Goal: Navigation & Orientation: Find specific page/section

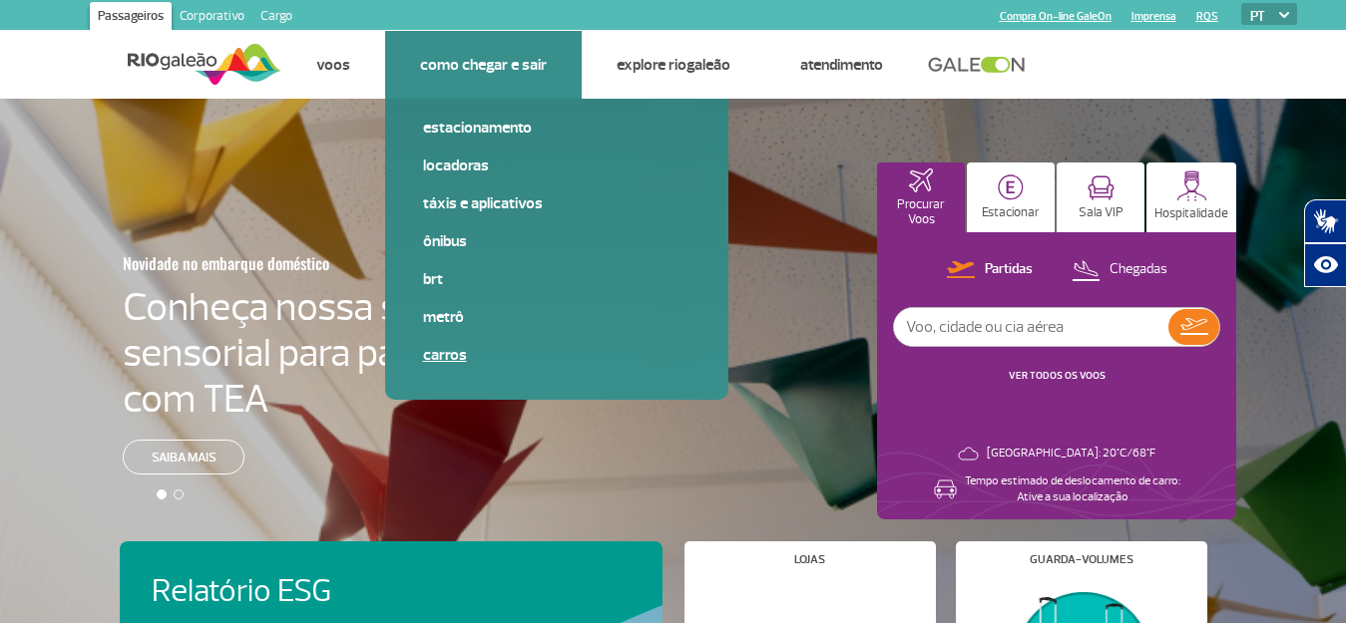
click at [442, 364] on link "Carros" at bounding box center [556, 355] width 267 height 22
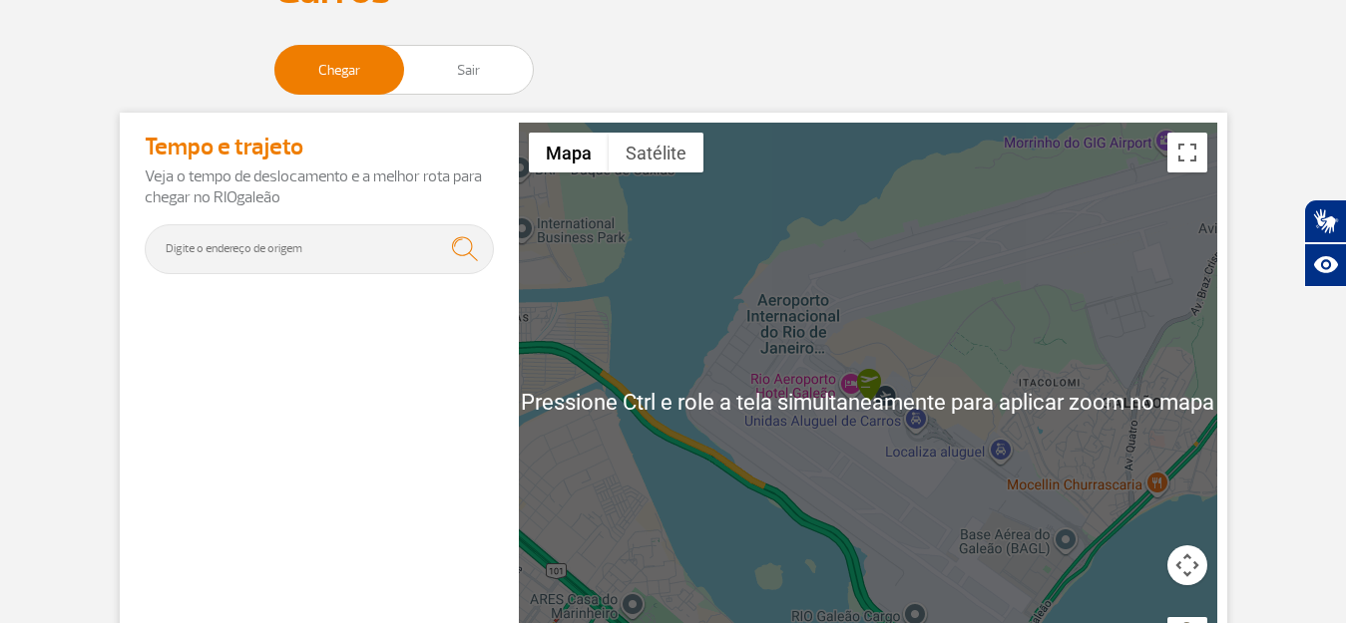
scroll to position [199, 0]
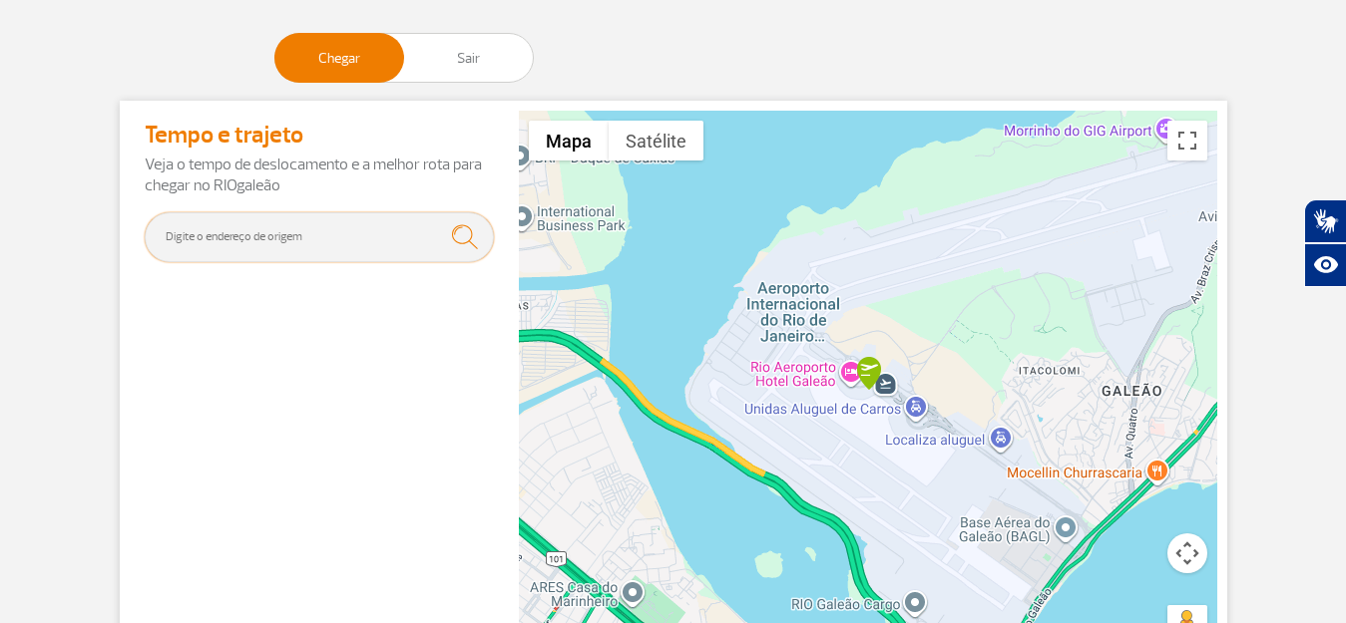
click at [337, 231] on input "text" at bounding box center [319, 237] width 349 height 50
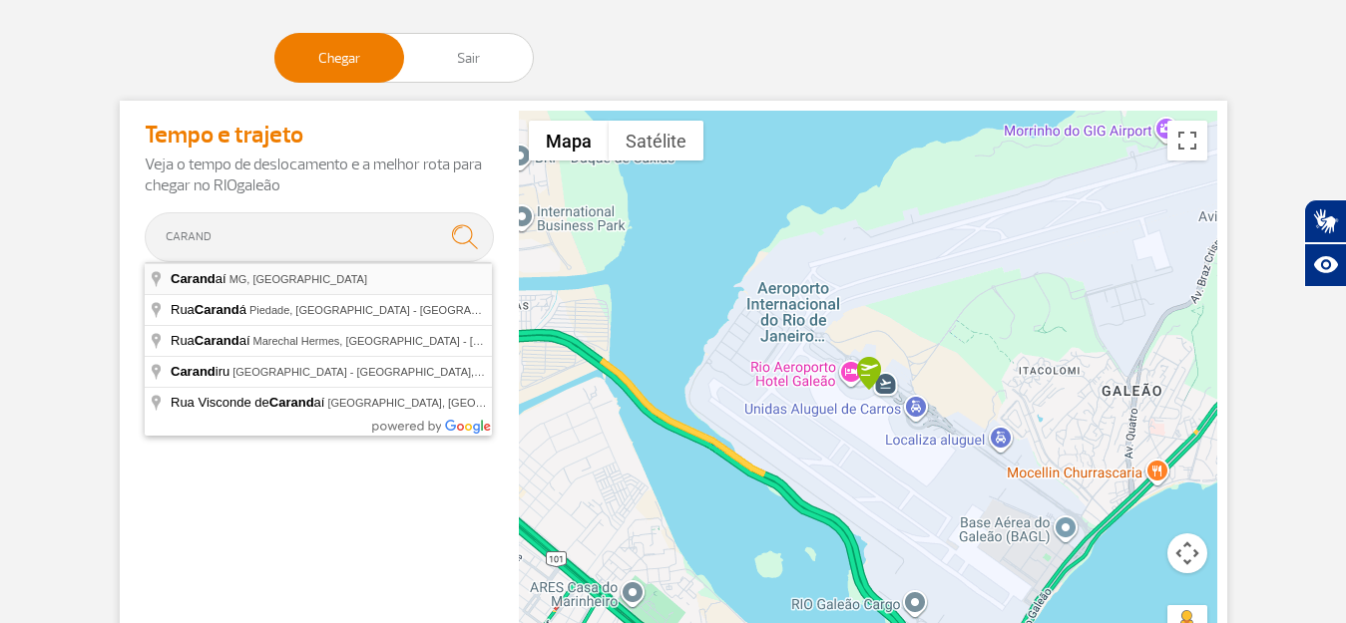
type input "Carandaí, [GEOGRAPHIC_DATA], [GEOGRAPHIC_DATA]"
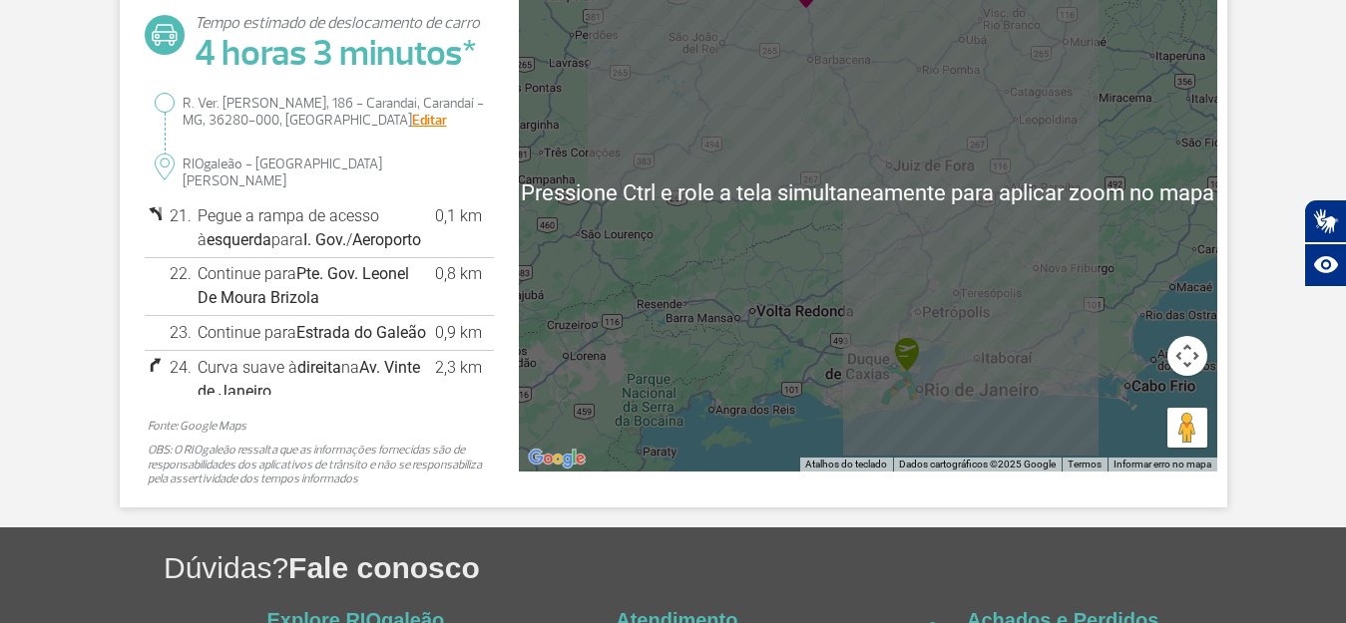
scroll to position [399, 0]
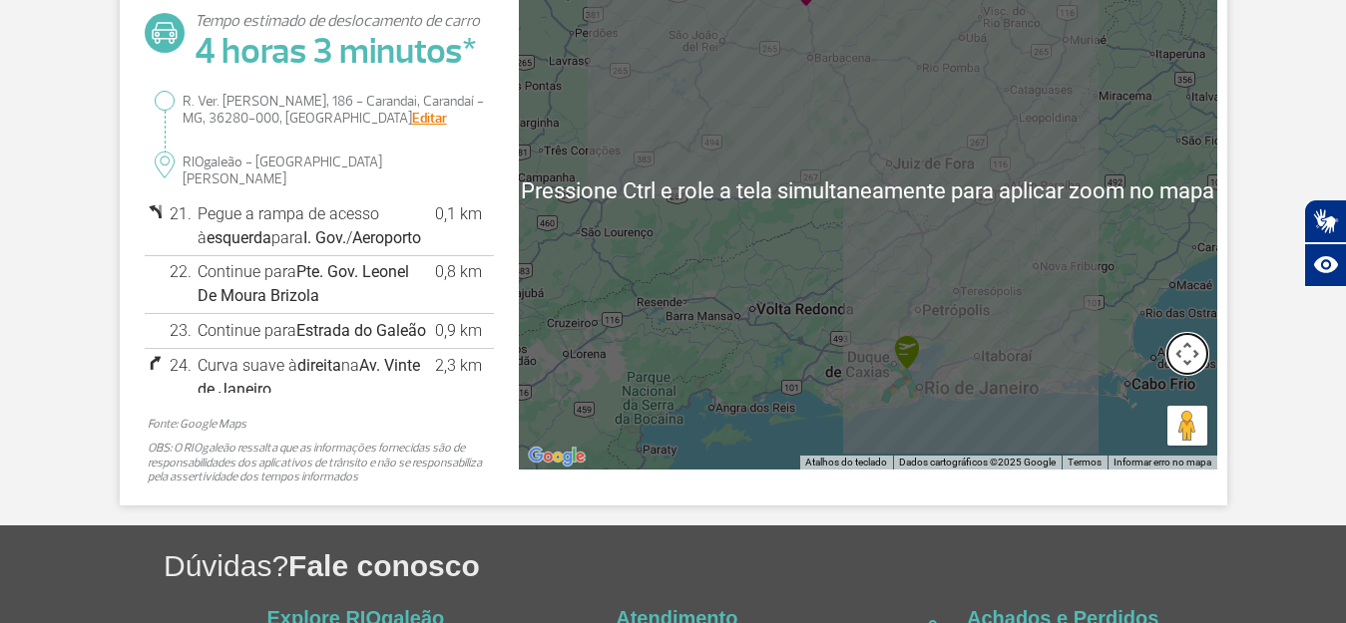
click at [1188, 360] on button "Controles da câmera no mapa" at bounding box center [1187, 354] width 40 height 40
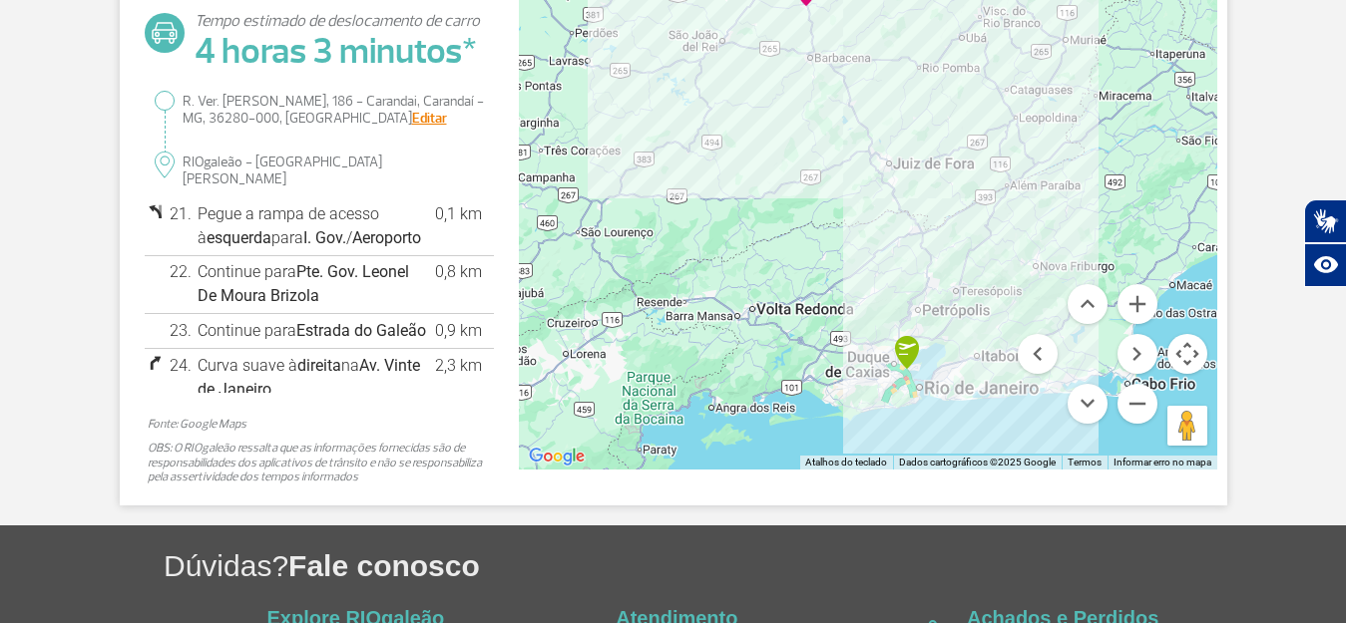
click at [891, 387] on div at bounding box center [868, 190] width 698 height 559
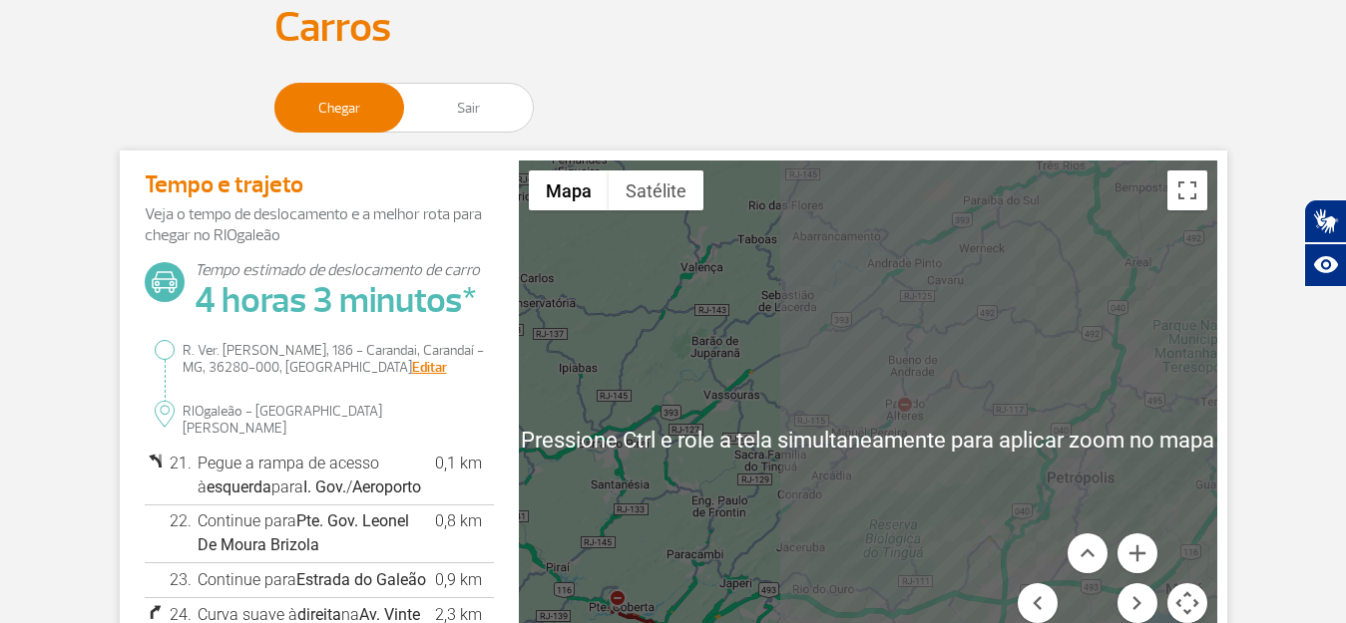
scroll to position [149, 0]
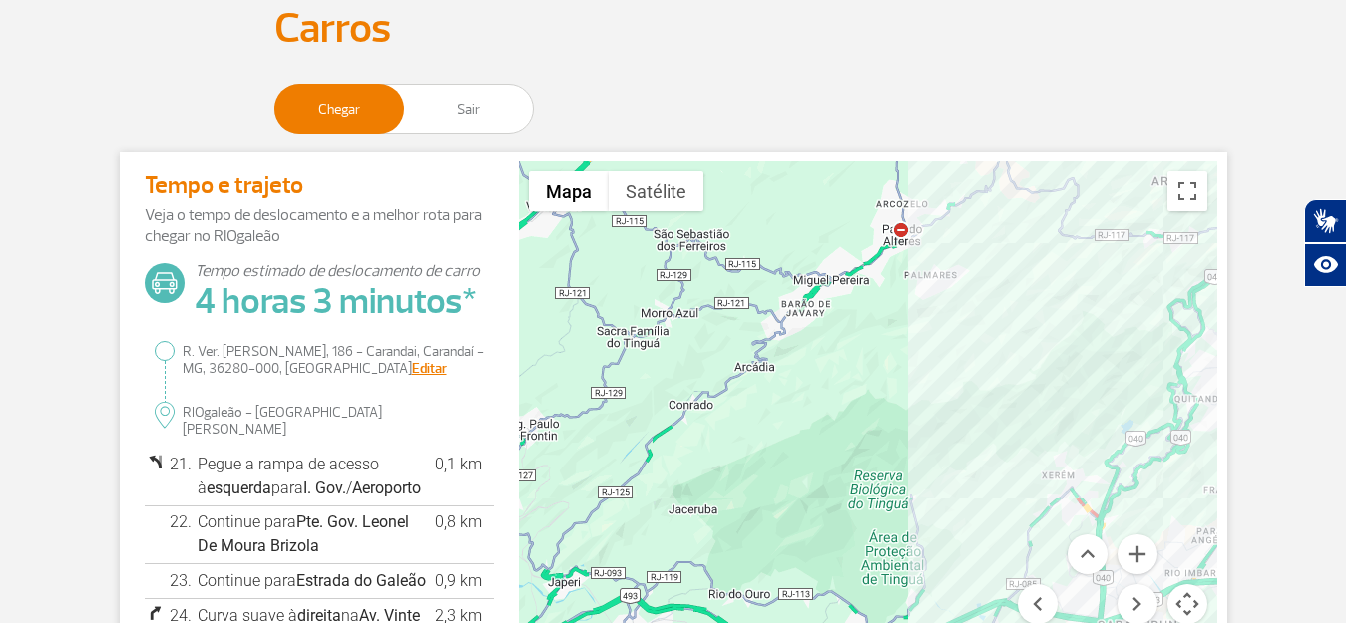
drag, startPoint x: 957, startPoint y: 504, endPoint x: 896, endPoint y: 263, distance: 248.0
click at [896, 264] on div at bounding box center [868, 441] width 698 height 559
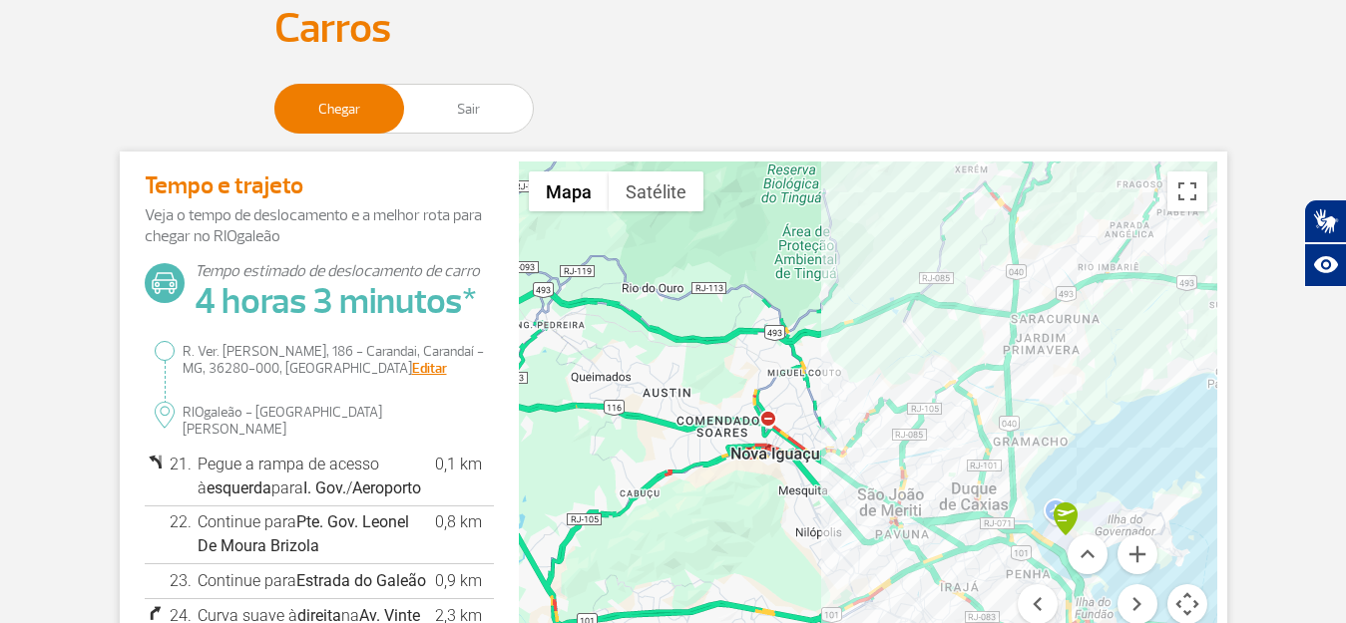
drag, startPoint x: 960, startPoint y: 460, endPoint x: 958, endPoint y: 289, distance: 170.6
click at [958, 293] on div at bounding box center [868, 441] width 698 height 559
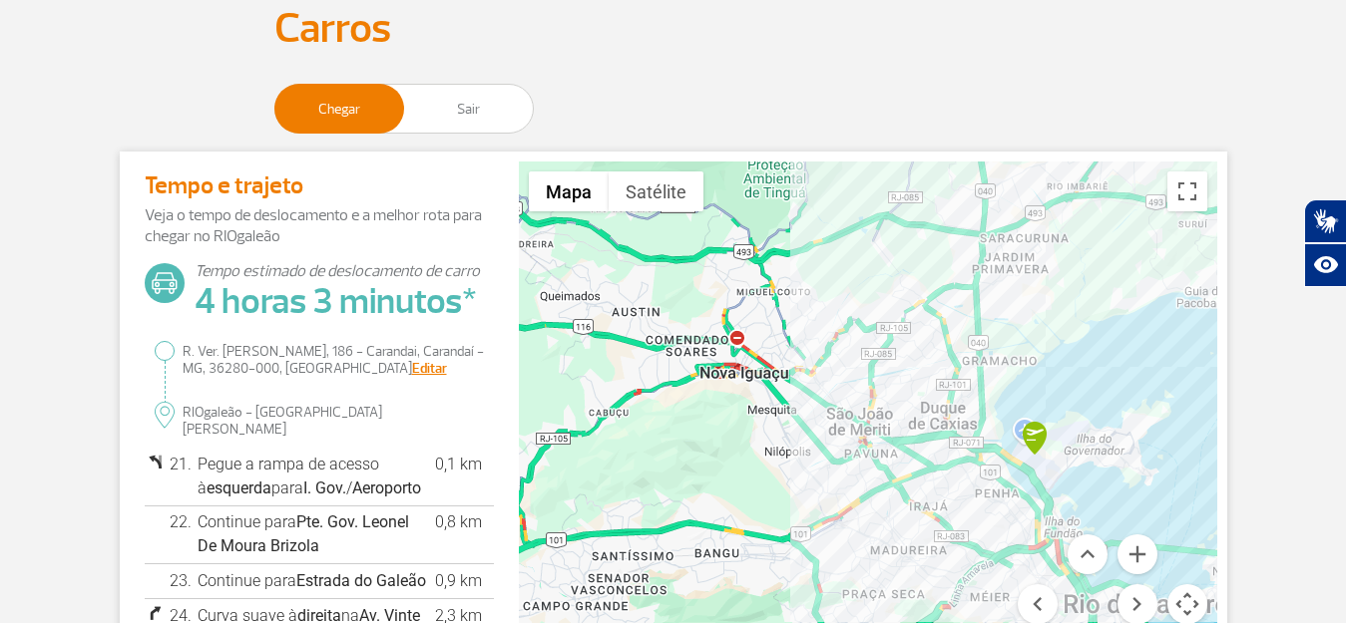
drag, startPoint x: 1020, startPoint y: 497, endPoint x: 970, endPoint y: 414, distance: 97.2
click at [970, 416] on div at bounding box center [868, 441] width 698 height 559
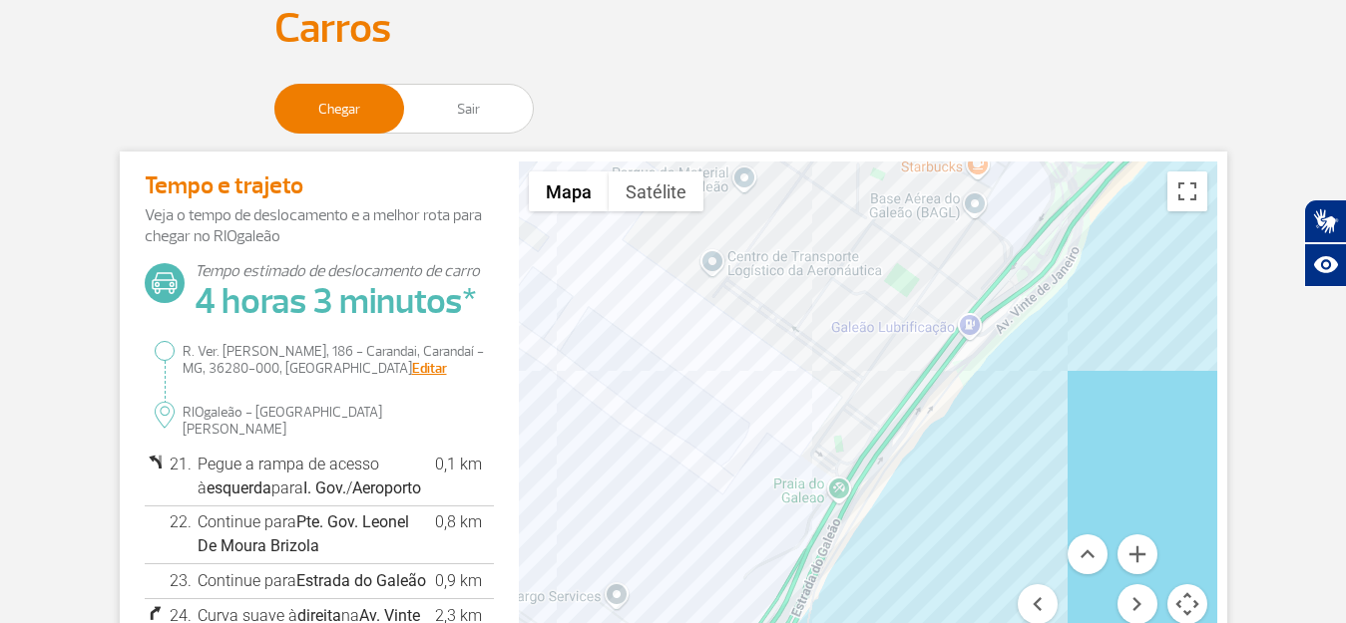
drag, startPoint x: 1062, startPoint y: 269, endPoint x: 953, endPoint y: 490, distance: 246.2
click at [953, 490] on div at bounding box center [868, 441] width 698 height 559
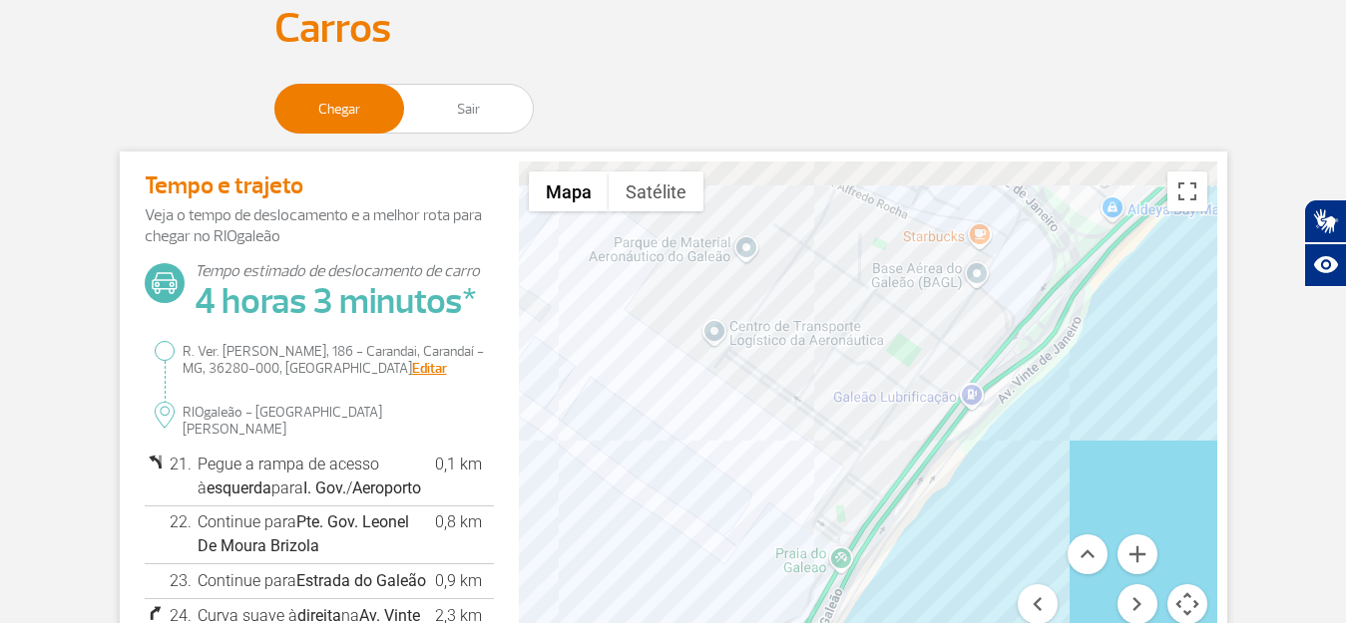
drag, startPoint x: 1094, startPoint y: 354, endPoint x: 1076, endPoint y: 414, distance: 62.5
click at [1076, 414] on div at bounding box center [868, 441] width 698 height 559
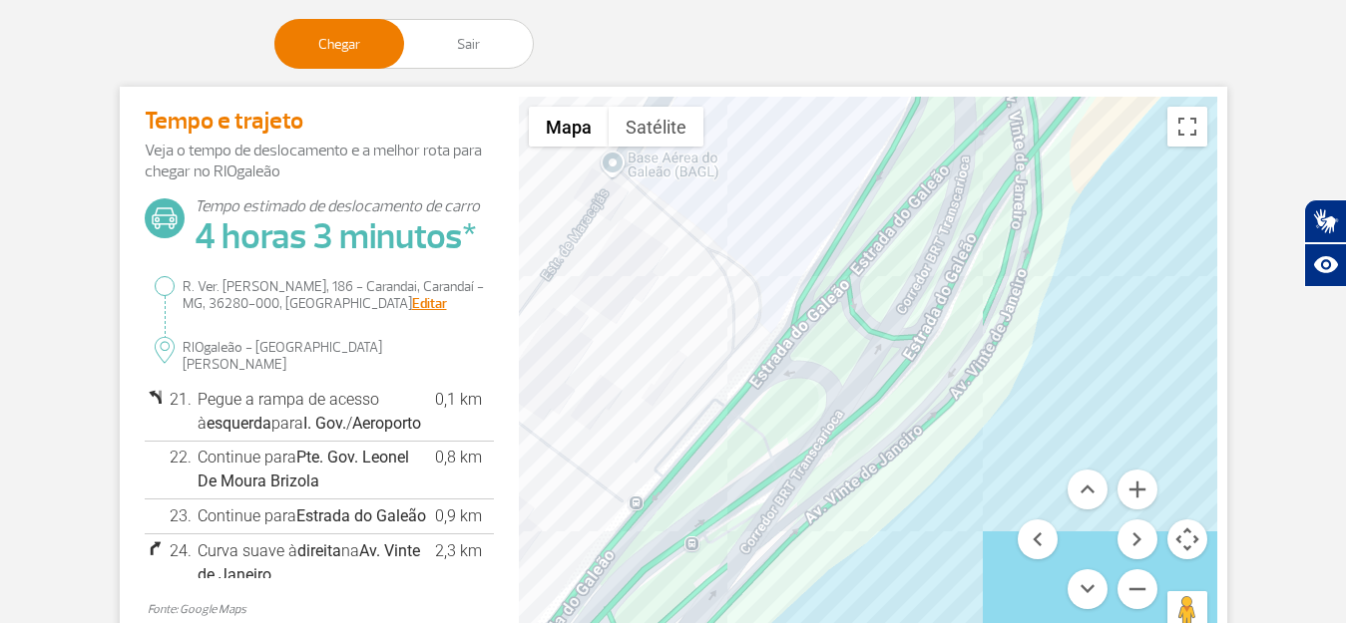
scroll to position [248, 0]
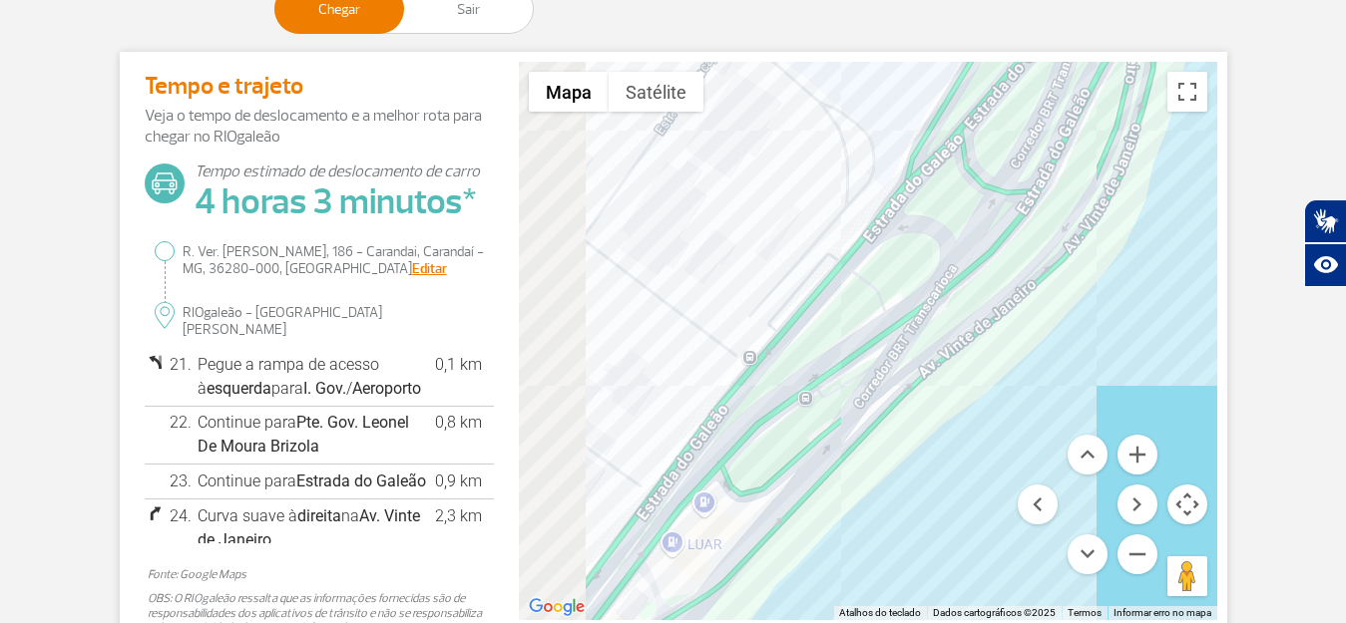
drag, startPoint x: 844, startPoint y: 364, endPoint x: 996, endPoint y: 257, distance: 186.2
click at [996, 257] on div at bounding box center [868, 341] width 698 height 559
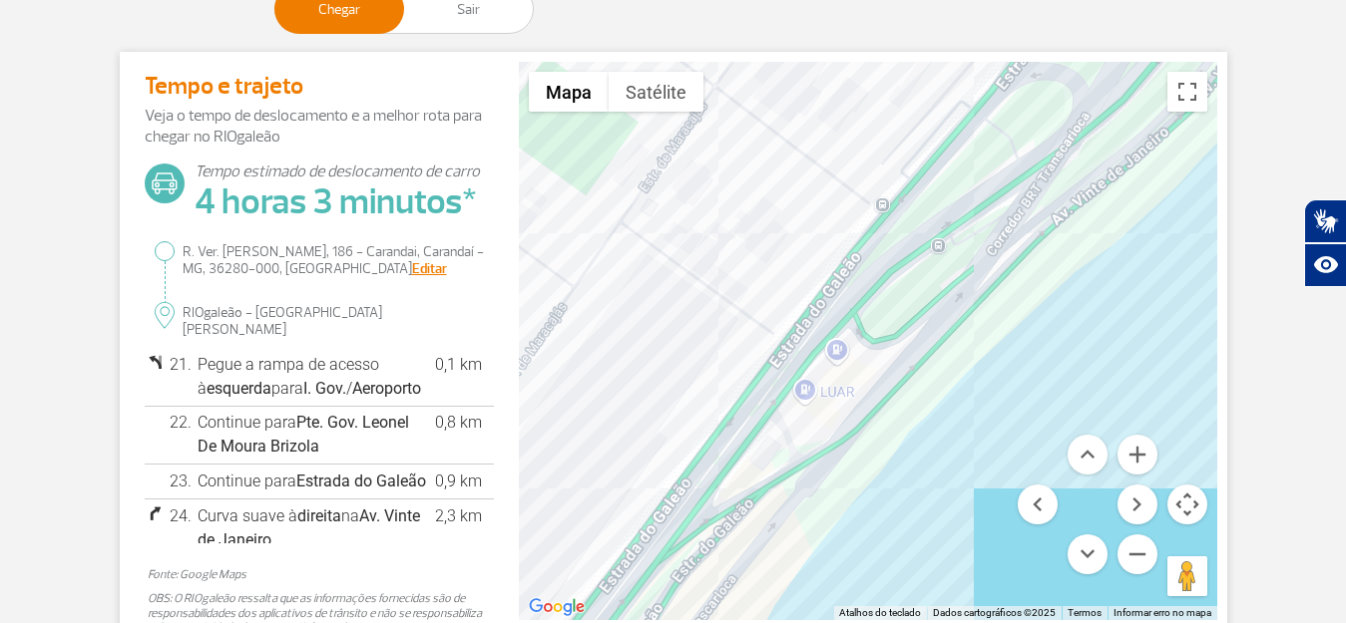
drag, startPoint x: 843, startPoint y: 434, endPoint x: 940, endPoint y: 282, distance: 179.9
click at [940, 286] on div at bounding box center [868, 341] width 698 height 559
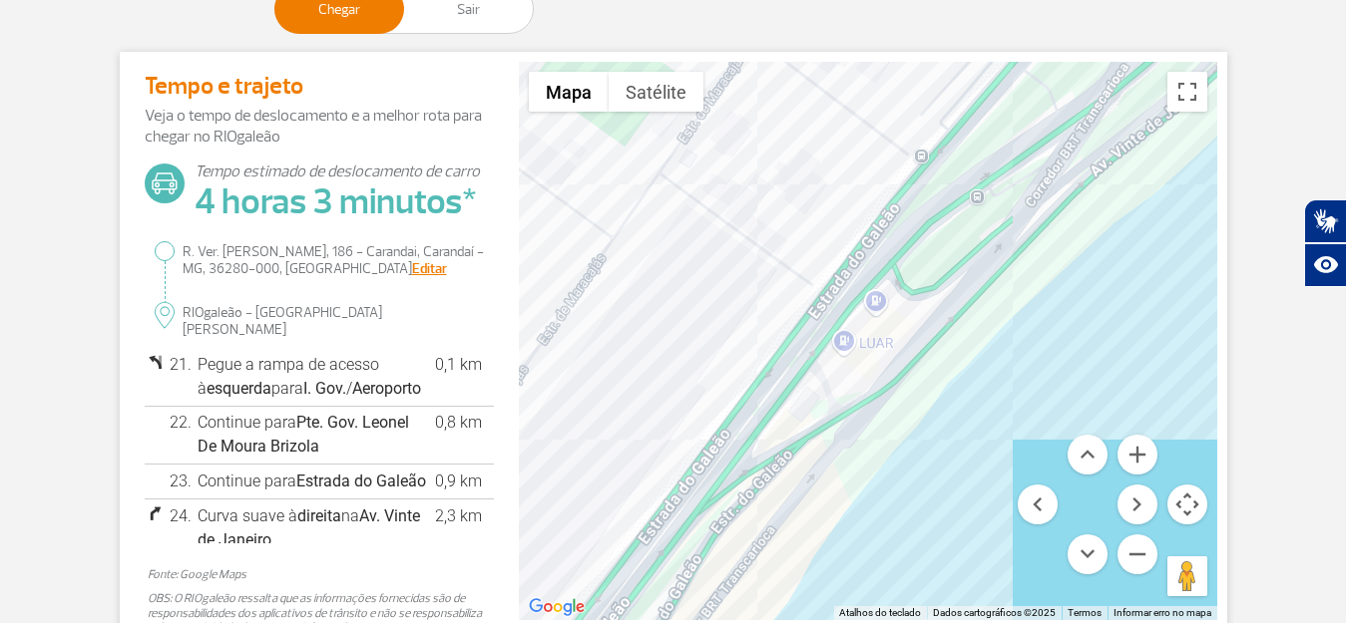
drag, startPoint x: 742, startPoint y: 469, endPoint x: 865, endPoint y: 328, distance: 186.6
click at [863, 331] on div at bounding box center [868, 341] width 698 height 559
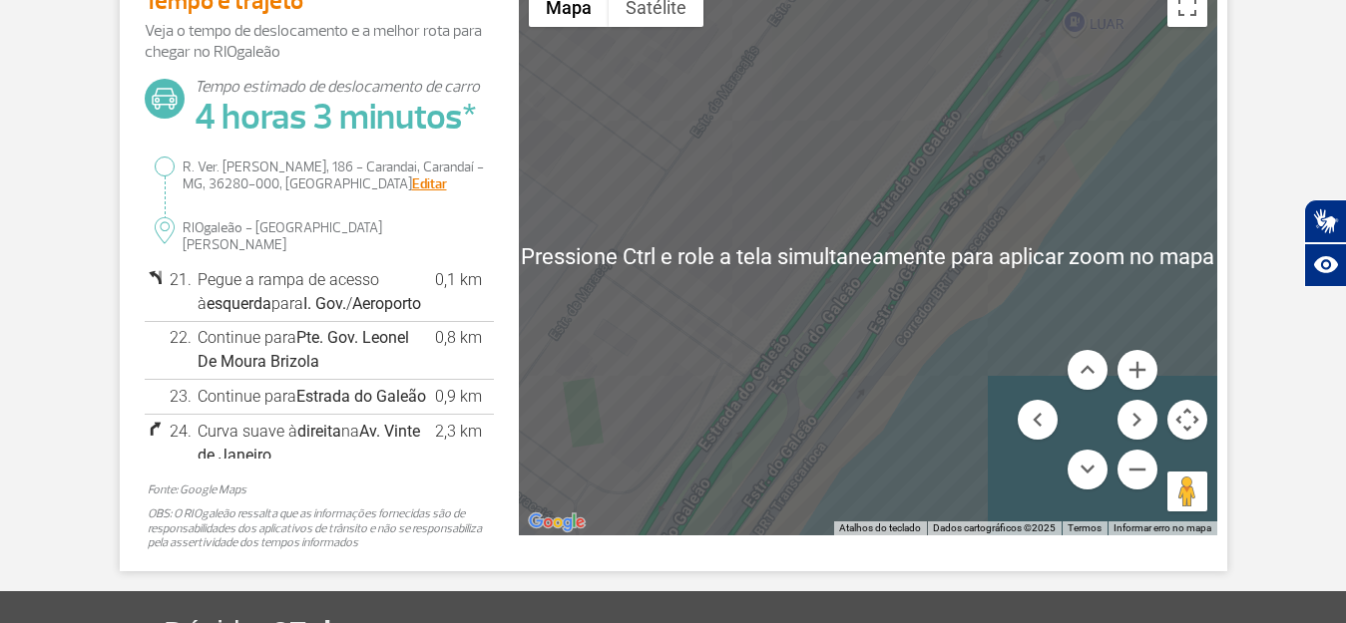
scroll to position [348, 0]
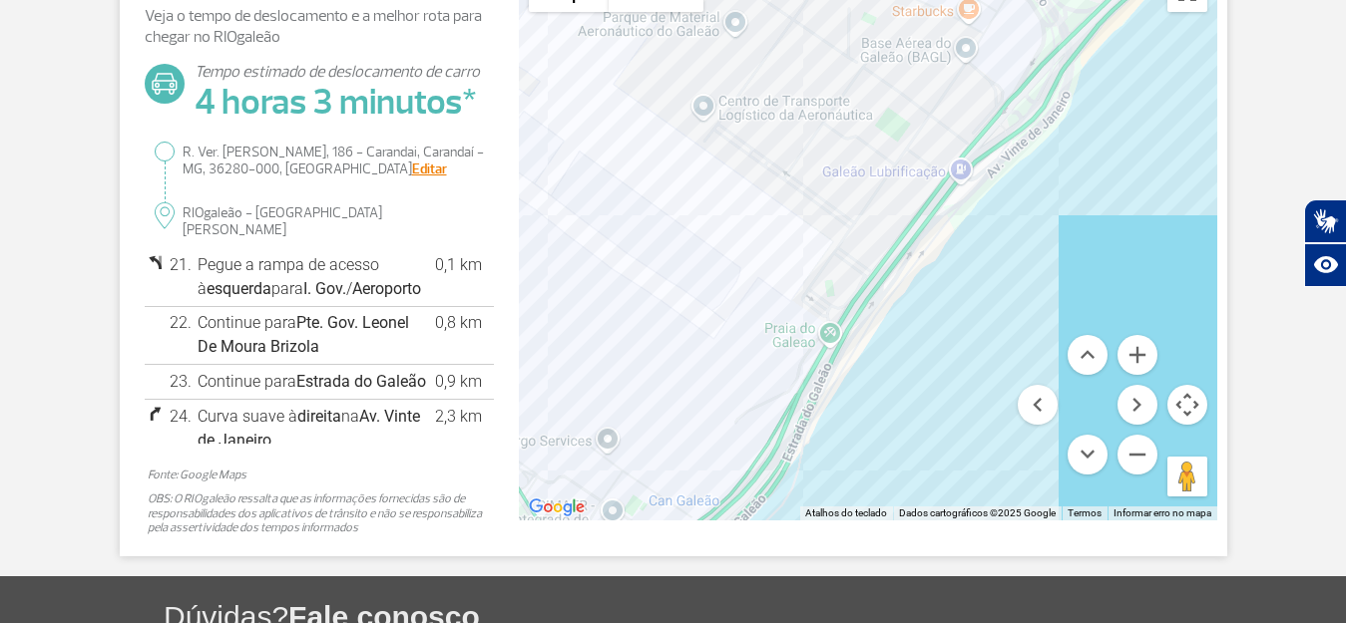
drag, startPoint x: 729, startPoint y: 361, endPoint x: 838, endPoint y: 211, distance: 184.9
click at [834, 218] on div at bounding box center [868, 241] width 698 height 559
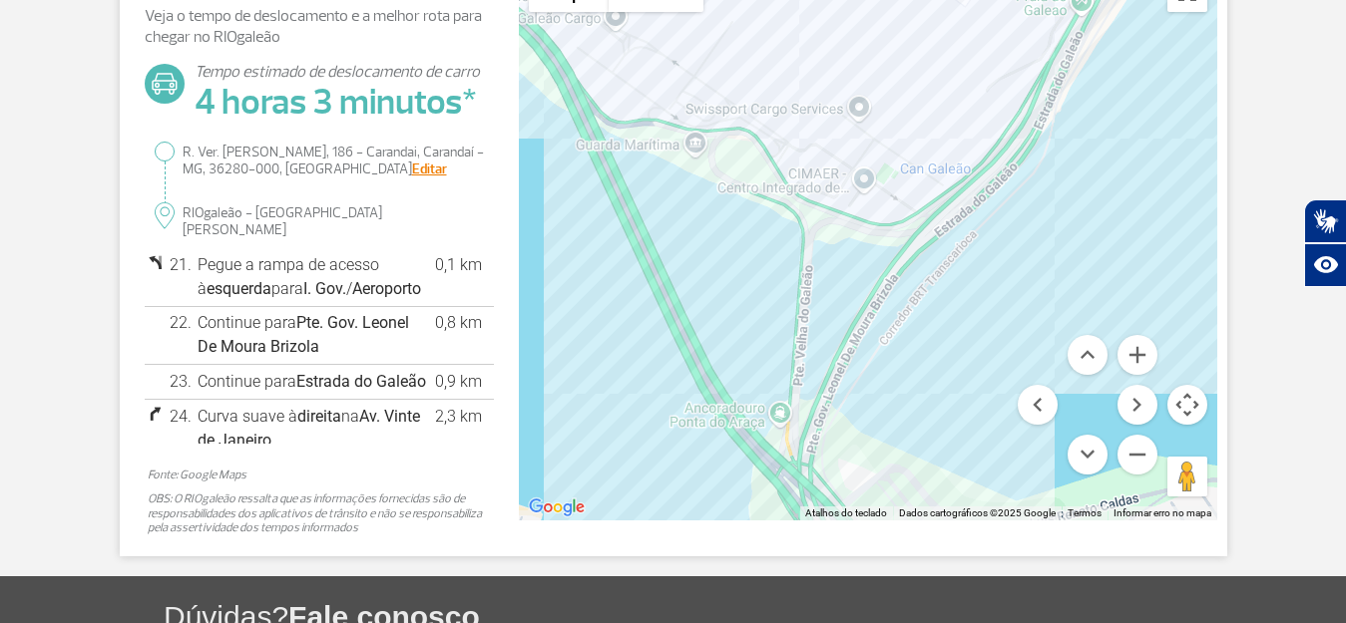
drag, startPoint x: 787, startPoint y: 363, endPoint x: 792, endPoint y: 280, distance: 82.9
click at [792, 280] on div at bounding box center [868, 241] width 698 height 559
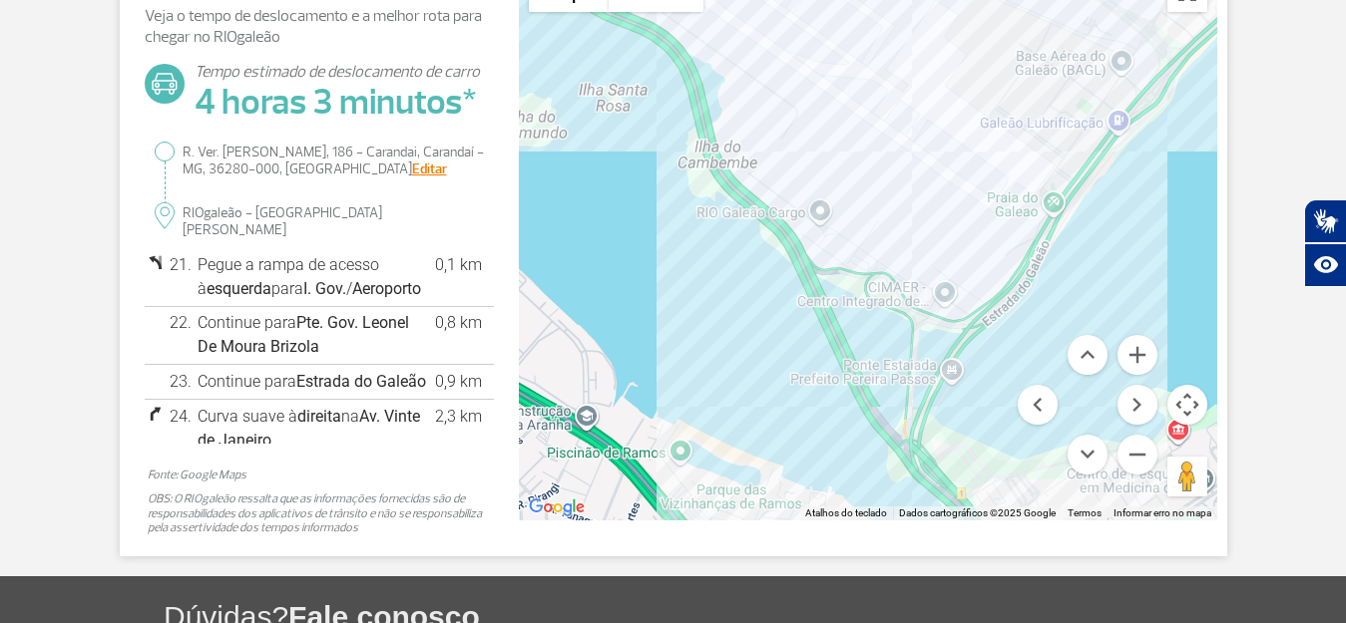
drag, startPoint x: 816, startPoint y: 248, endPoint x: 889, endPoint y: 506, distance: 267.4
click at [889, 506] on div at bounding box center [868, 241] width 698 height 559
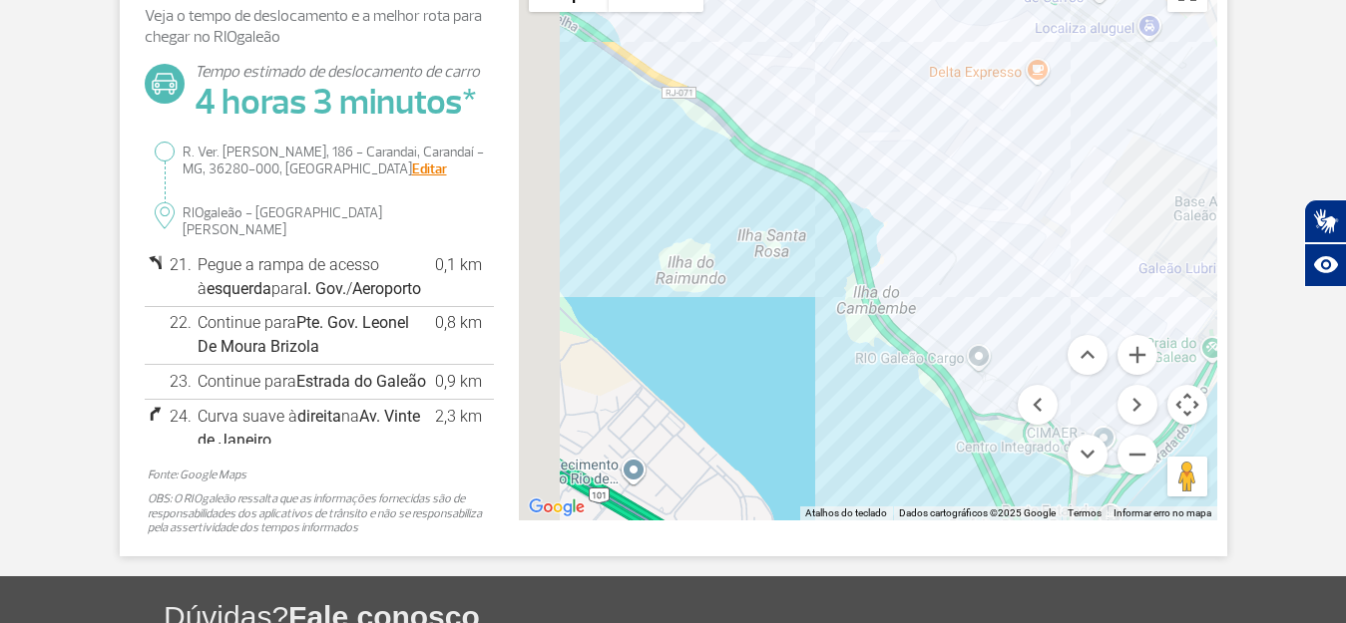
drag, startPoint x: 865, startPoint y: 226, endPoint x: 964, endPoint y: 245, distance: 100.6
click at [964, 245] on div at bounding box center [868, 241] width 698 height 559
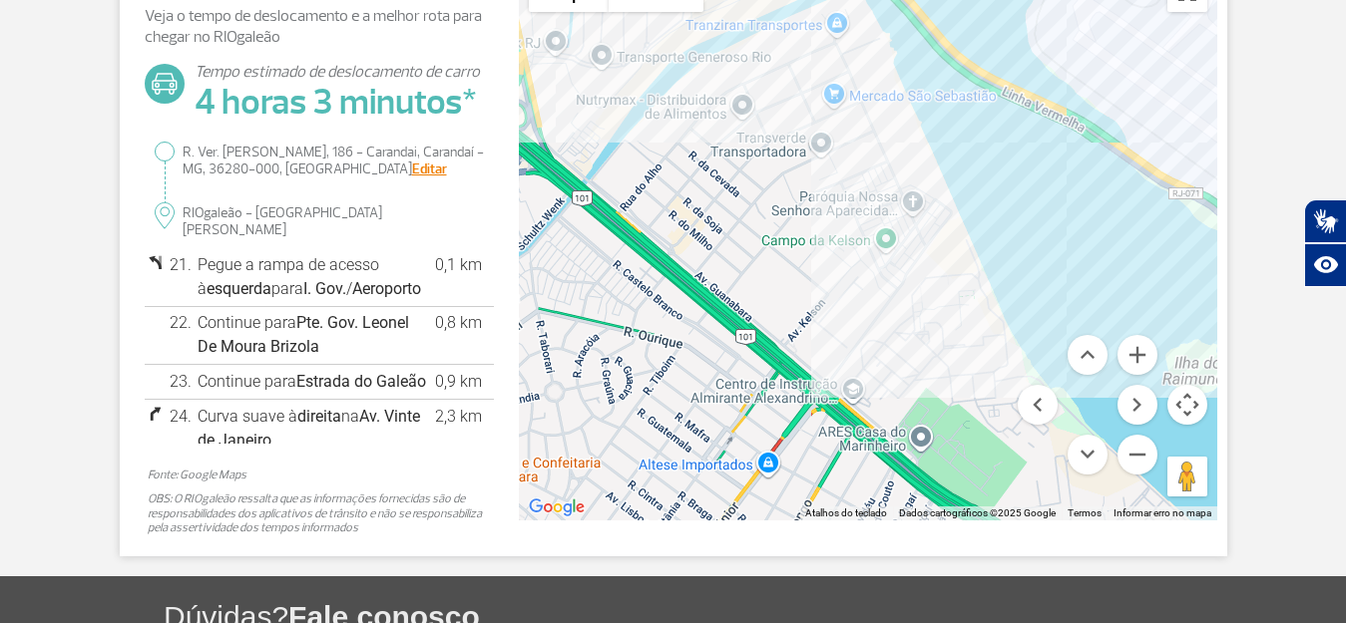
drag, startPoint x: 842, startPoint y: 157, endPoint x: 848, endPoint y: 312, distance: 155.7
click at [848, 312] on div at bounding box center [868, 241] width 698 height 559
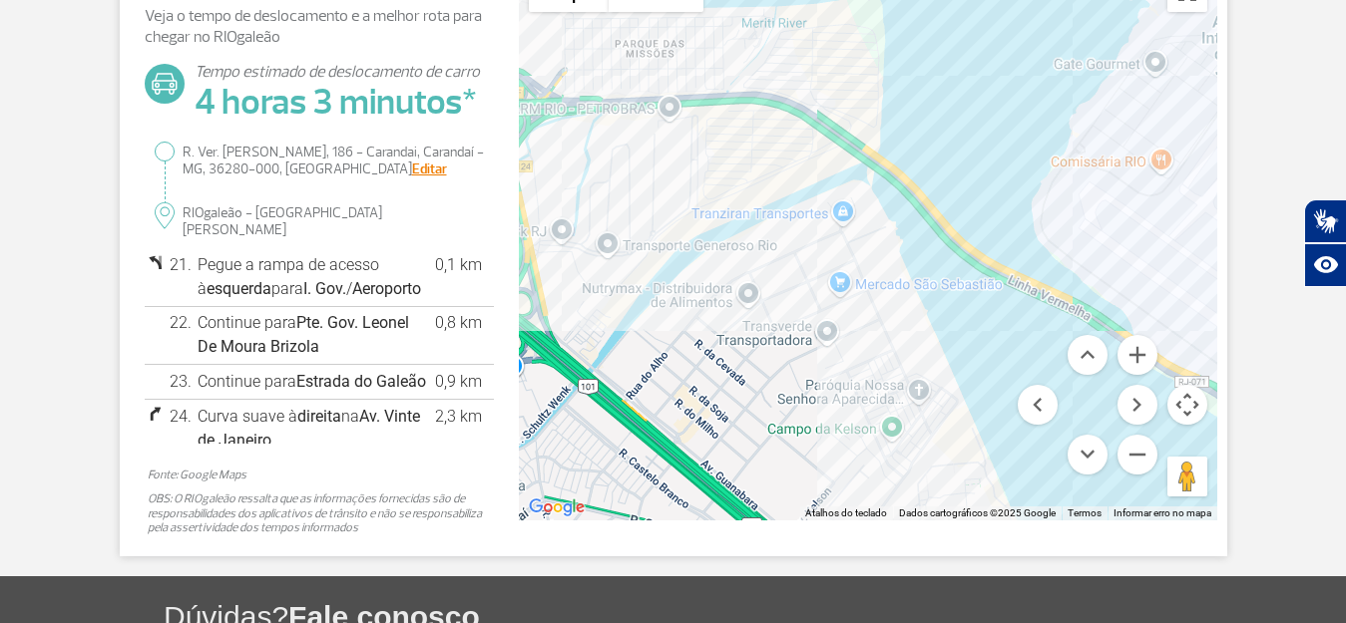
drag, startPoint x: 813, startPoint y: 179, endPoint x: 868, endPoint y: 202, distance: 59.9
click at [852, 188] on div at bounding box center [868, 241] width 698 height 559
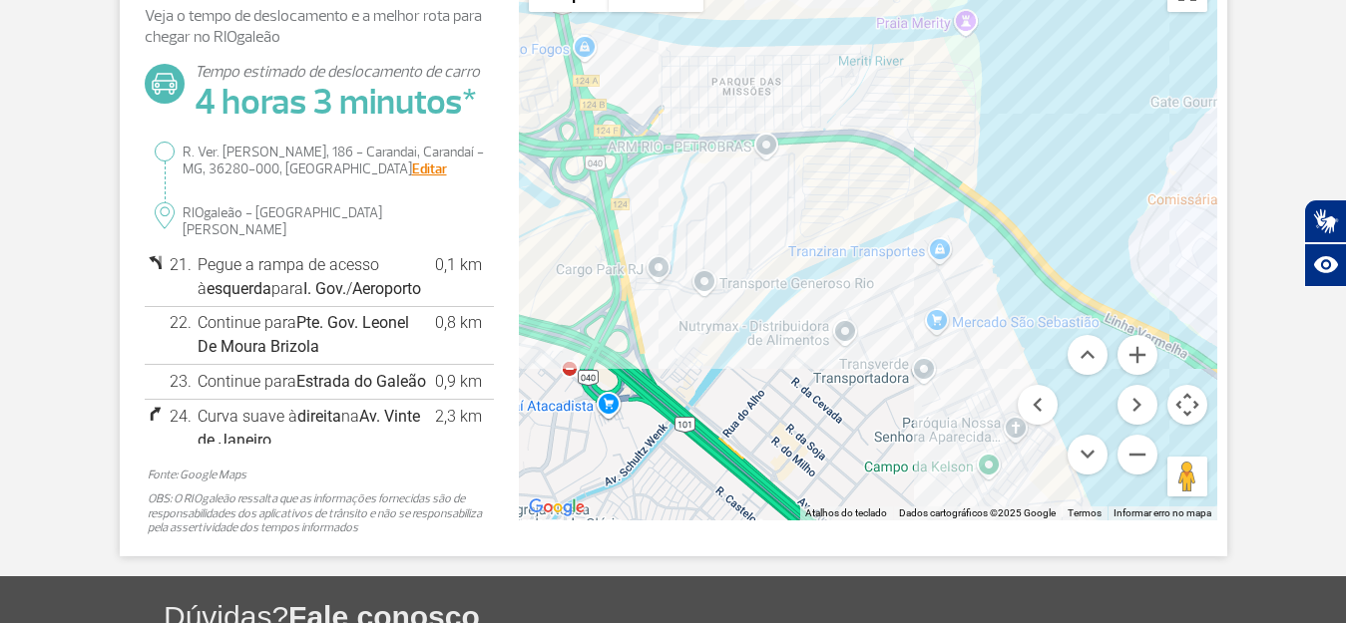
drag, startPoint x: 868, startPoint y: 202, endPoint x: 932, endPoint y: 254, distance: 82.3
click at [932, 254] on div at bounding box center [868, 241] width 698 height 559
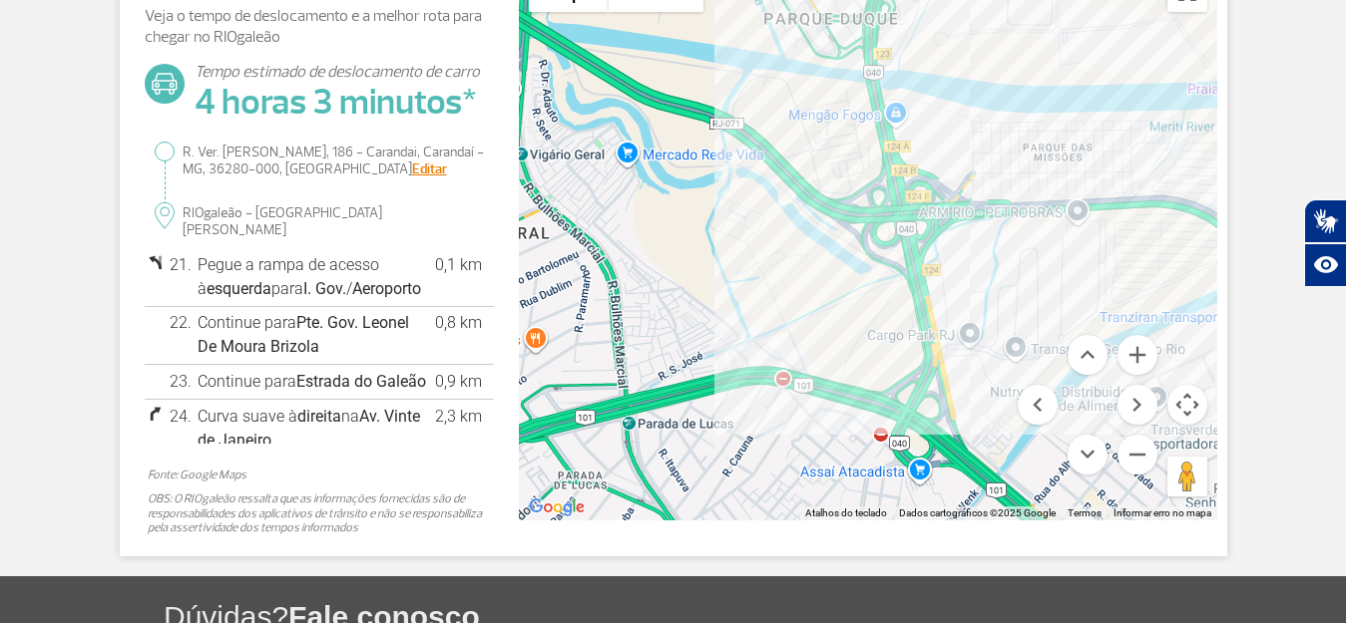
drag, startPoint x: 735, startPoint y: 216, endPoint x: 897, endPoint y: 225, distance: 161.8
click at [897, 225] on div at bounding box center [868, 241] width 698 height 559
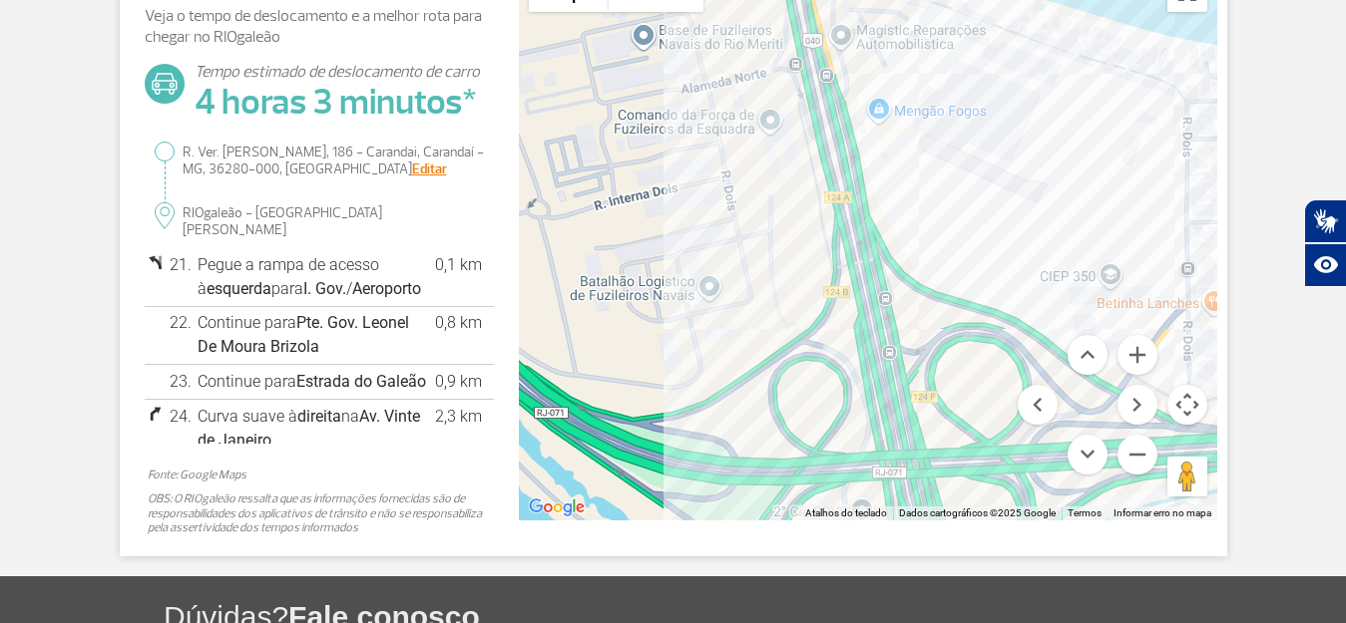
drag, startPoint x: 907, startPoint y: 90, endPoint x: 879, endPoint y: 332, distance: 244.0
click at [879, 332] on div at bounding box center [868, 241] width 698 height 559
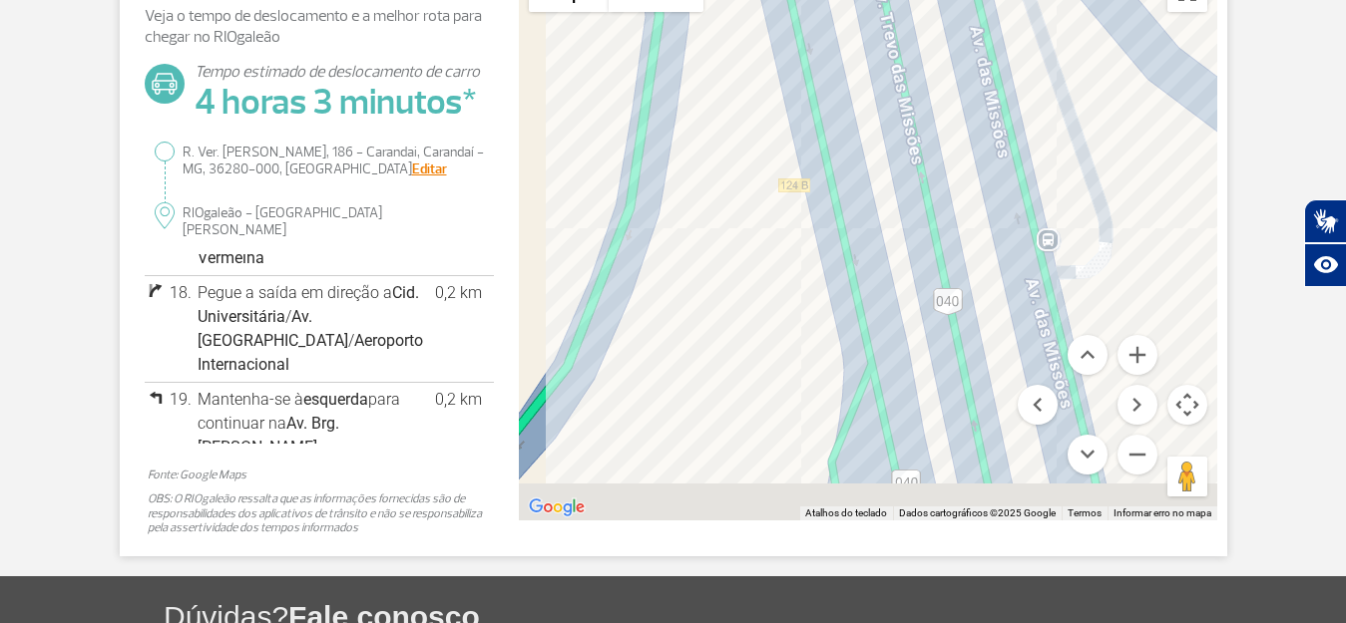
drag, startPoint x: 805, startPoint y: 332, endPoint x: 810, endPoint y: 227, distance: 104.9
click at [810, 227] on div at bounding box center [868, 241] width 698 height 559
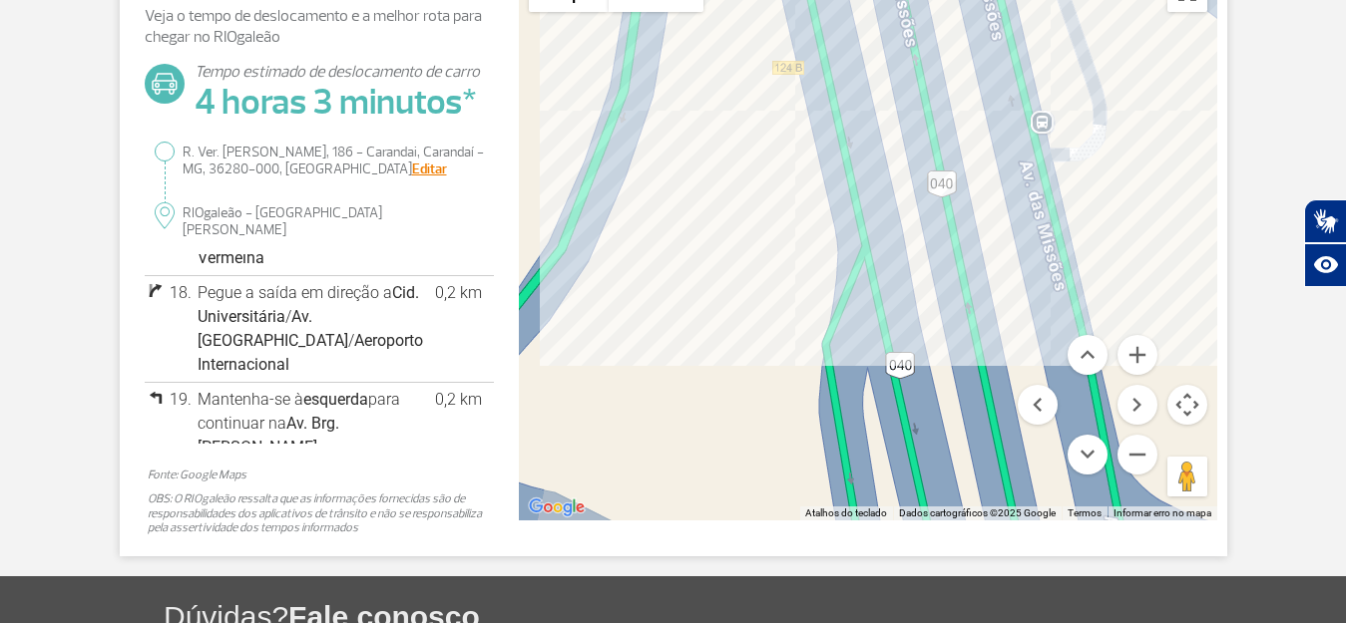
drag, startPoint x: 833, startPoint y: 337, endPoint x: 823, endPoint y: 234, distance: 103.2
click at [824, 236] on div at bounding box center [868, 241] width 698 height 559
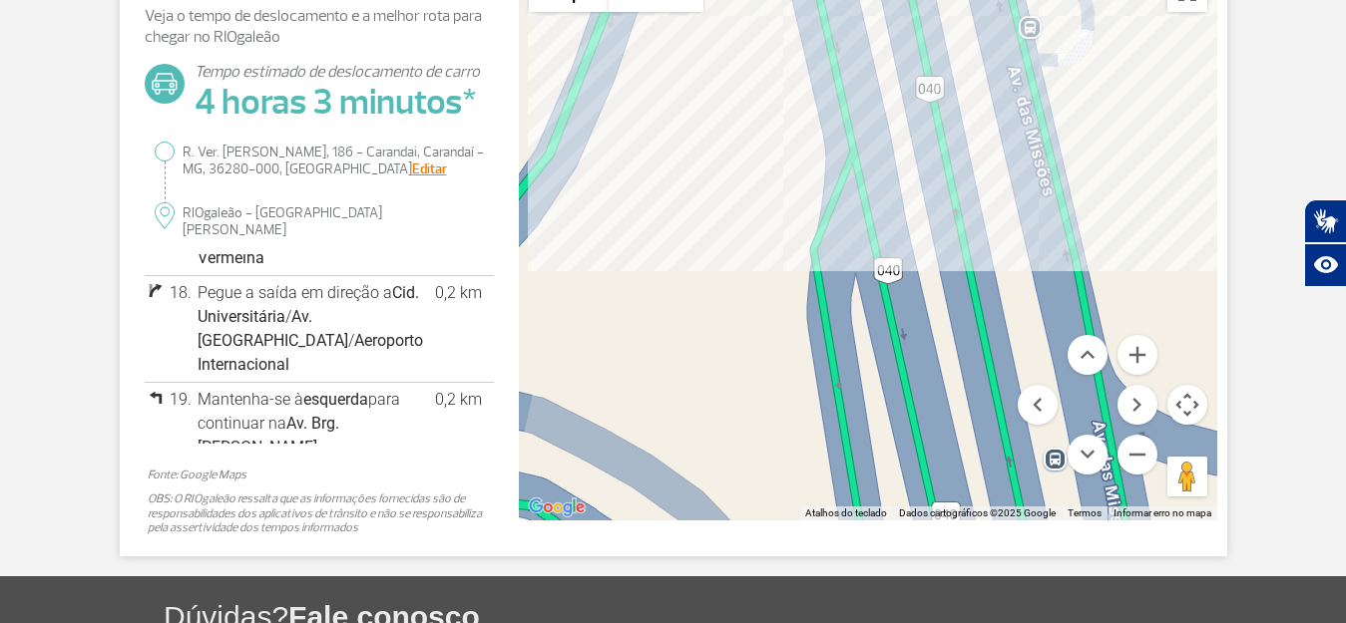
drag, startPoint x: 844, startPoint y: 396, endPoint x: 843, endPoint y: 197, distance: 198.5
click at [843, 206] on div at bounding box center [868, 241] width 698 height 559
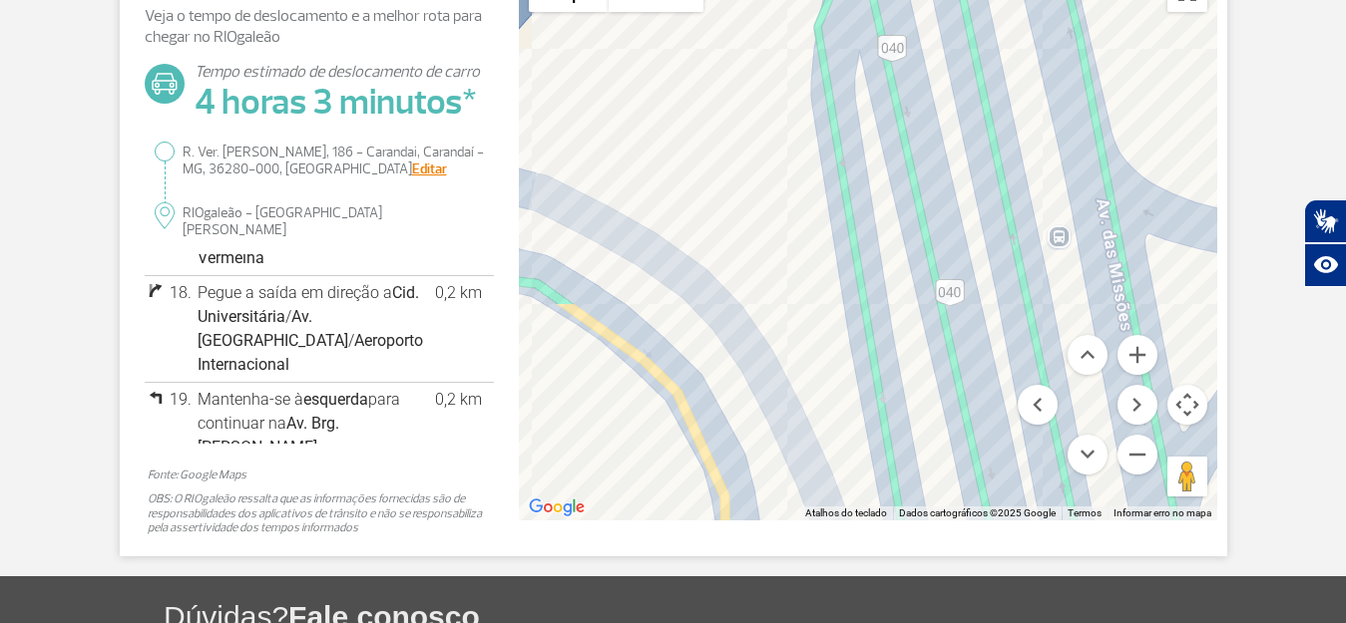
drag, startPoint x: 867, startPoint y: 364, endPoint x: 857, endPoint y: 196, distance: 168.9
click at [861, 226] on div at bounding box center [868, 241] width 698 height 559
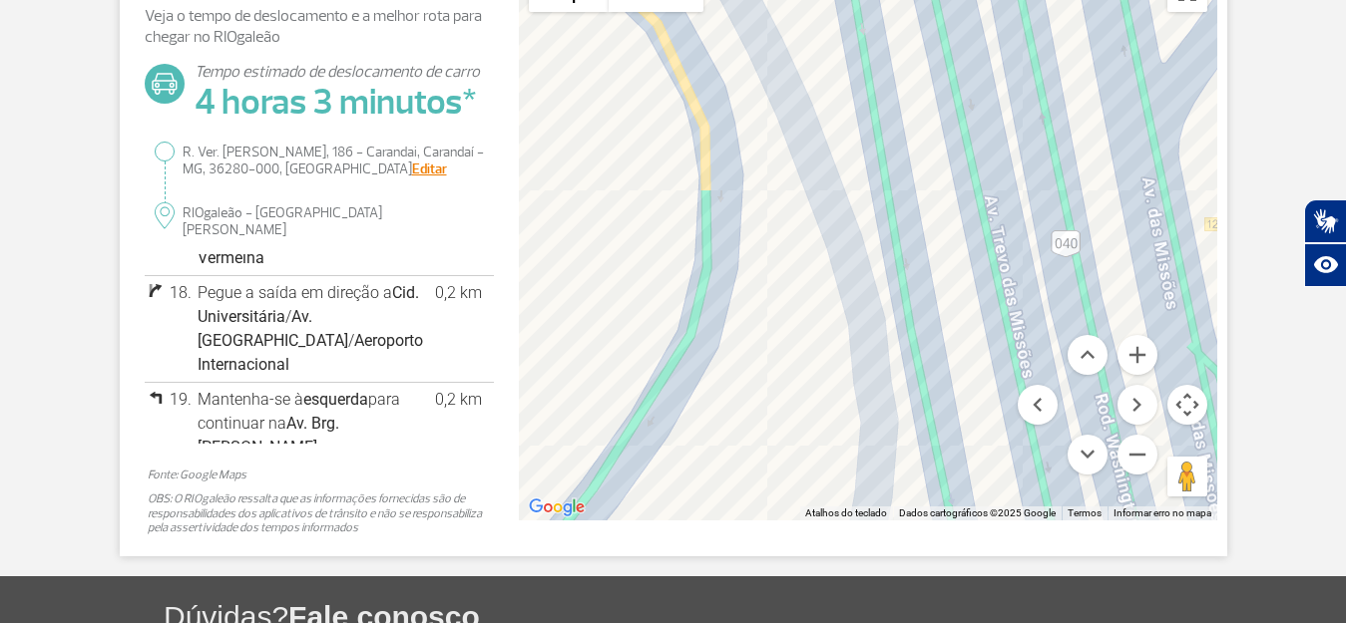
drag, startPoint x: 884, startPoint y: 361, endPoint x: 862, endPoint y: 230, distance: 132.5
click at [864, 251] on div at bounding box center [868, 241] width 698 height 559
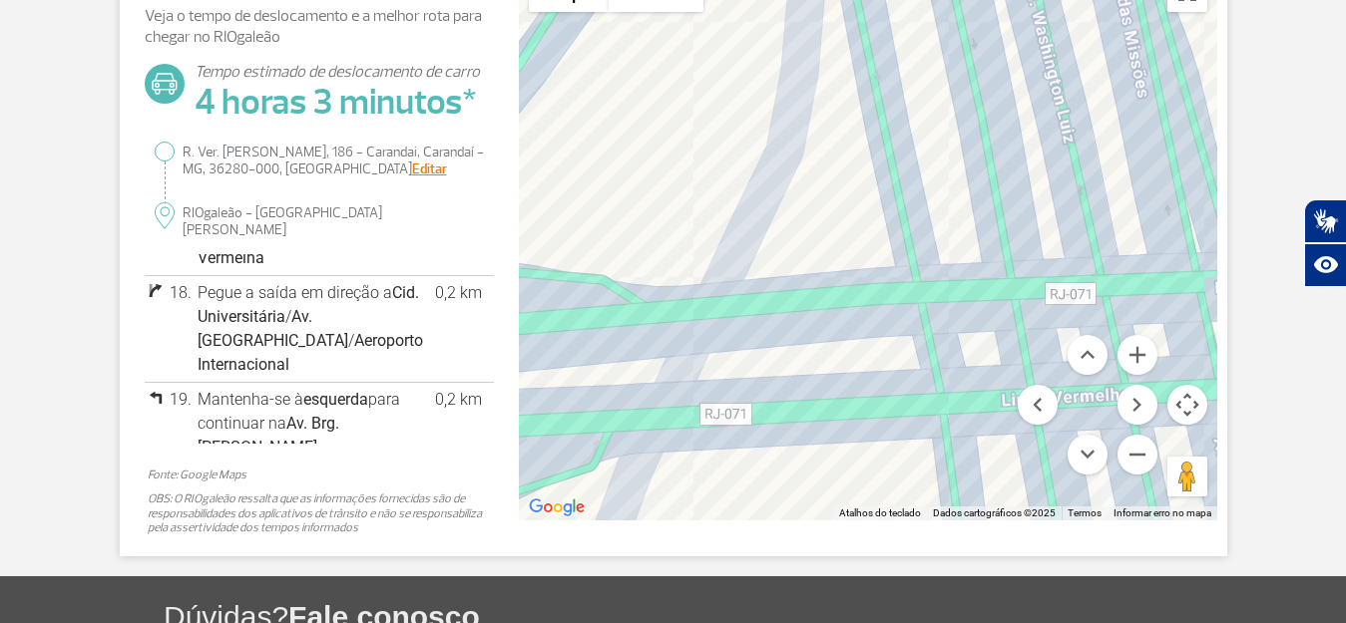
drag, startPoint x: 897, startPoint y: 358, endPoint x: 882, endPoint y: 221, distance: 137.5
click at [883, 238] on div at bounding box center [868, 241] width 698 height 559
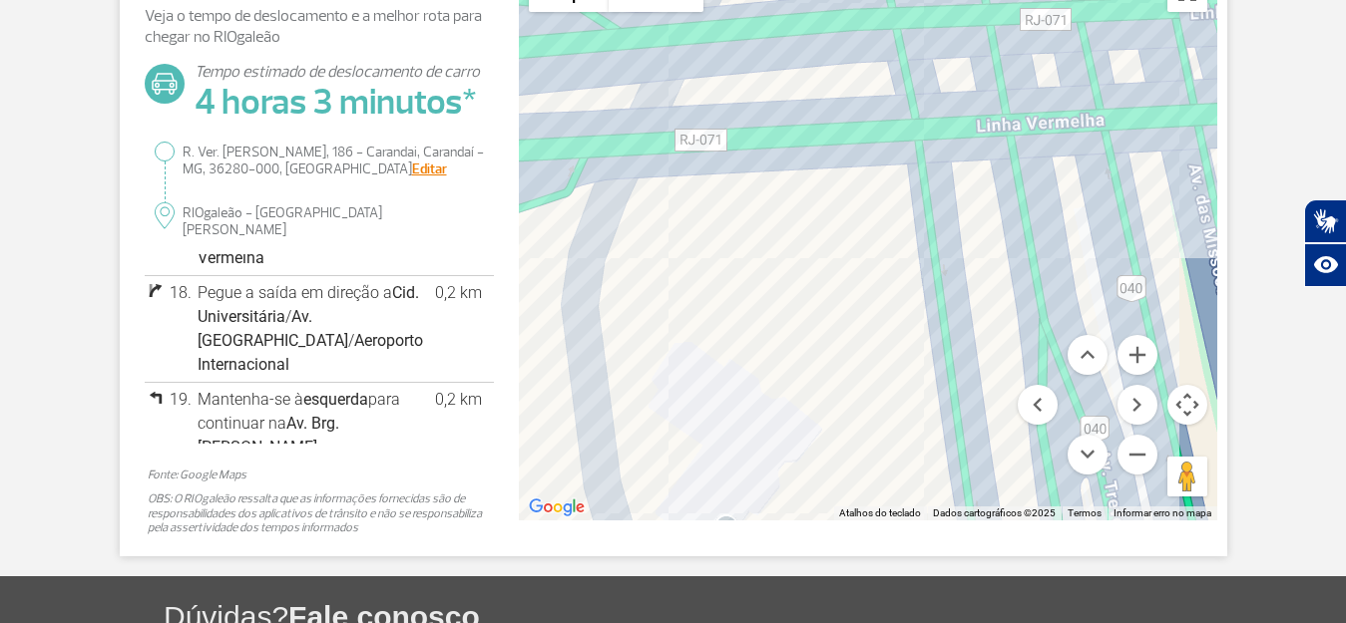
click at [872, 181] on div at bounding box center [868, 241] width 698 height 559
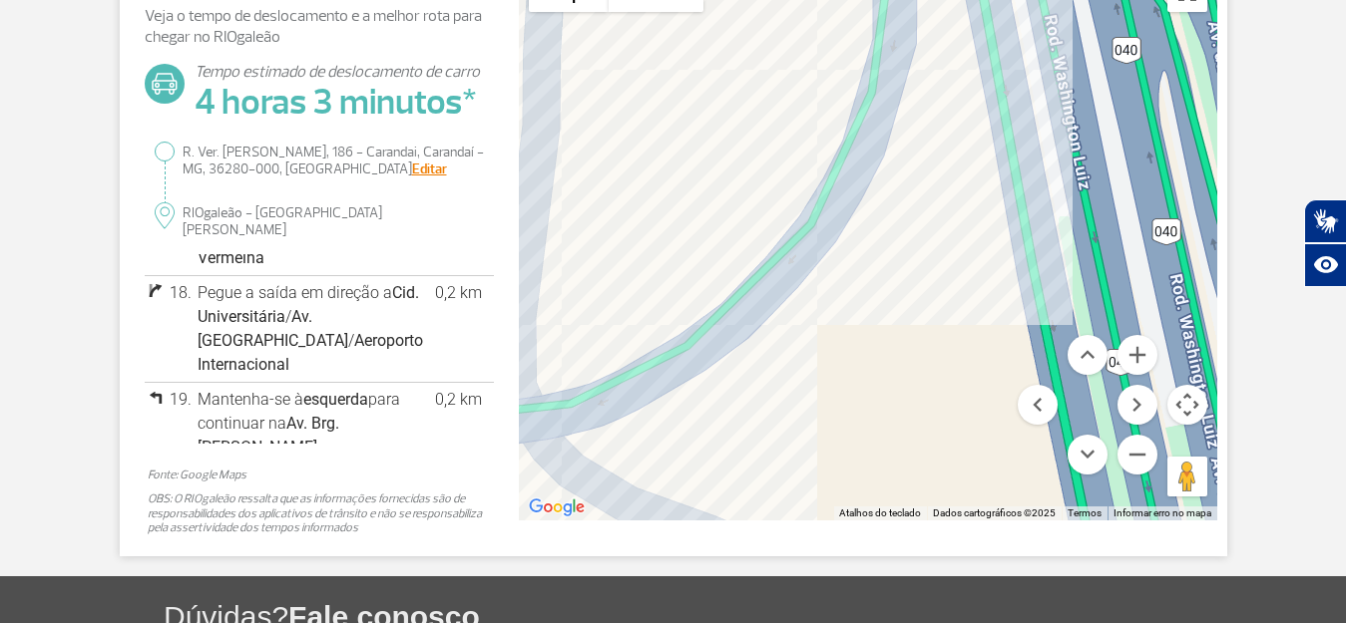
drag, startPoint x: 871, startPoint y: 331, endPoint x: 885, endPoint y: 214, distance: 117.5
click at [885, 214] on div at bounding box center [868, 241] width 698 height 559
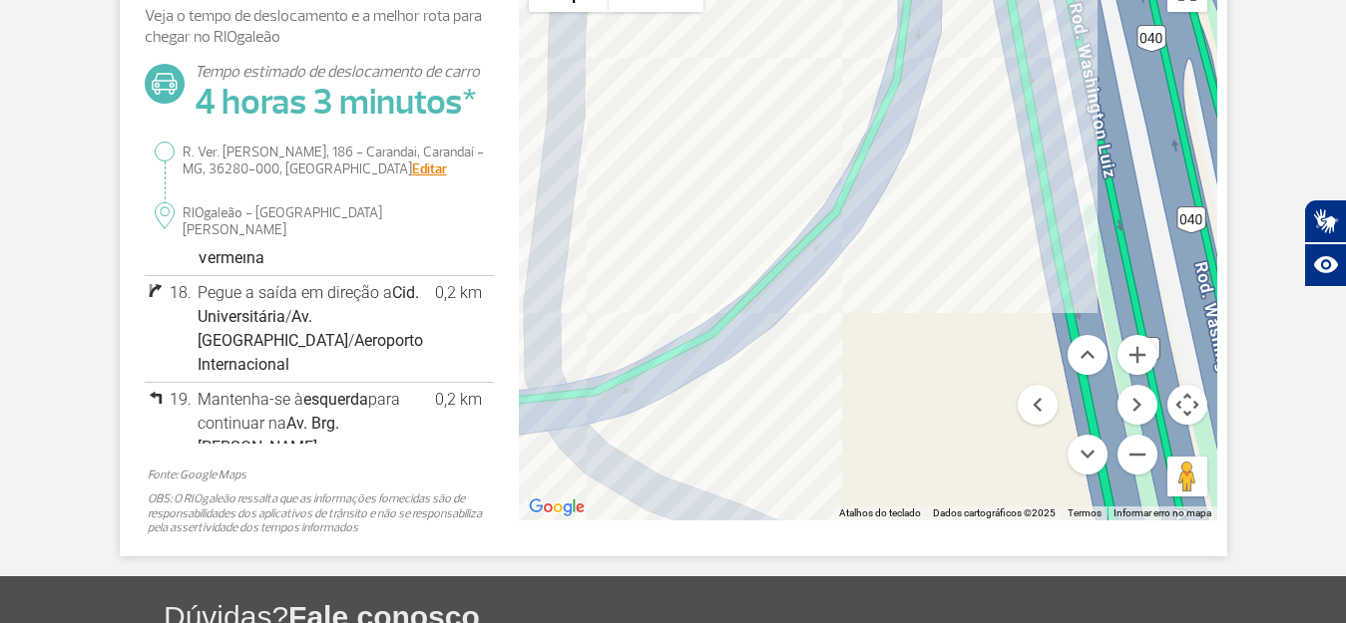
drag, startPoint x: 925, startPoint y: 200, endPoint x: 1085, endPoint y: 135, distance: 173.6
click at [1085, 135] on div at bounding box center [868, 241] width 698 height 559
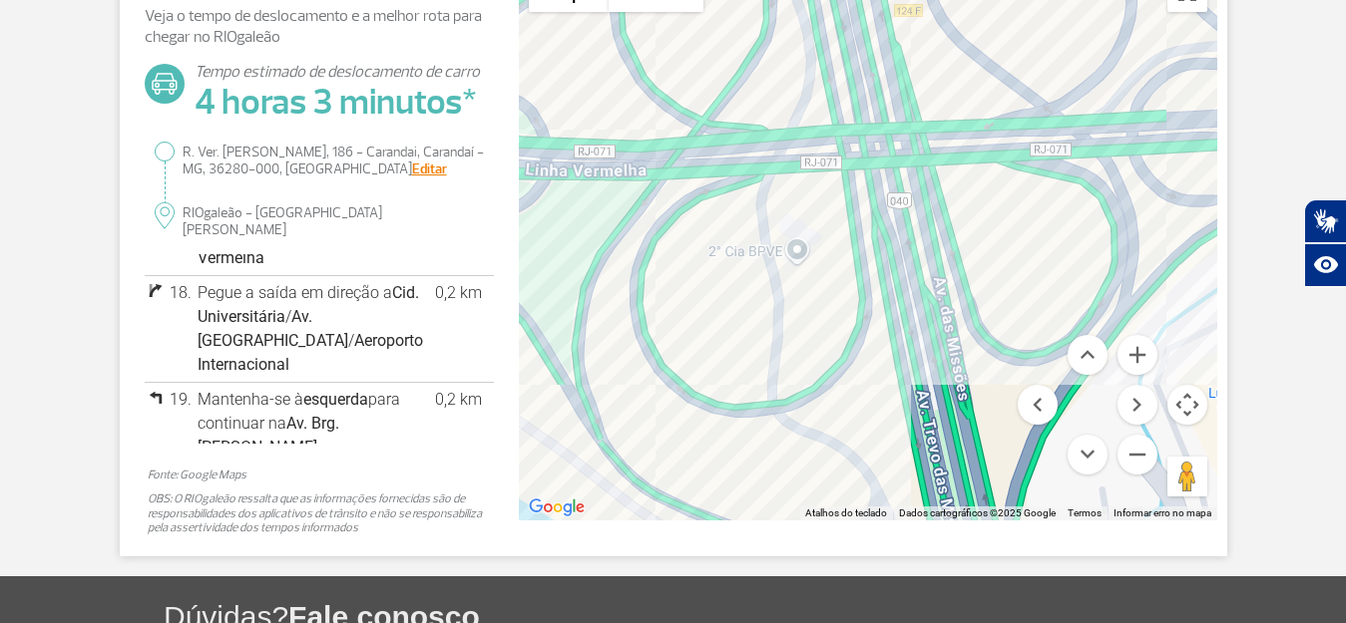
drag, startPoint x: 681, startPoint y: 175, endPoint x: 697, endPoint y: 310, distance: 136.6
click at [697, 310] on div at bounding box center [868, 241] width 698 height 559
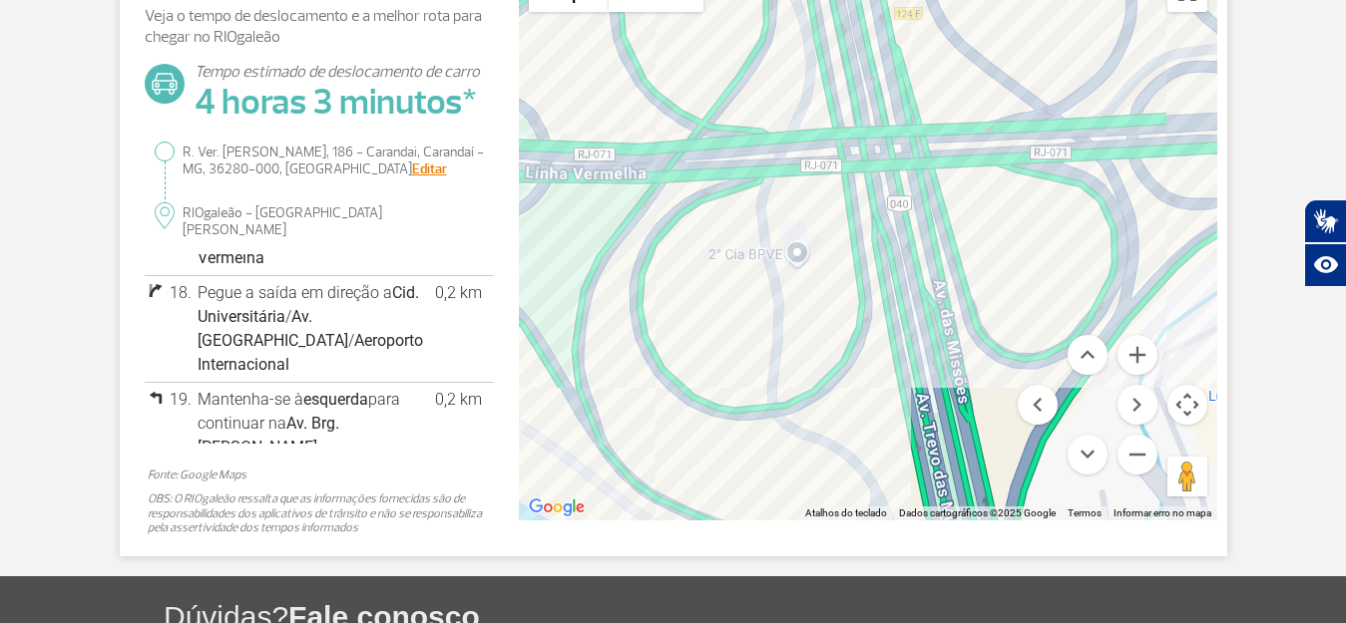
drag, startPoint x: 697, startPoint y: 314, endPoint x: 724, endPoint y: 405, distance: 94.7
click at [724, 405] on div at bounding box center [868, 241] width 698 height 559
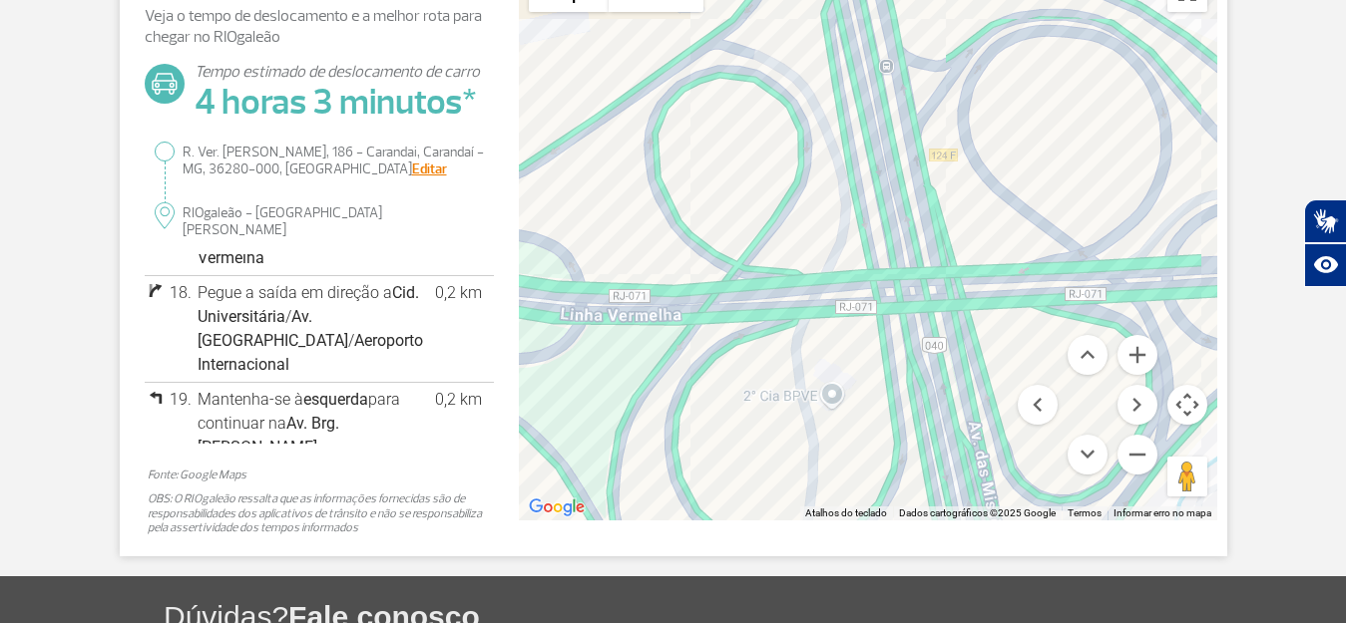
drag, startPoint x: 856, startPoint y: 54, endPoint x: 861, endPoint y: 312, distance: 258.4
click at [861, 312] on div at bounding box center [868, 241] width 698 height 559
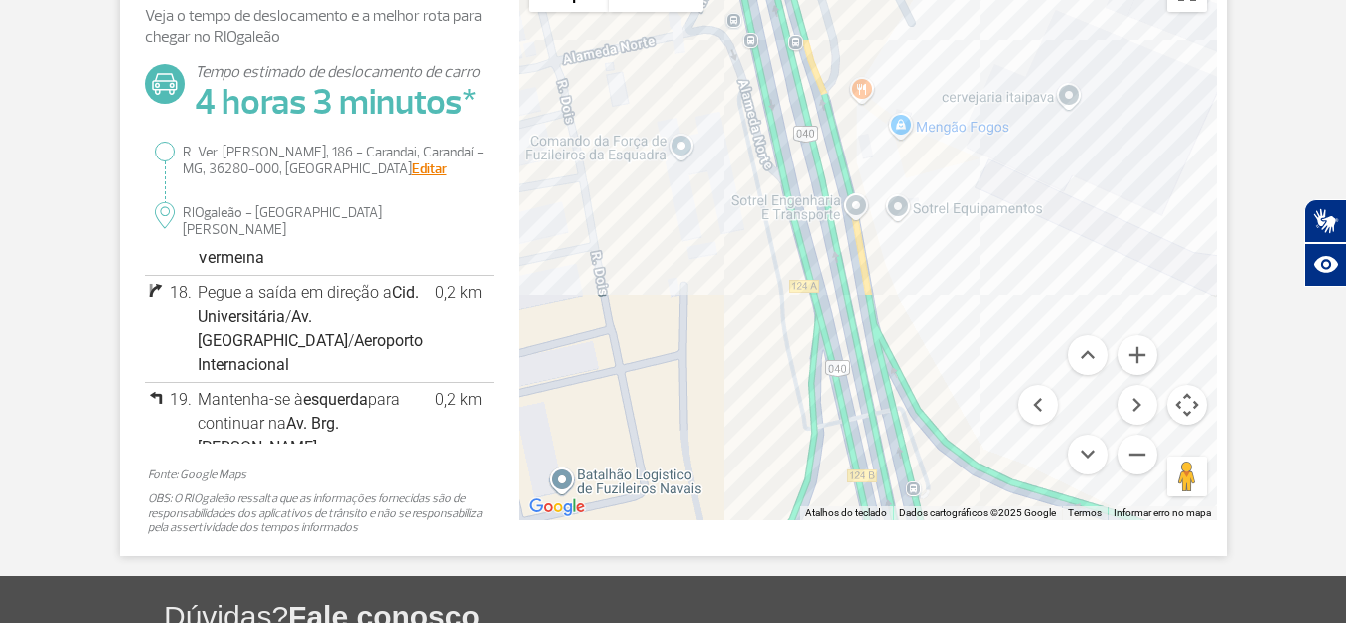
drag, startPoint x: 784, startPoint y: 105, endPoint x: 820, endPoint y: 347, distance: 245.0
click at [820, 347] on div at bounding box center [868, 241] width 698 height 559
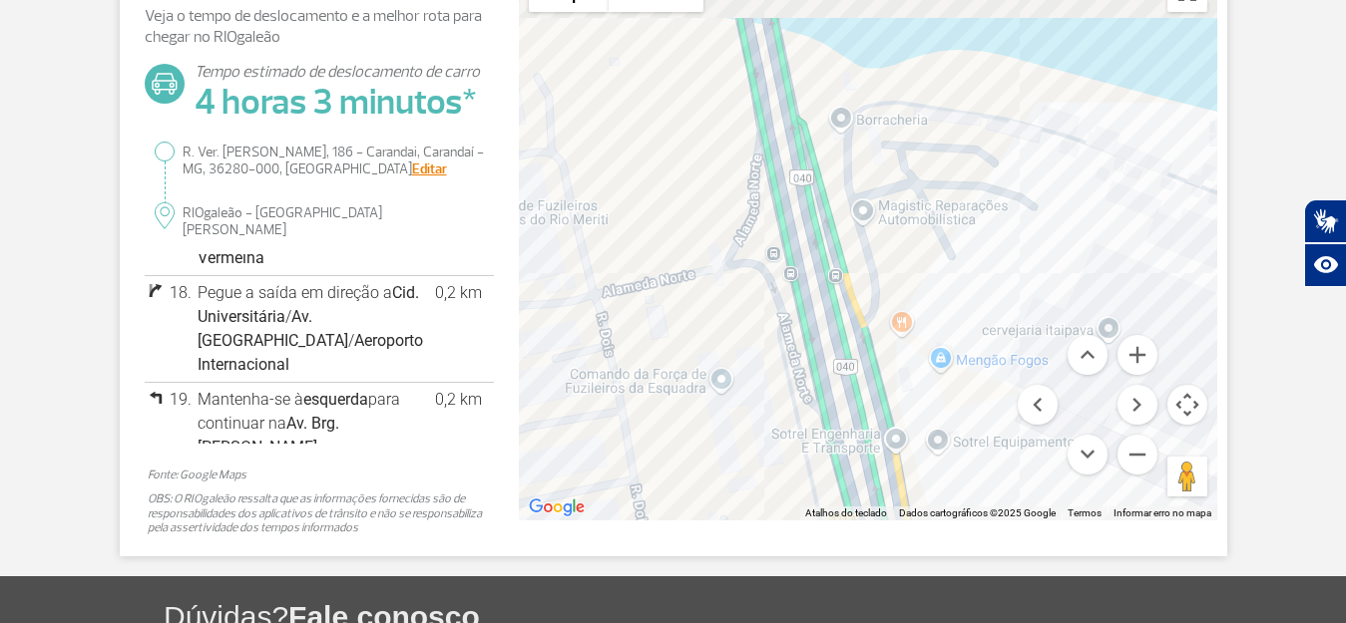
drag, startPoint x: 808, startPoint y: 108, endPoint x: 850, endPoint y: 349, distance: 245.0
click at [850, 349] on div at bounding box center [868, 241] width 698 height 559
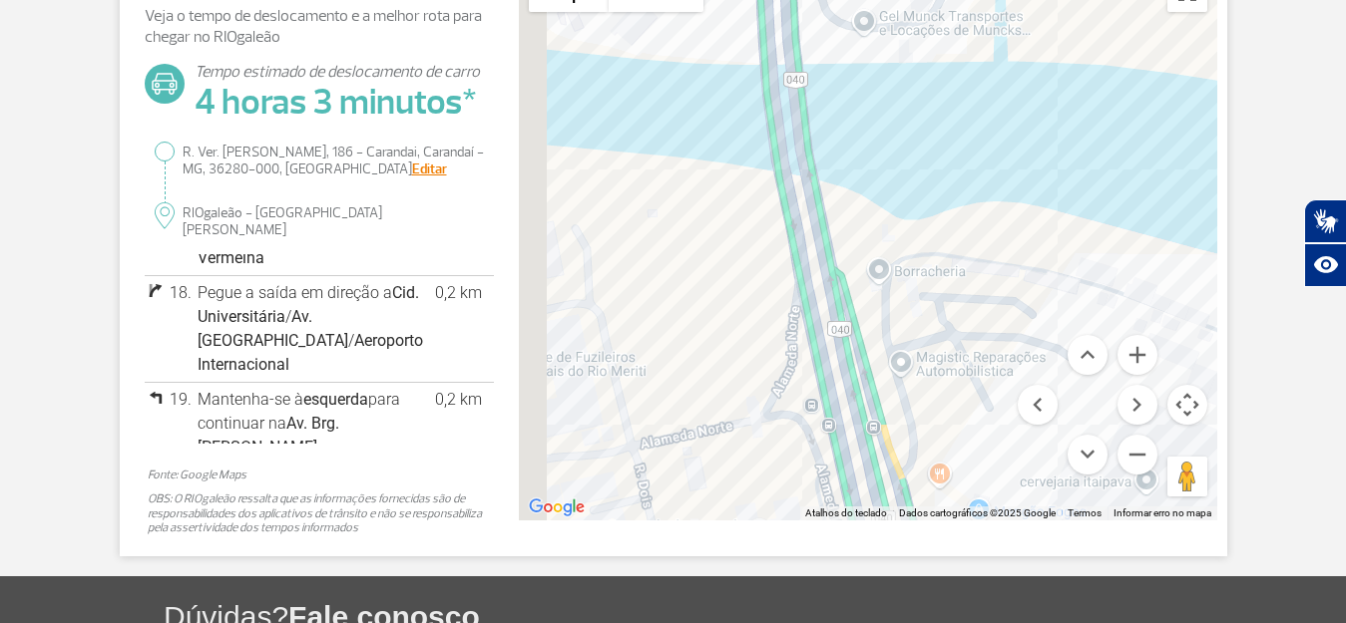
drag, startPoint x: 781, startPoint y: 121, endPoint x: 849, endPoint y: 351, distance: 240.2
click at [849, 351] on div at bounding box center [868, 241] width 698 height 559
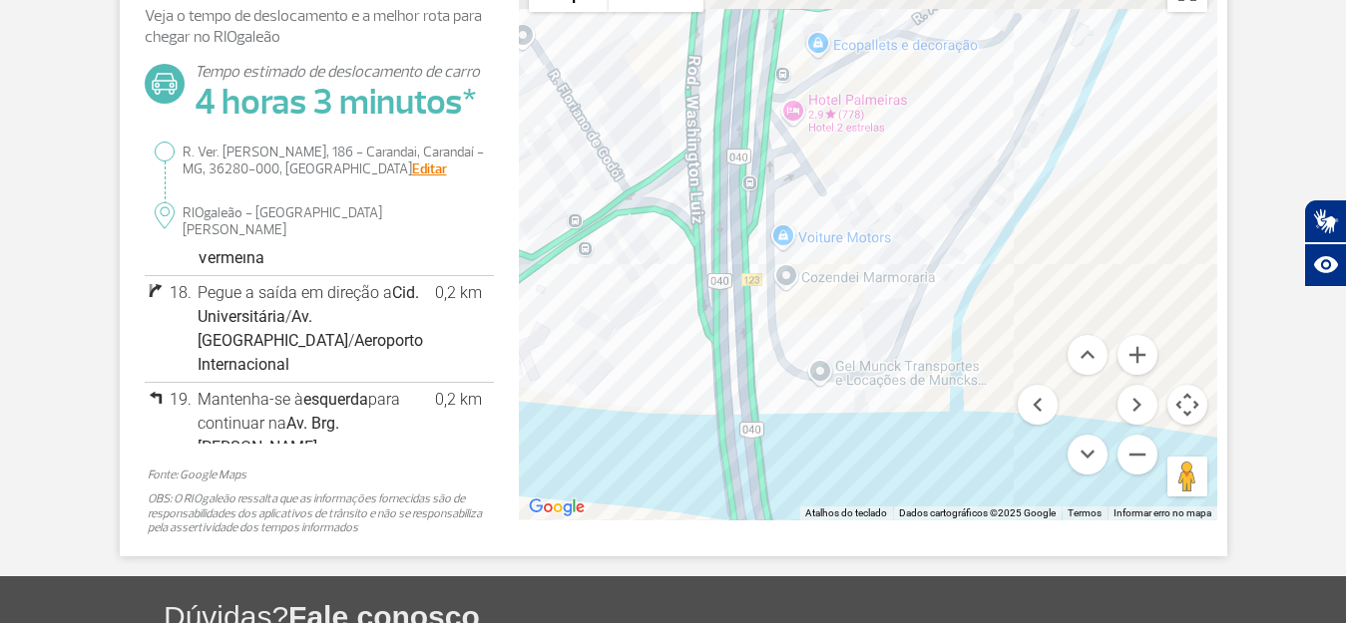
drag, startPoint x: 824, startPoint y: 200, endPoint x: 775, endPoint y: 370, distance: 176.5
click at [775, 371] on div at bounding box center [868, 241] width 698 height 559
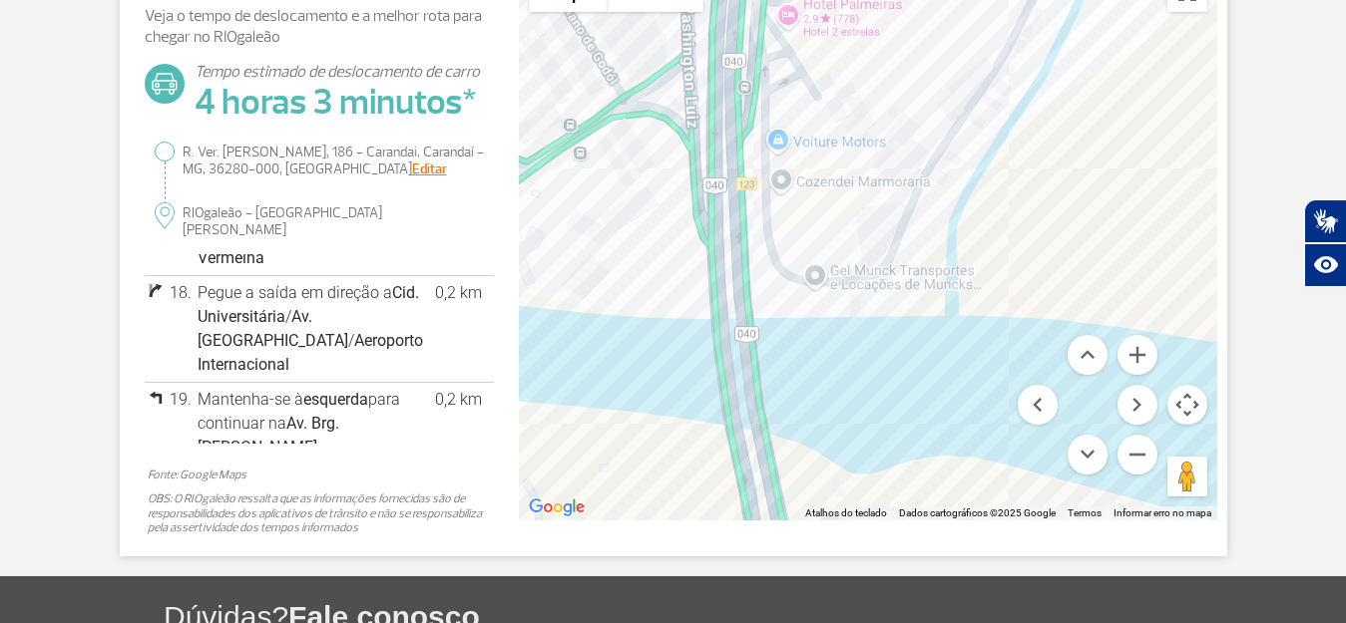
drag, startPoint x: 691, startPoint y: 356, endPoint x: 701, endPoint y: 168, distance: 188.8
click at [701, 177] on div at bounding box center [868, 241] width 698 height 559
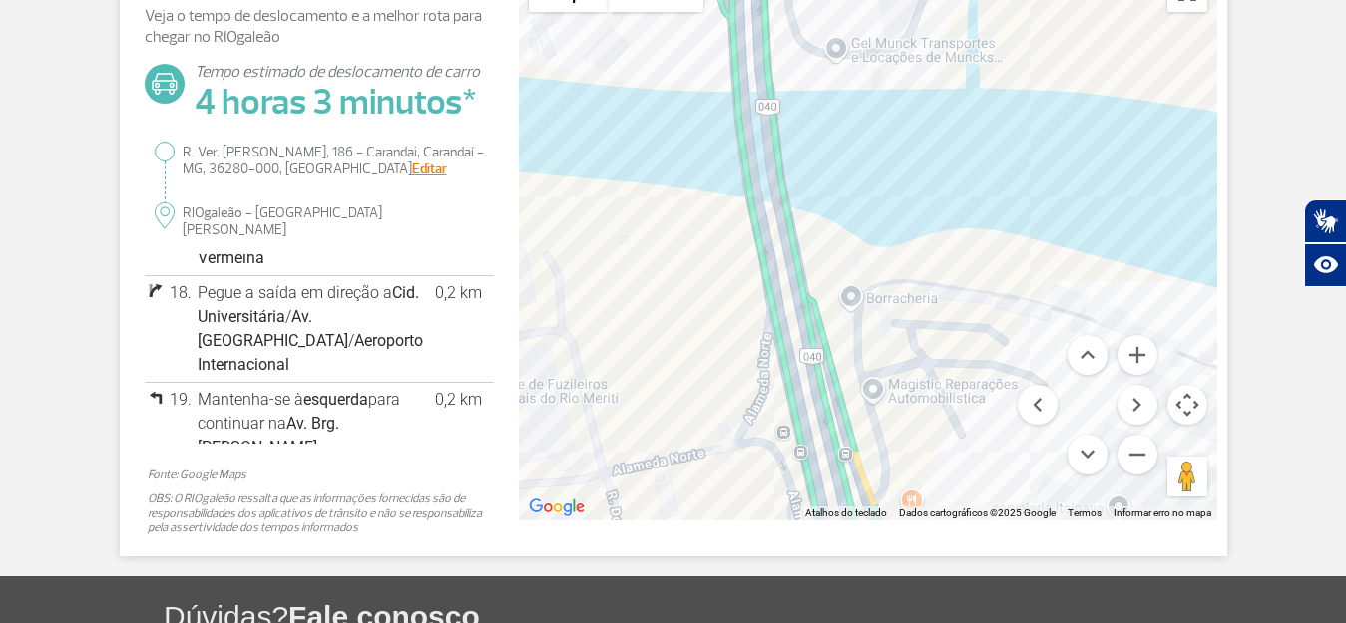
drag, startPoint x: 704, startPoint y: 416, endPoint x: 725, endPoint y: 202, distance: 214.5
click at [725, 203] on div at bounding box center [868, 241] width 698 height 559
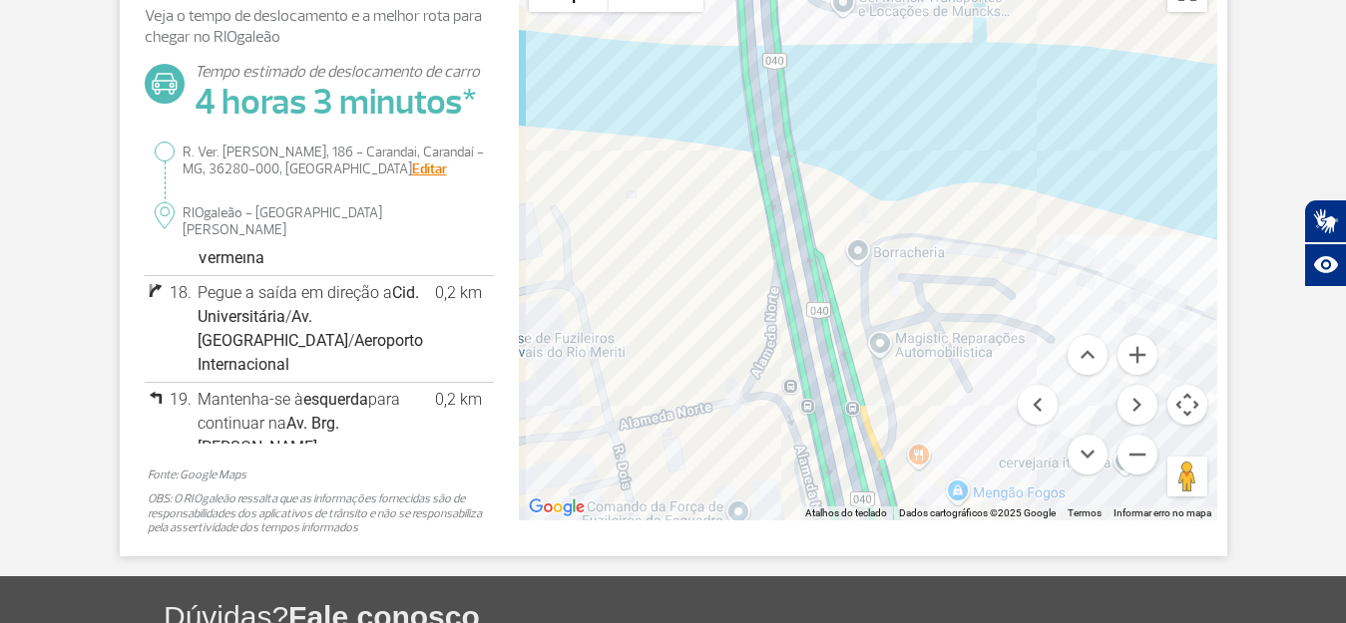
drag, startPoint x: 778, startPoint y: 352, endPoint x: 784, endPoint y: 321, distance: 31.5
click at [784, 324] on div at bounding box center [868, 241] width 698 height 559
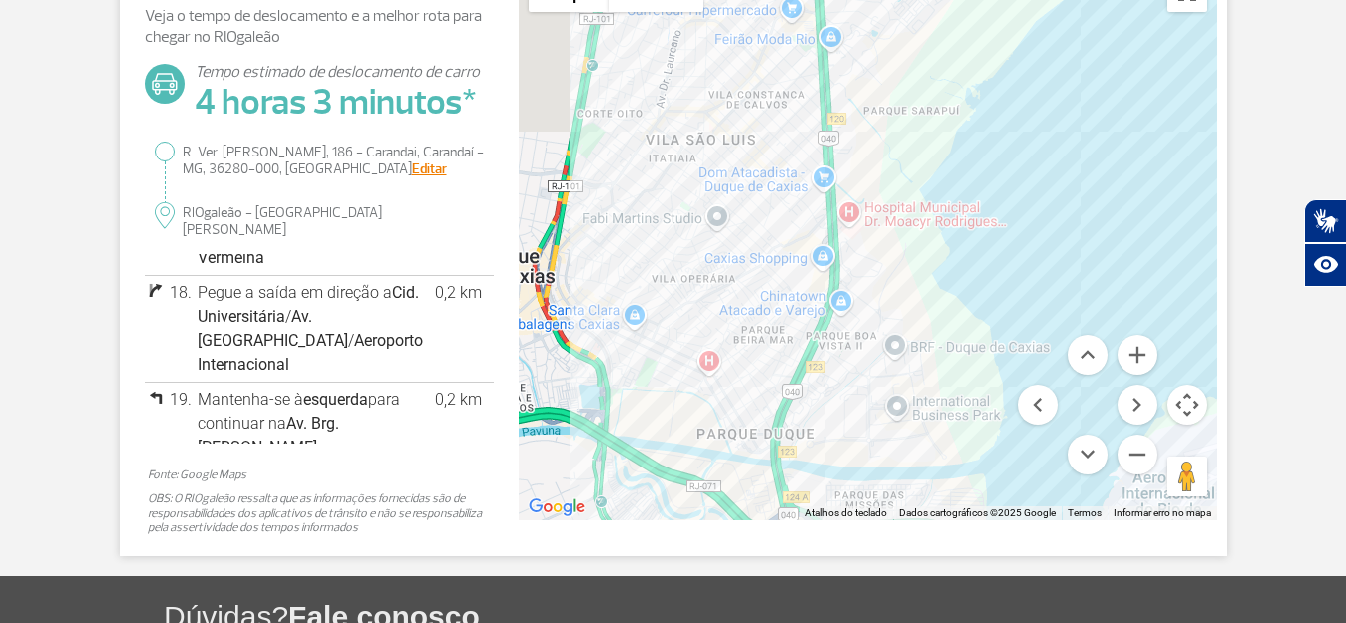
drag, startPoint x: 758, startPoint y: 136, endPoint x: 766, endPoint y: 406, distance: 270.4
click at [766, 406] on div at bounding box center [868, 241] width 698 height 559
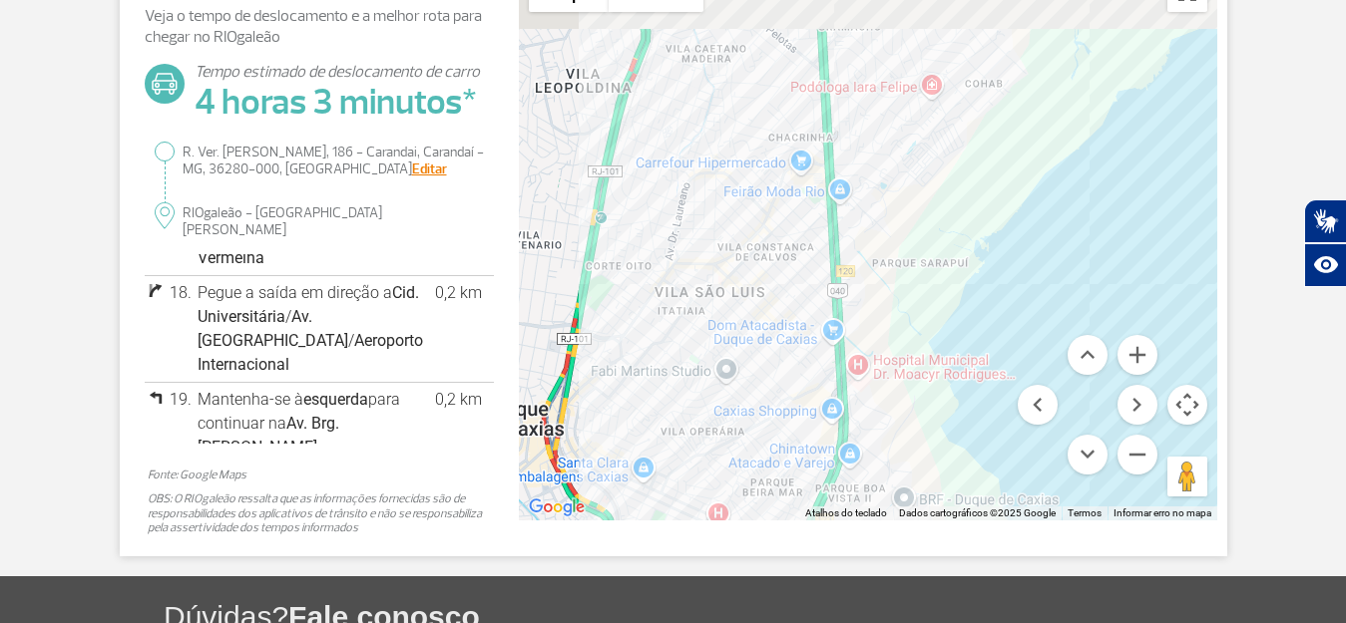
drag, startPoint x: 823, startPoint y: 316, endPoint x: 837, endPoint y: 396, distance: 81.0
click at [837, 396] on div at bounding box center [868, 241] width 698 height 559
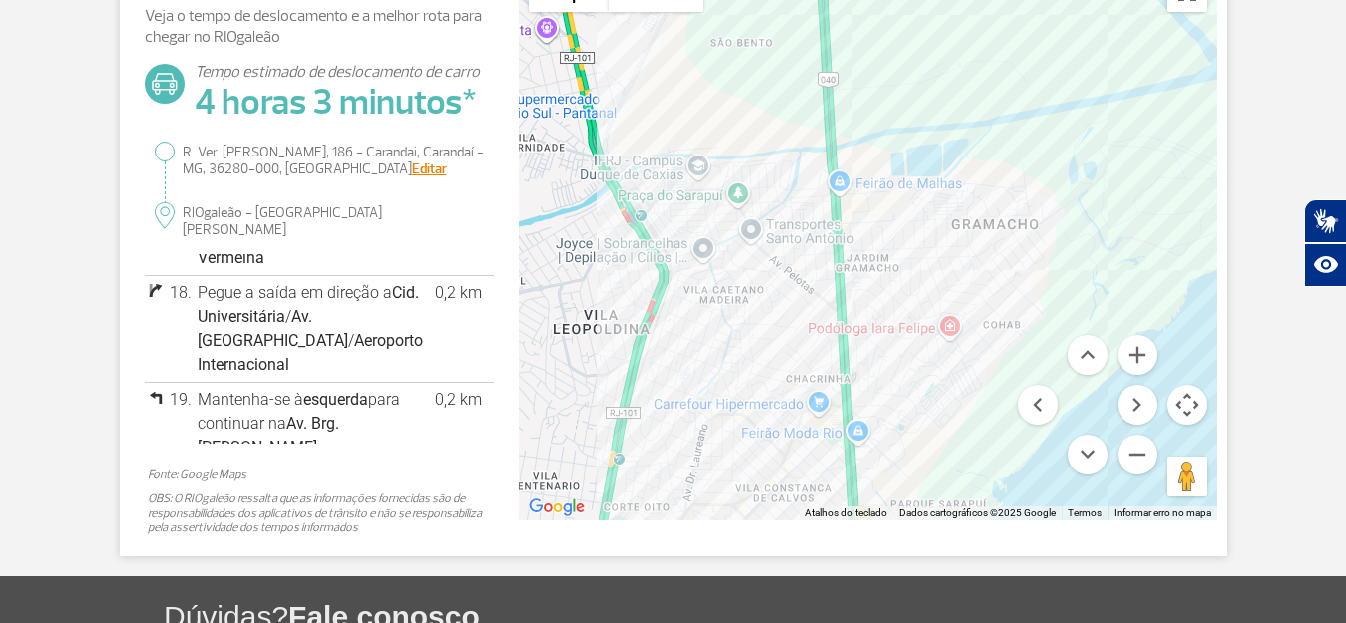
drag, startPoint x: 887, startPoint y: 219, endPoint x: 887, endPoint y: 289, distance: 69.8
click at [887, 289] on div at bounding box center [868, 241] width 698 height 559
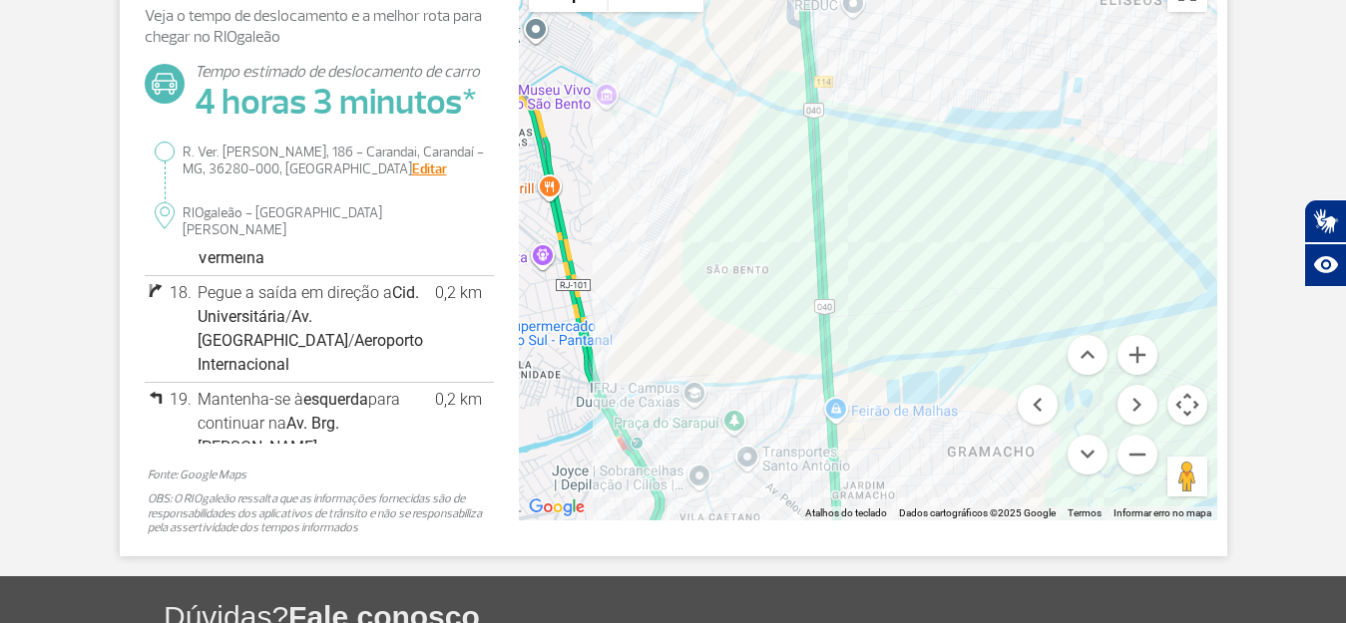
drag, startPoint x: 852, startPoint y: 162, endPoint x: 848, endPoint y: 395, distance: 233.4
click at [848, 395] on div at bounding box center [868, 241] width 698 height 559
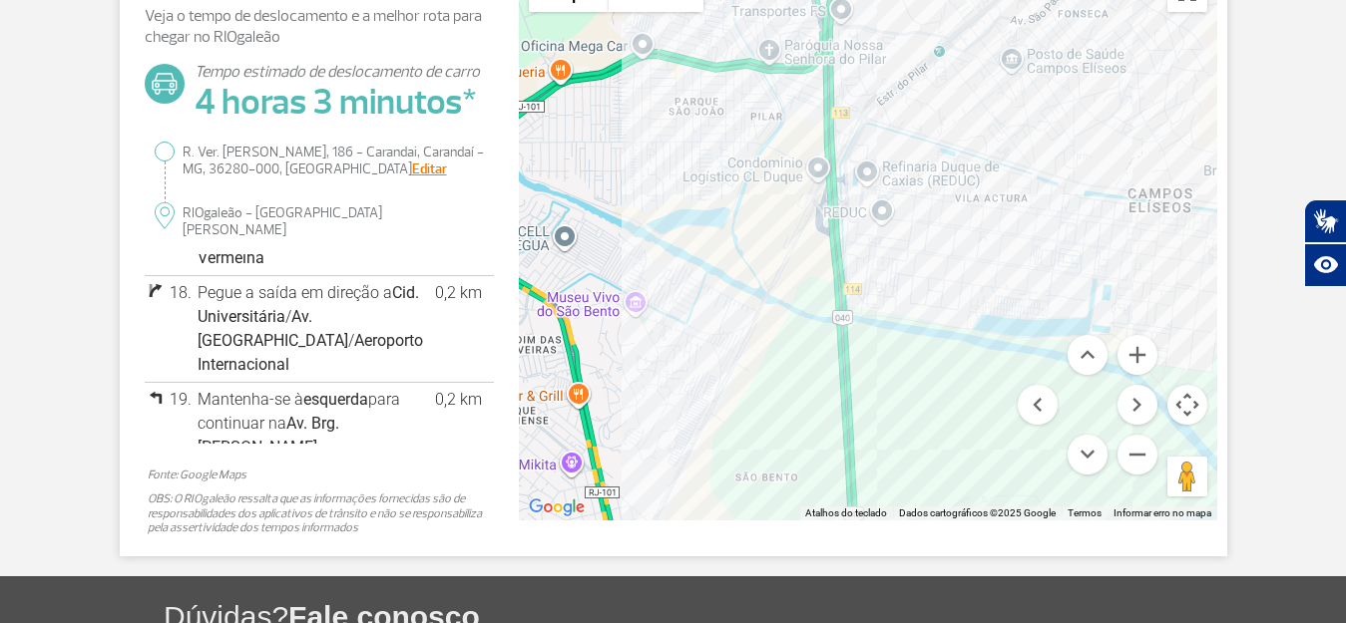
drag, startPoint x: 872, startPoint y: 217, endPoint x: 885, endPoint y: 314, distance: 97.6
click at [885, 314] on div at bounding box center [868, 241] width 698 height 559
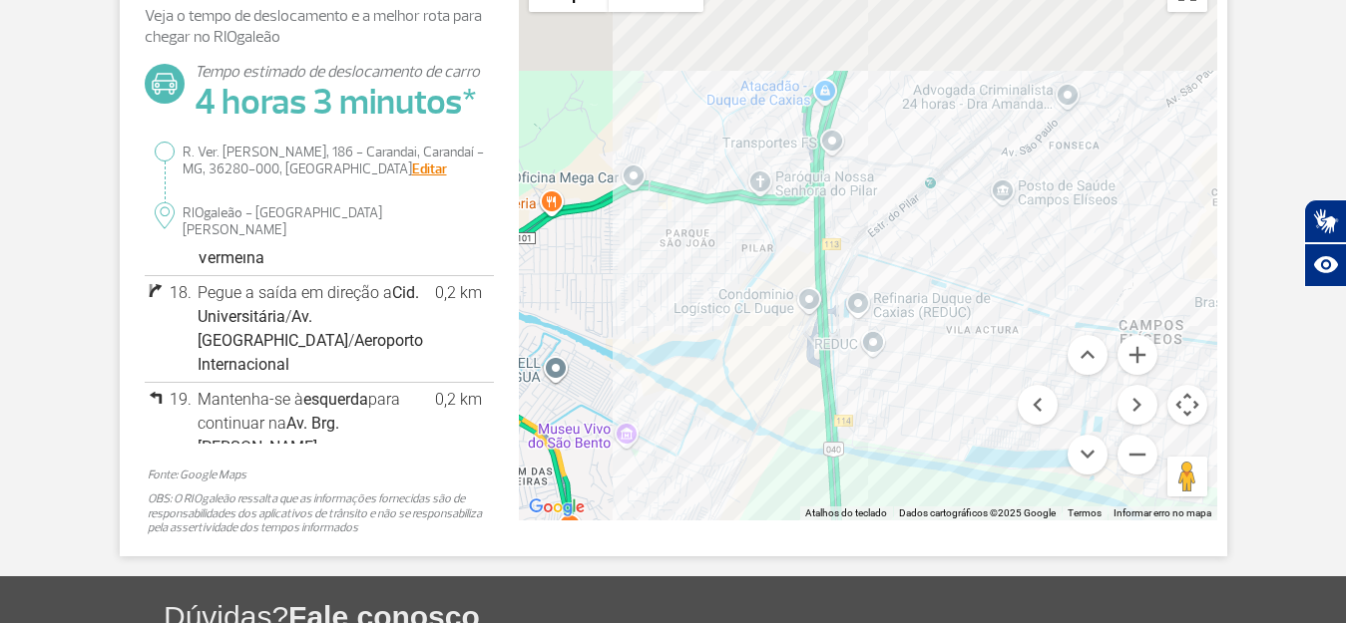
drag, startPoint x: 870, startPoint y: 244, endPoint x: 875, endPoint y: 330, distance: 85.9
click at [875, 329] on div at bounding box center [868, 241] width 698 height 559
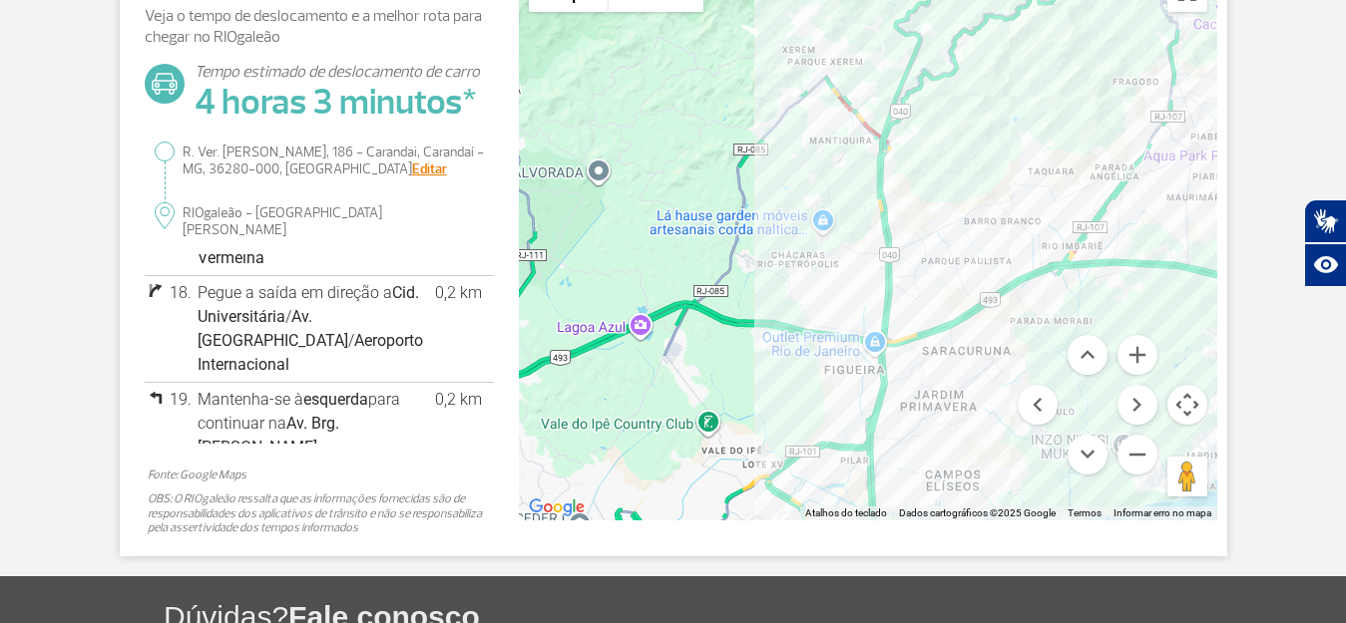
drag, startPoint x: 914, startPoint y: 293, endPoint x: 931, endPoint y: 402, distance: 110.0
click at [931, 402] on div at bounding box center [868, 241] width 698 height 559
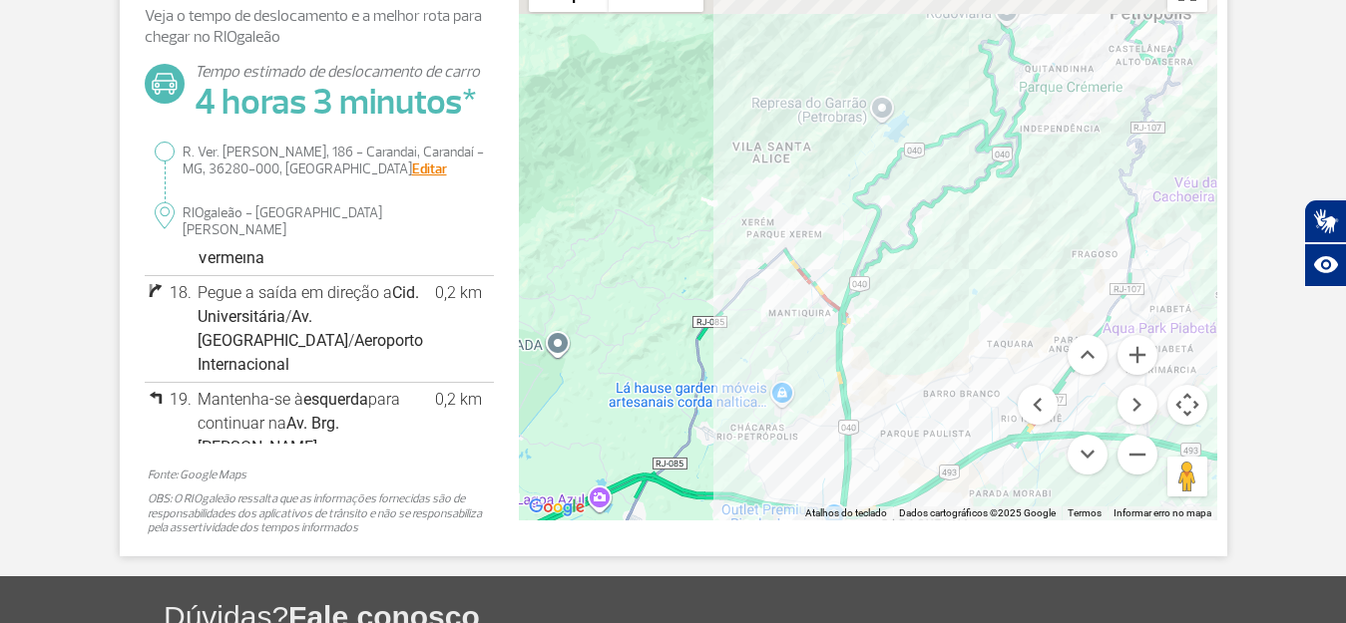
drag, startPoint x: 939, startPoint y: 253, endPoint x: 900, endPoint y: 387, distance: 139.2
click at [900, 387] on div at bounding box center [868, 241] width 698 height 559
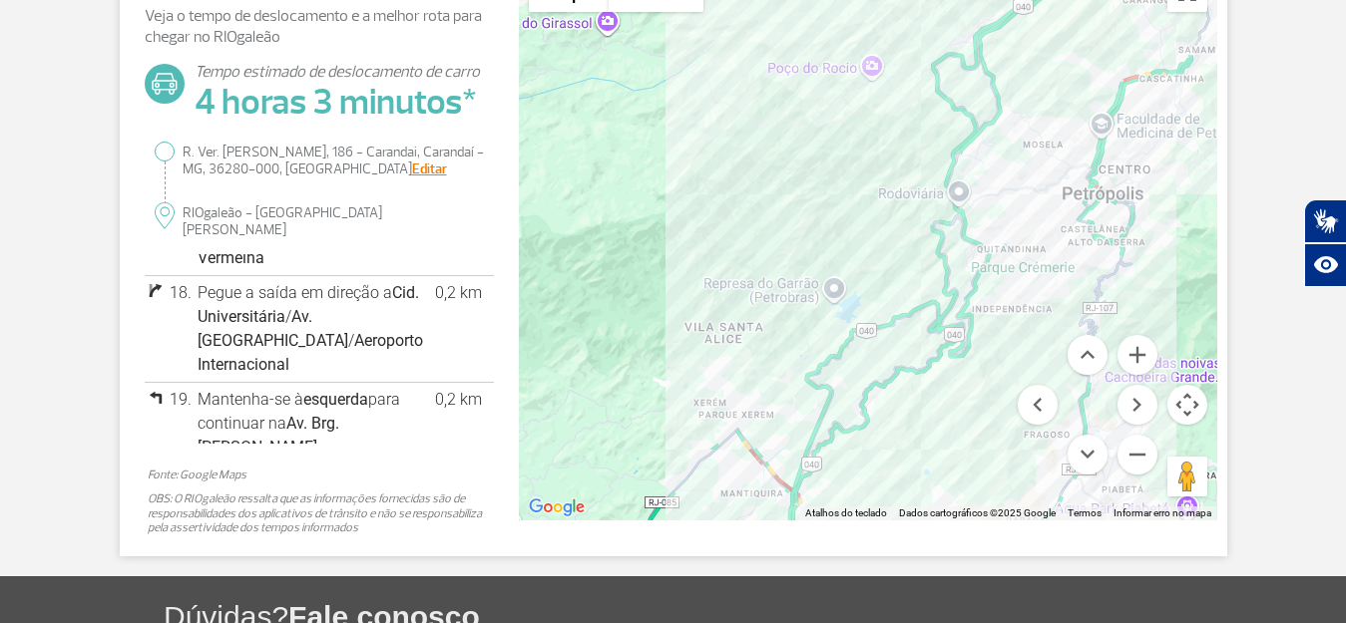
drag, startPoint x: 930, startPoint y: 295, endPoint x: 924, endPoint y: 332, distance: 37.4
click at [924, 332] on div at bounding box center [868, 241] width 698 height 559
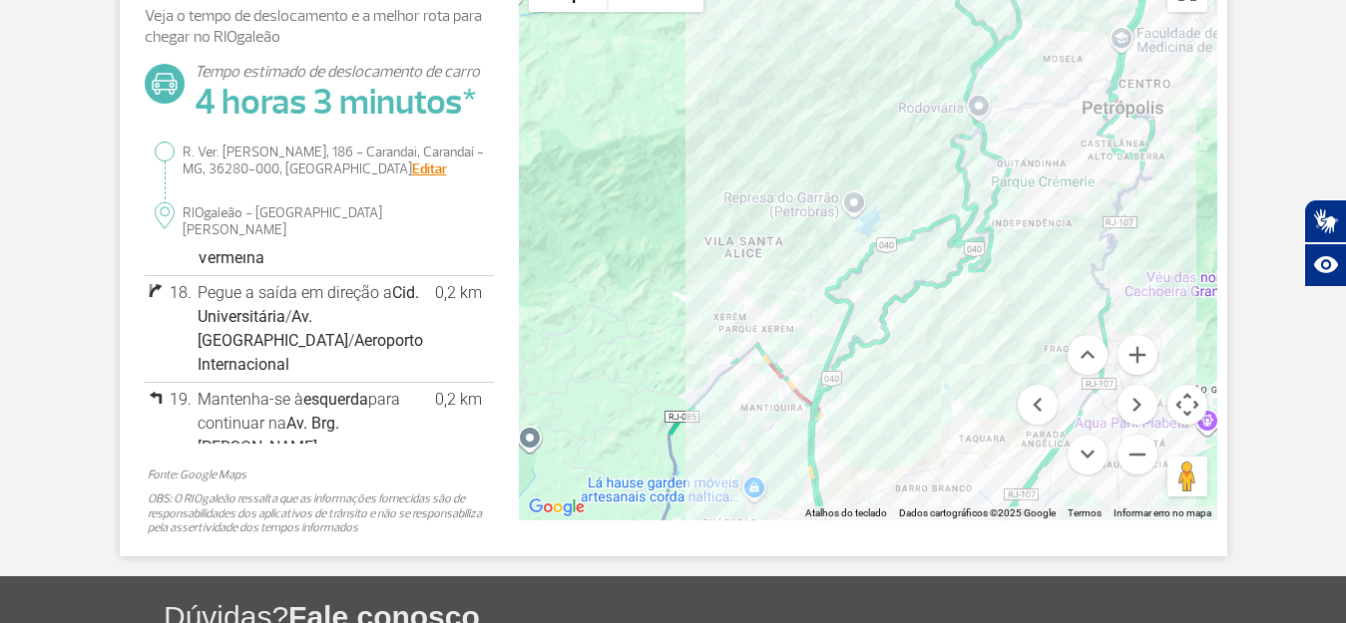
drag, startPoint x: 885, startPoint y: 361, endPoint x: 911, endPoint y: 214, distance: 148.9
click at [918, 212] on div at bounding box center [868, 241] width 698 height 559
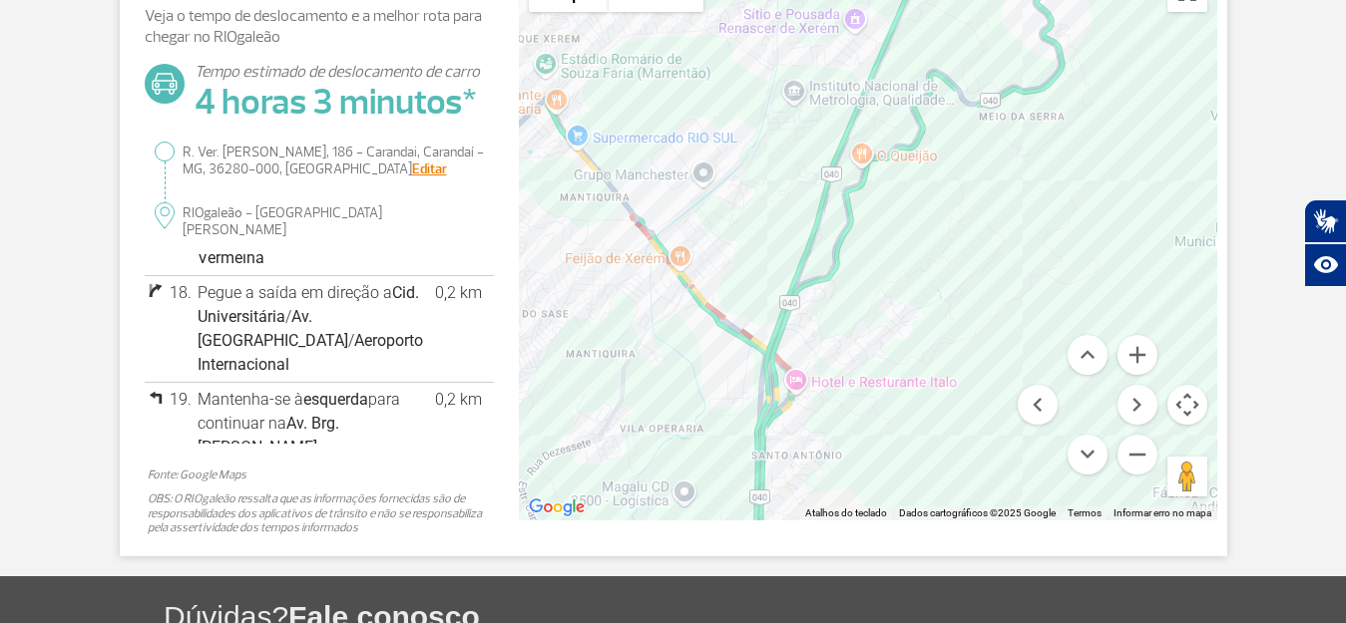
drag, startPoint x: 844, startPoint y: 379, endPoint x: 893, endPoint y: 252, distance: 135.8
click at [890, 259] on div at bounding box center [868, 241] width 698 height 559
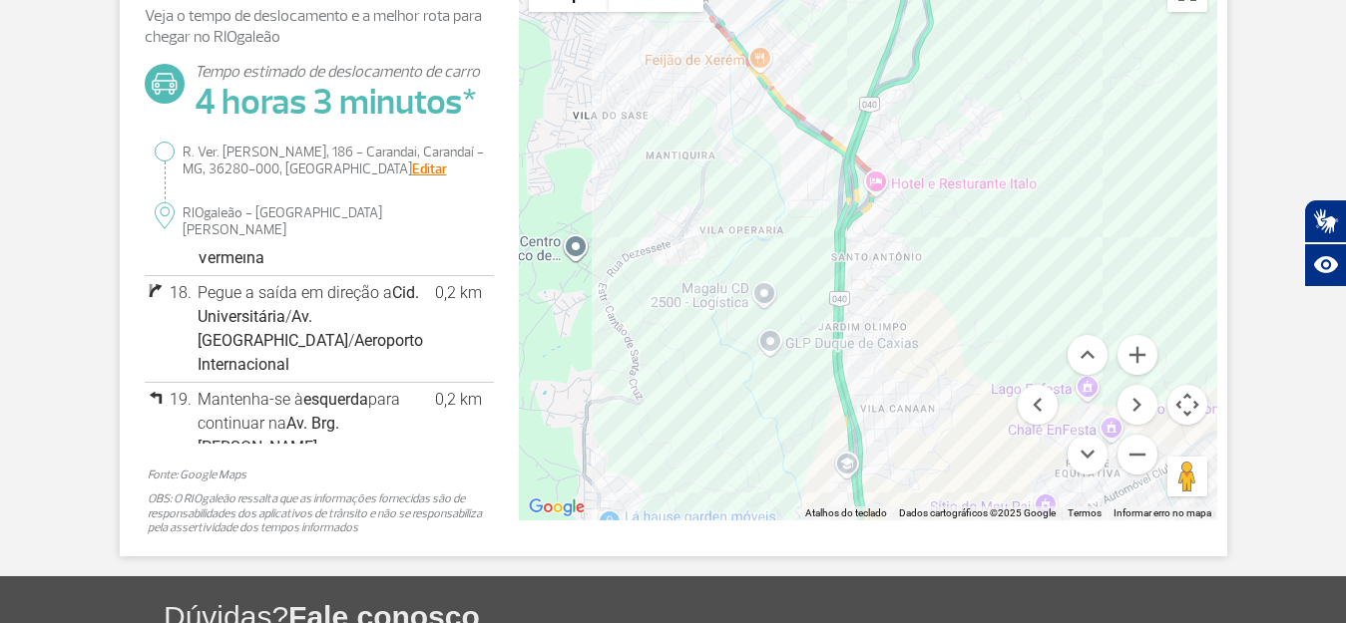
drag, startPoint x: 869, startPoint y: 274, endPoint x: 873, endPoint y: 256, distance: 18.4
click at [872, 259] on div at bounding box center [868, 241] width 698 height 559
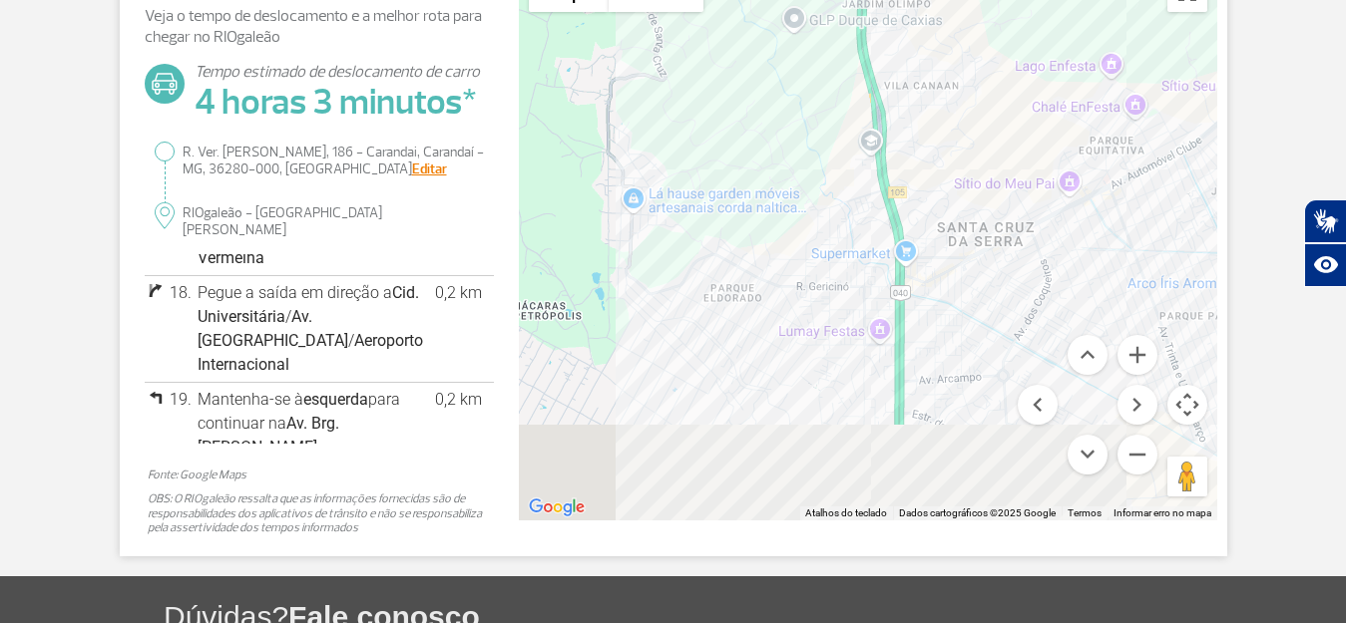
drag
click at [920, 226] on div at bounding box center [868, 241] width 698 height 559
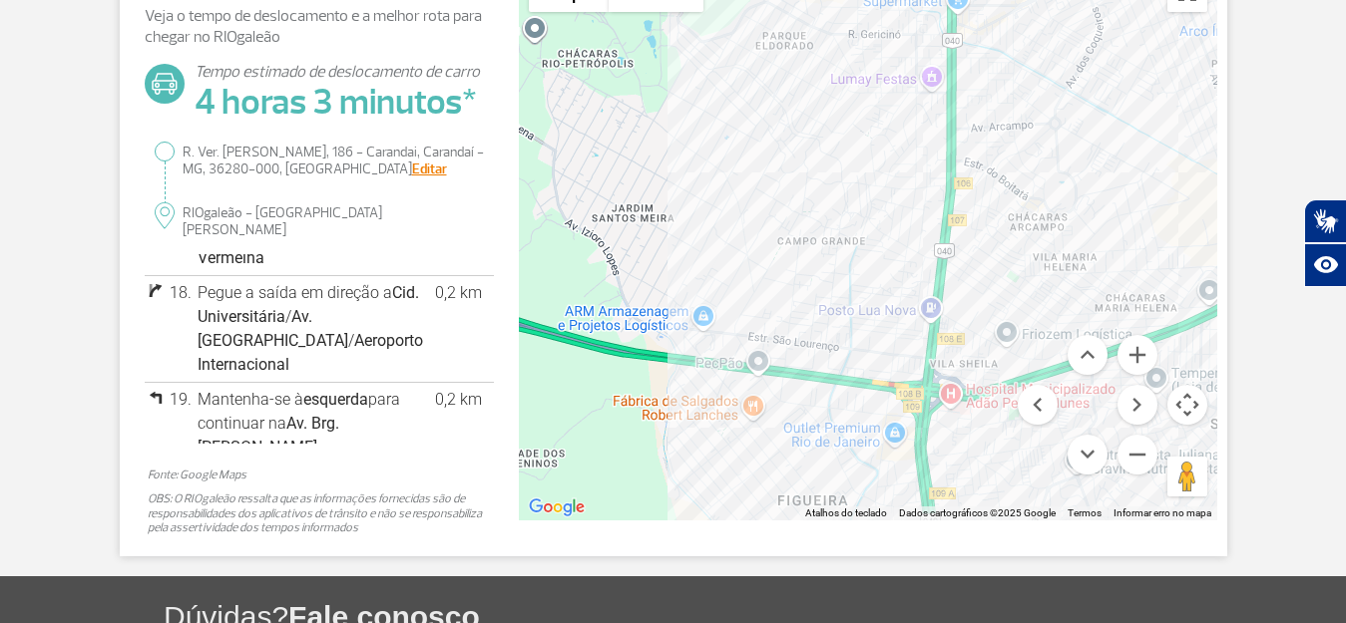
click at [972, 226] on div at bounding box center [868, 241] width 698 height 559
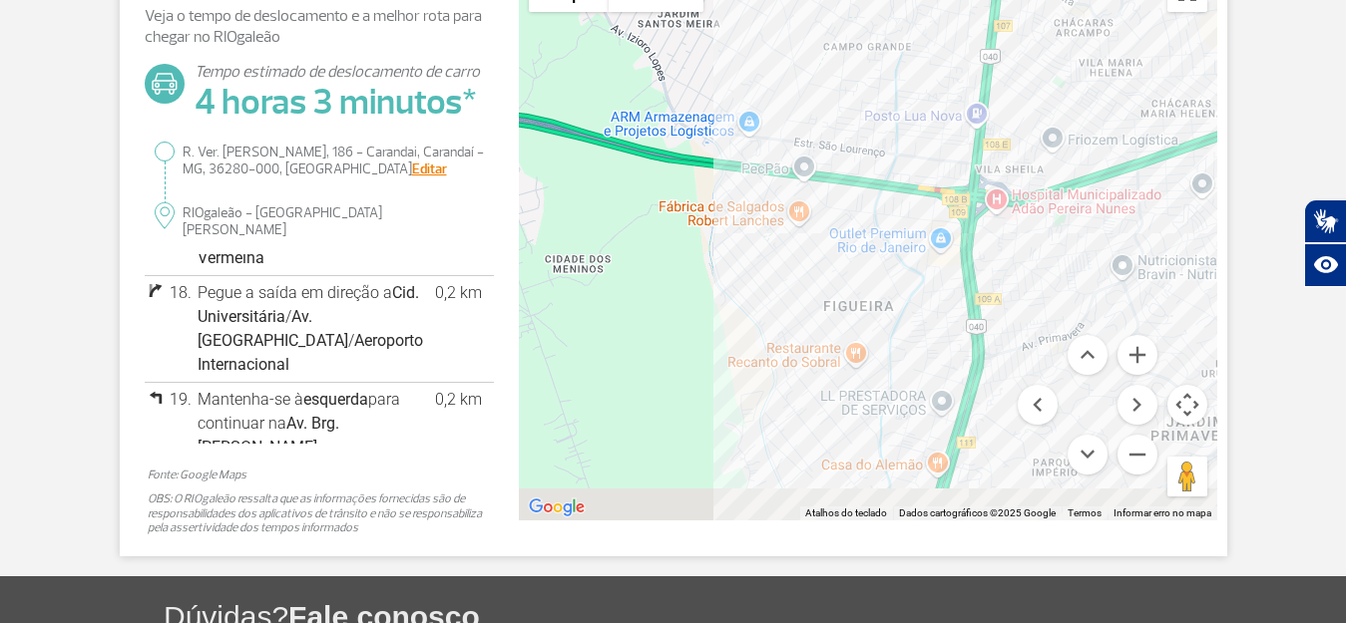
click at [957, 171] on div at bounding box center [868, 241] width 698 height 559
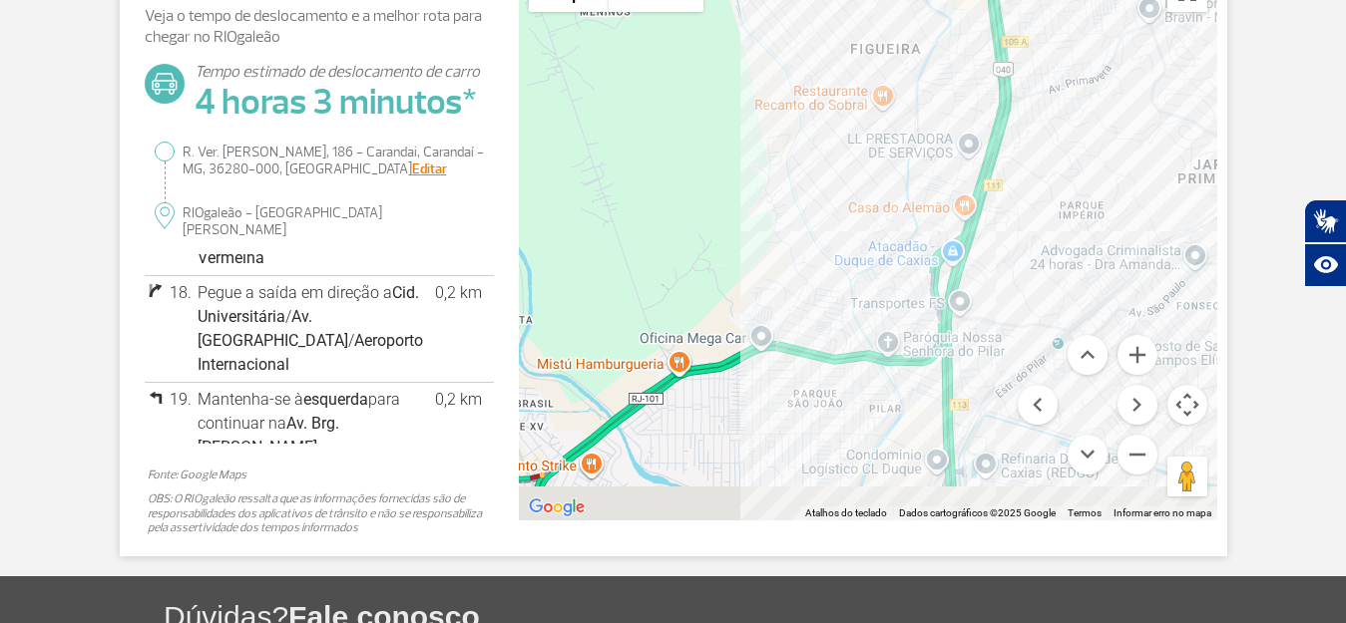
click at [1017, 251] on div at bounding box center [868, 241] width 698 height 559
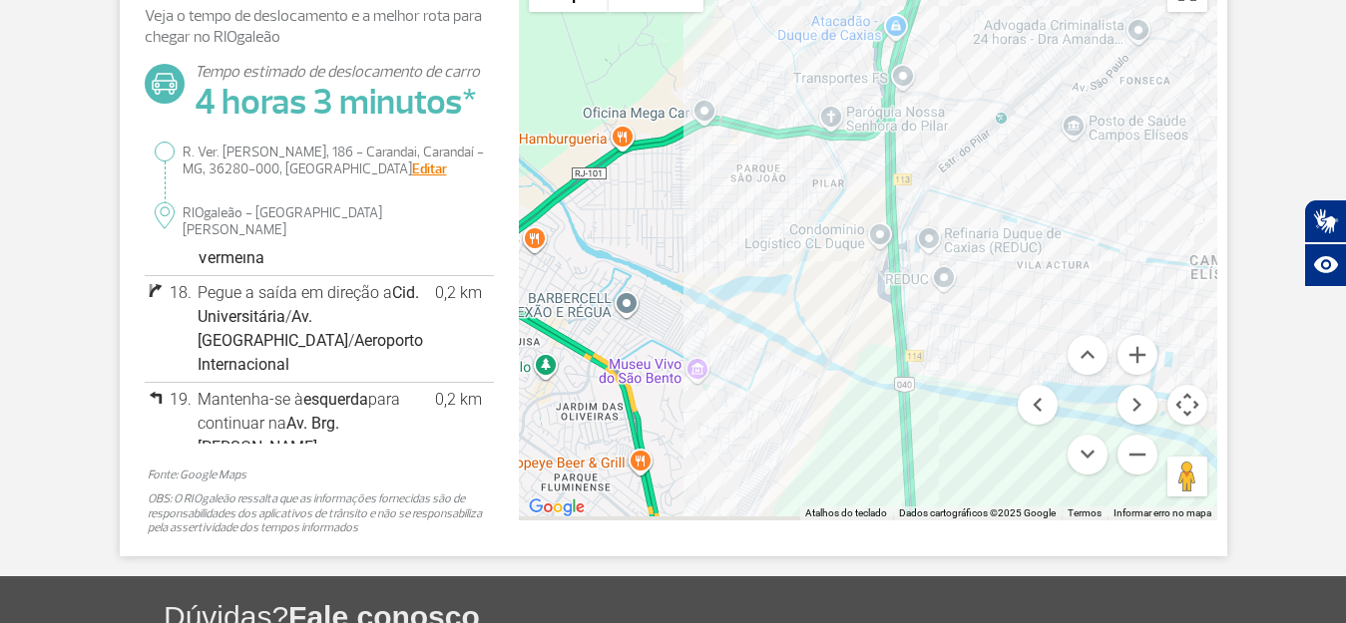
click at [889, 272] on div at bounding box center [868, 241] width 698 height 559
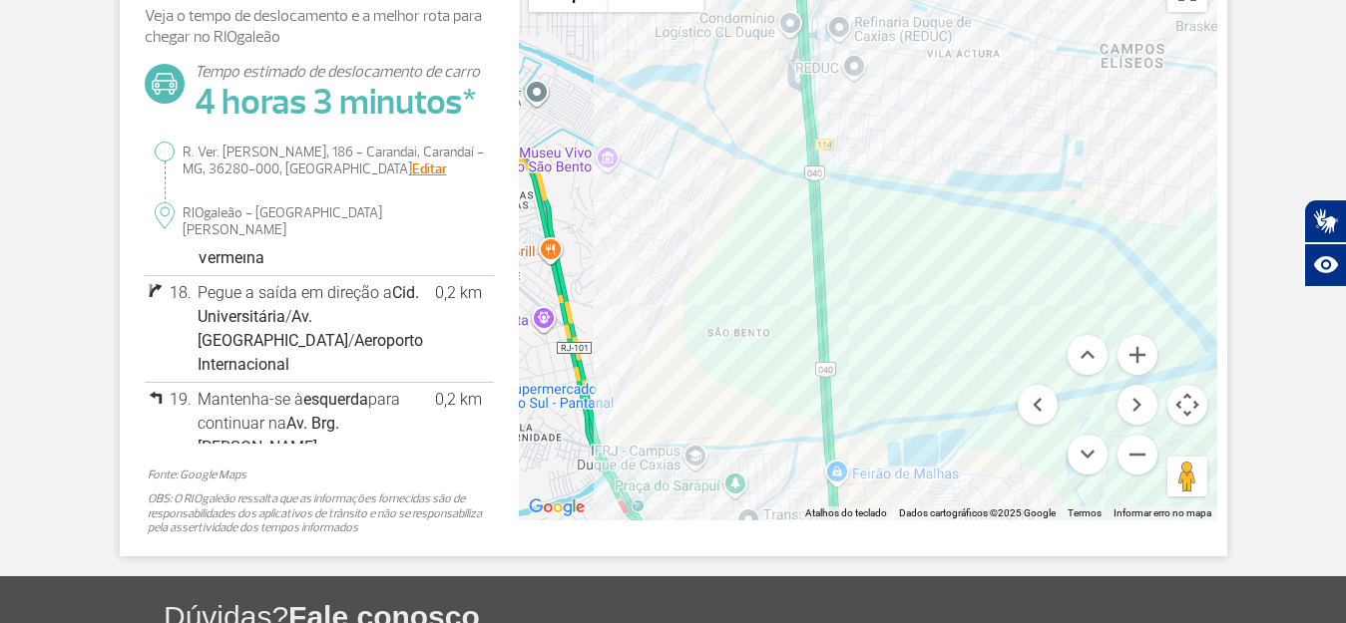
click at [845, 253] on div at bounding box center [868, 241] width 698 height 559
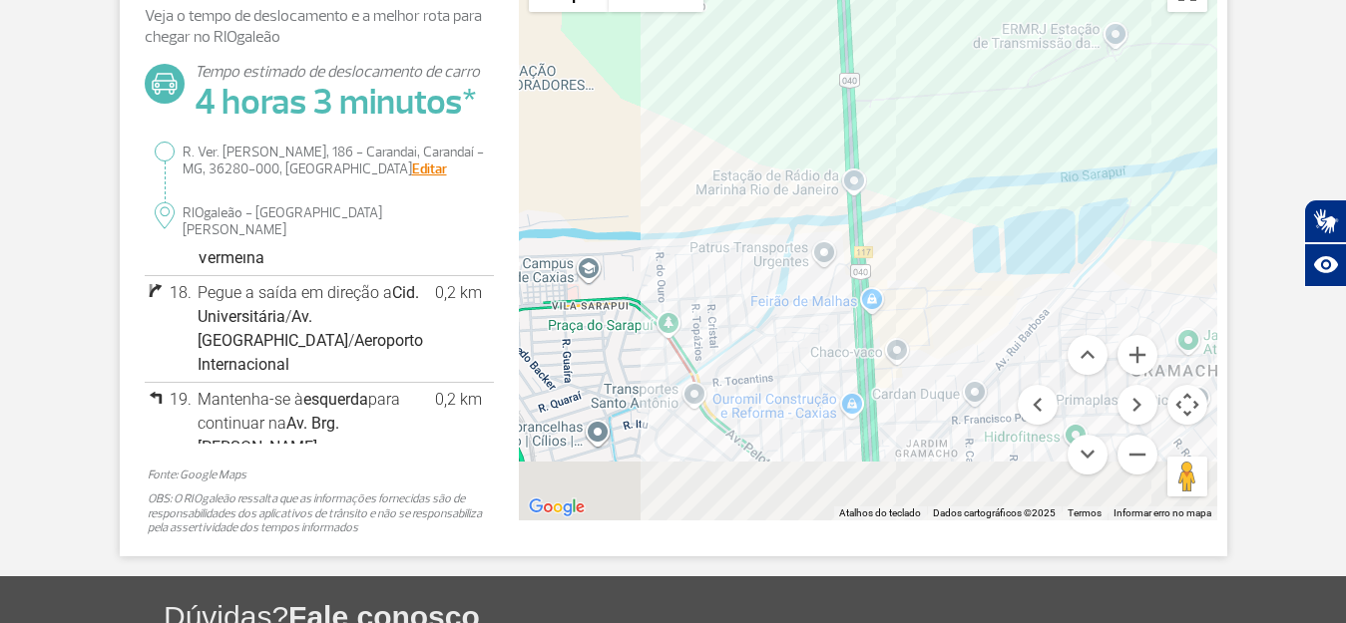
click at [897, 183] on div at bounding box center [868, 241] width 698 height 559
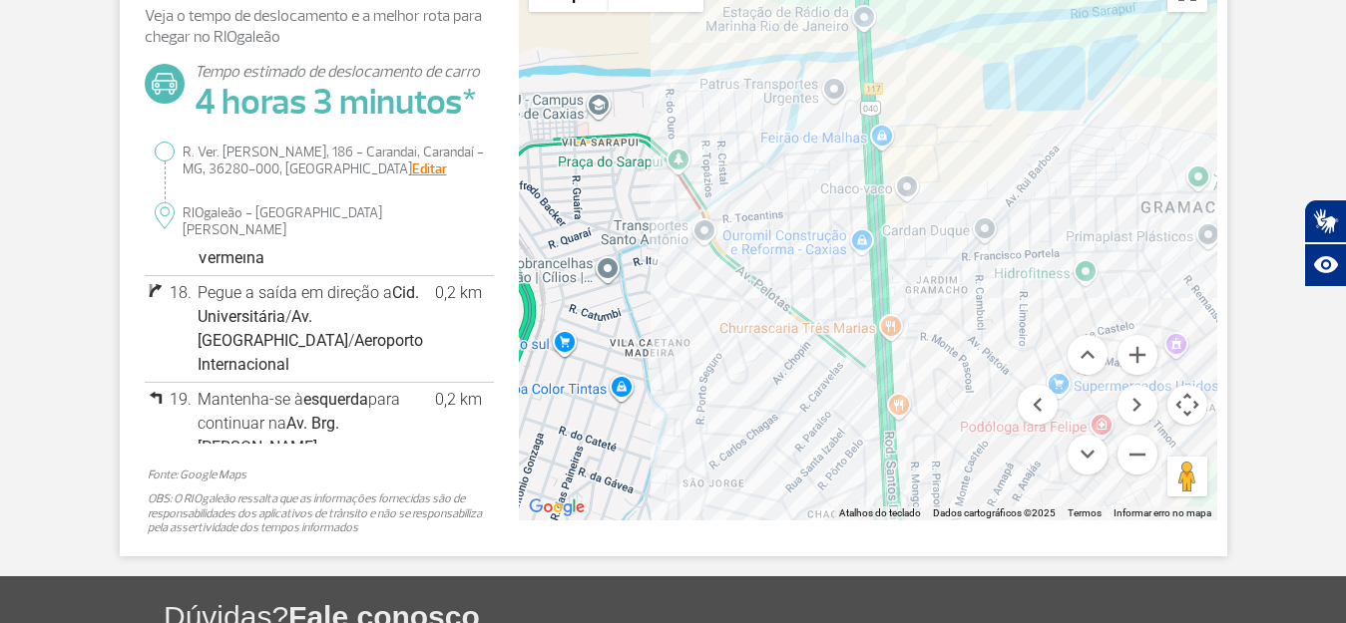
click at [917, 205] on div at bounding box center [868, 241] width 698 height 559
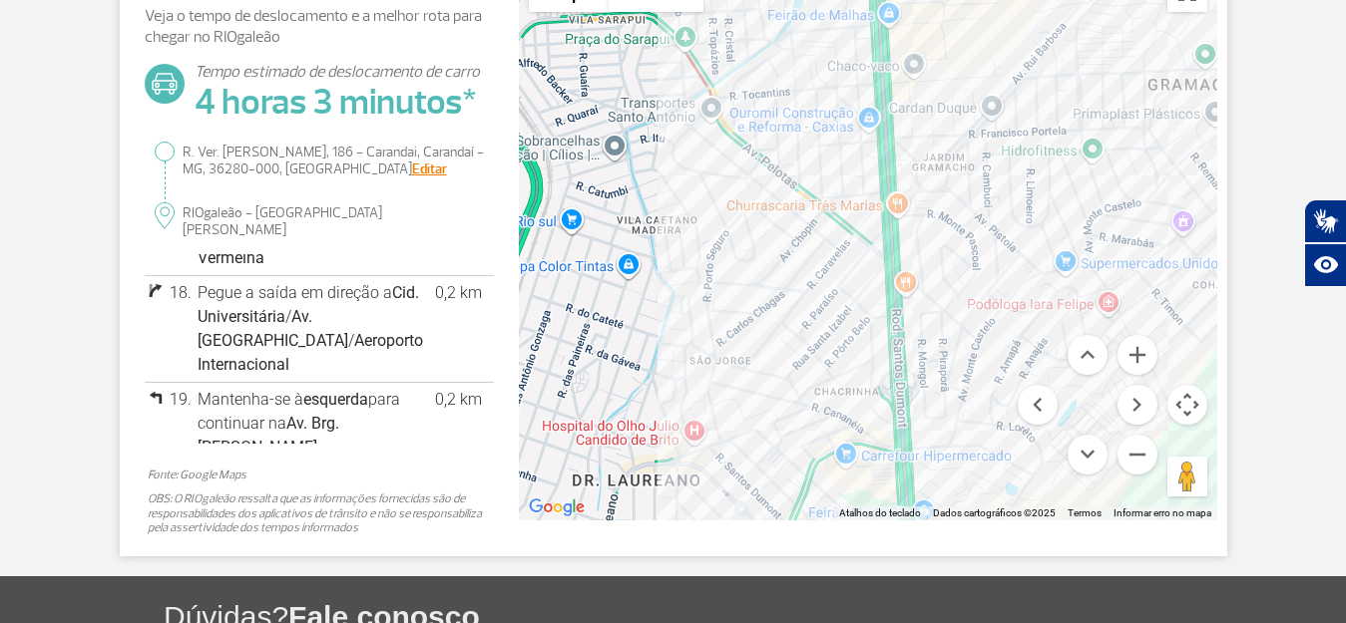
click at [909, 272] on div at bounding box center [868, 241] width 698 height 559
click at [909, 262] on div at bounding box center [868, 241] width 698 height 559
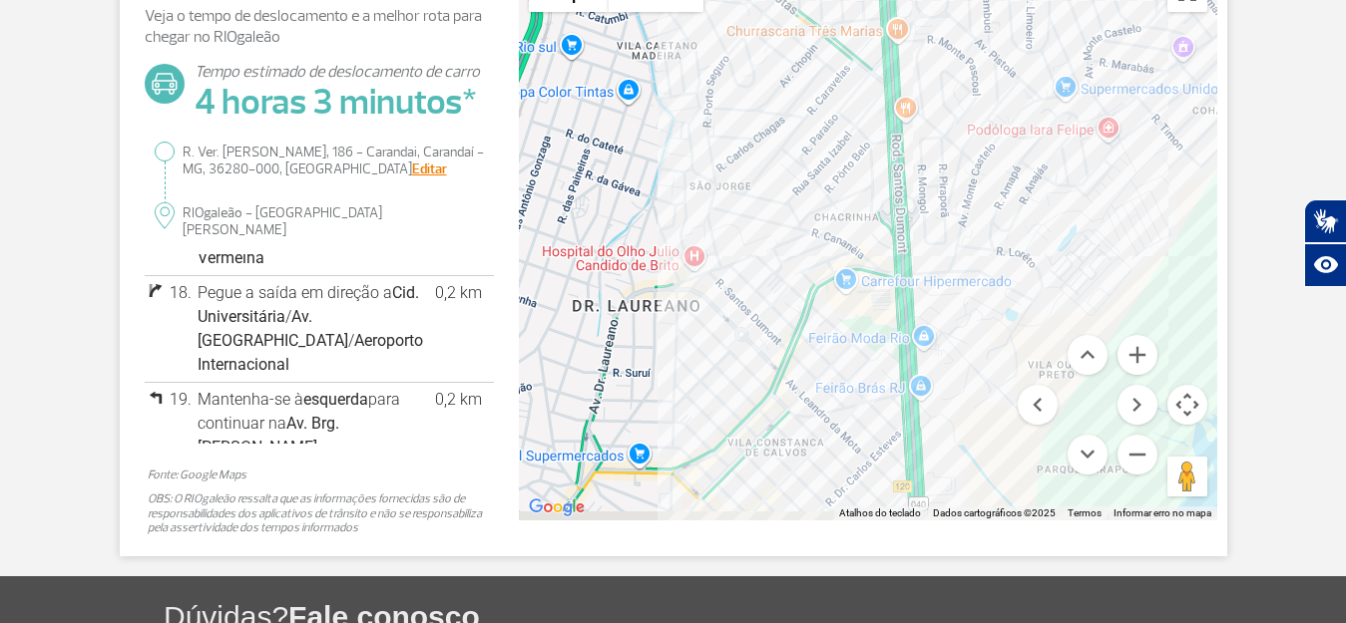
click at [928, 276] on div at bounding box center [868, 241] width 698 height 559
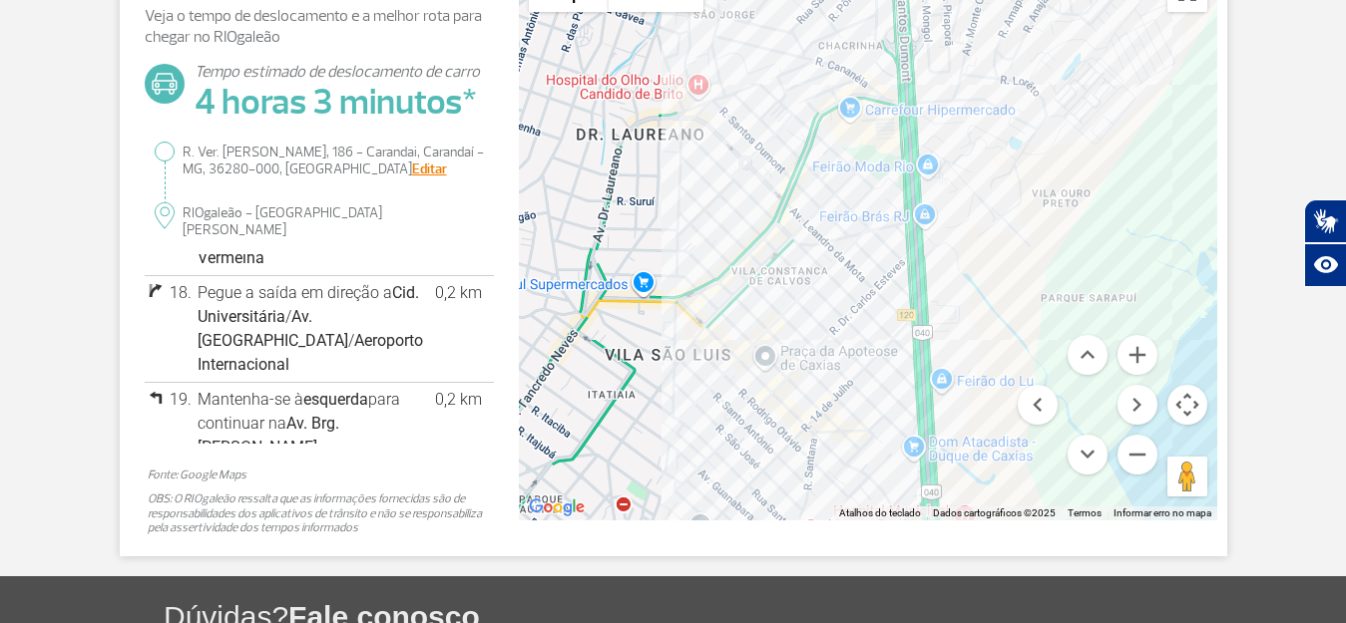
click at [963, 231] on div at bounding box center [868, 241] width 698 height 559
click at [950, 156] on div at bounding box center [868, 241] width 698 height 559
click at [948, 136] on div at bounding box center [868, 241] width 698 height 559
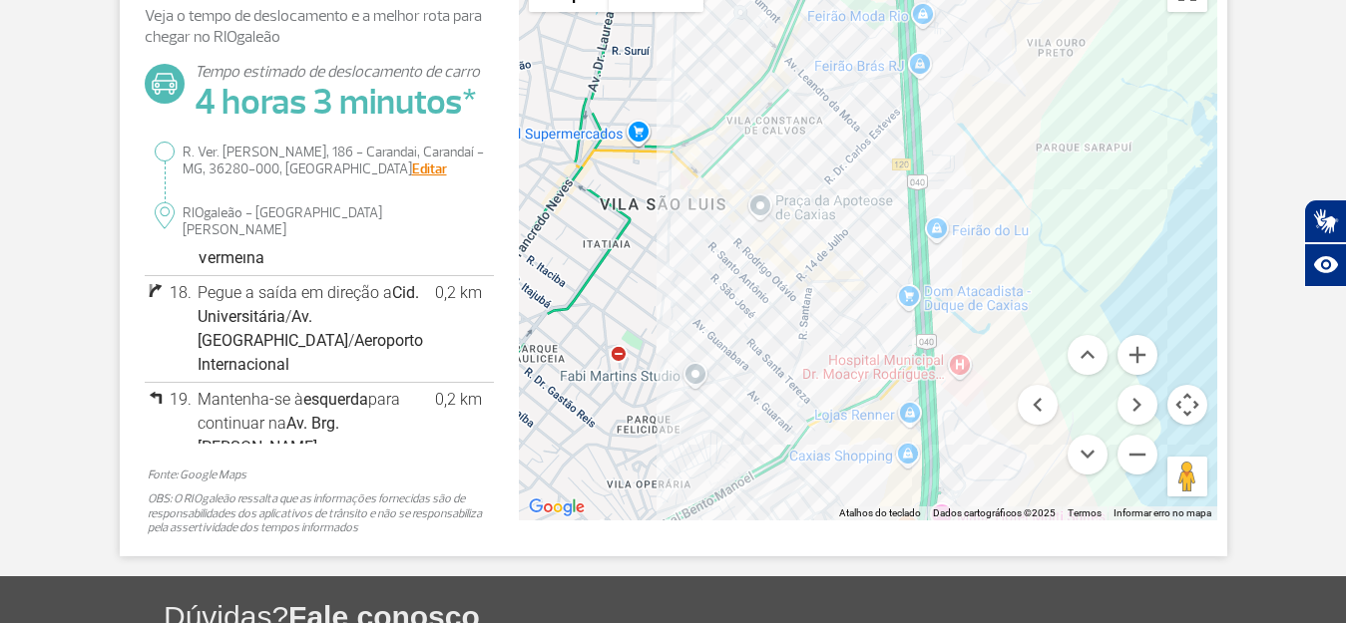
click at [966, 220] on div at bounding box center [868, 241] width 698 height 559
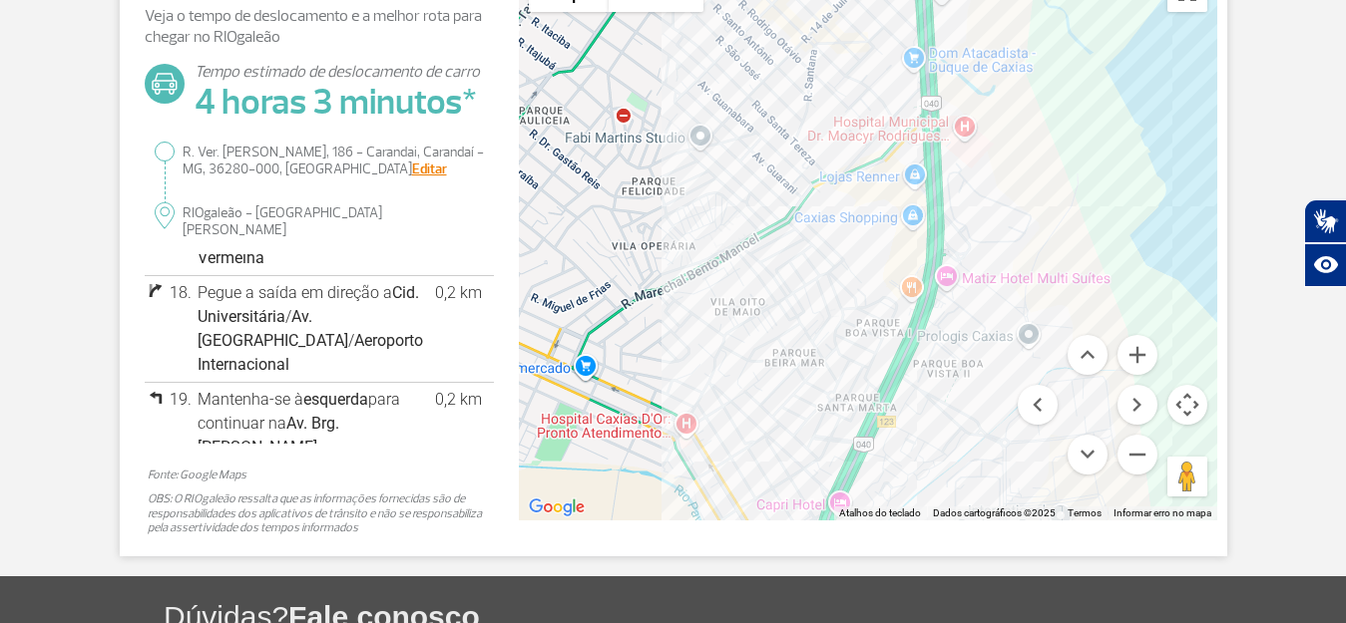
click at [963, 246] on div at bounding box center [868, 241] width 698 height 559
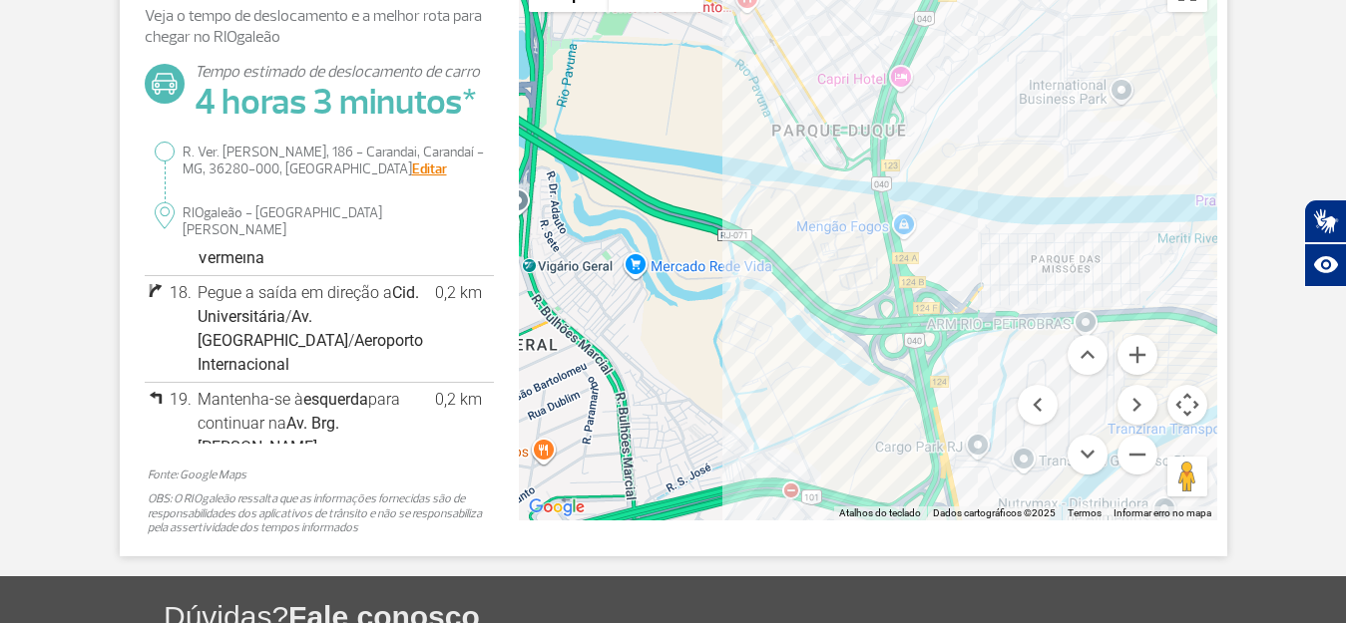
click at [955, 218] on div at bounding box center [868, 241] width 698 height 559
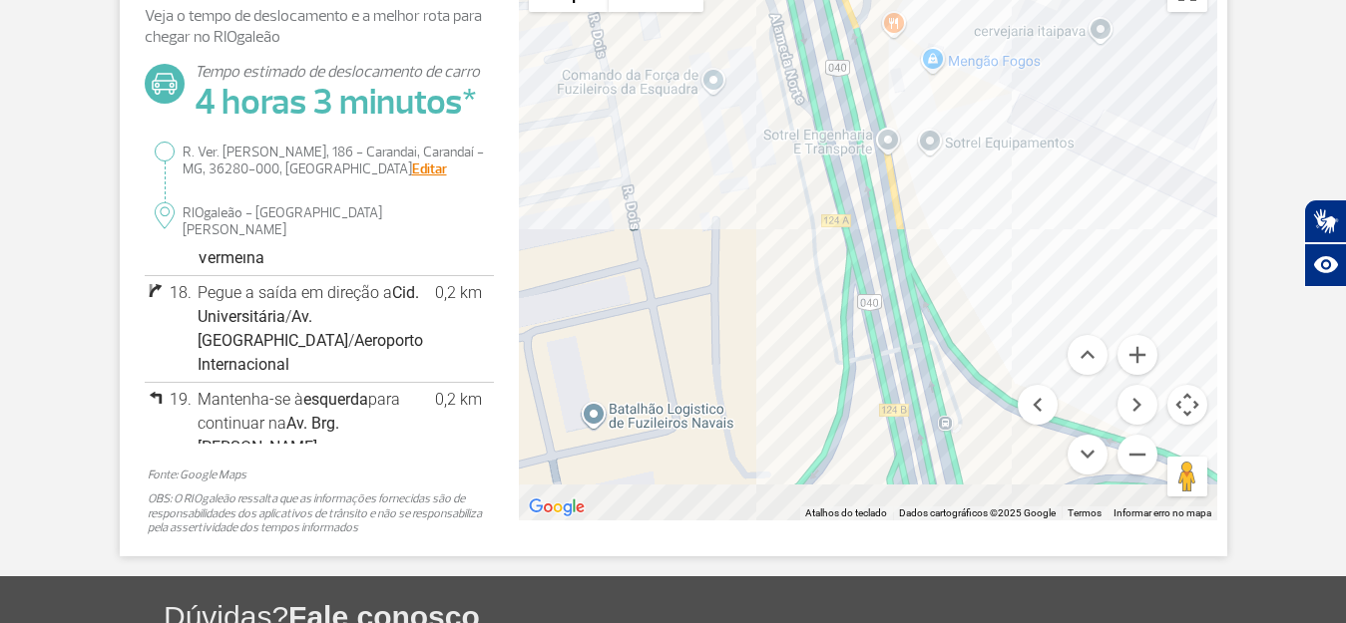
drag, startPoint x: 956, startPoint y: 407, endPoint x: 965, endPoint y: 185, distance: 222.6
click at [965, 190] on div at bounding box center [868, 241] width 698 height 559
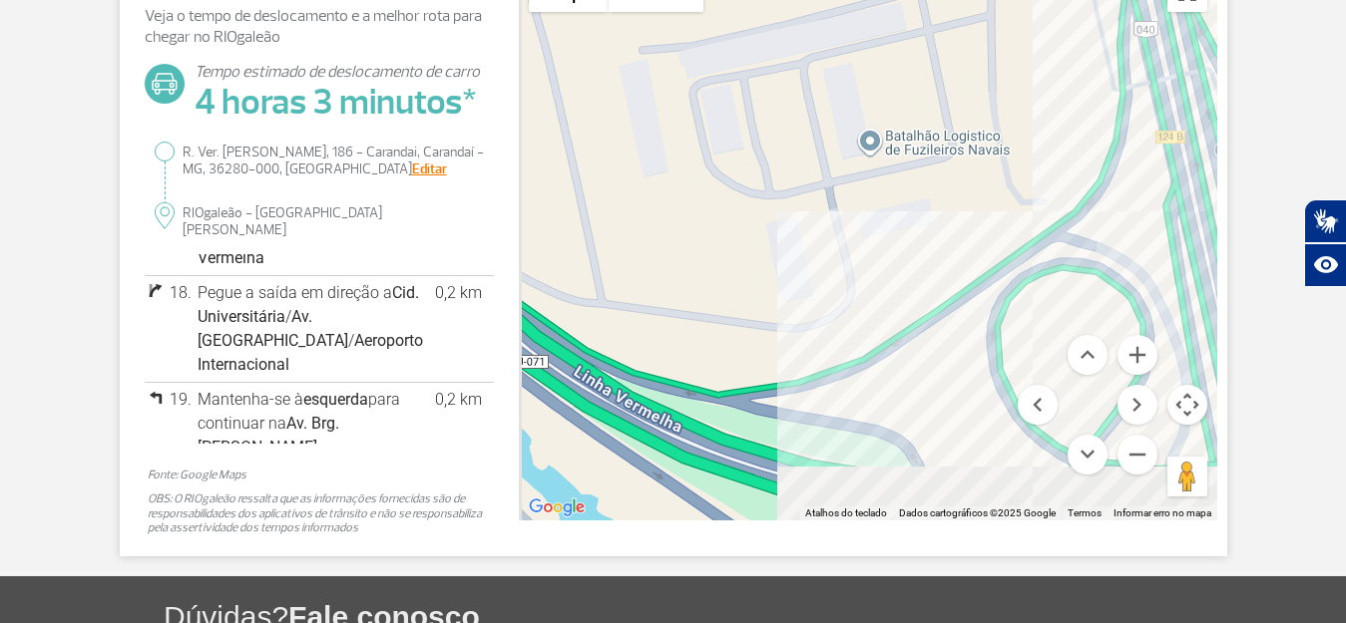
drag, startPoint x: 684, startPoint y: 332, endPoint x: 1008, endPoint y: 169, distance: 363.1
click at [969, 196] on div at bounding box center [868, 241] width 698 height 559
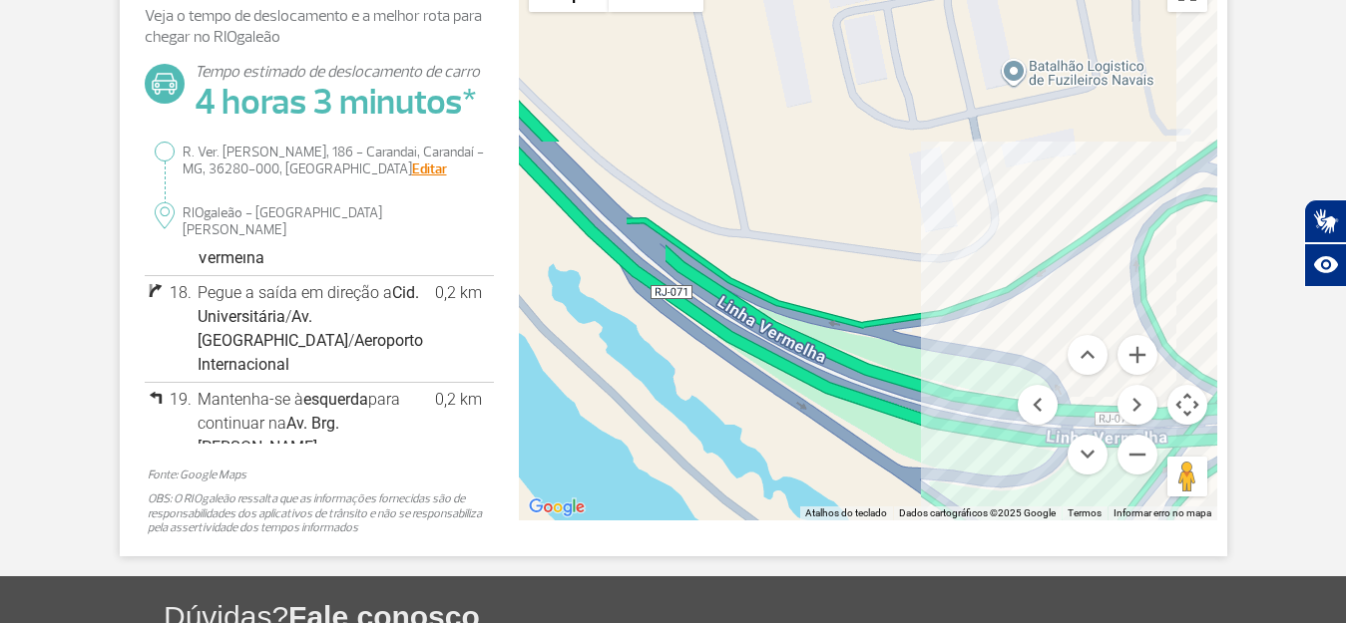
drag, startPoint x: 1008, startPoint y: 169, endPoint x: 1019, endPoint y: 163, distance: 12.5
click at [1019, 163] on div at bounding box center [868, 241] width 698 height 559
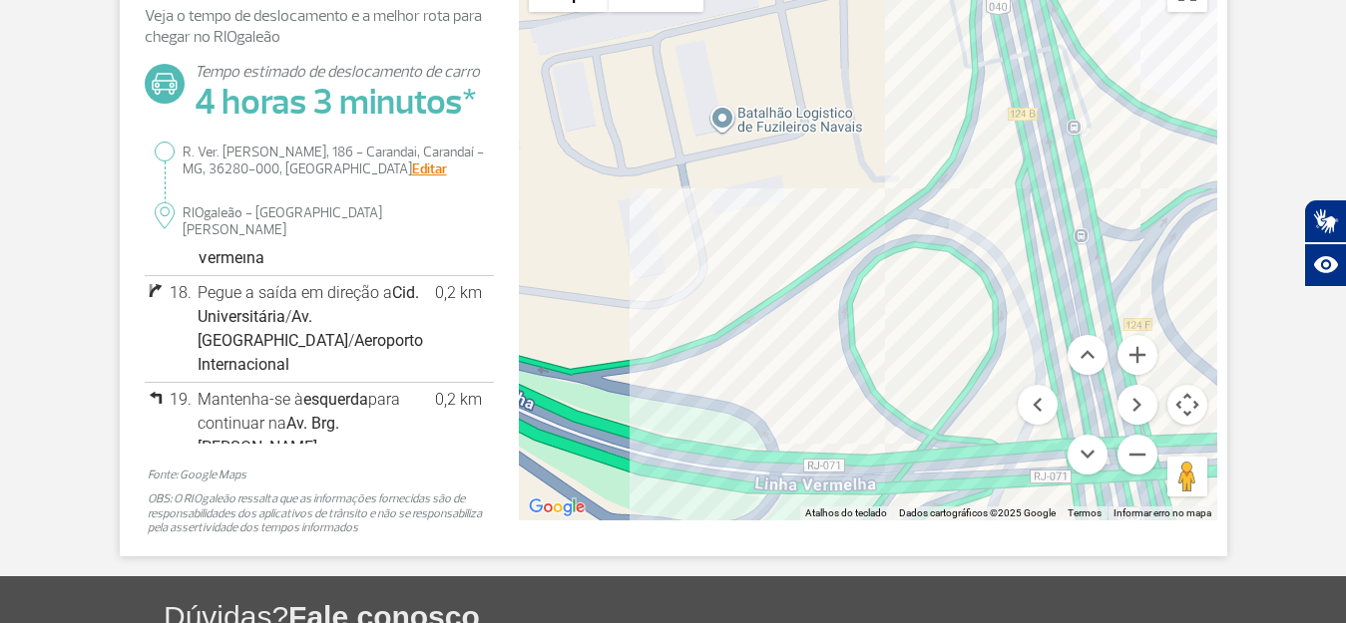
drag, startPoint x: 1057, startPoint y: 201, endPoint x: 726, endPoint y: 245, distance: 334.1
click at [728, 254] on div at bounding box center [868, 241] width 698 height 559
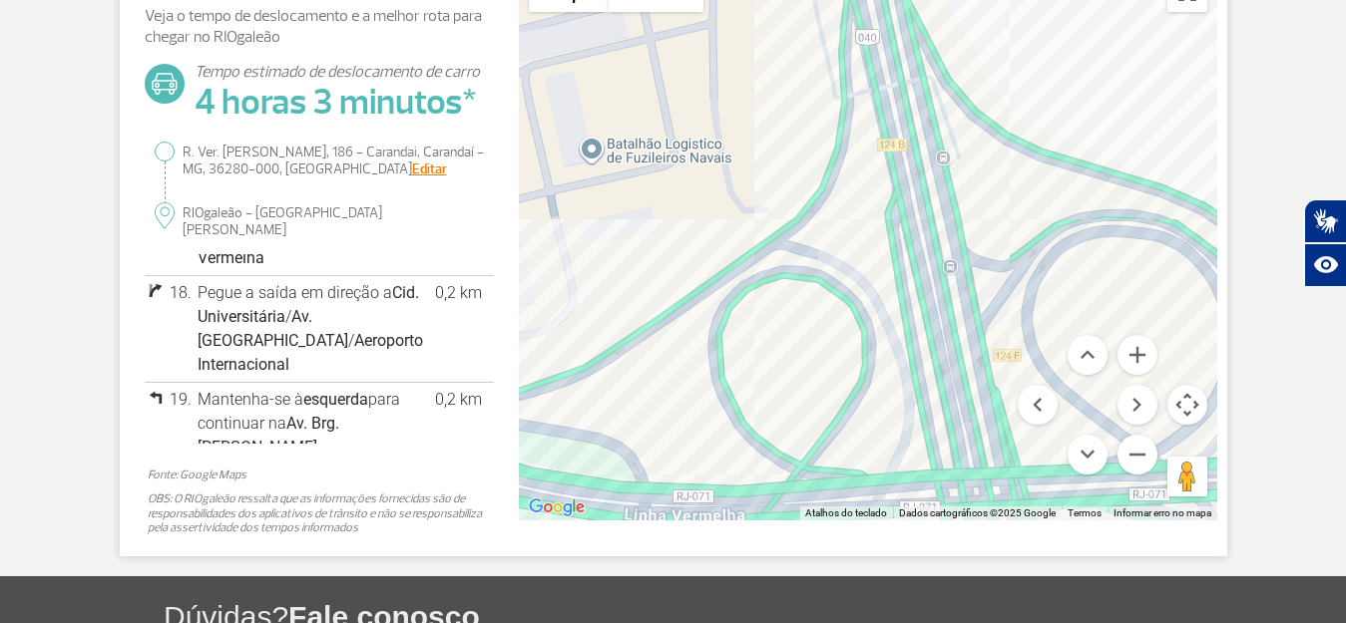
drag, startPoint x: 783, startPoint y: 149, endPoint x: 819, endPoint y: 299, distance: 154.8
click at [819, 299] on div at bounding box center [868, 241] width 698 height 559
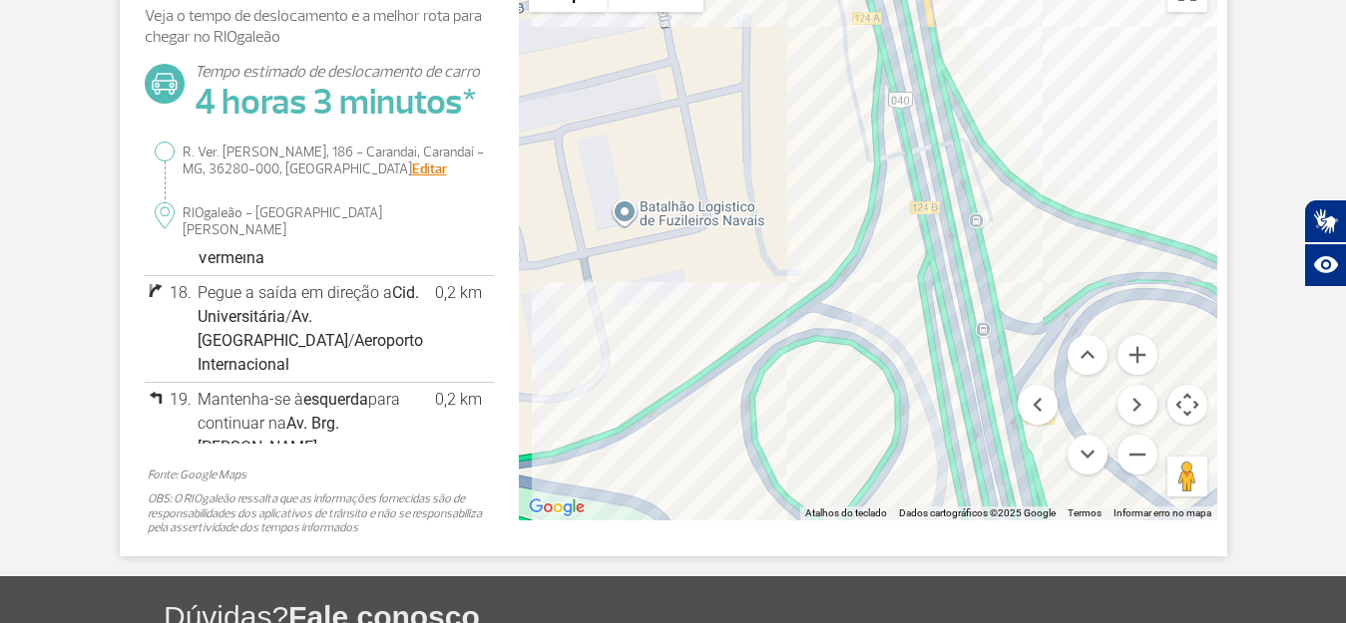
drag, startPoint x: 950, startPoint y: 321, endPoint x: 950, endPoint y: 197, distance: 123.7
click at [950, 224] on div at bounding box center [868, 241] width 698 height 559
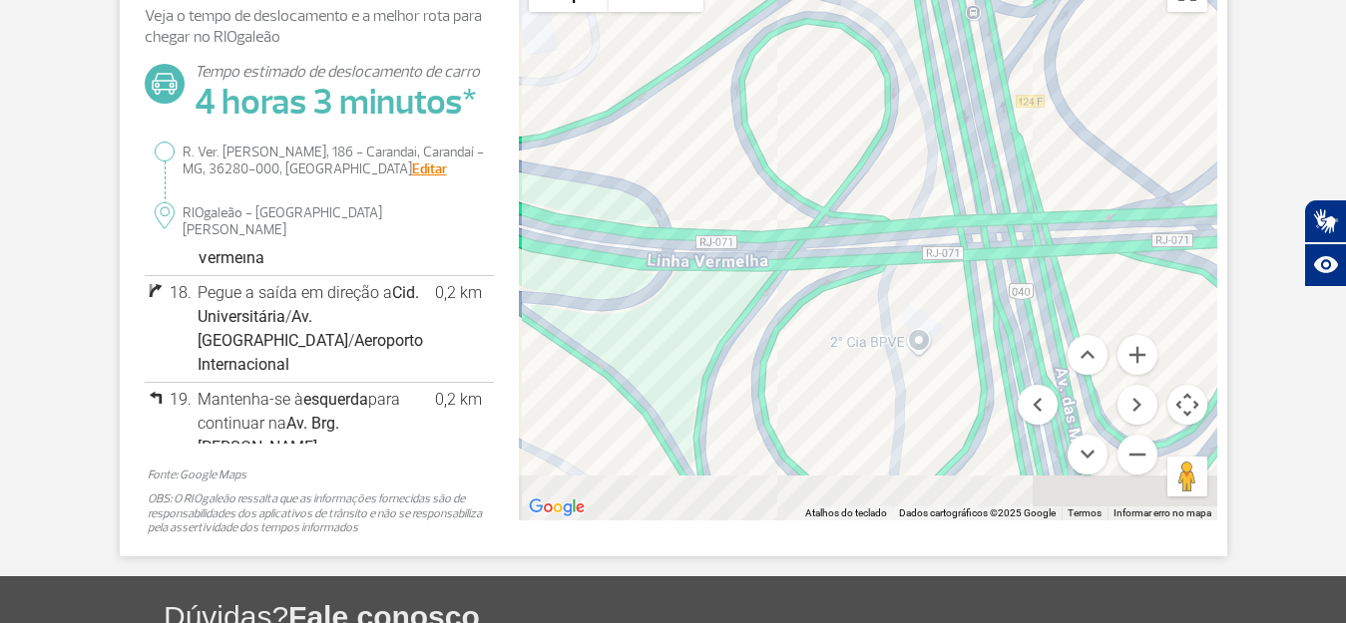
drag, startPoint x: 955, startPoint y: 360, endPoint x: 943, endPoint y: 232, distance: 128.2
click at [943, 232] on div at bounding box center [868, 241] width 698 height 559
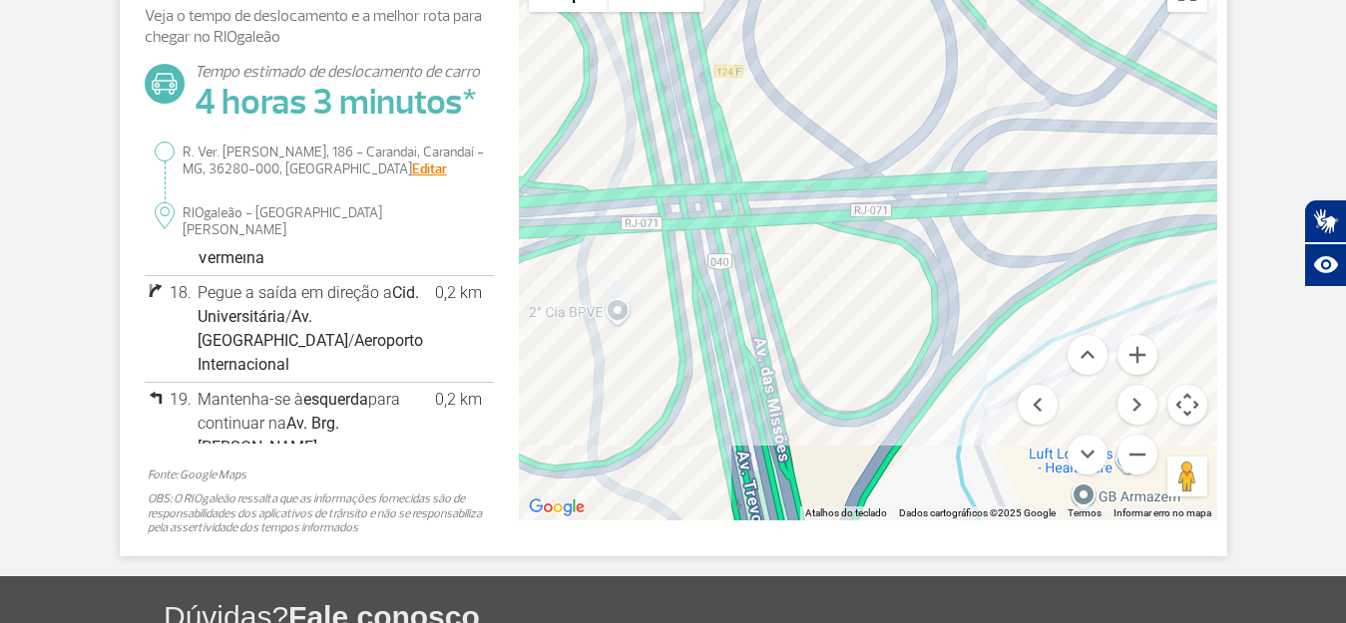
drag, startPoint x: 1049, startPoint y: 255, endPoint x: 698, endPoint y: 259, distance: 351.1
click at [698, 259] on div at bounding box center [868, 241] width 698 height 559
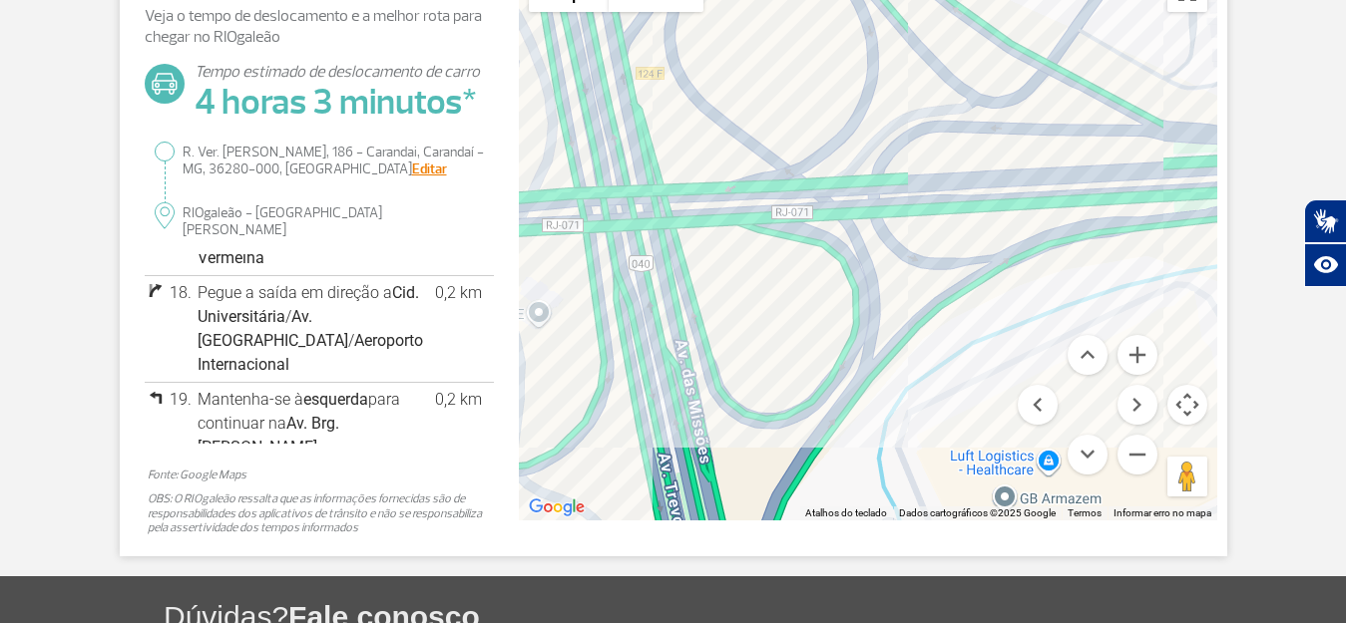
drag, startPoint x: 1124, startPoint y: 214, endPoint x: 932, endPoint y: 239, distance: 194.1
click at [932, 239] on div at bounding box center [868, 241] width 698 height 559
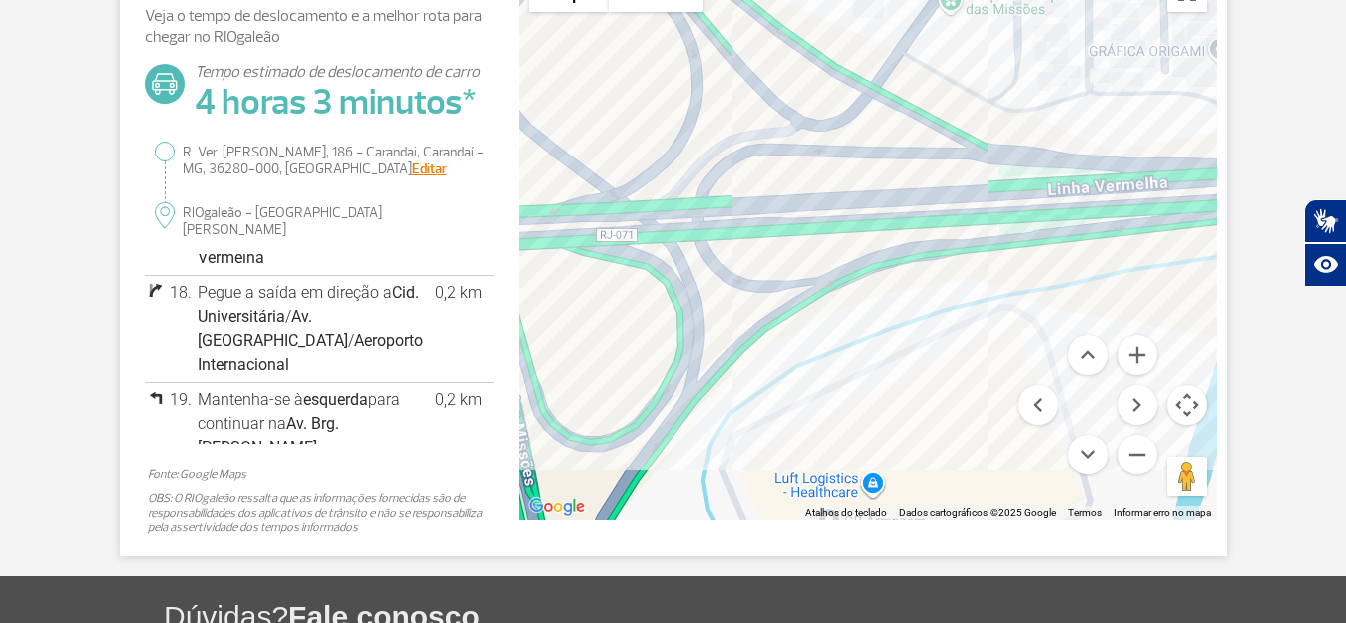
click at [878, 239] on div at bounding box center [868, 241] width 698 height 559
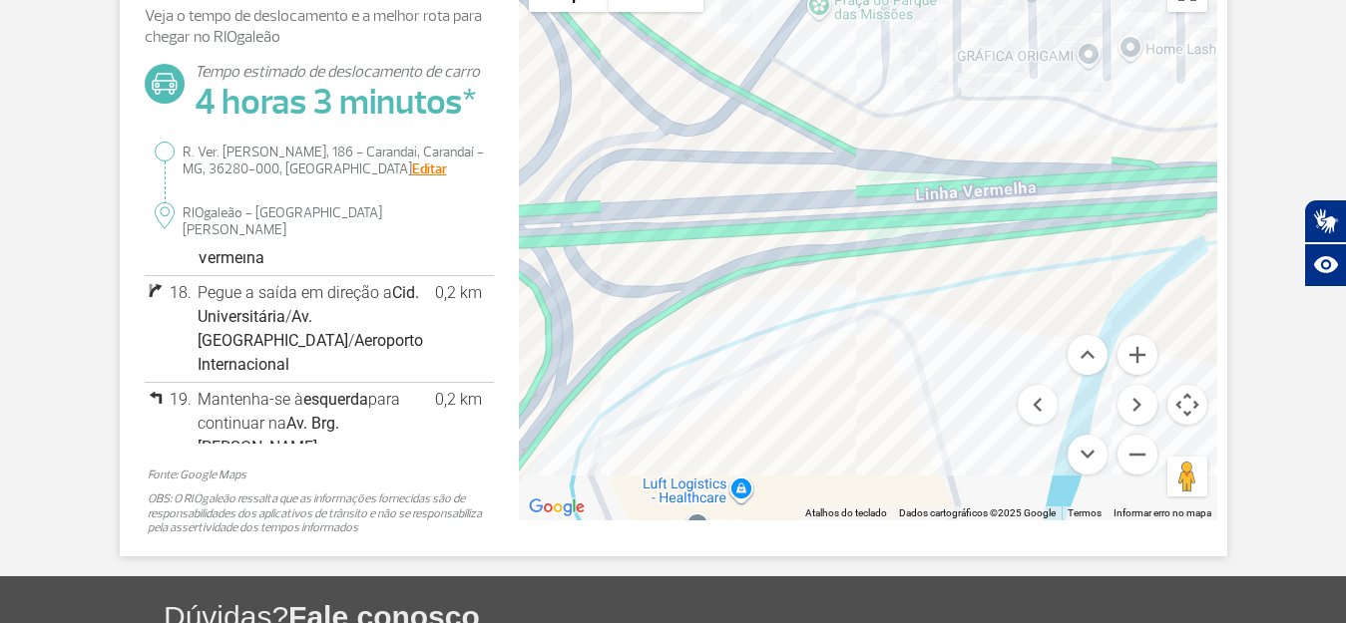
drag, startPoint x: 1059, startPoint y: 231, endPoint x: 844, endPoint y: 235, distance: 215.5
click at [848, 235] on div at bounding box center [868, 241] width 698 height 559
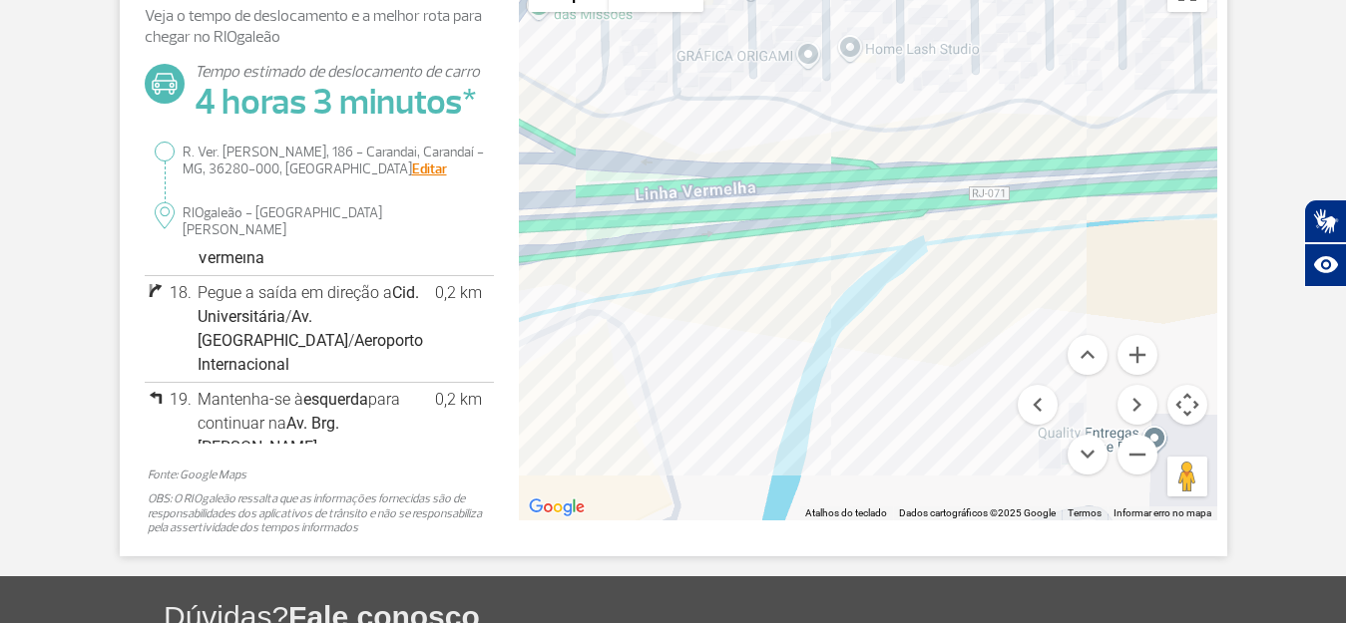
drag, startPoint x: 1069, startPoint y: 215, endPoint x: 863, endPoint y: 206, distance: 206.7
click at [881, 209] on div at bounding box center [868, 241] width 698 height 559
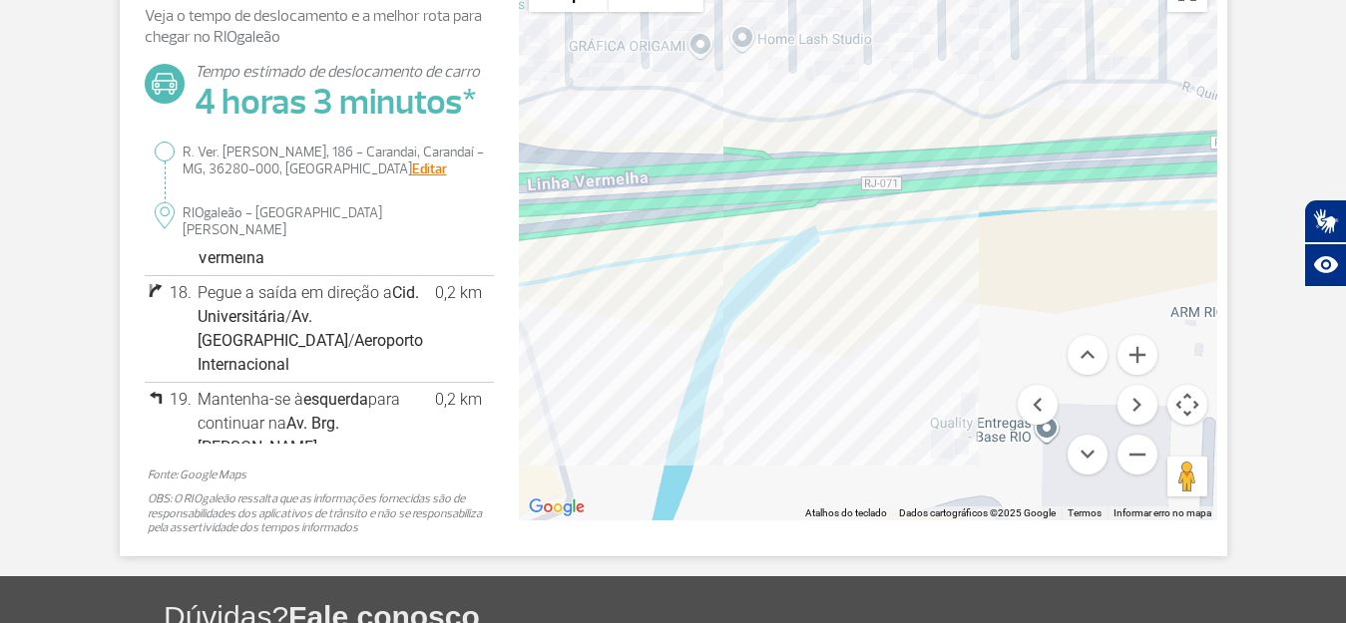
drag, startPoint x: 986, startPoint y: 224, endPoint x: 897, endPoint y: 217, distance: 90.0
click at [915, 220] on div at bounding box center [868, 241] width 698 height 559
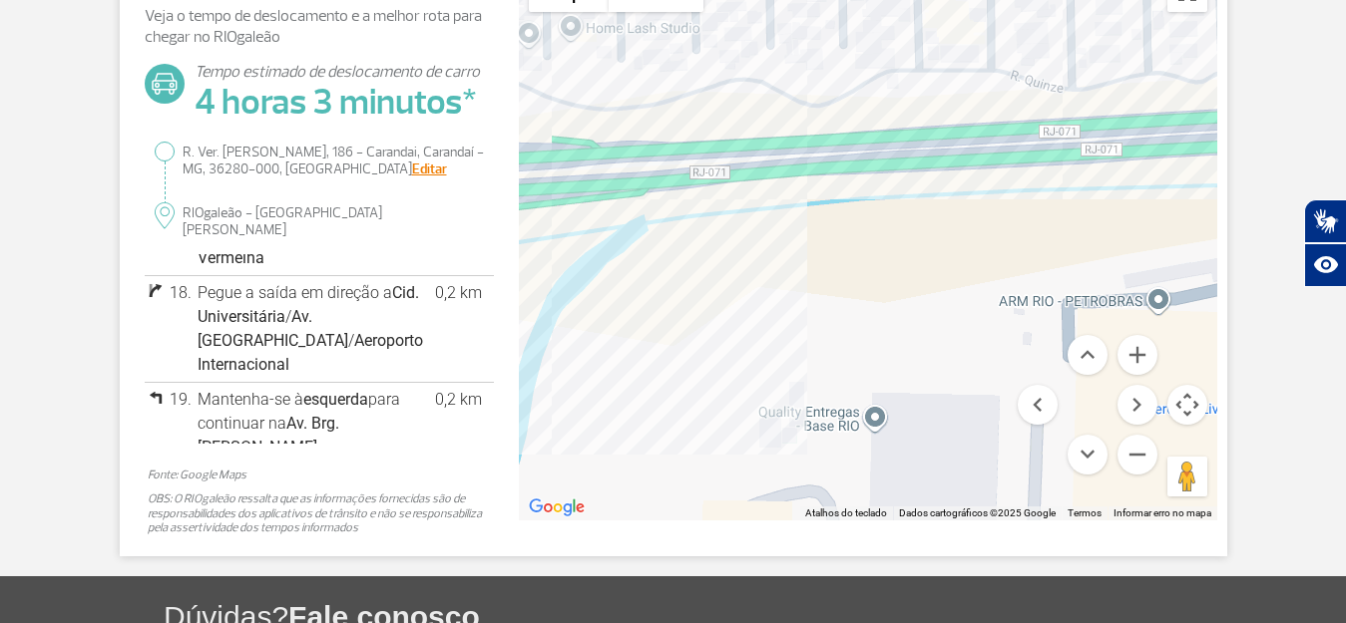
click at [1066, 241] on div at bounding box center [868, 241] width 698 height 559
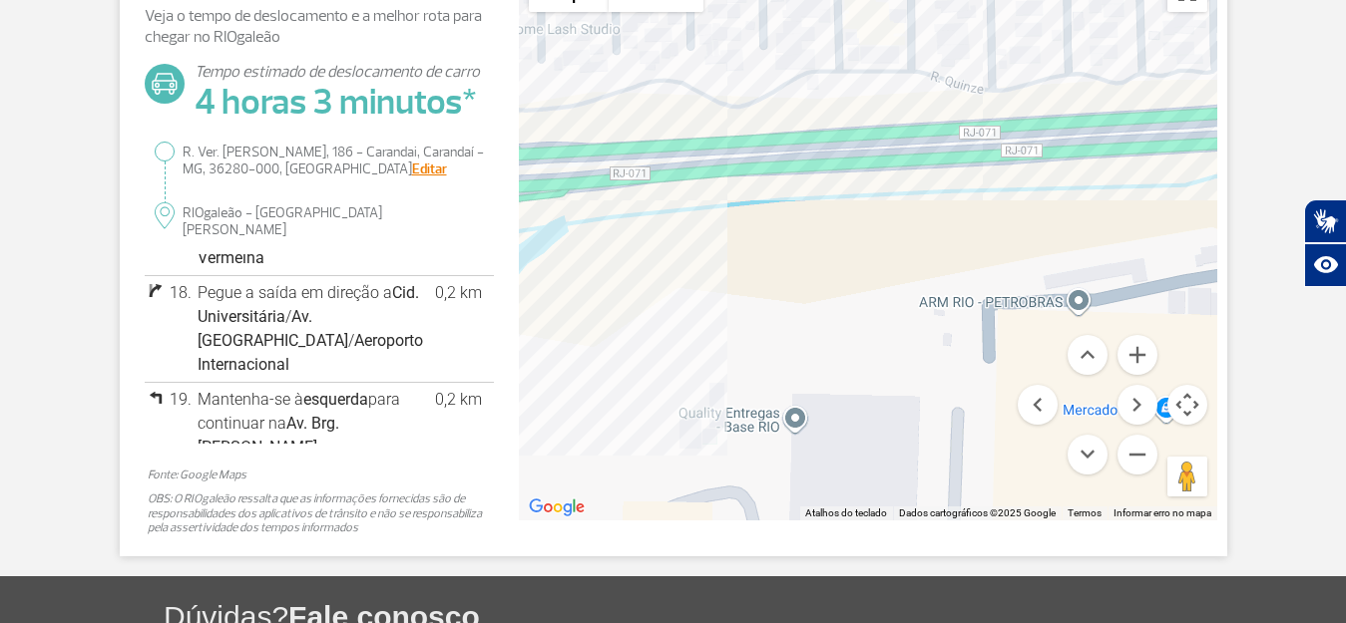
click at [1061, 225] on div at bounding box center [868, 241] width 698 height 559
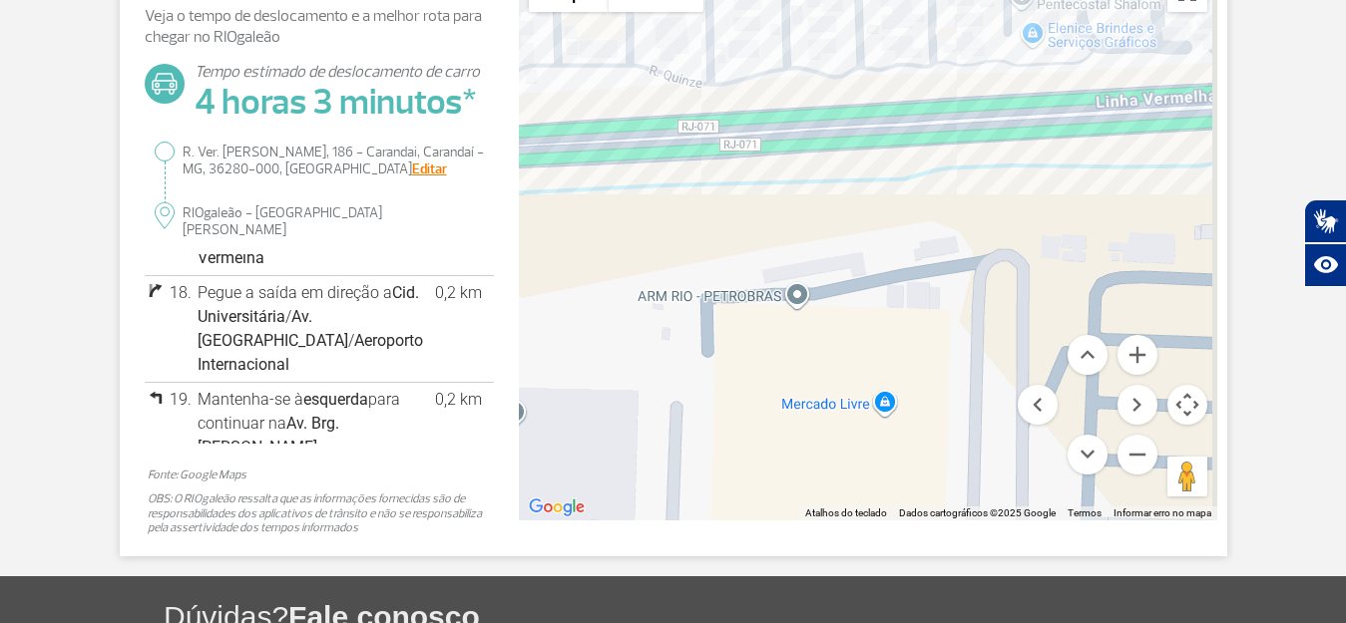
click at [1068, 219] on div at bounding box center [868, 241] width 698 height 559
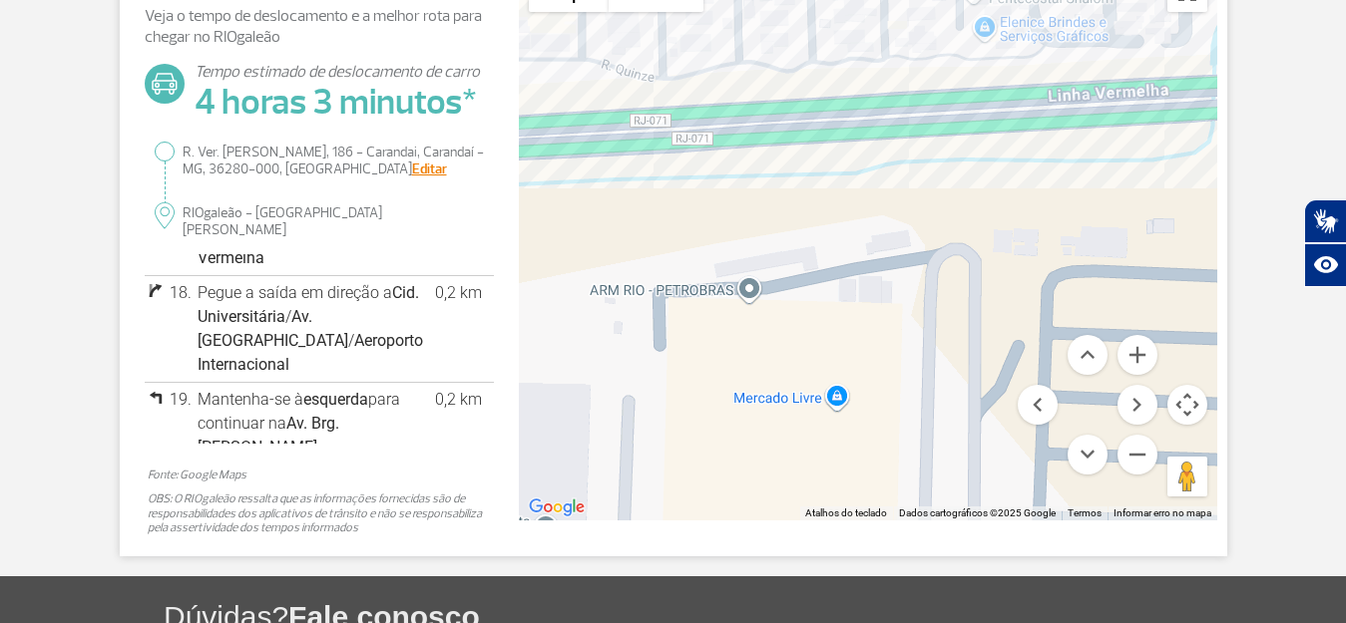
click at [1029, 233] on div at bounding box center [868, 241] width 698 height 559
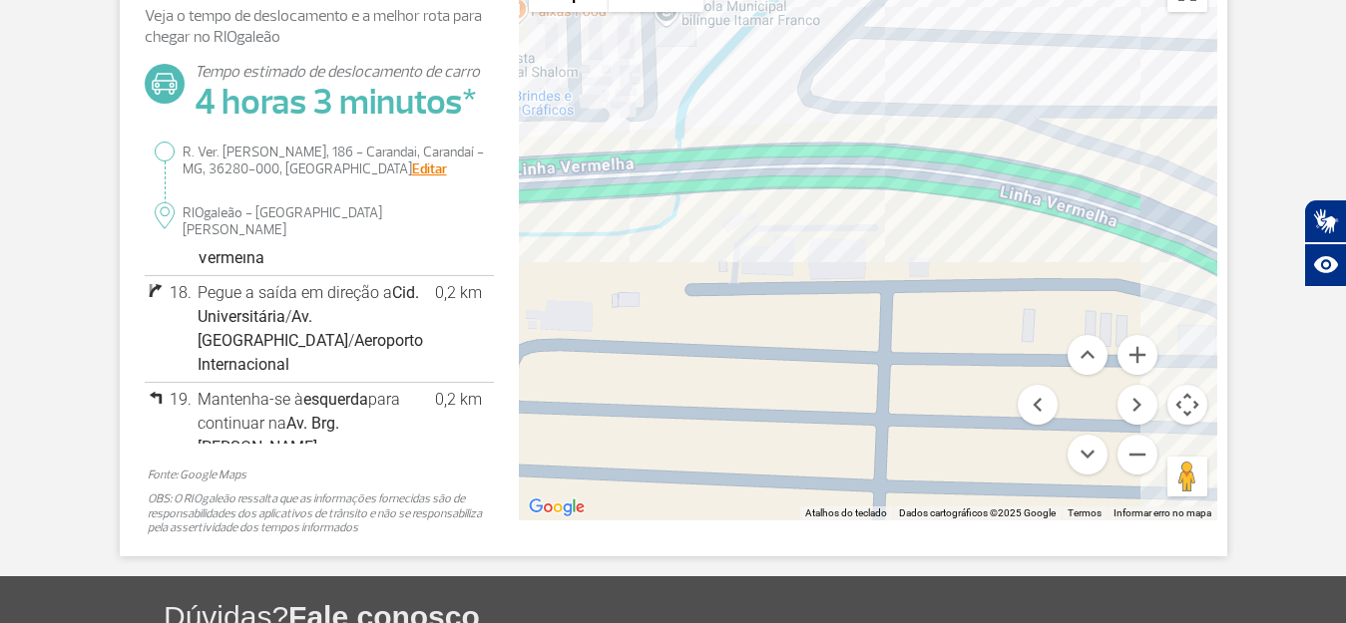
click at [981, 170] on div at bounding box center [868, 241] width 698 height 559
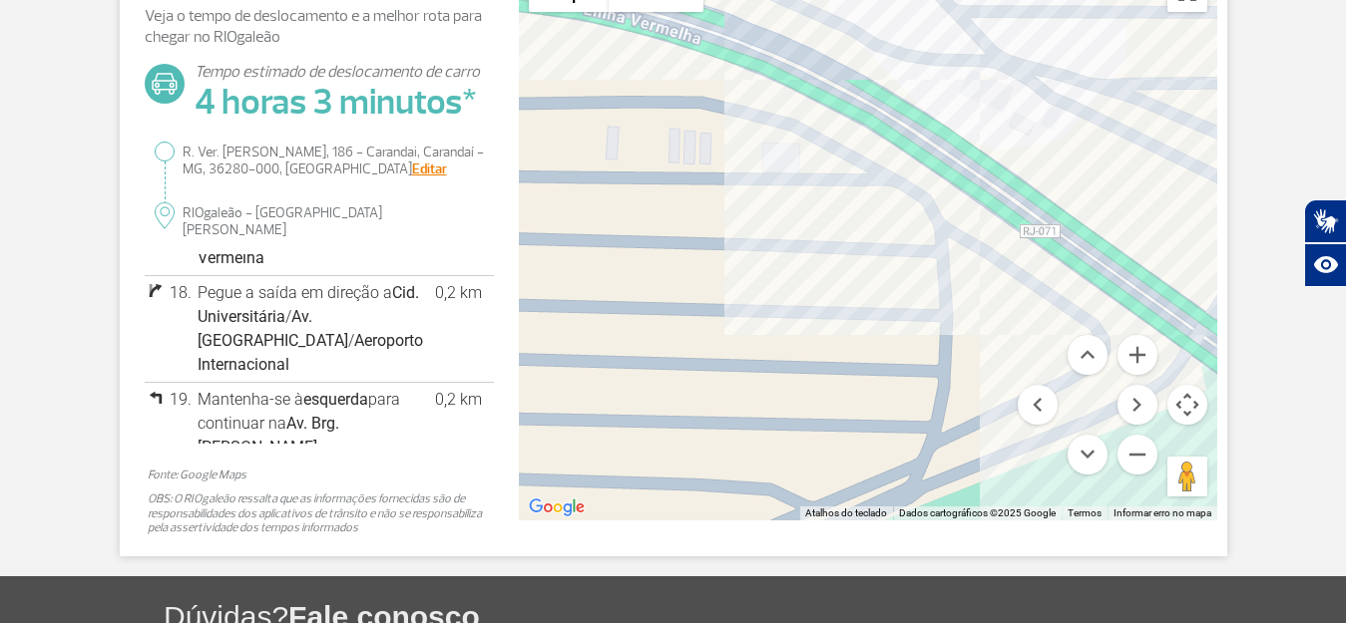
click at [972, 179] on div at bounding box center [868, 241] width 698 height 559
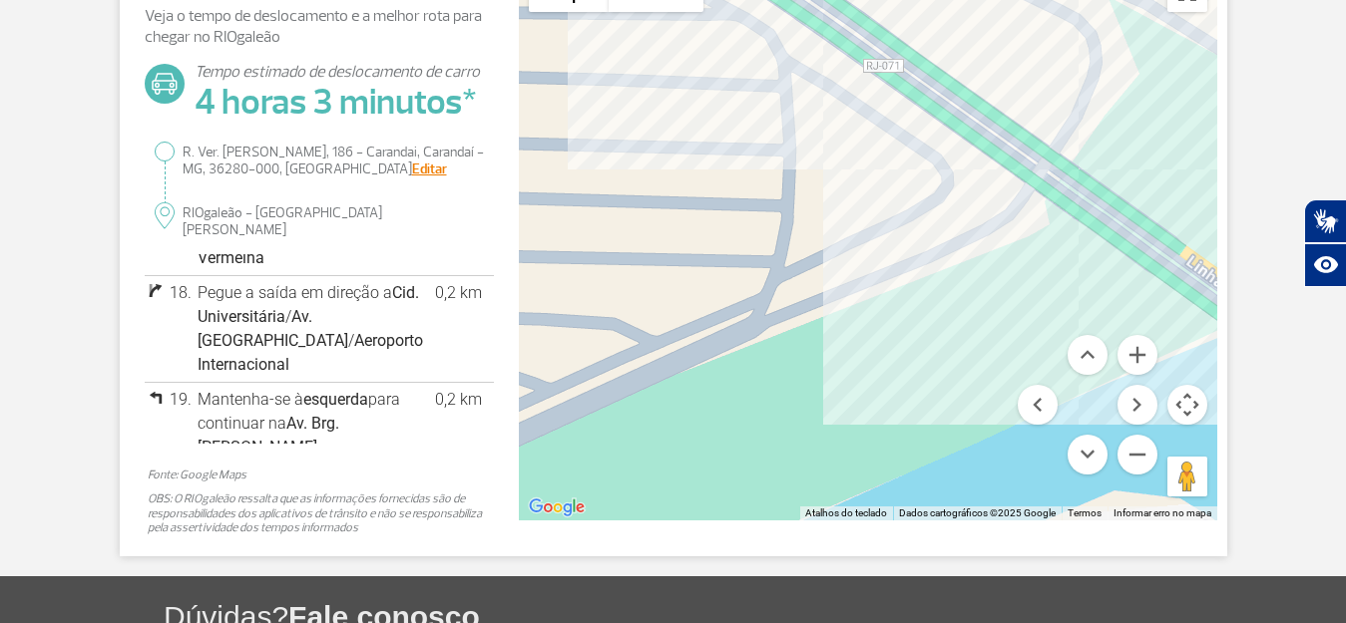
click at [958, 146] on div at bounding box center [868, 241] width 698 height 559
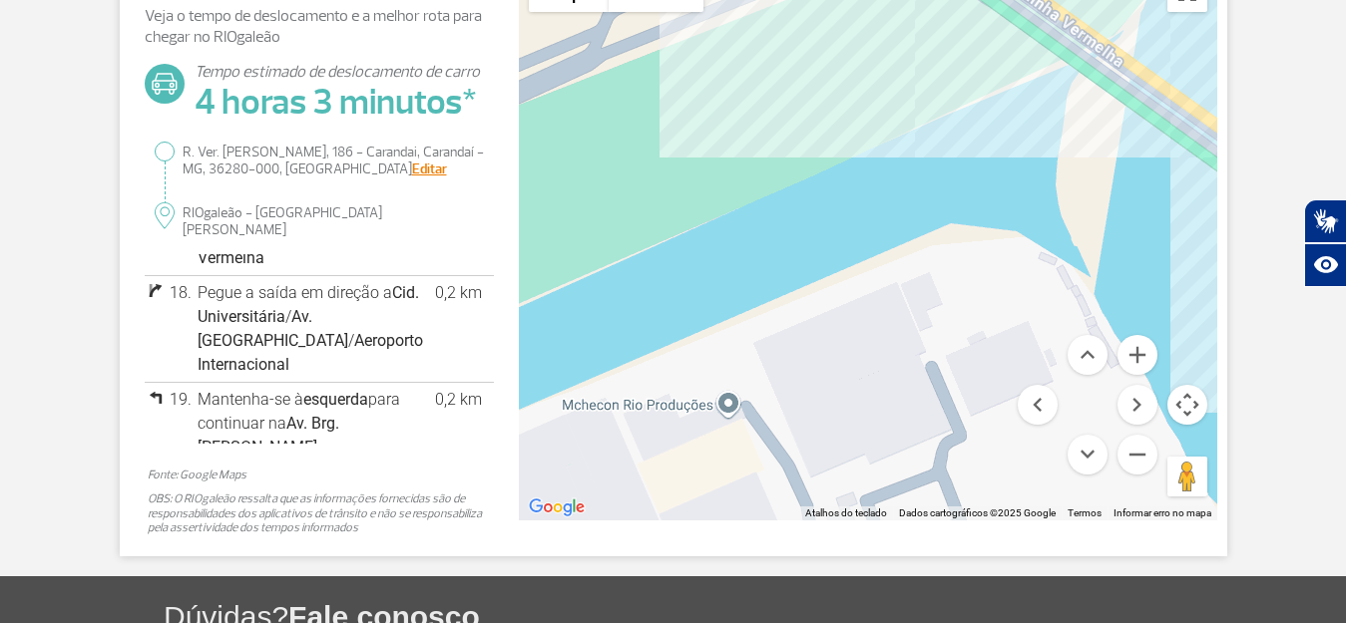
click at [911, 187] on div at bounding box center [868, 241] width 698 height 559
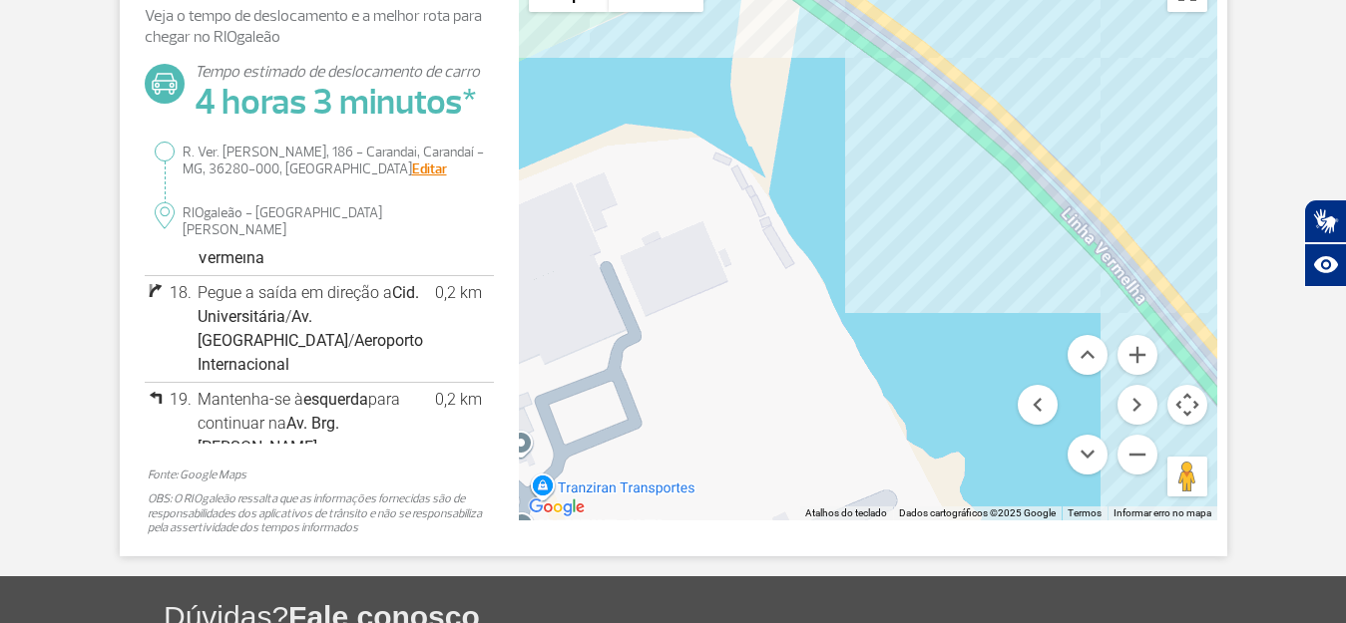
click at [975, 177] on div at bounding box center [868, 241] width 698 height 559
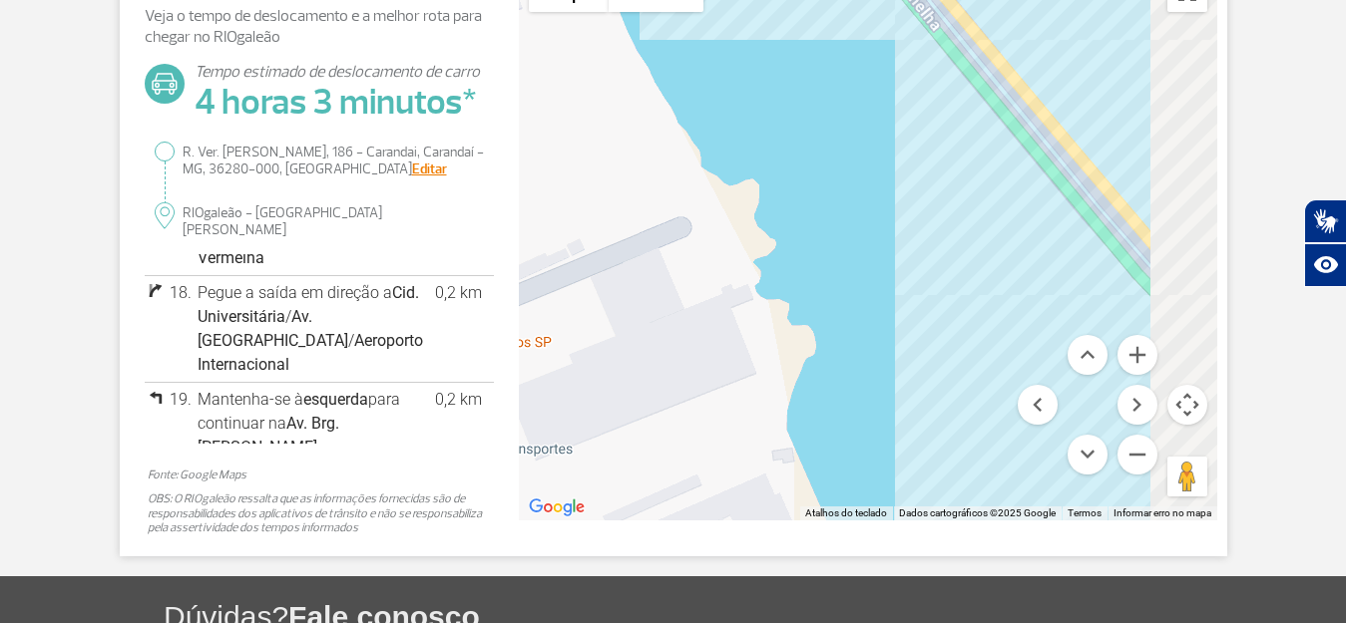
click at [958, 116] on div at bounding box center [868, 241] width 698 height 559
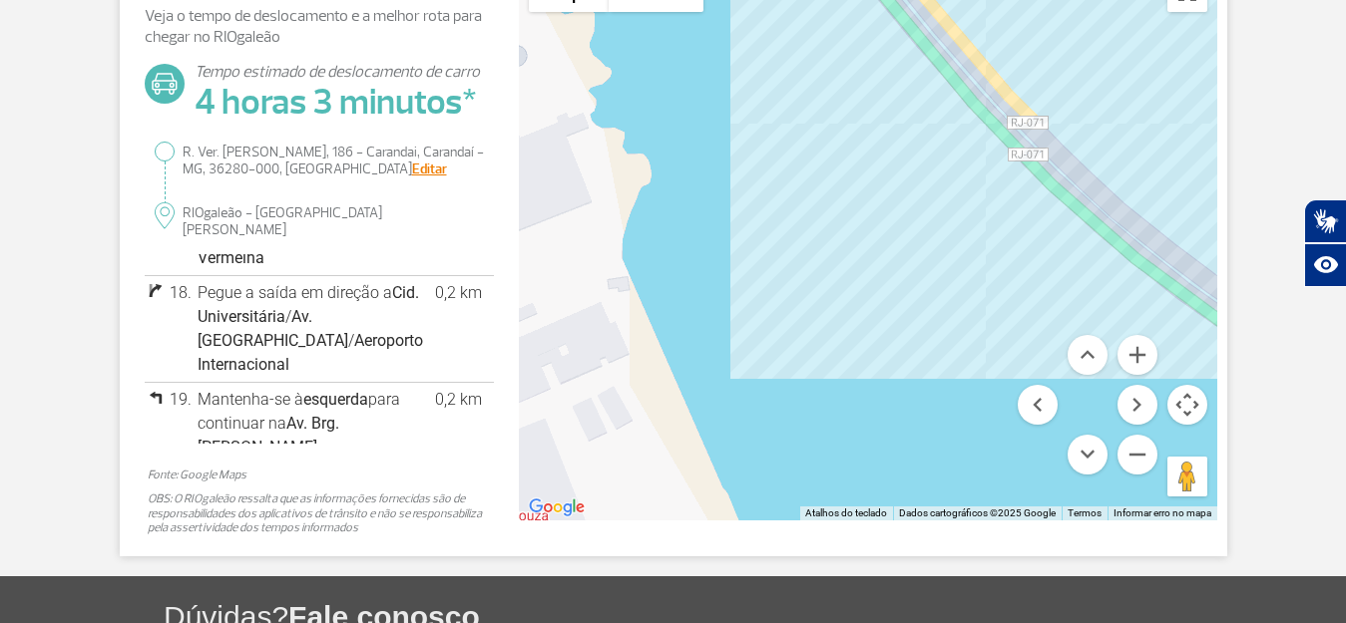
click at [920, 192] on div at bounding box center [868, 241] width 698 height 559
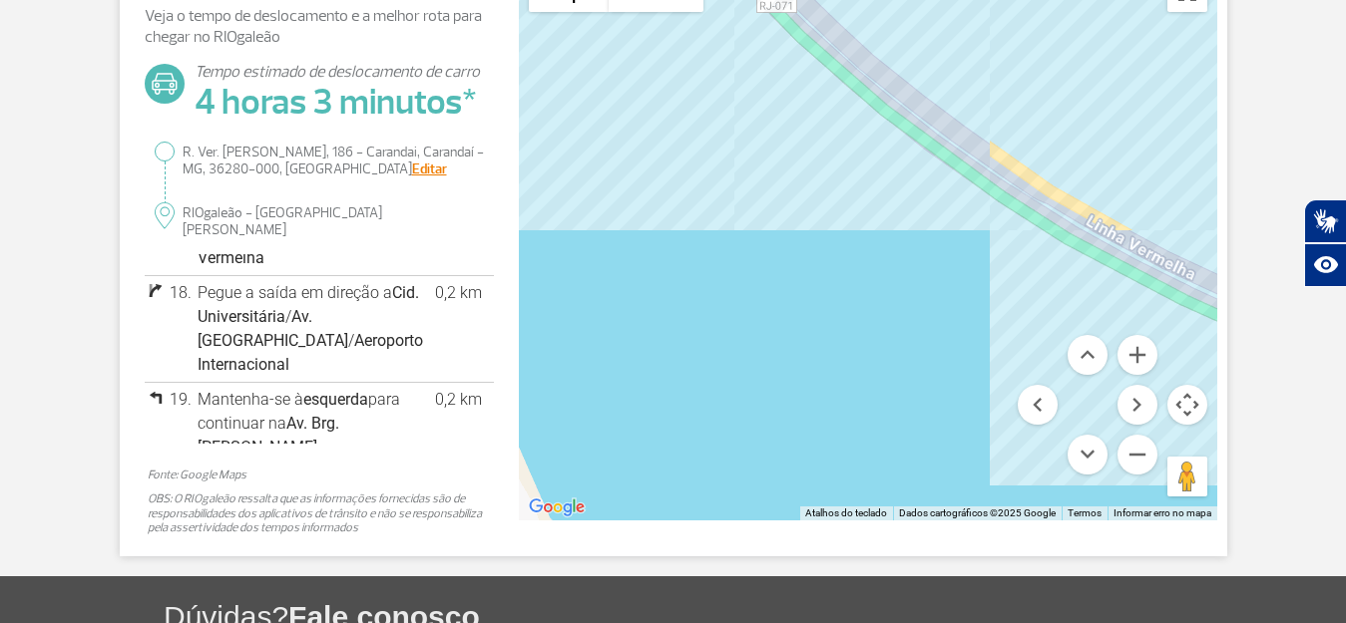
click at [954, 183] on div at bounding box center [868, 241] width 698 height 559
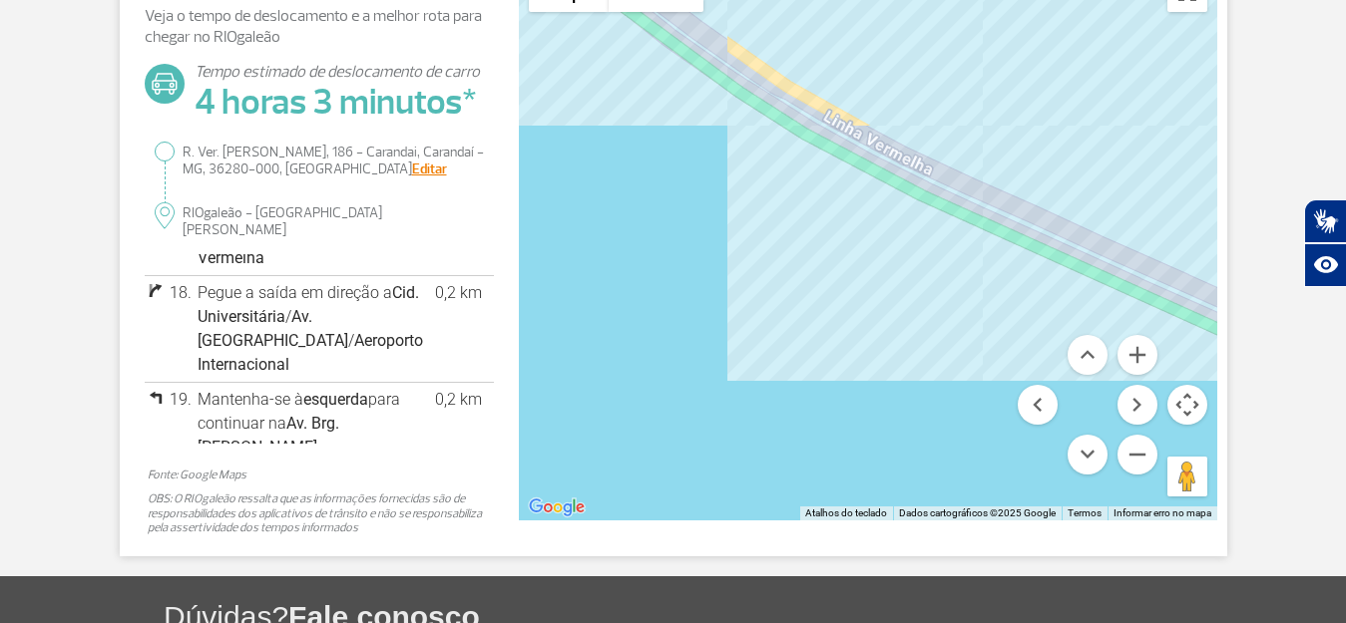
click at [957, 164] on div at bounding box center [868, 241] width 698 height 559
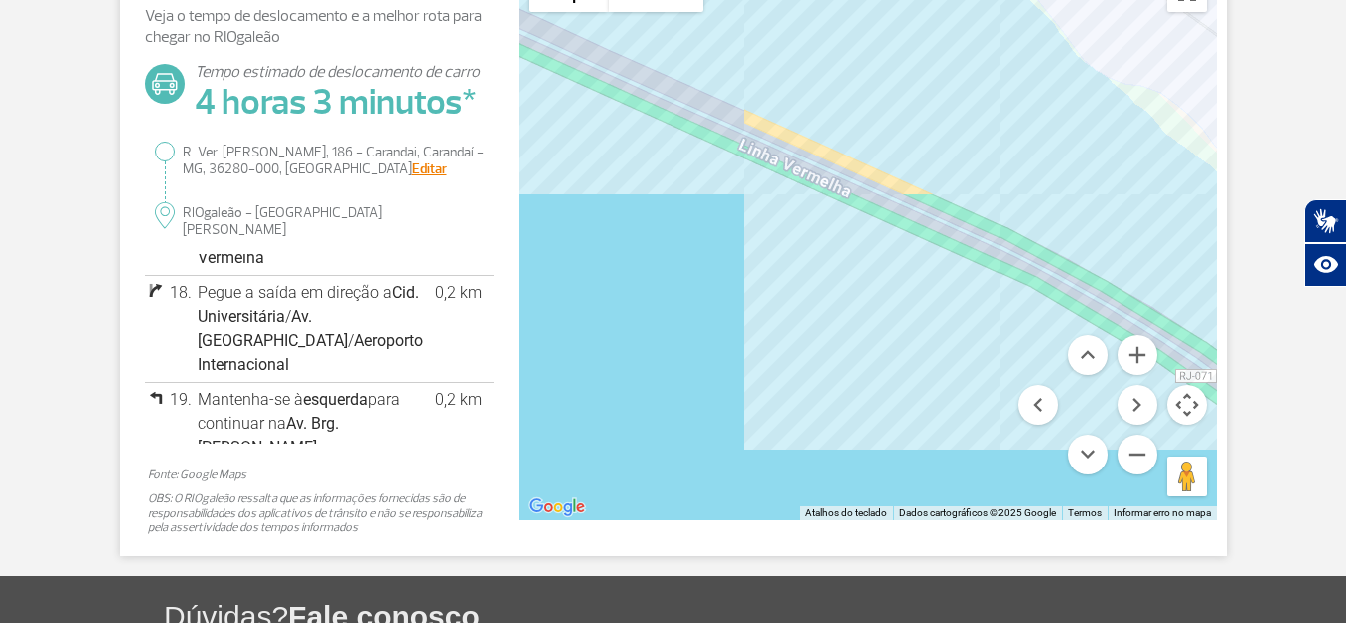
click at [987, 164] on div at bounding box center [868, 241] width 698 height 559
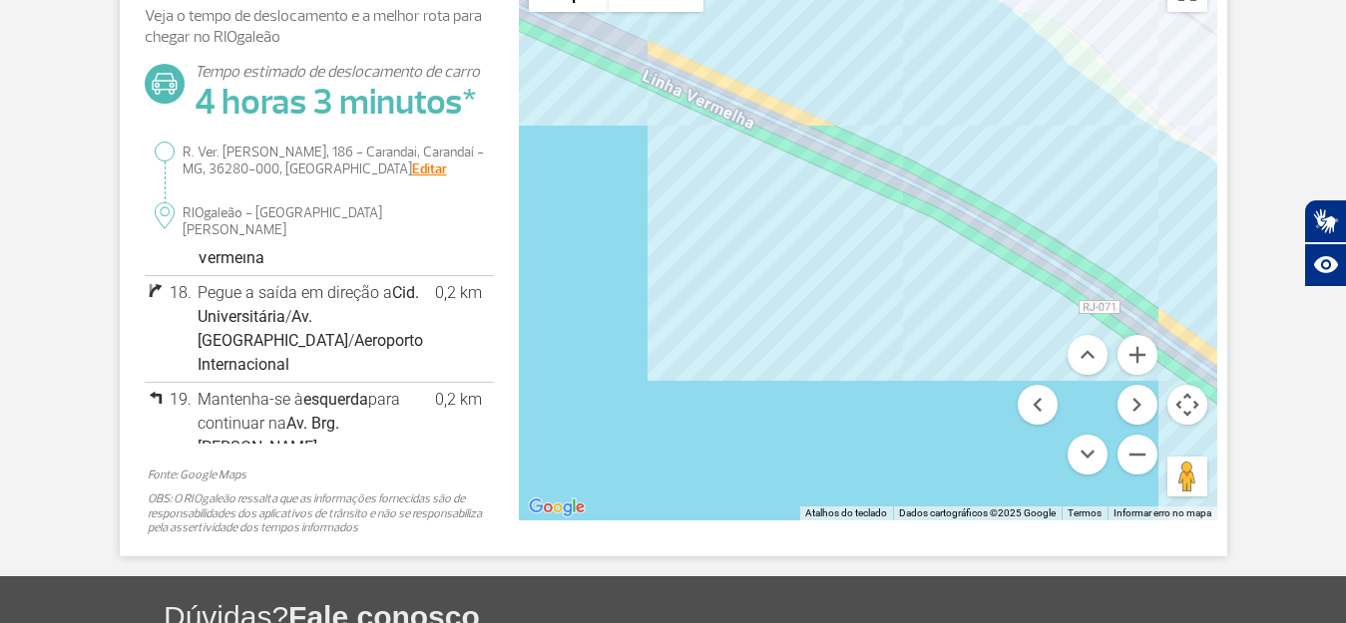
click at [983, 137] on div at bounding box center [868, 241] width 698 height 559
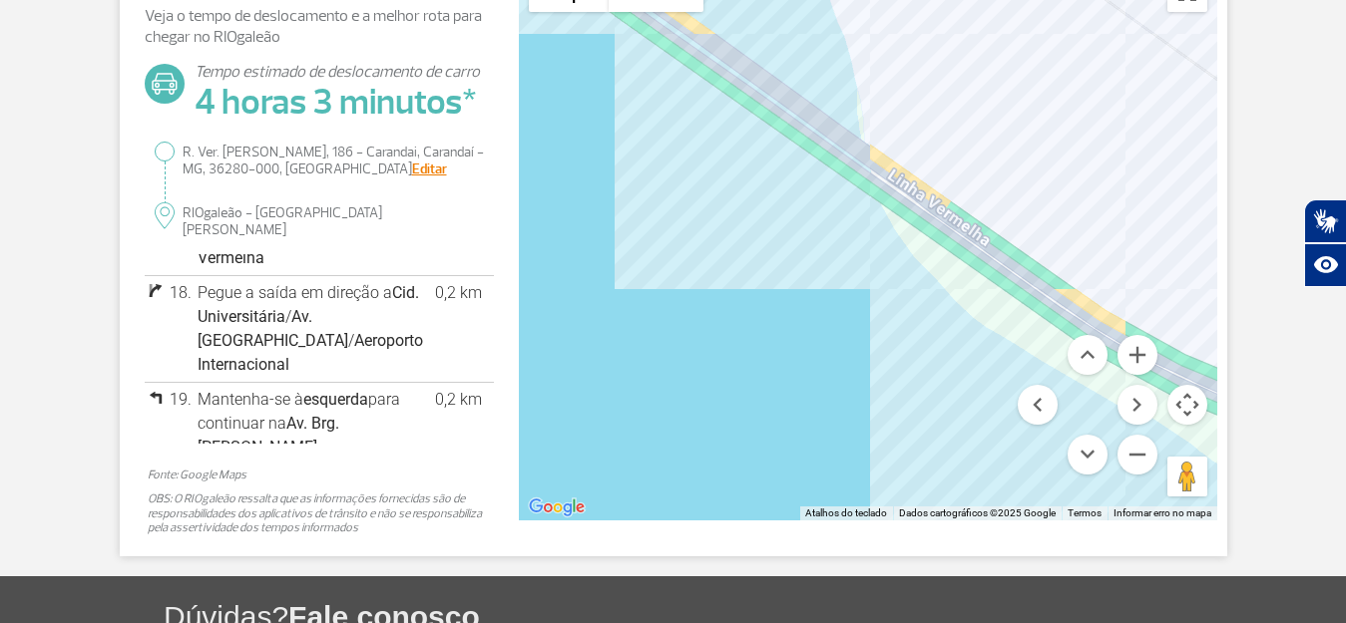
click at [937, 207] on div at bounding box center [868, 241] width 698 height 559
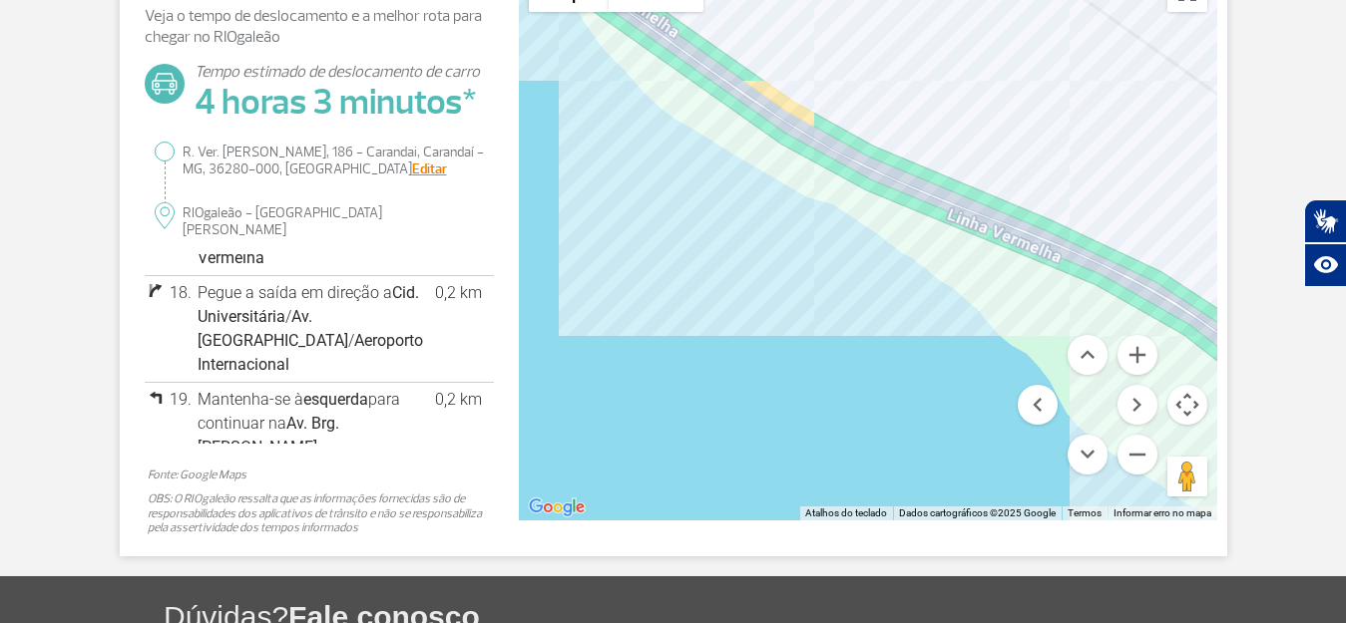
click at [837, 189] on div at bounding box center [868, 241] width 698 height 559
click at [823, 184] on div at bounding box center [868, 241] width 698 height 559
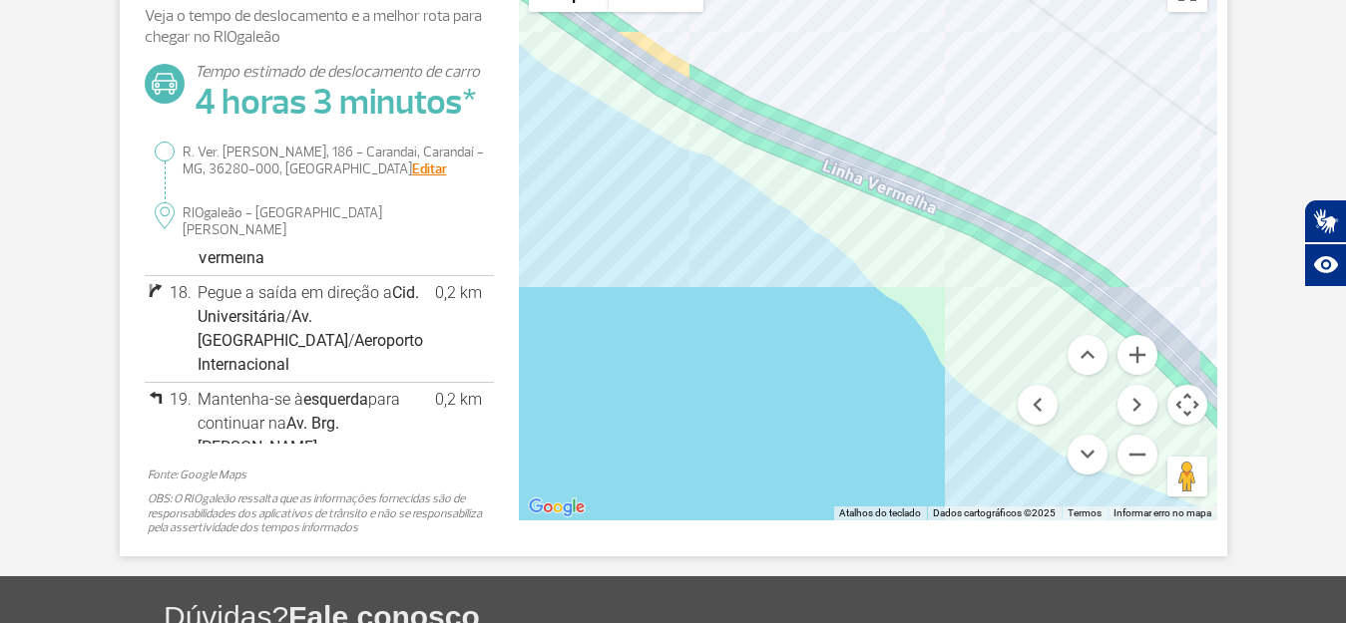
click at [907, 185] on div at bounding box center [868, 241] width 698 height 559
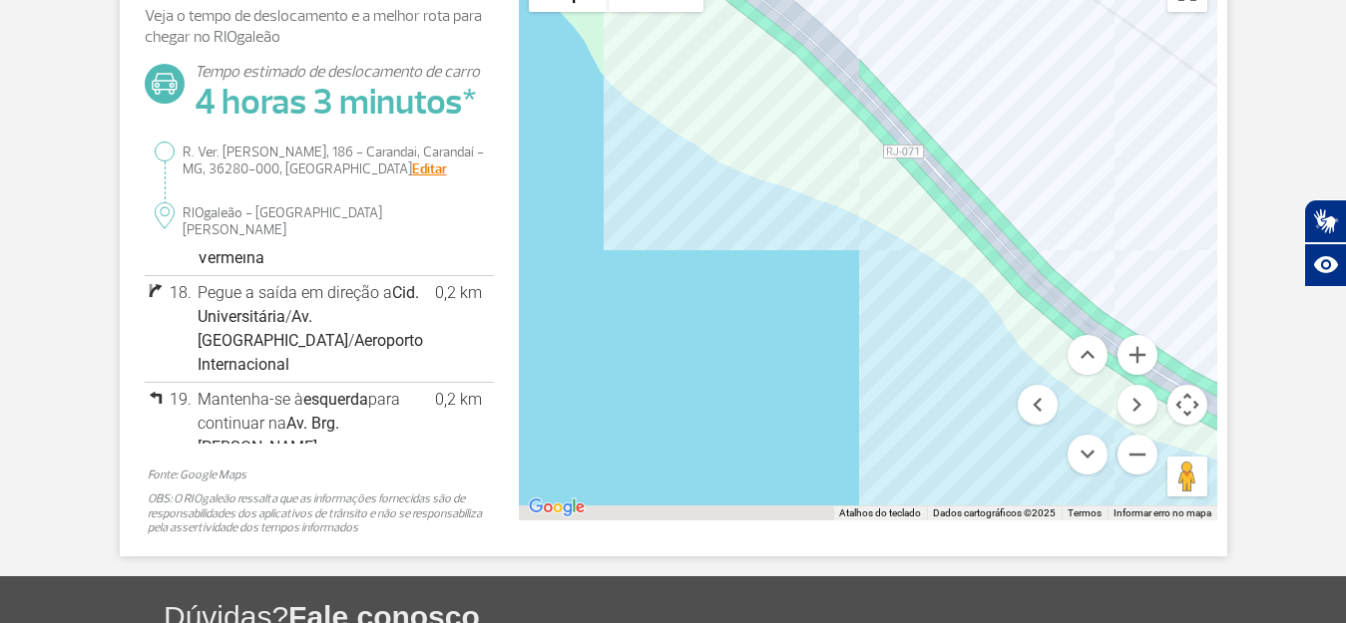
click at [971, 151] on div at bounding box center [868, 241] width 698 height 559
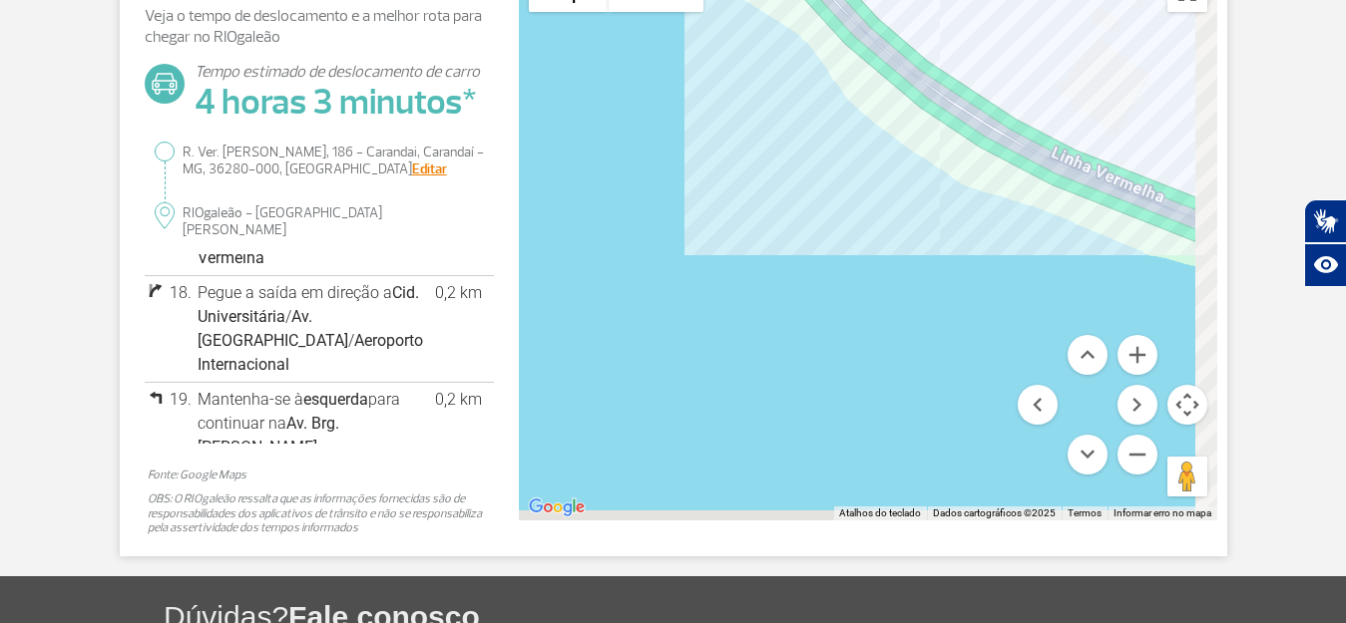
click at [980, 165] on div at bounding box center [868, 241] width 698 height 559
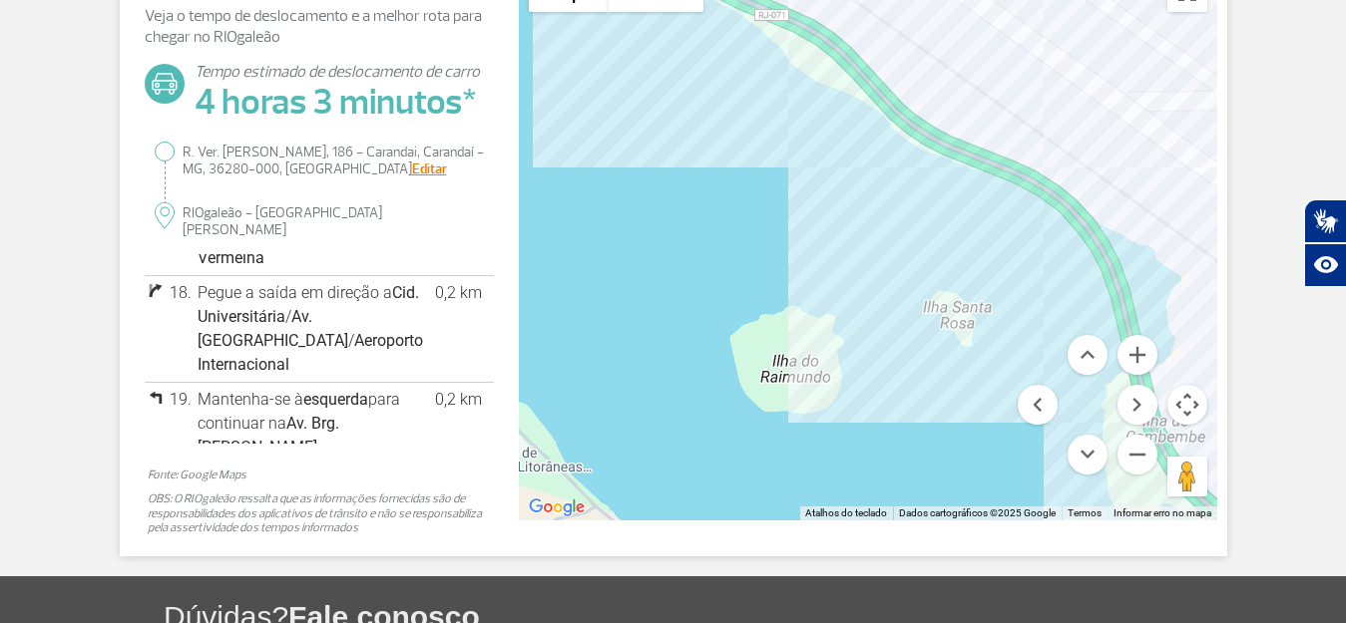
click at [920, 112] on div at bounding box center [868, 241] width 698 height 559
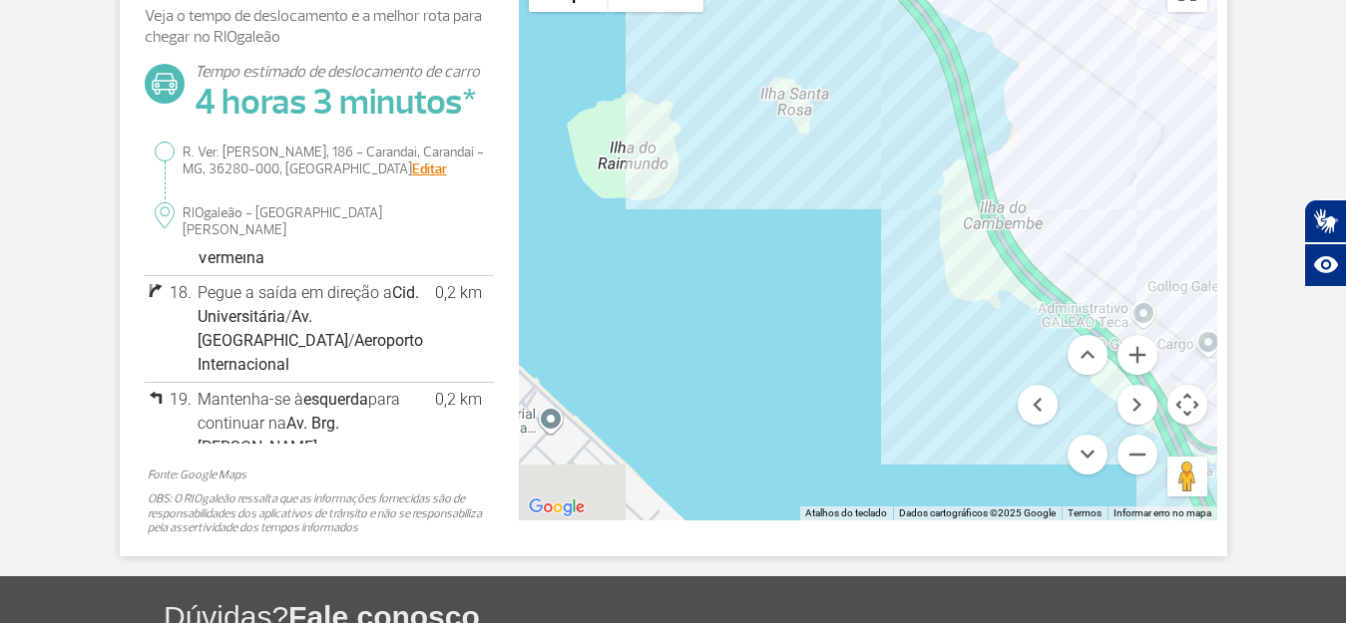
click at [962, 146] on div at bounding box center [868, 241] width 698 height 559
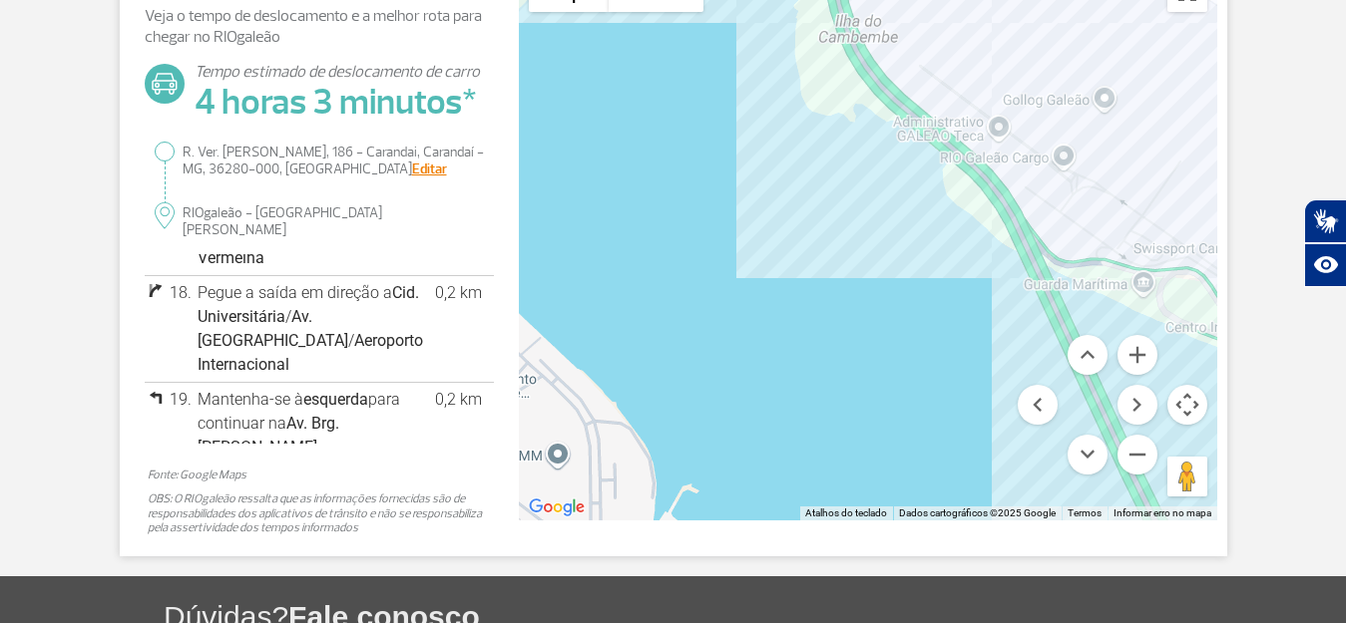
click at [911, 72] on div at bounding box center [868, 241] width 698 height 559
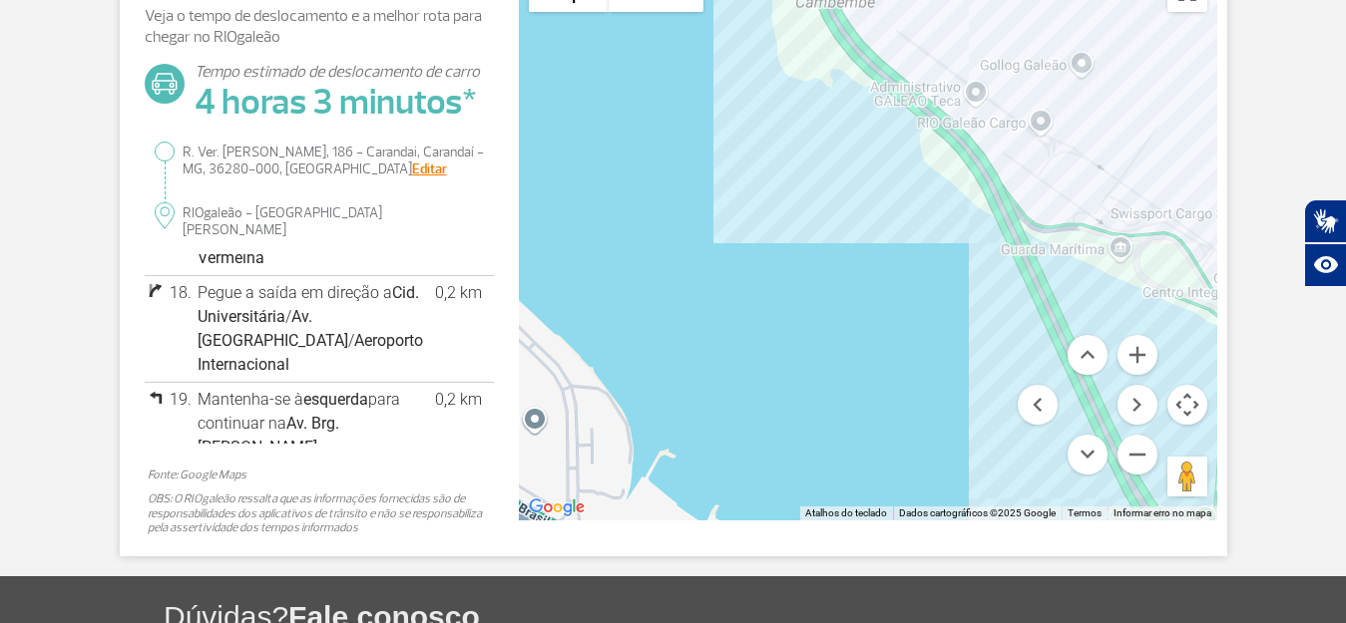
click at [986, 206] on div at bounding box center [868, 241] width 698 height 559
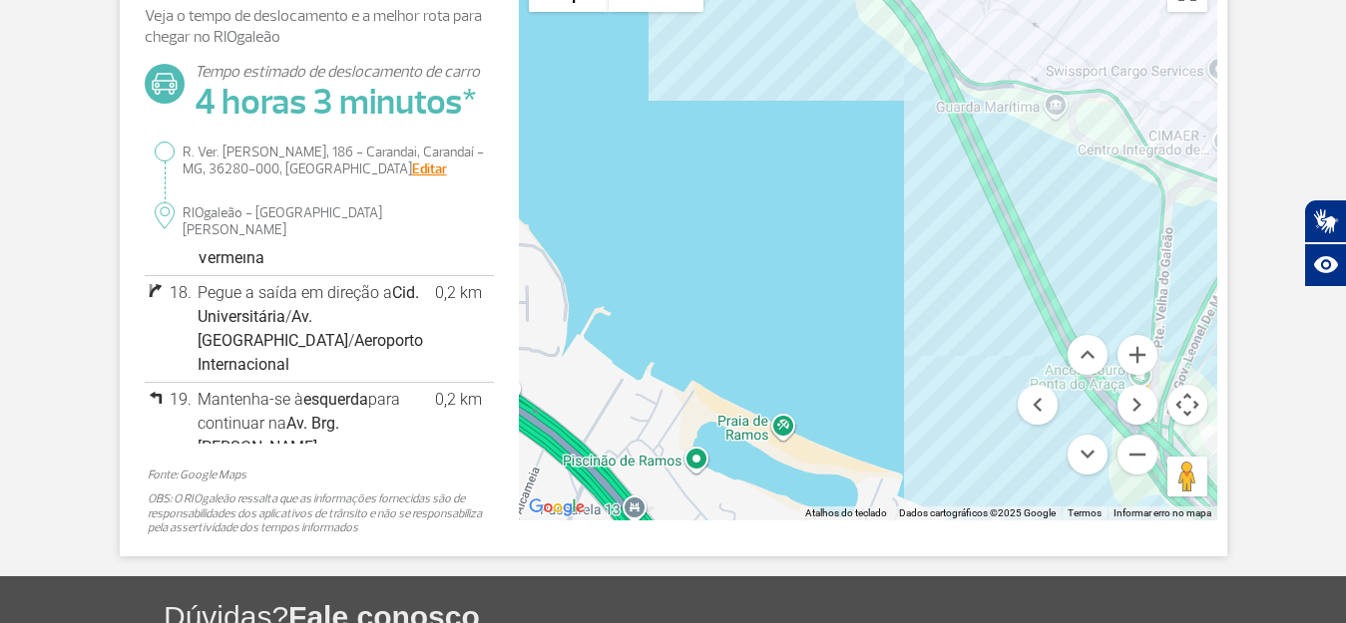
click at [1030, 330] on div "Pressione Ctrl e role a tela simultaneamente para aplicar zoom no mapa Mapa Rel…" at bounding box center [868, 241] width 698 height 559
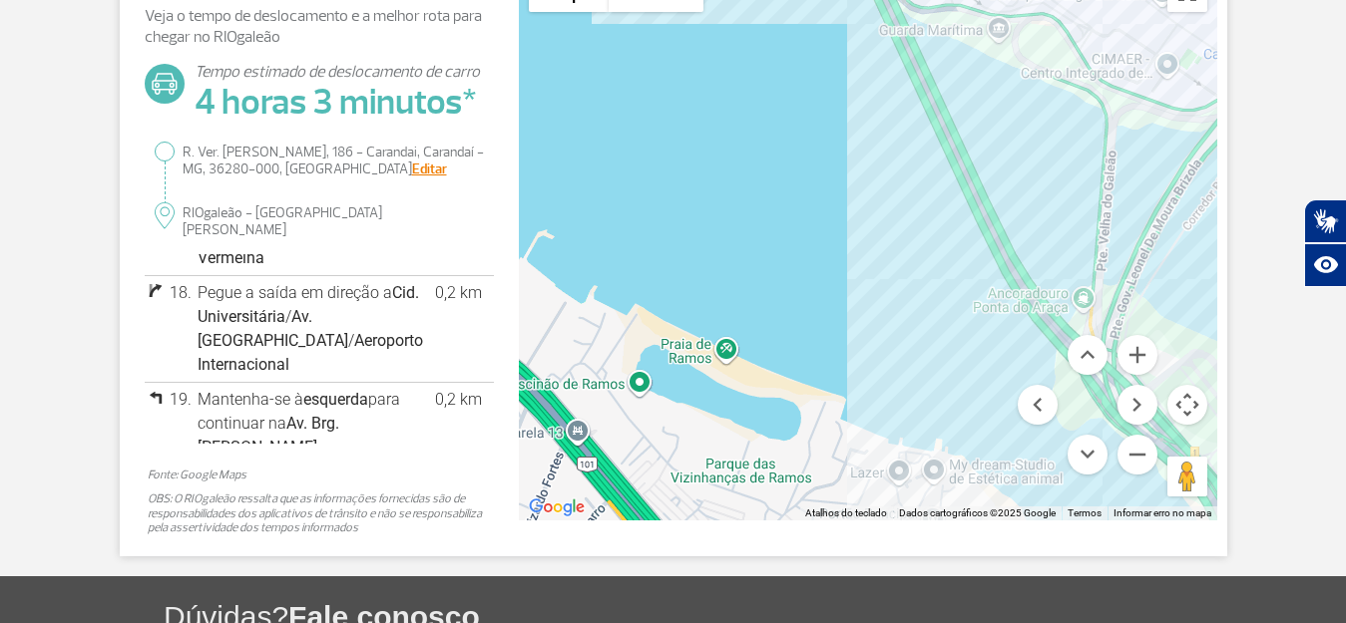
click at [909, 195] on div at bounding box center [868, 241] width 698 height 559
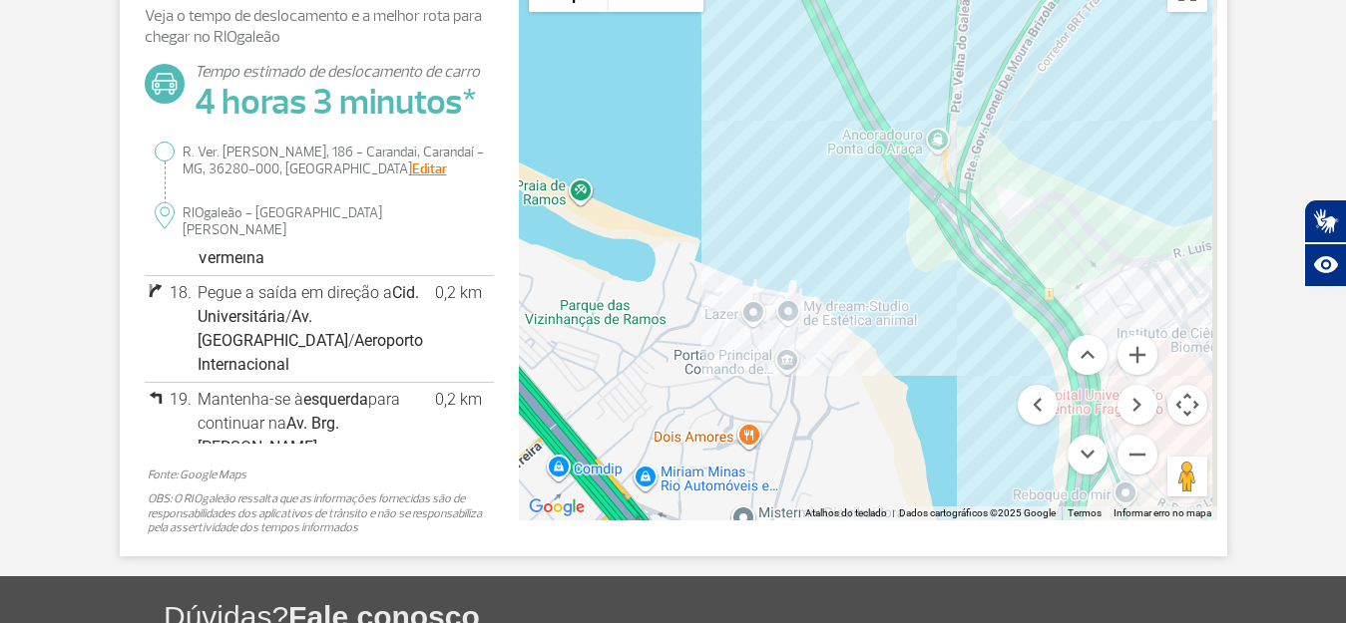
click at [923, 231] on div at bounding box center [868, 241] width 698 height 559
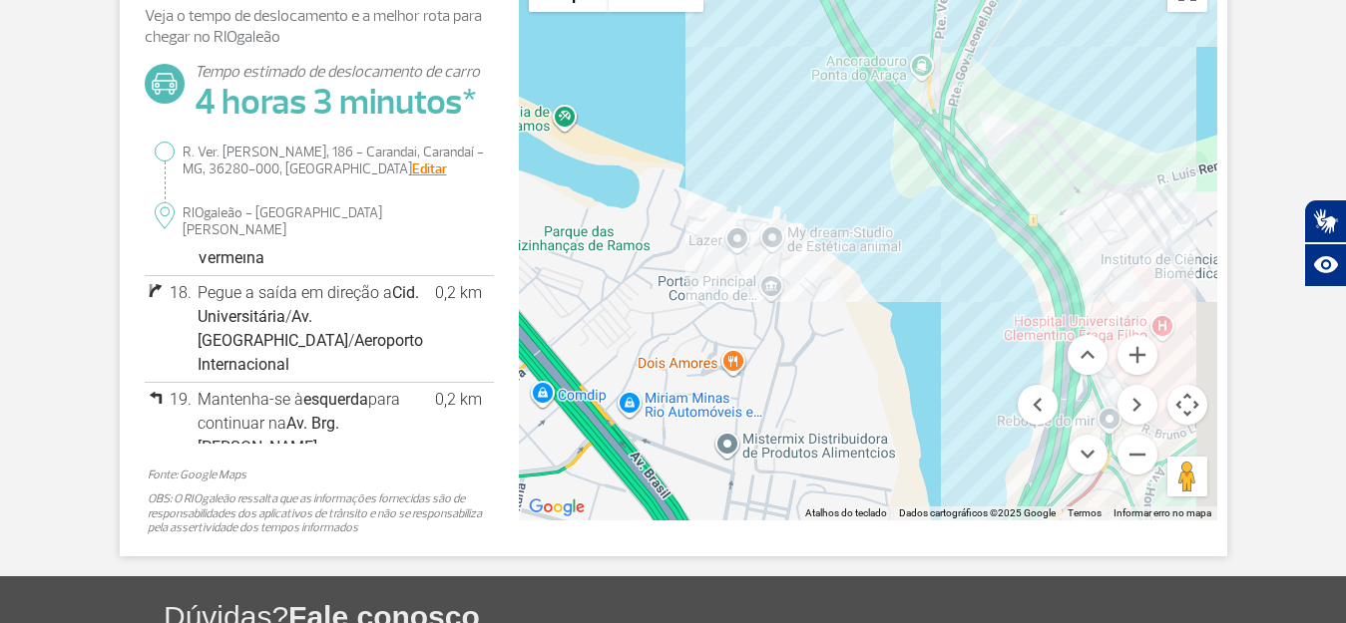
click at [906, 143] on div at bounding box center [868, 241] width 698 height 559
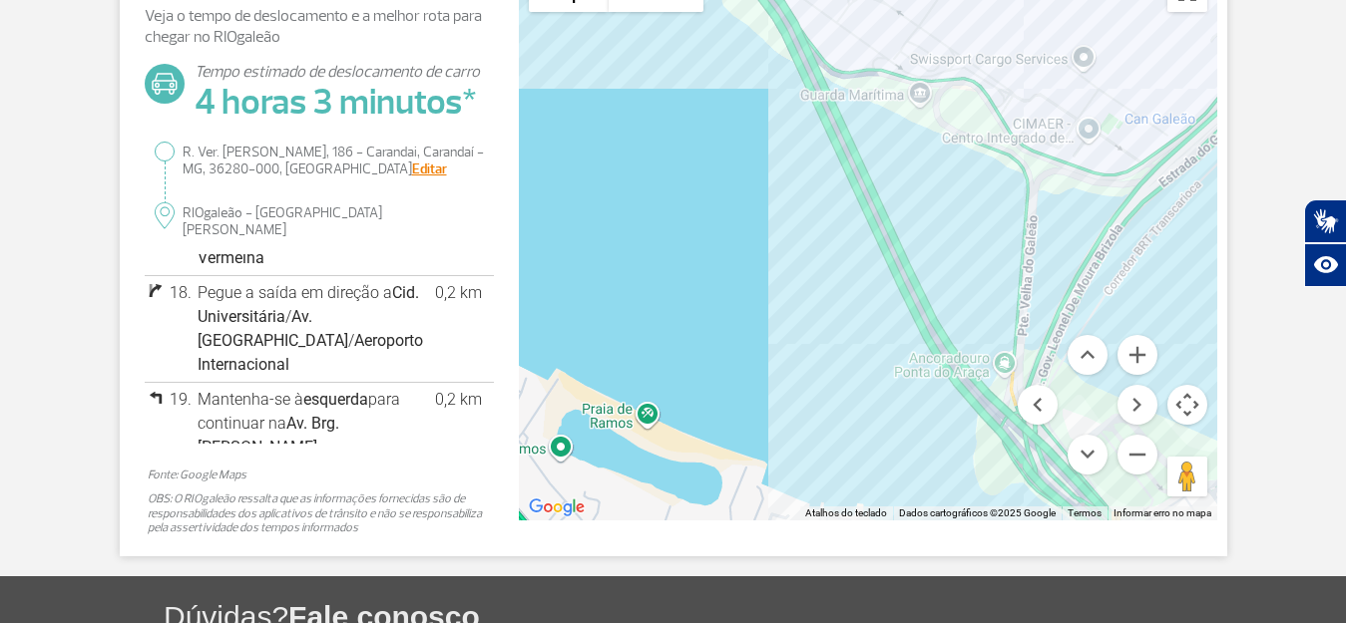
click at [995, 470] on div at bounding box center [868, 241] width 698 height 559
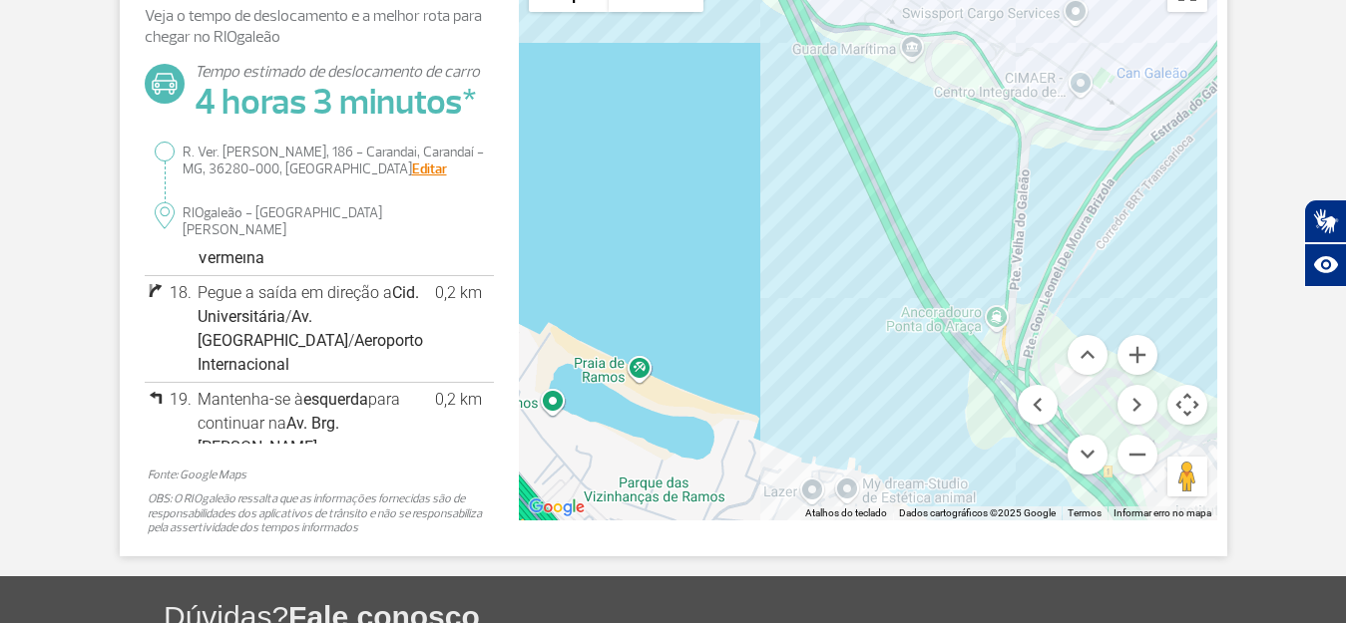
click at [1054, 156] on div at bounding box center [868, 241] width 698 height 559
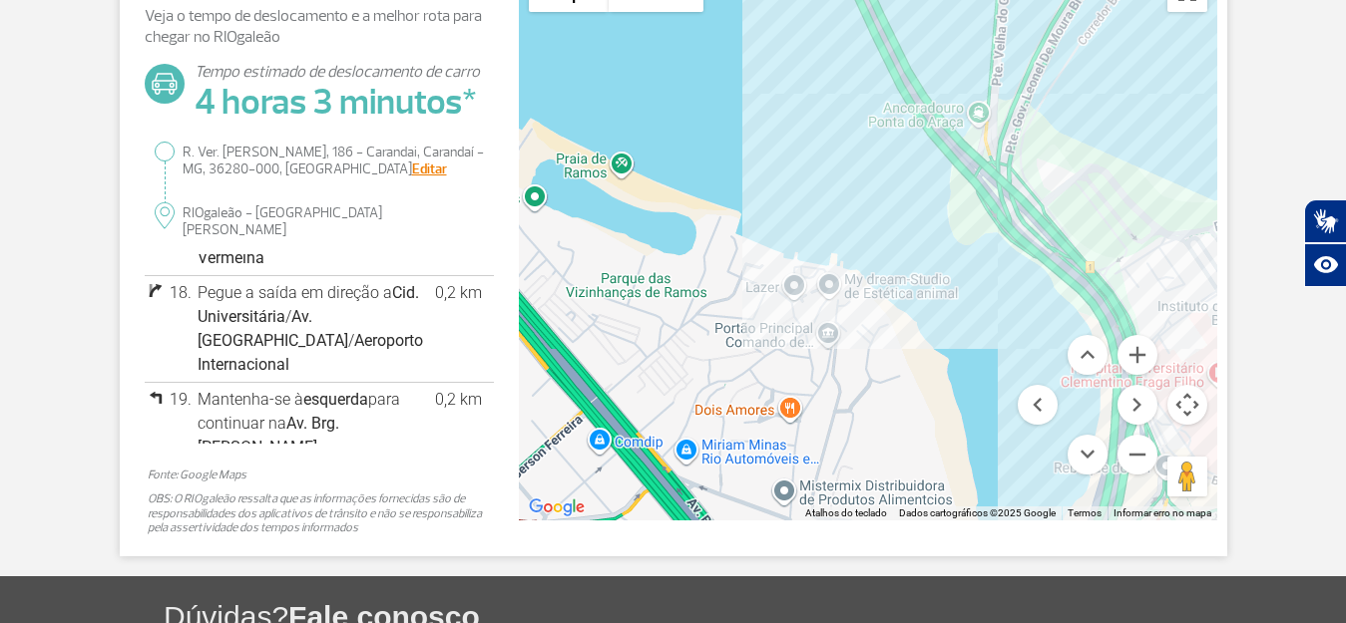
click at [1029, 111] on div at bounding box center [868, 241] width 698 height 559
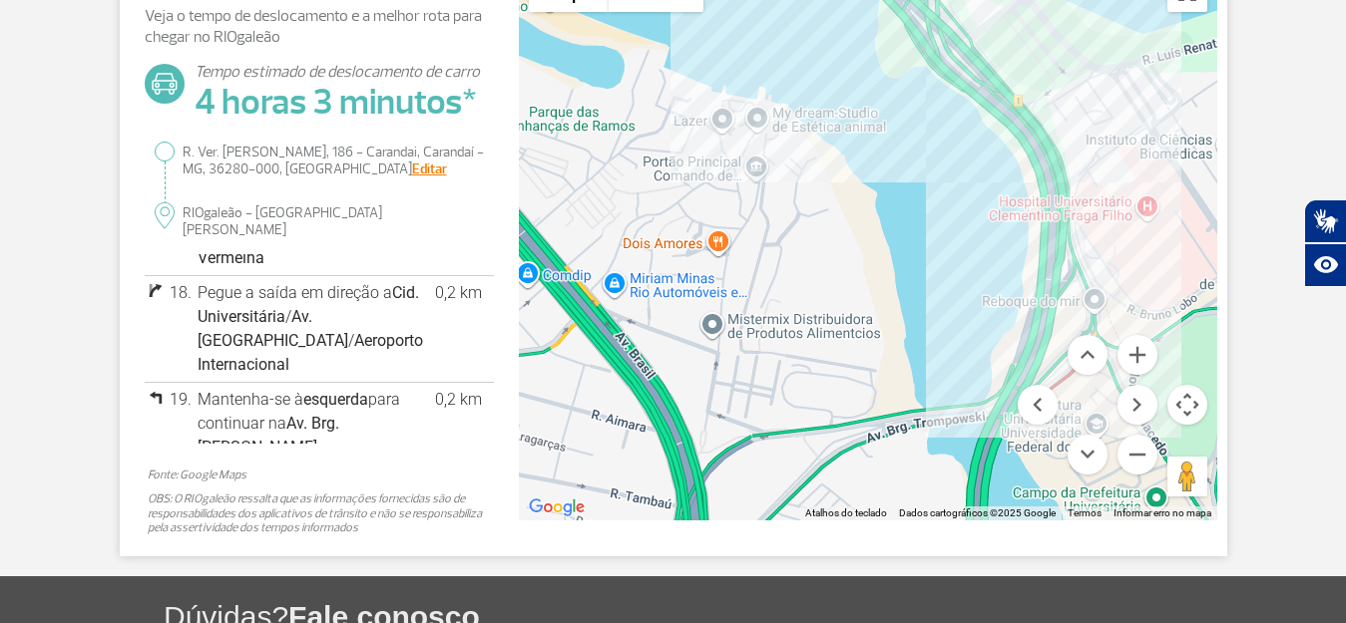
click at [1105, 183] on div at bounding box center [868, 241] width 698 height 559
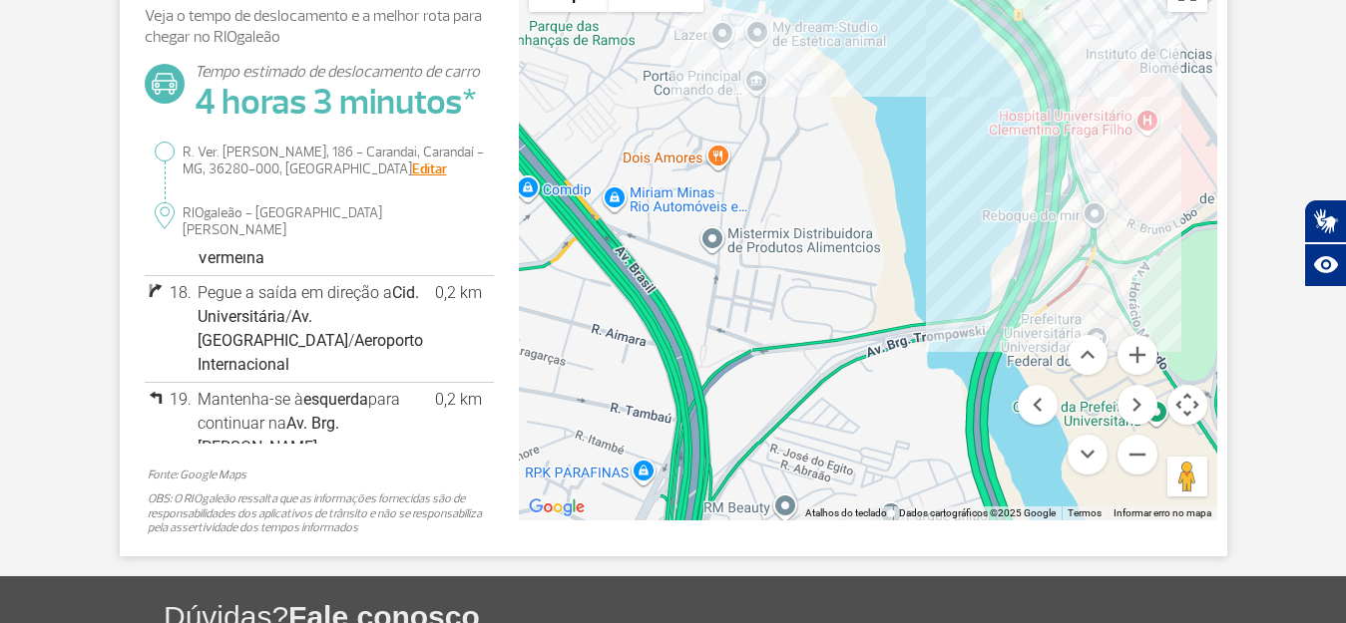
click at [1101, 146] on div at bounding box center [868, 241] width 698 height 559
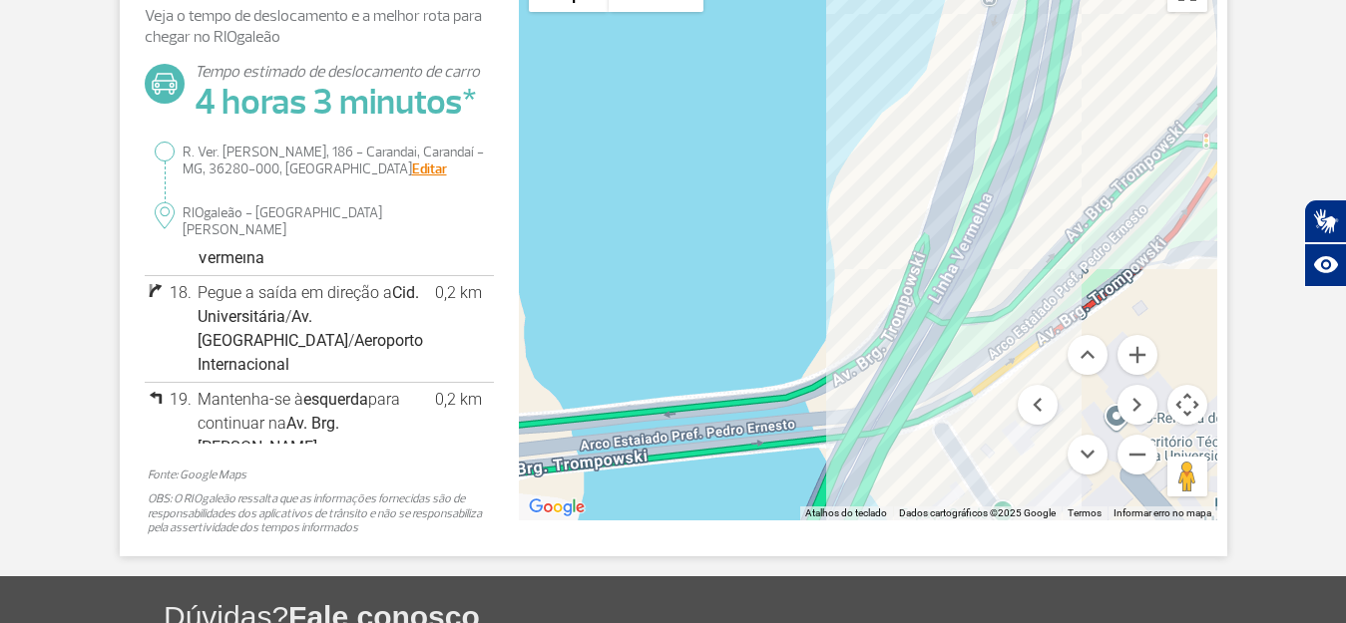
click at [1051, 168] on div at bounding box center [868, 241] width 698 height 559
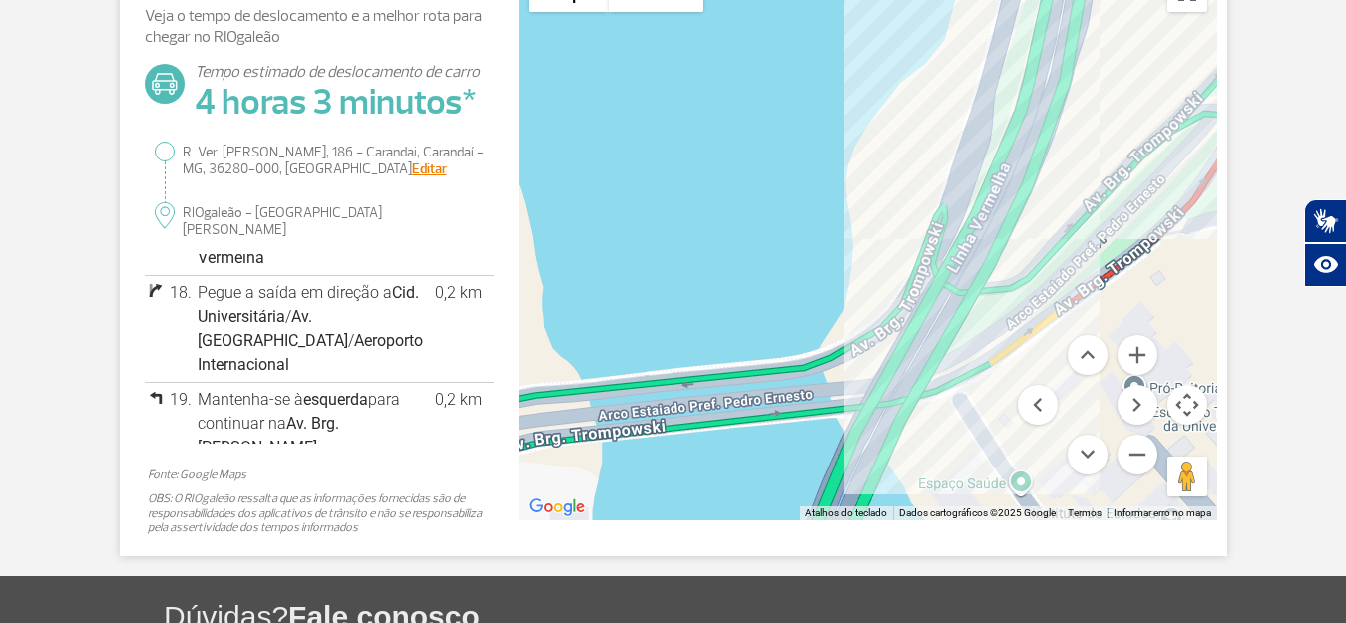
click at [1053, 157] on div at bounding box center [868, 241] width 698 height 559
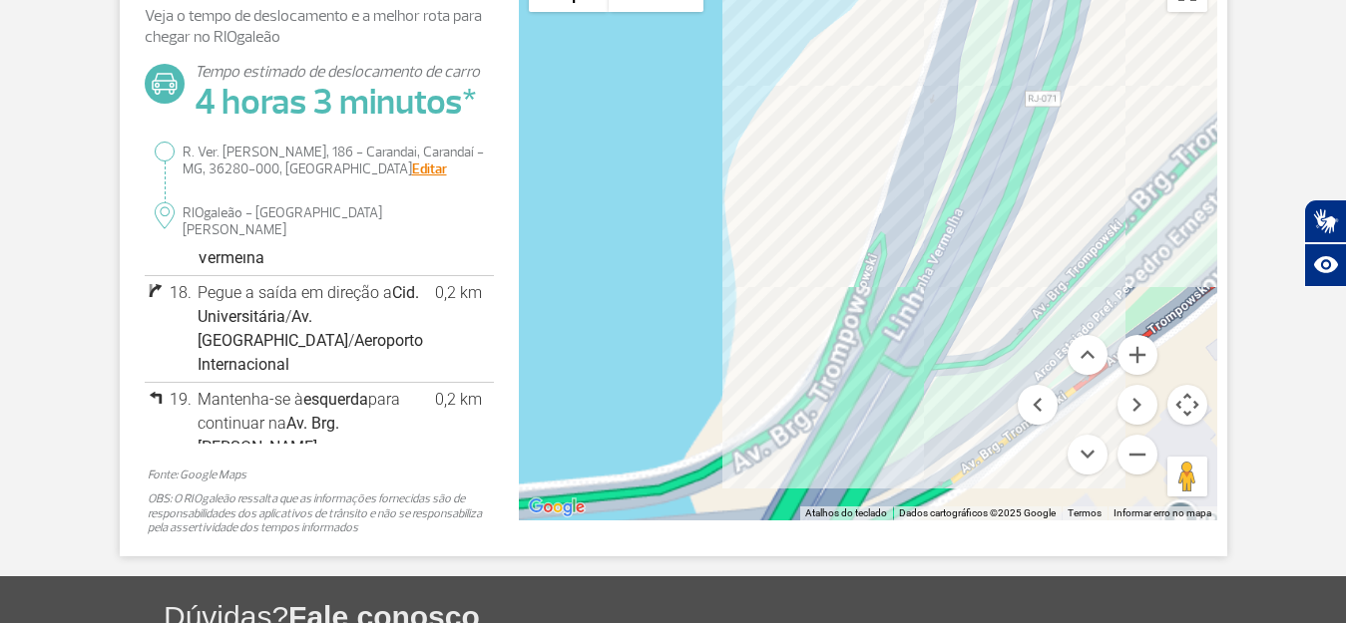
click at [1053, 157] on div at bounding box center [868, 241] width 698 height 559
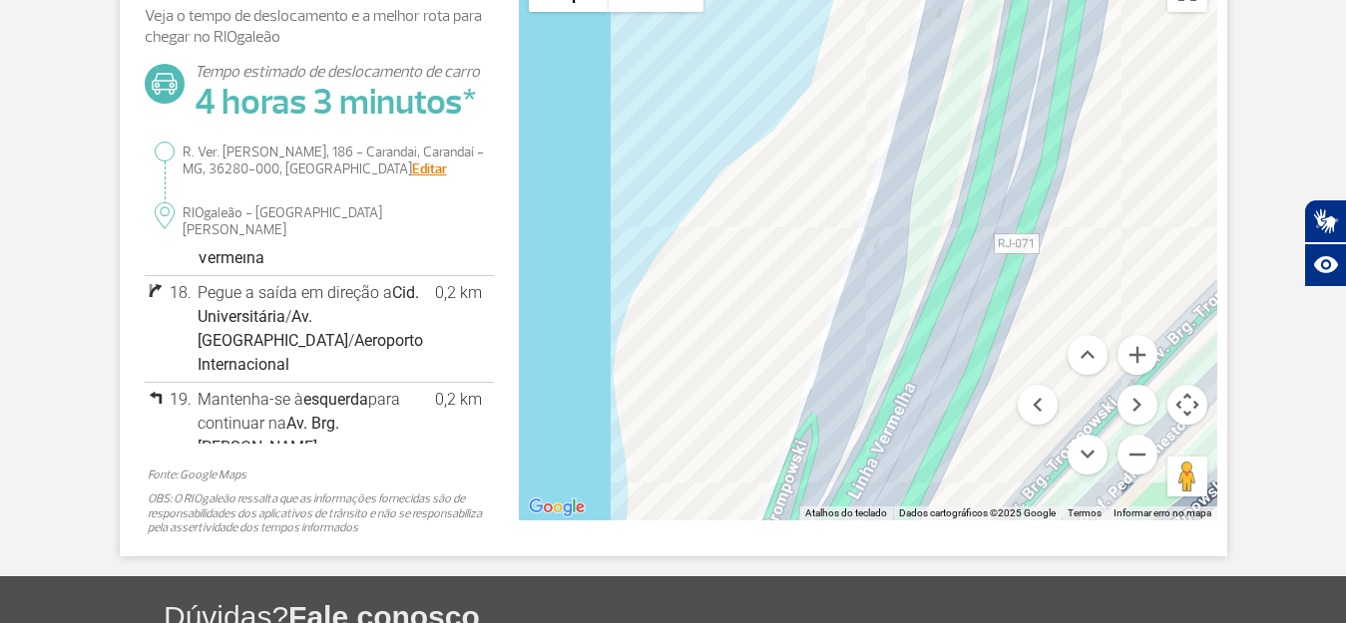
click at [885, 309] on div at bounding box center [868, 241] width 698 height 559
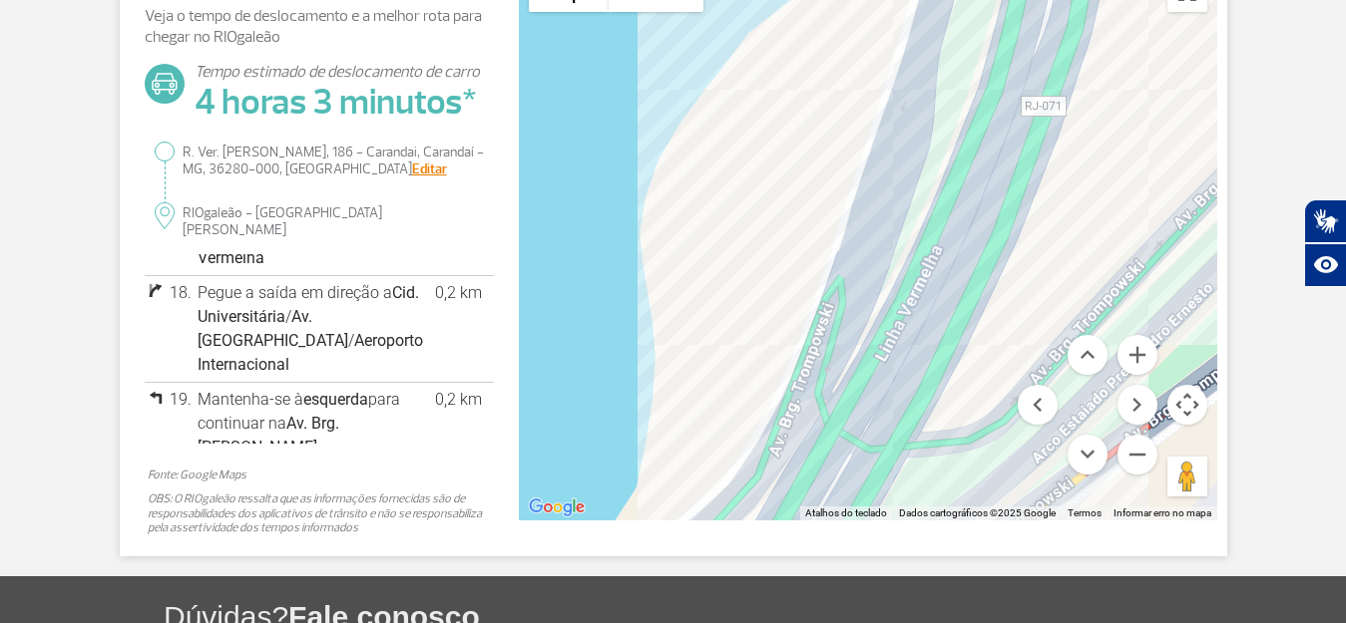
click at [918, 197] on div at bounding box center [868, 241] width 698 height 559
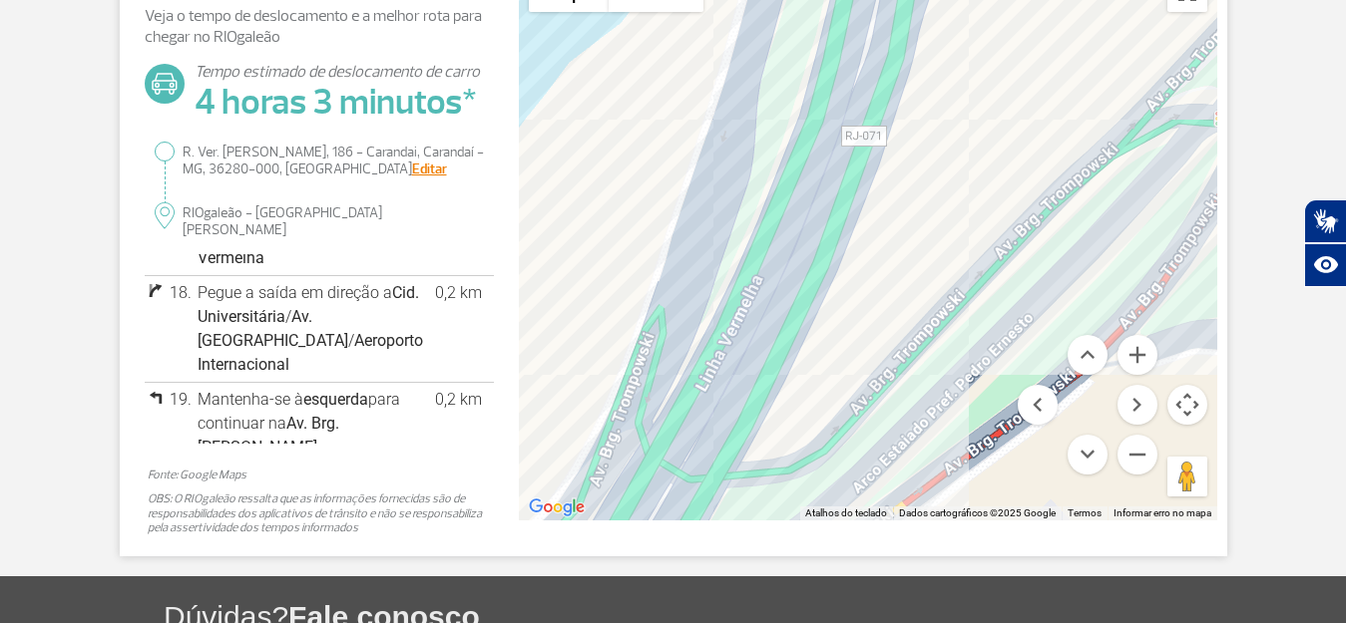
click at [769, 318] on div at bounding box center [868, 241] width 698 height 559
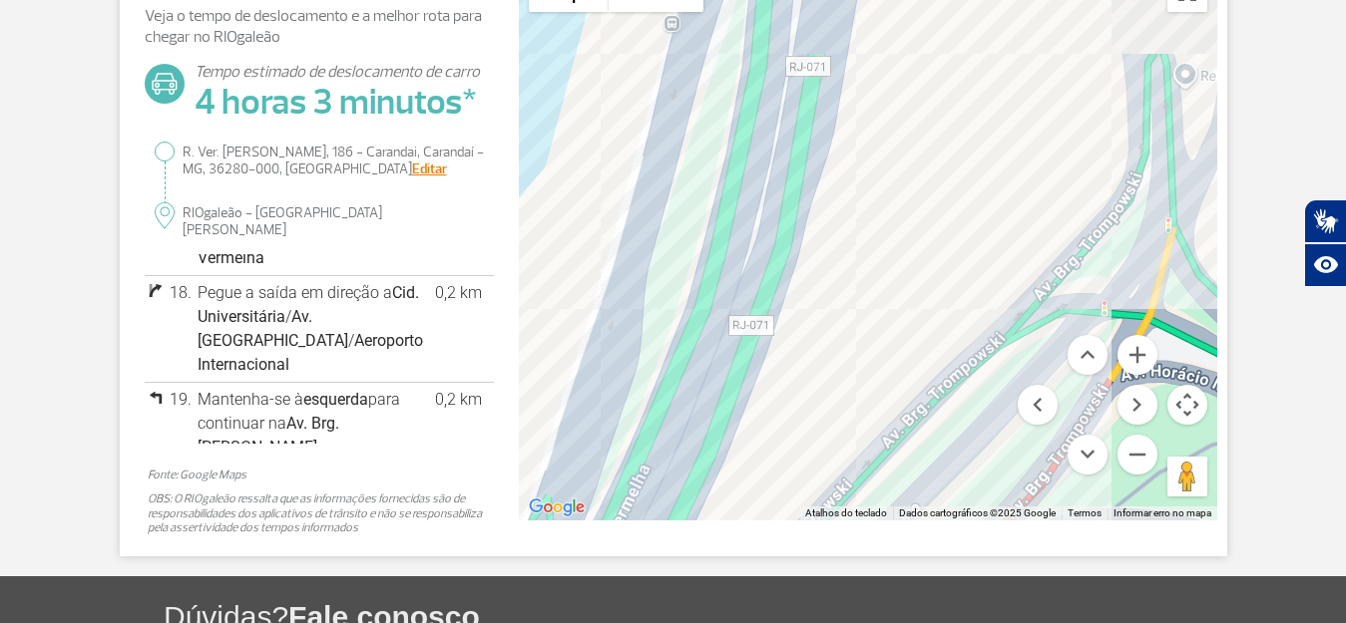
click at [1080, 358] on div "Pressione Ctrl e role a tela simultaneamente para aplicar zoom no mapa Mapa Rel…" at bounding box center [868, 241] width 698 height 559
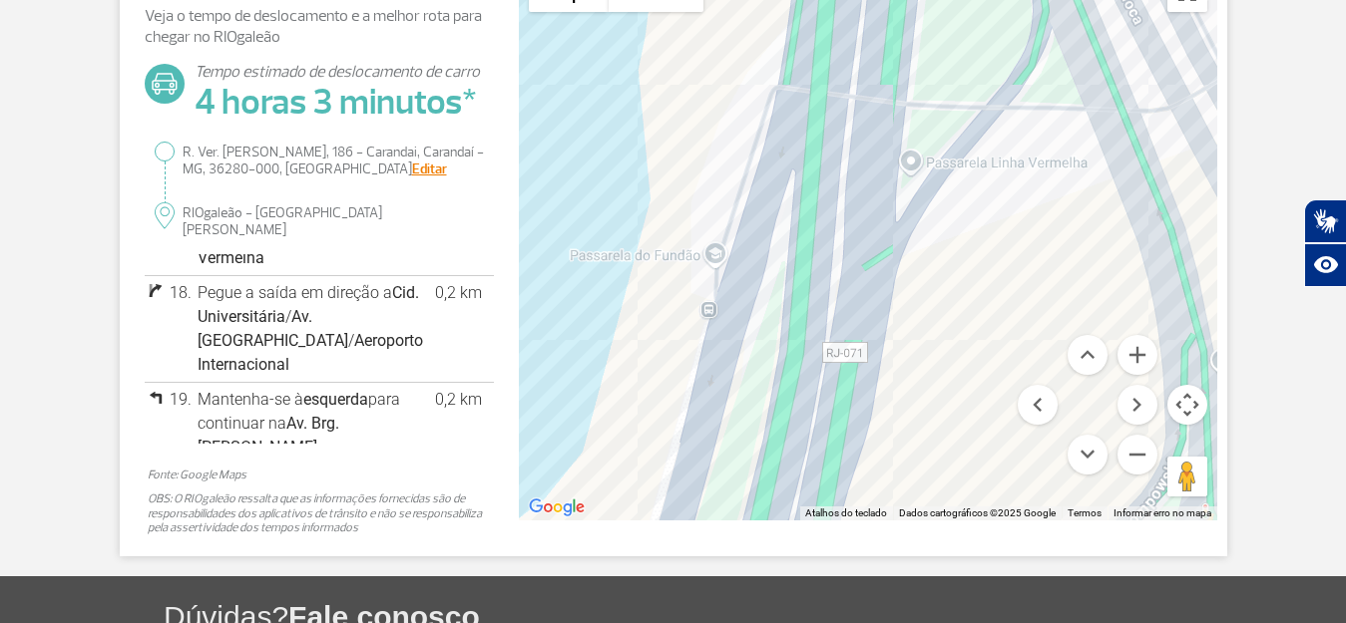
click at [919, 353] on div at bounding box center [868, 241] width 698 height 559
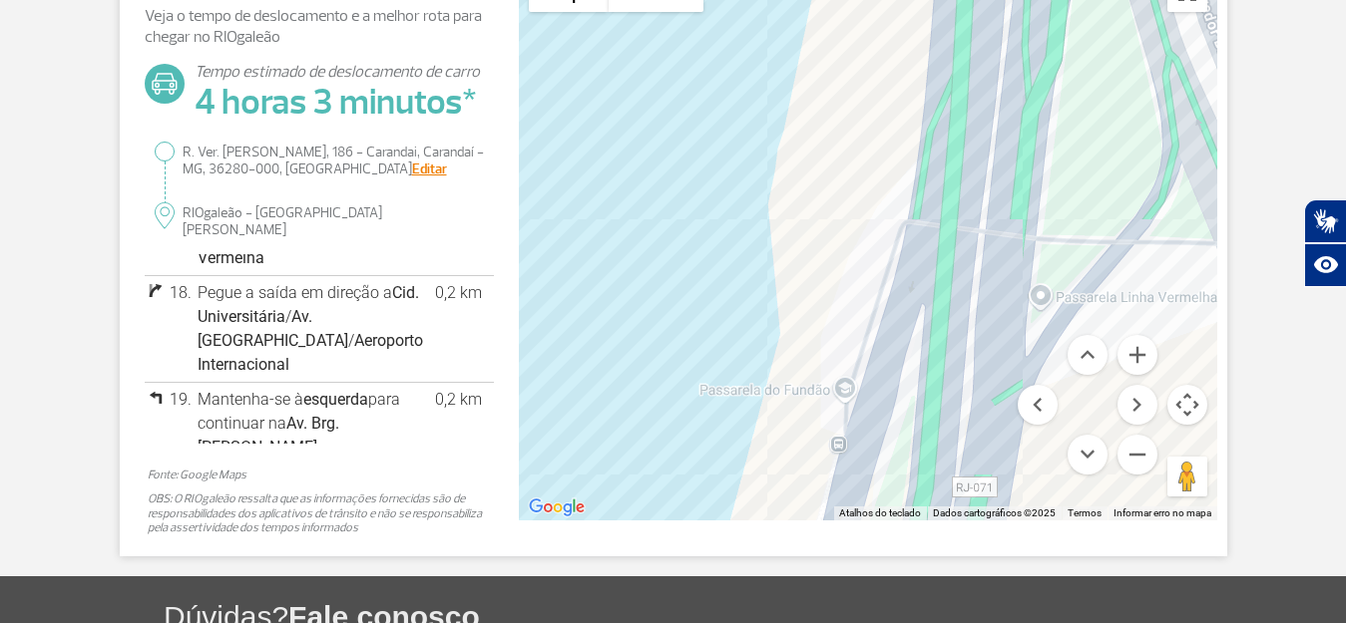
click at [977, 188] on div at bounding box center [868, 241] width 698 height 559
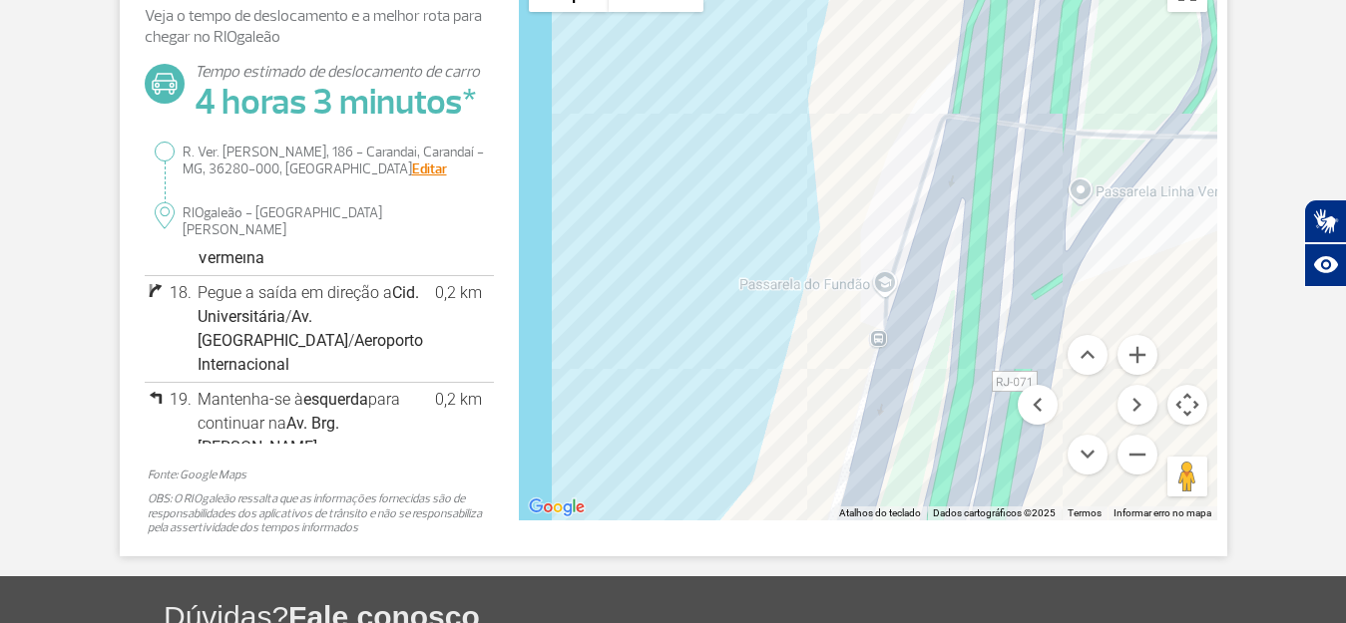
click at [958, 443] on div at bounding box center [868, 241] width 698 height 559
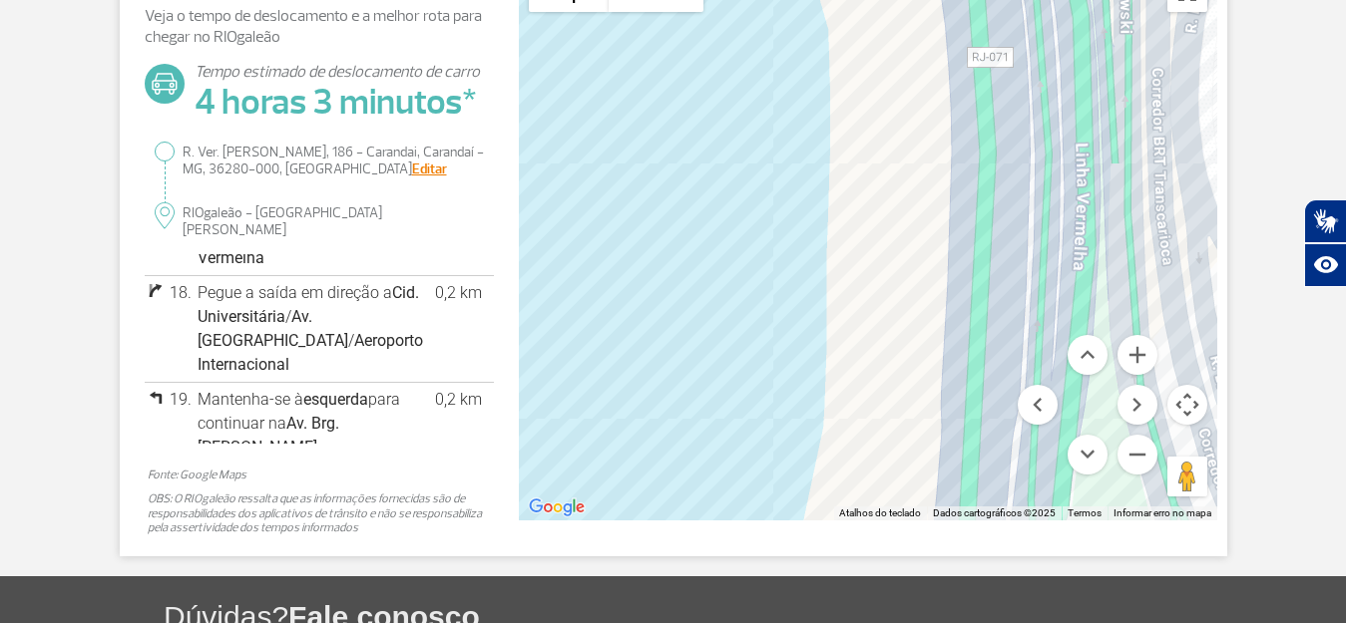
click at [1019, 162] on div at bounding box center [868, 241] width 698 height 559
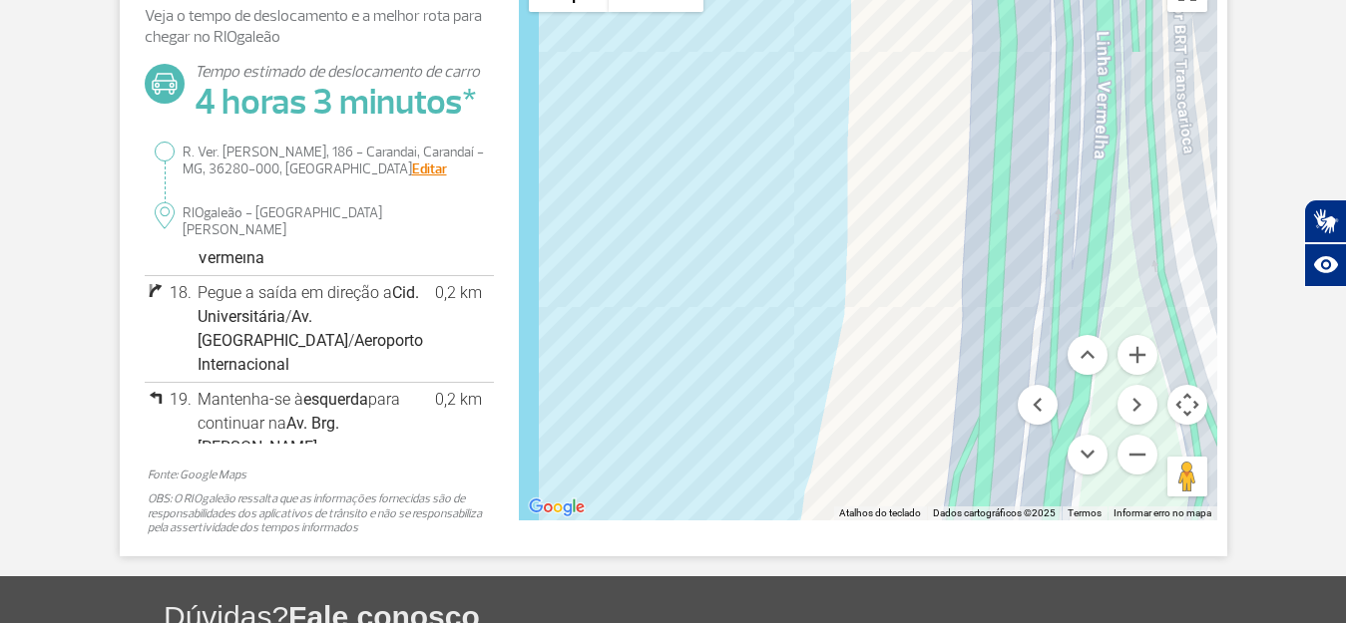
click at [1087, 171] on div at bounding box center [868, 241] width 698 height 559
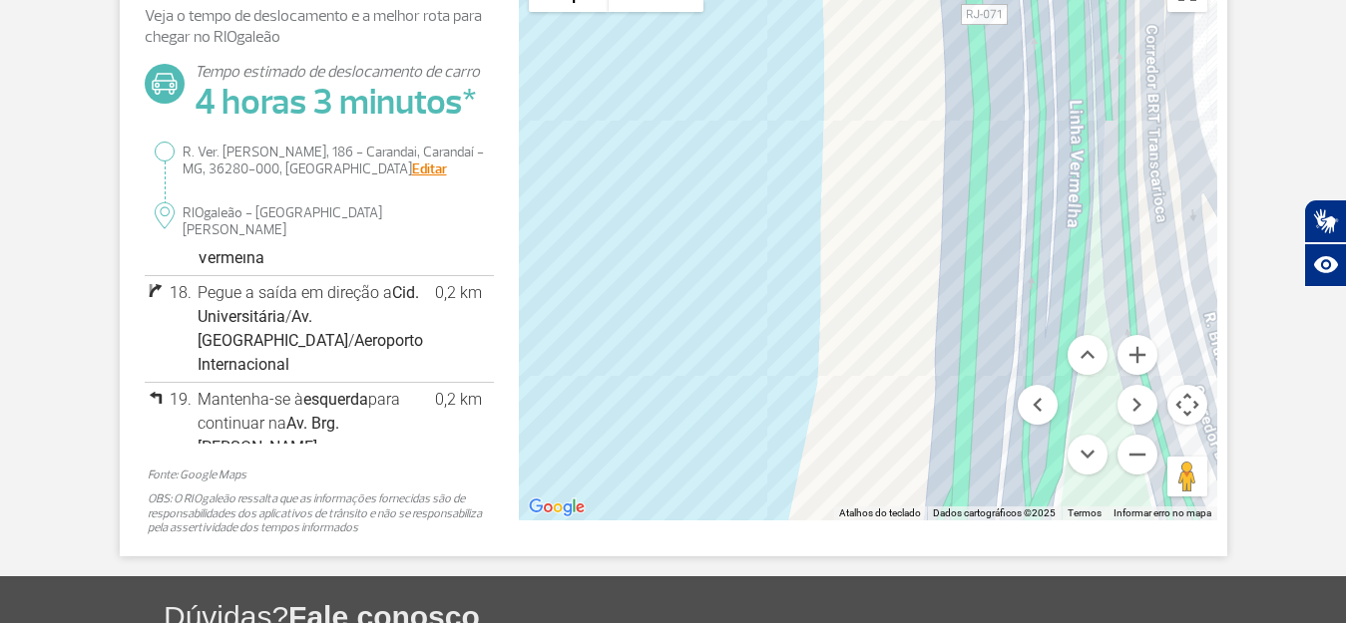
click at [1018, 423] on div "Pressione Ctrl e role a tela simultaneamente para aplicar zoom no mapa Mapa Rel…" at bounding box center [868, 241] width 698 height 559
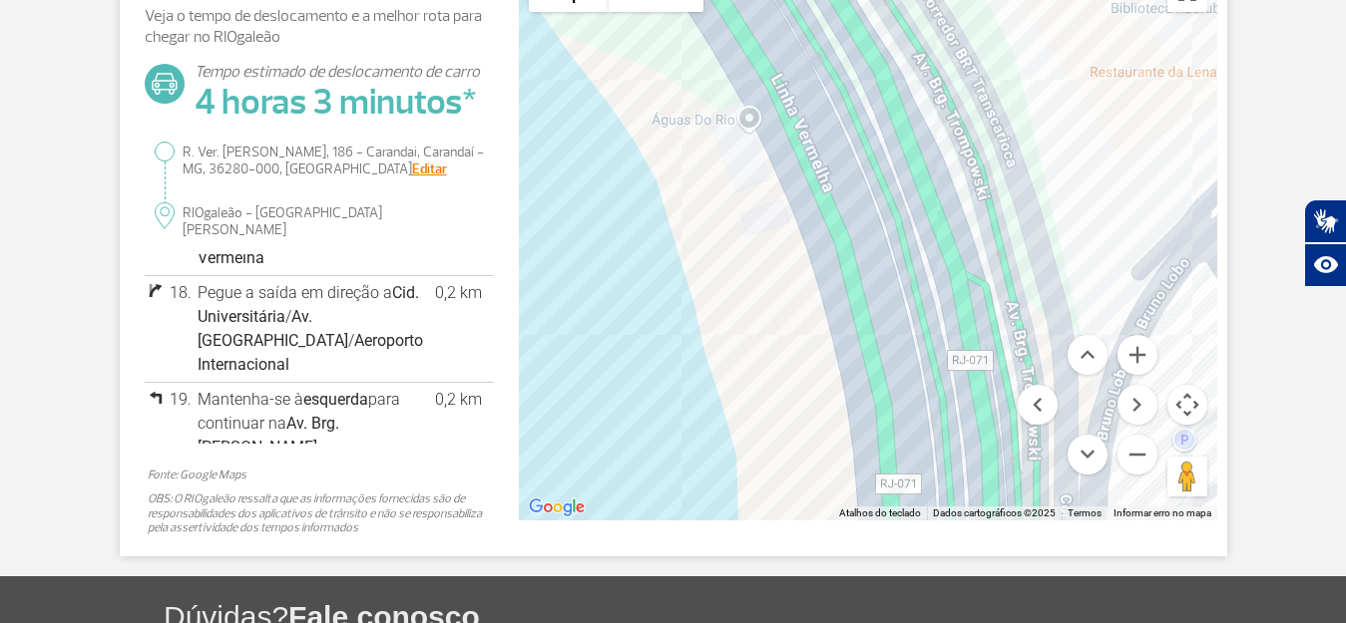
click at [1041, 183] on div at bounding box center [868, 241] width 698 height 559
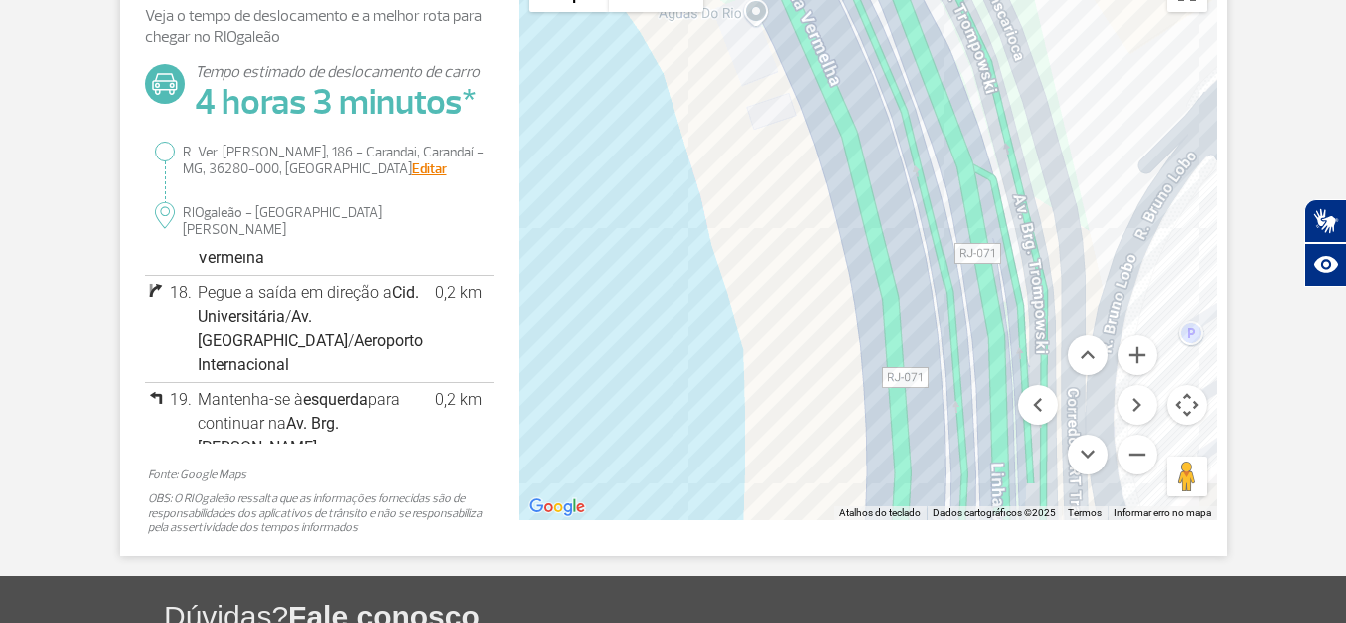
click at [1039, 155] on div at bounding box center [868, 241] width 698 height 559
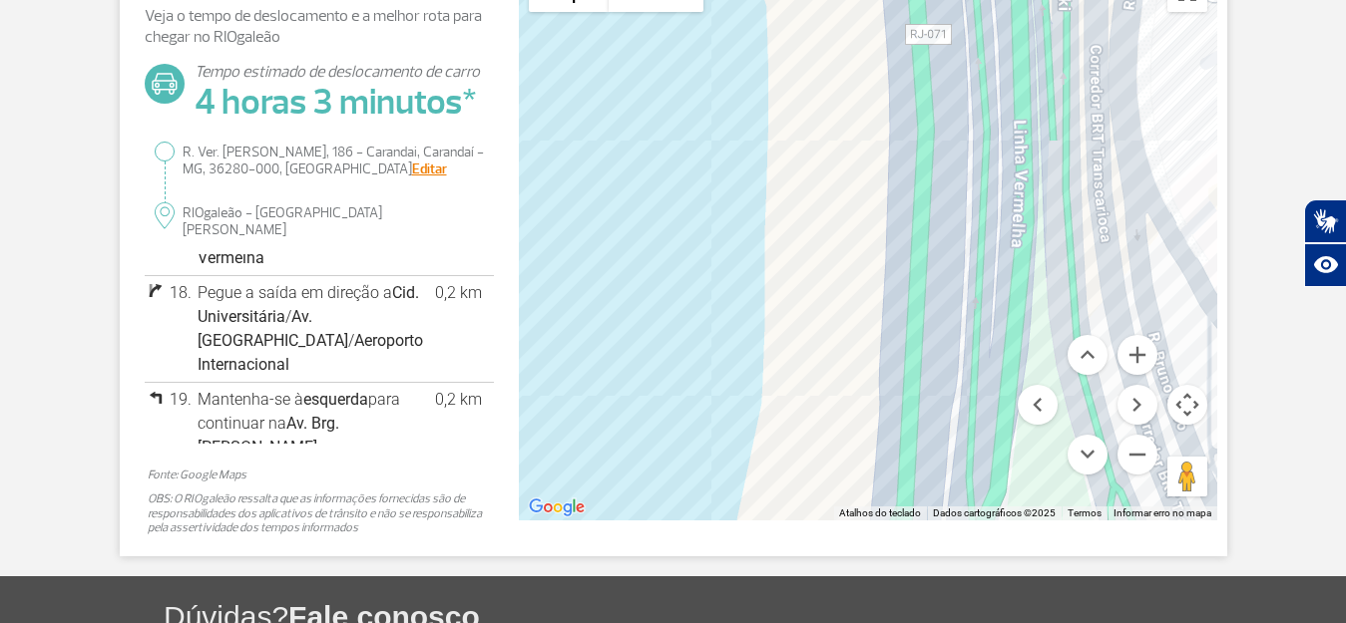
click at [951, 238] on div at bounding box center [868, 241] width 698 height 559
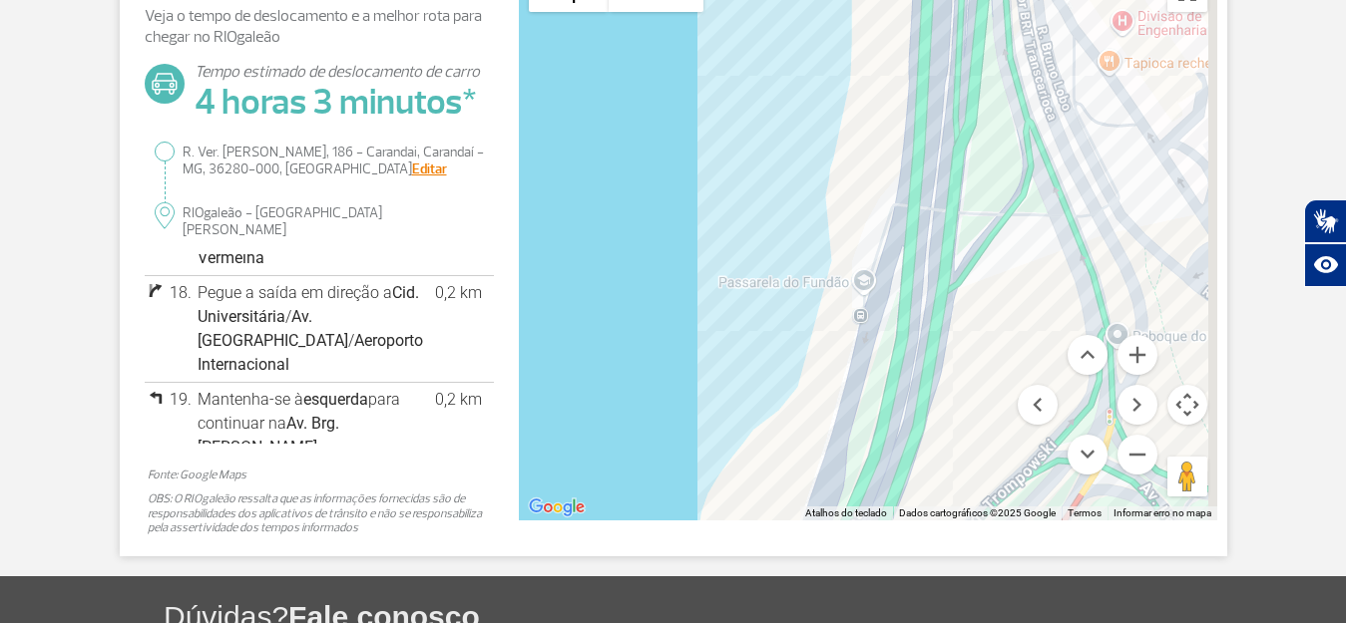
click at [872, 275] on div at bounding box center [868, 241] width 698 height 559
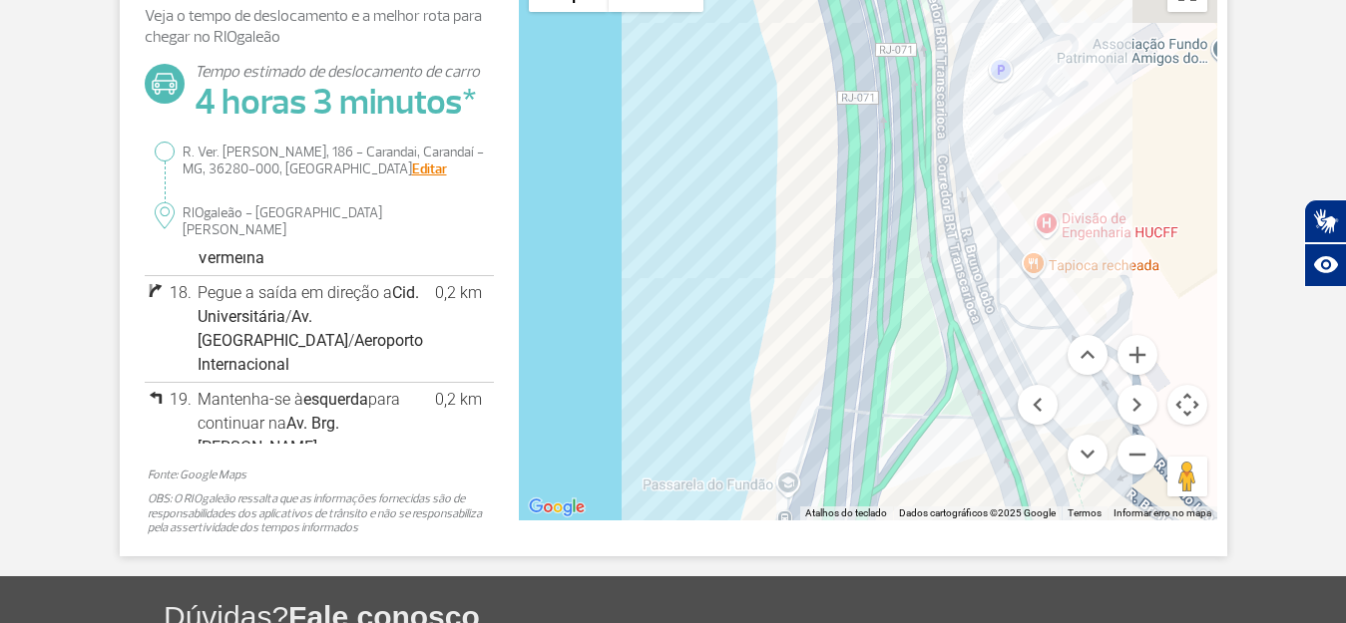
click at [922, 324] on div at bounding box center [868, 241] width 698 height 559
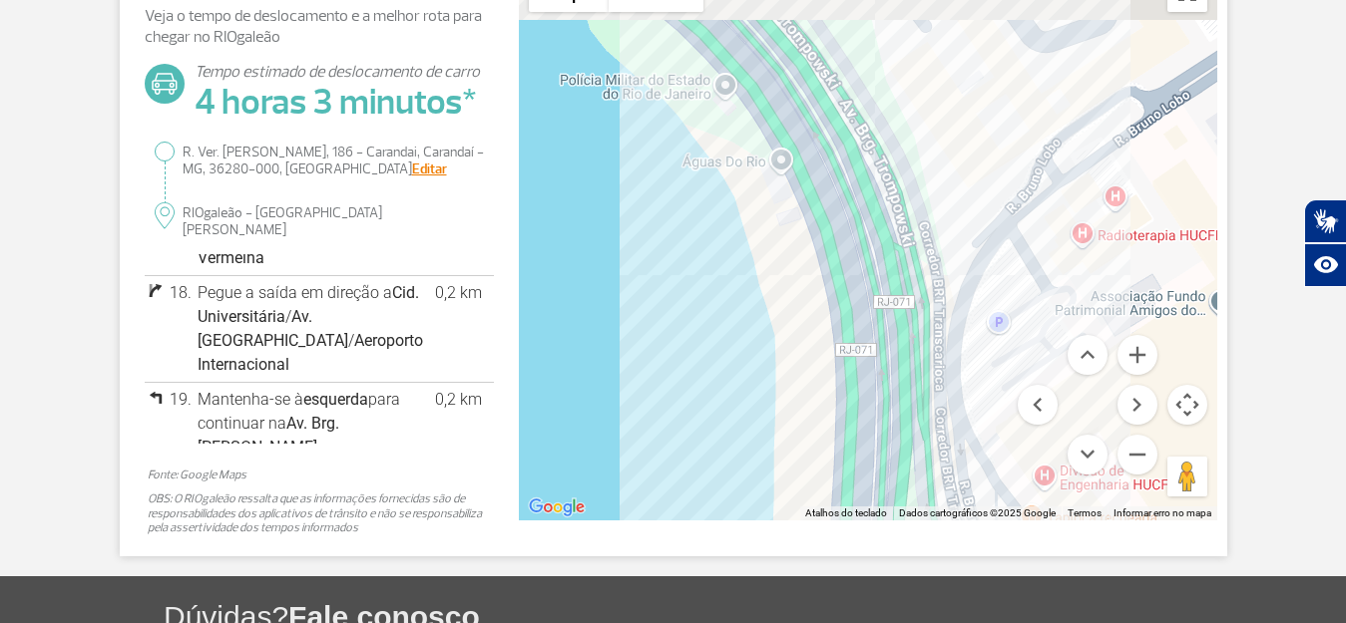
click at [929, 351] on div at bounding box center [868, 241] width 698 height 559
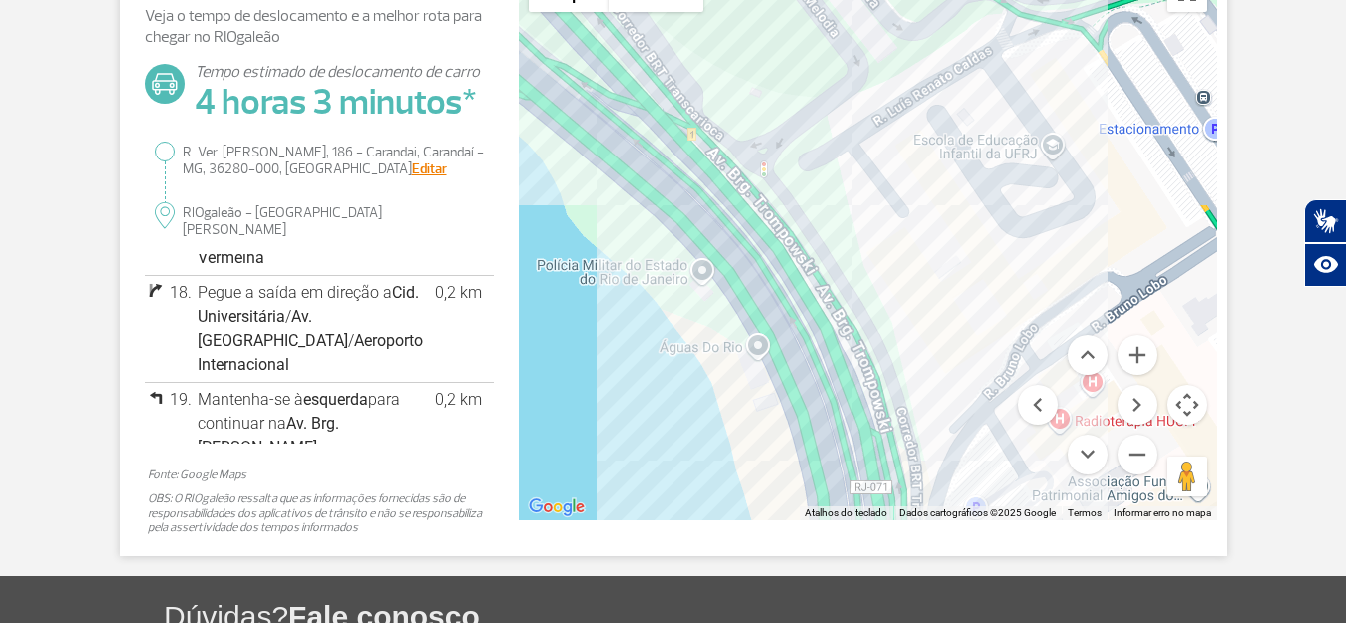
click at [1016, 292] on div at bounding box center [868, 241] width 698 height 559
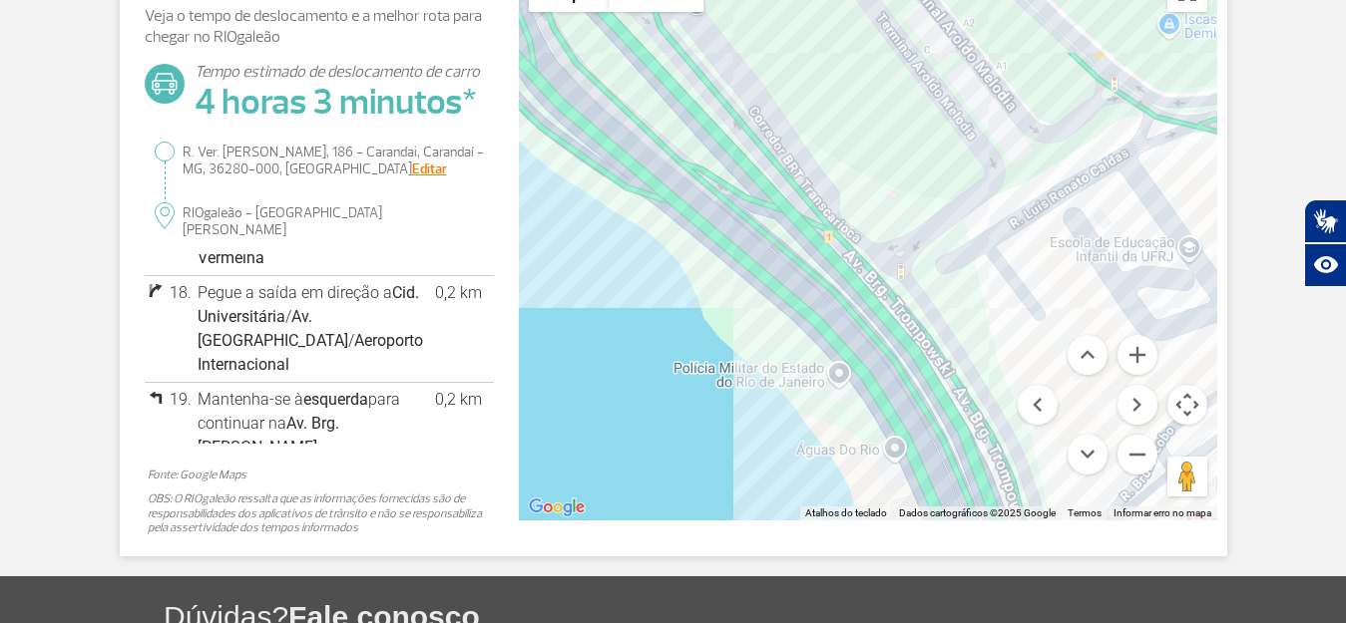
click at [1043, 302] on div at bounding box center [868, 241] width 698 height 559
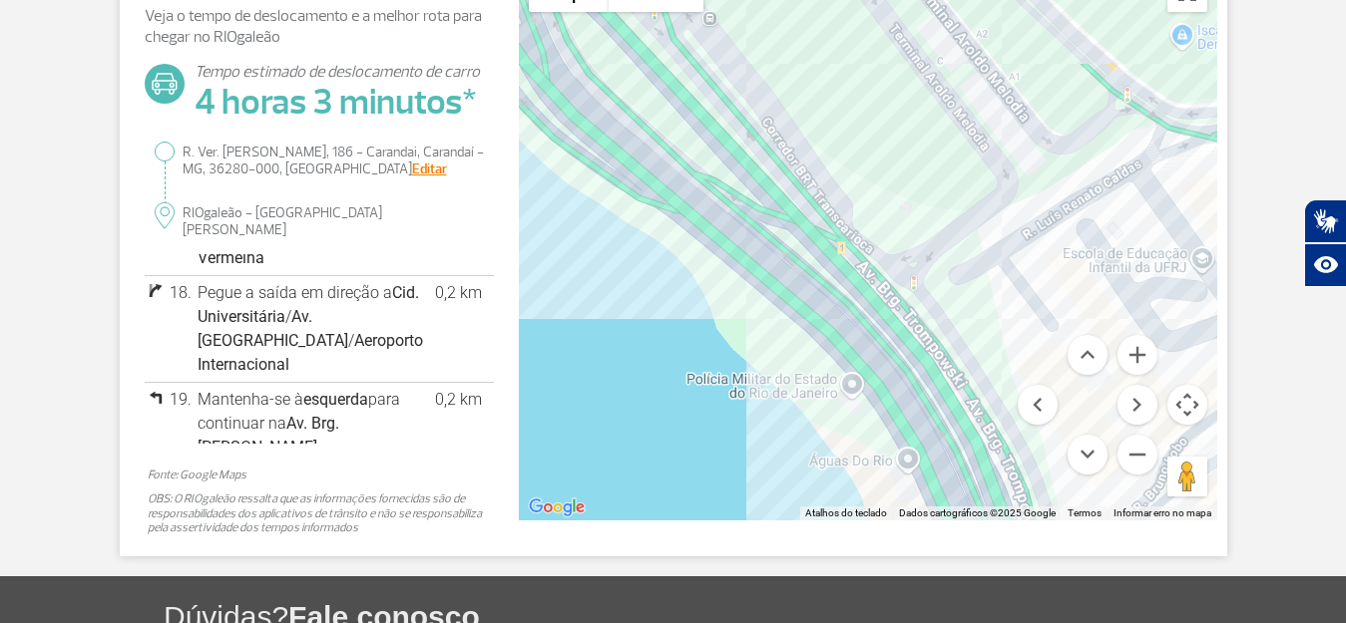
click at [1035, 308] on div at bounding box center [868, 241] width 698 height 559
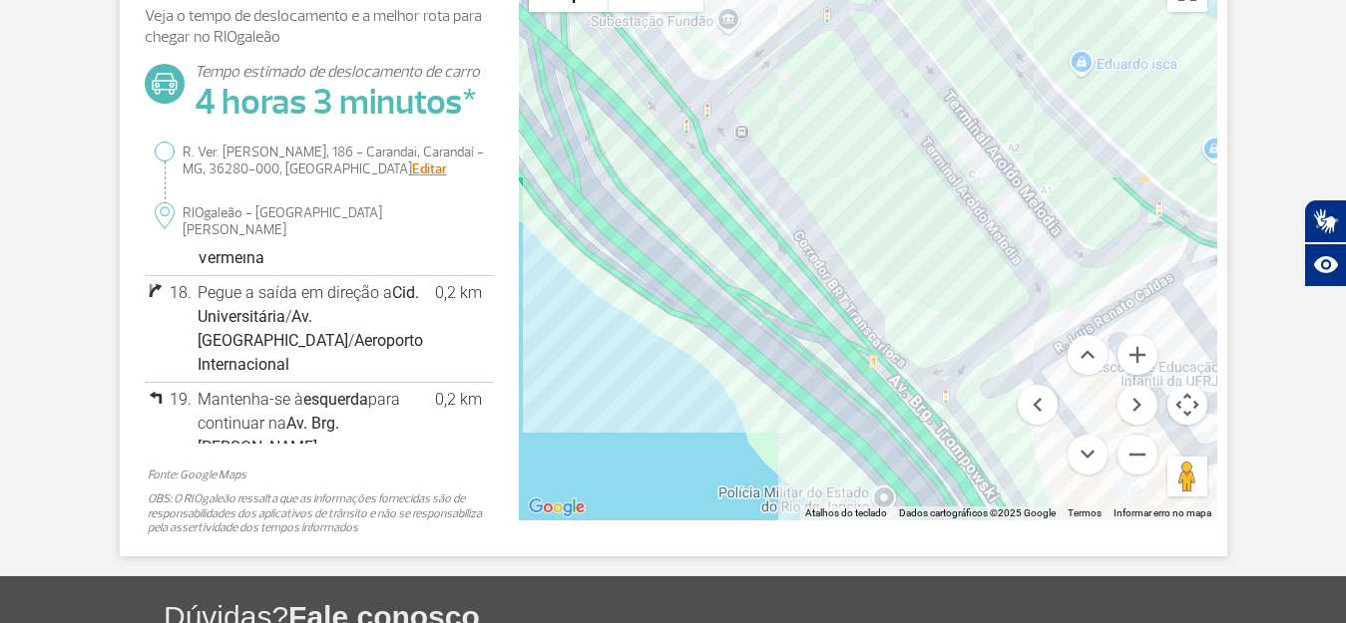
click at [1042, 322] on div at bounding box center [868, 241] width 698 height 559
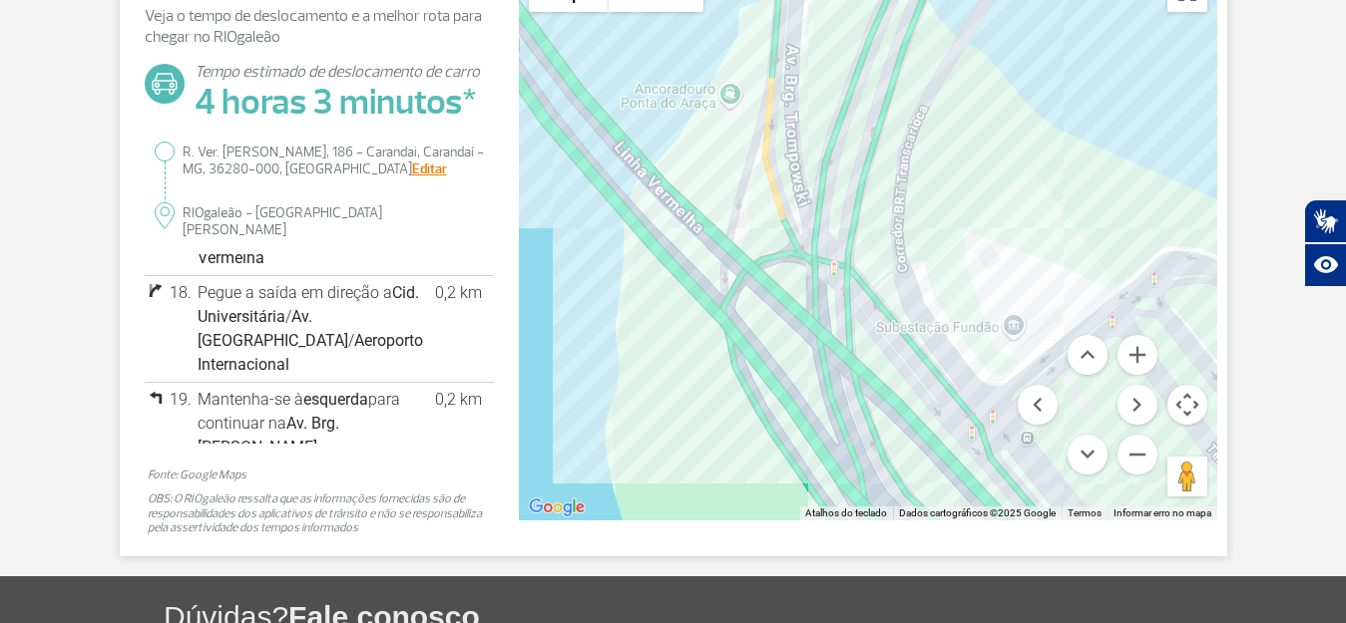
click at [827, 370] on div at bounding box center [868, 241] width 698 height 559
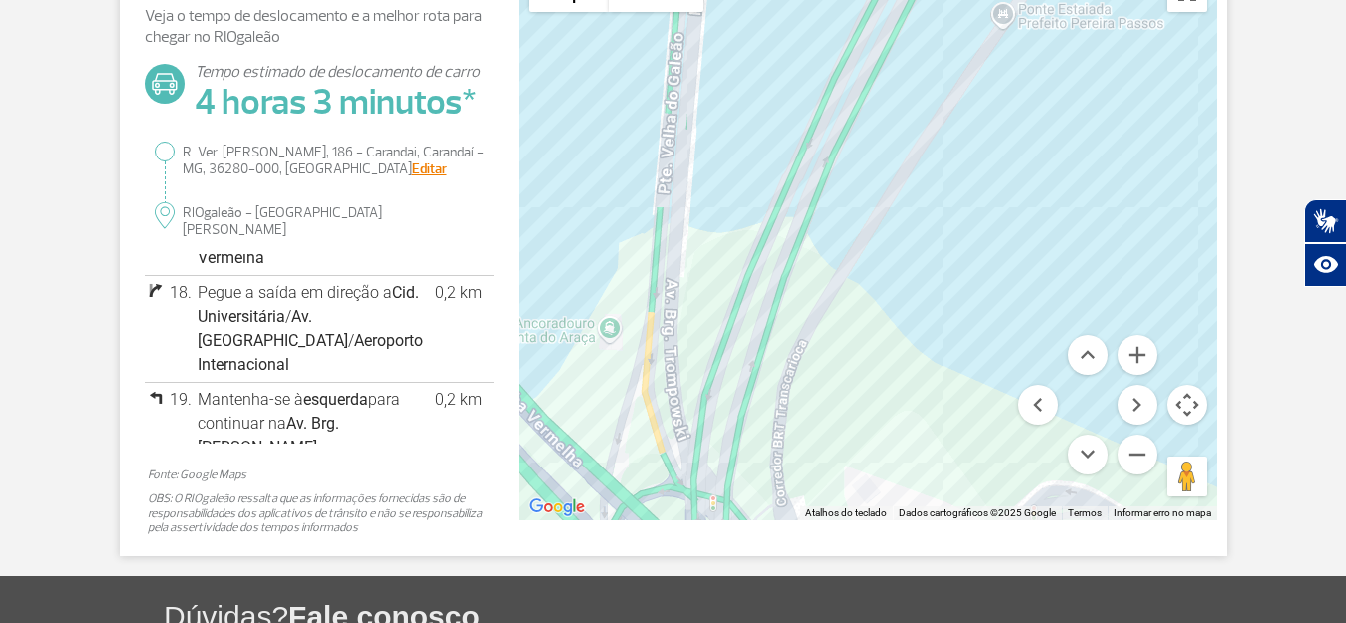
click at [867, 325] on div at bounding box center [868, 241] width 698 height 559
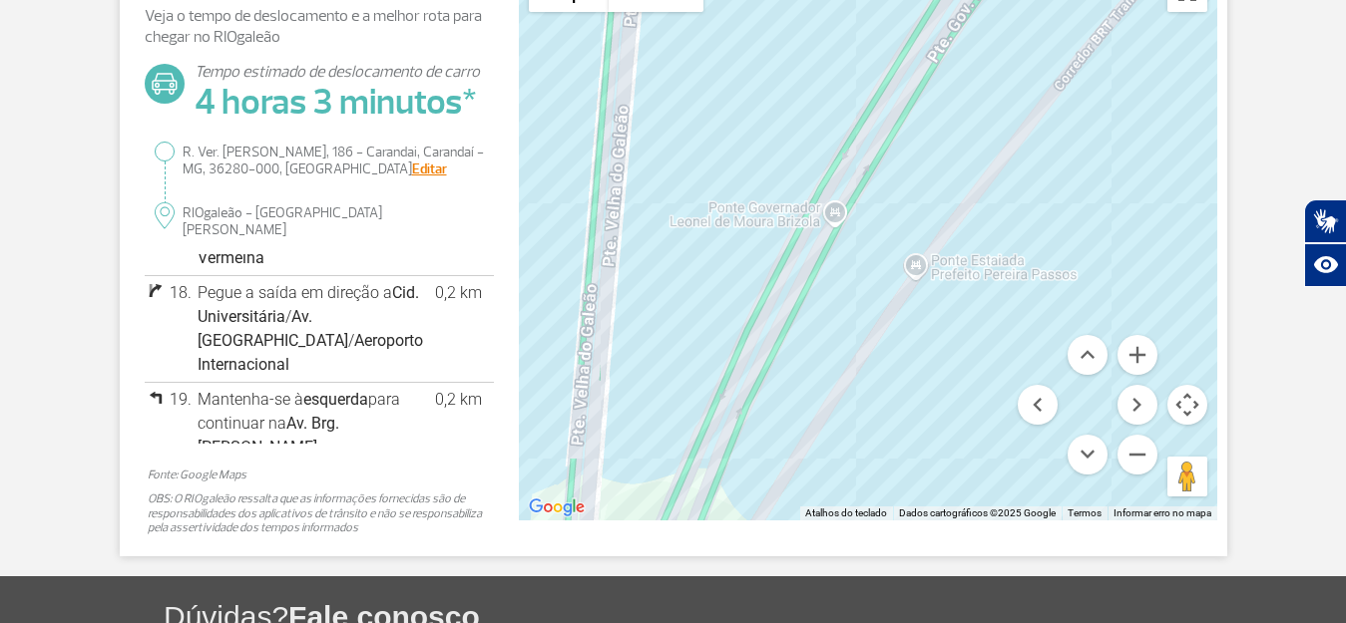
click at [849, 305] on div at bounding box center [868, 241] width 698 height 559
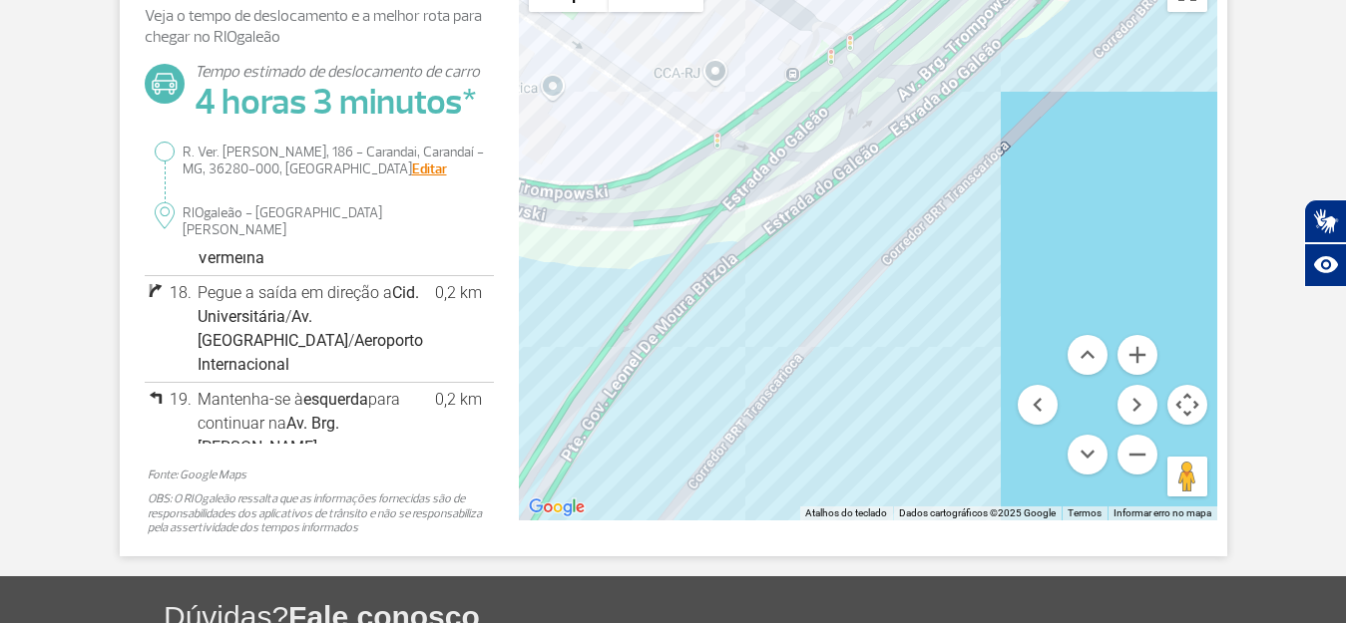
click at [886, 216] on div at bounding box center [868, 241] width 698 height 559
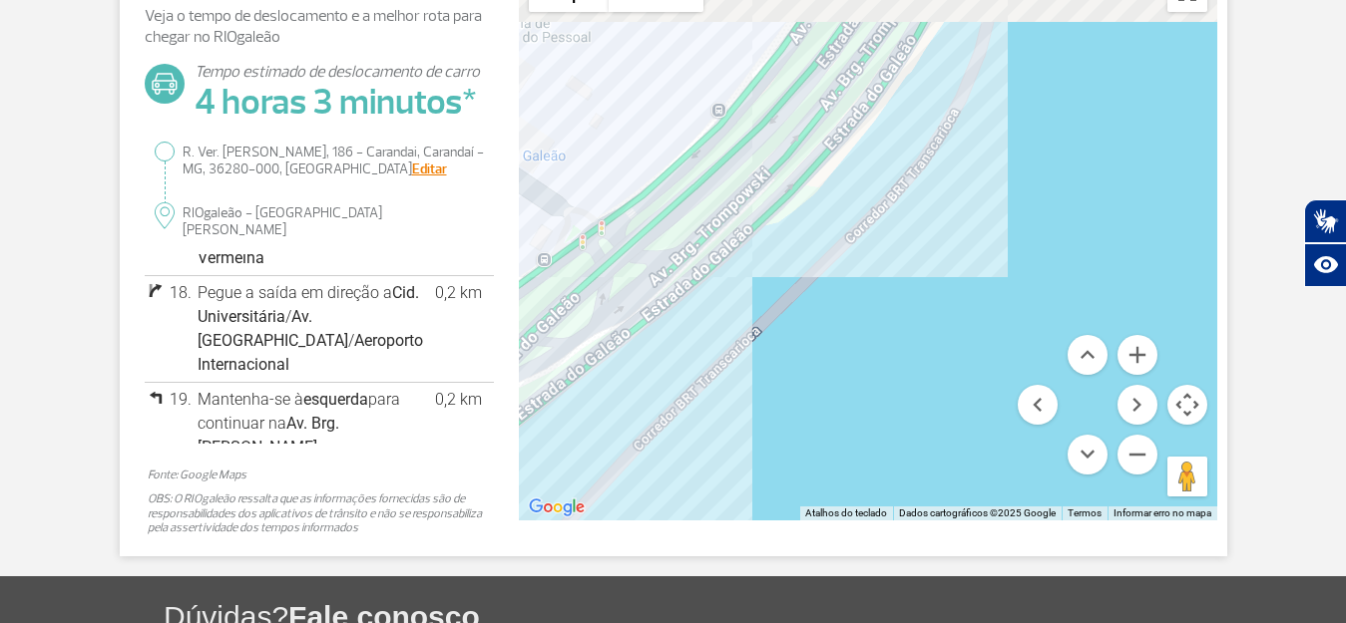
click at [878, 268] on div at bounding box center [868, 241] width 698 height 559
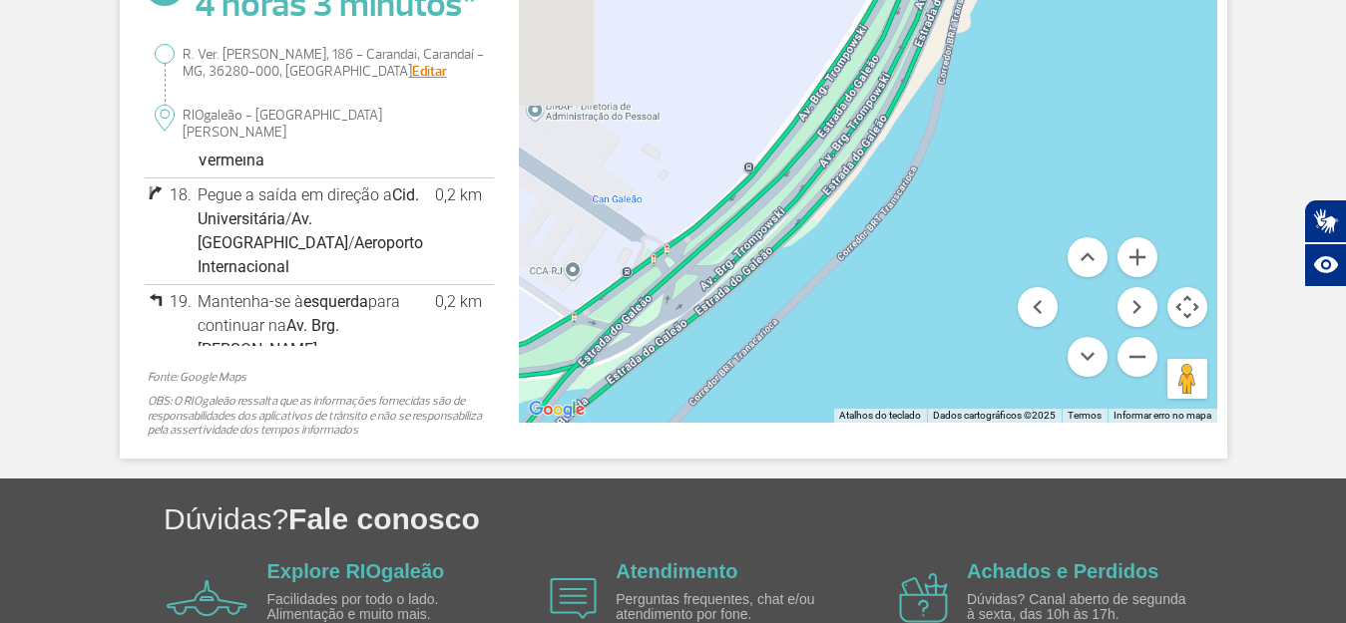
scroll to position [448, 0]
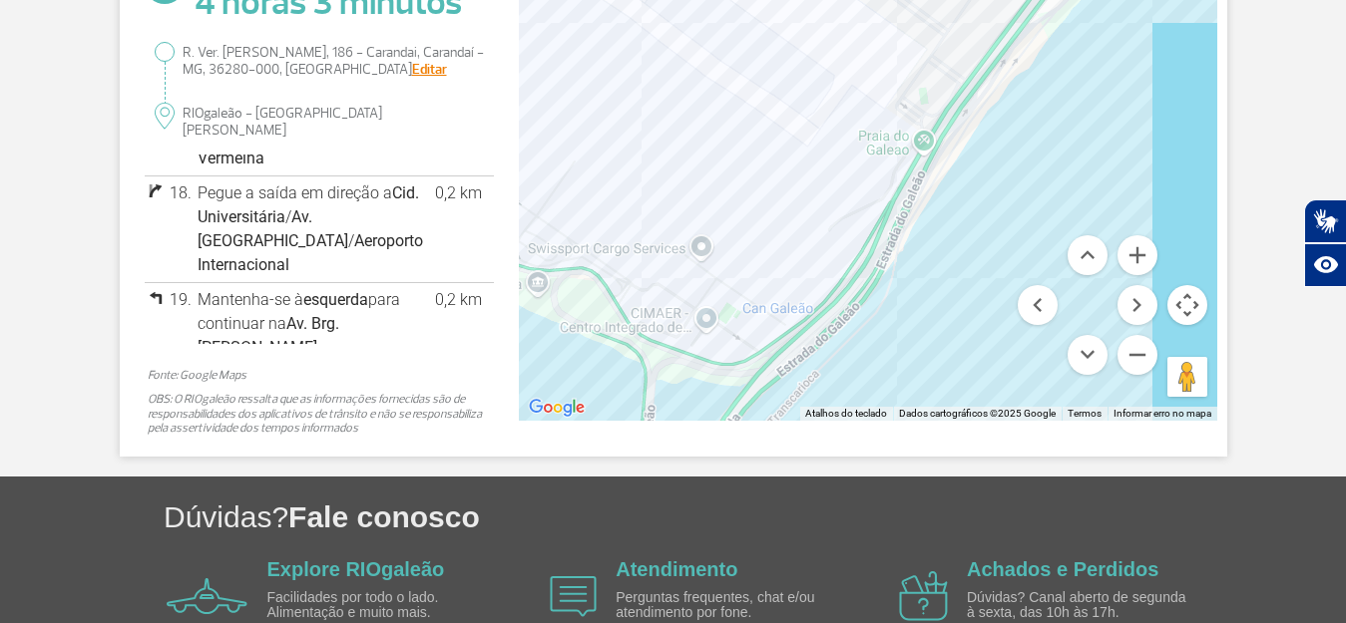
click at [929, 286] on div at bounding box center [868, 141] width 698 height 559
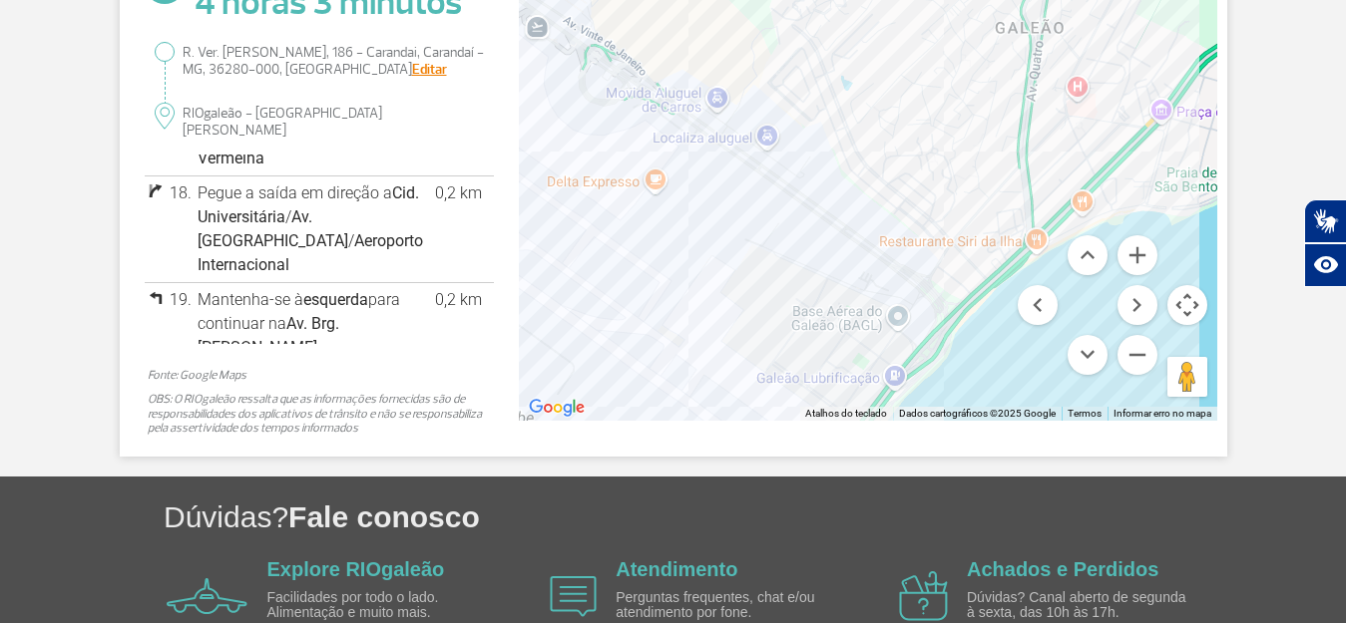
click at [965, 456] on div "Página Inicial > Como chegar e sair > Carros Carros Chegar Sair Tempo e trajeto…" at bounding box center [673, 64] width 1346 height 826
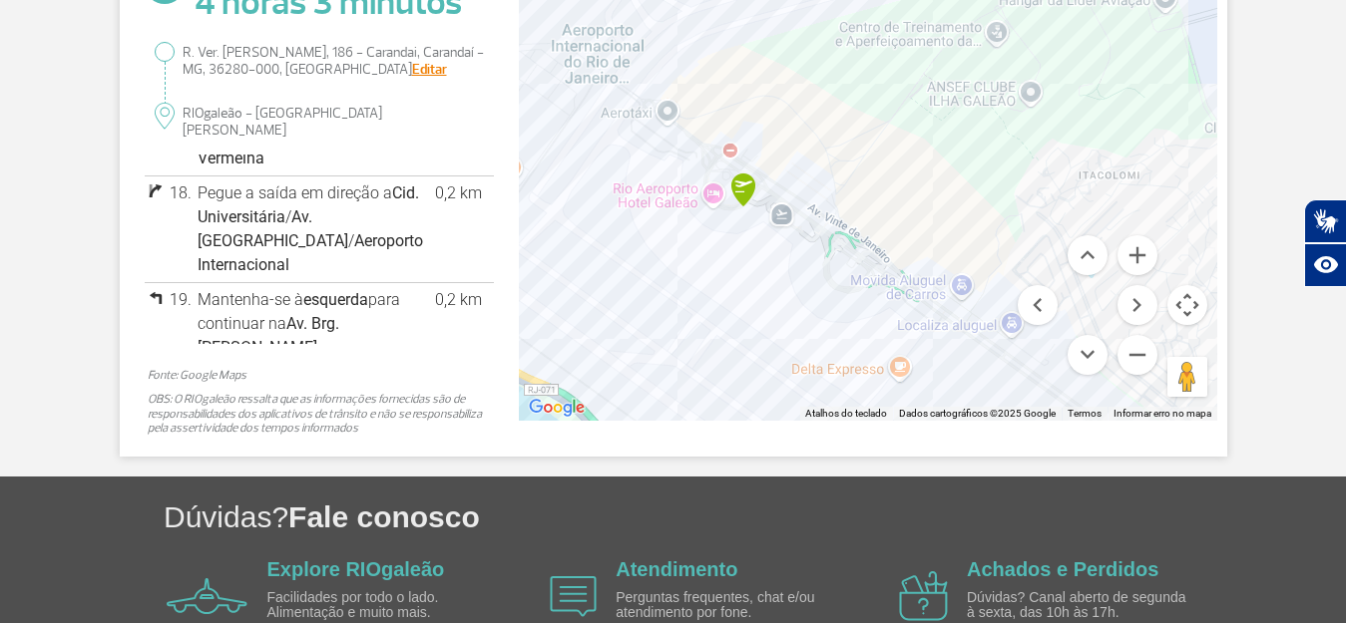
click at [1036, 330] on div "Pressione Ctrl e role a tela simultaneamente para aplicar zoom no mapa Mapa Rel…" at bounding box center [868, 141] width 698 height 559
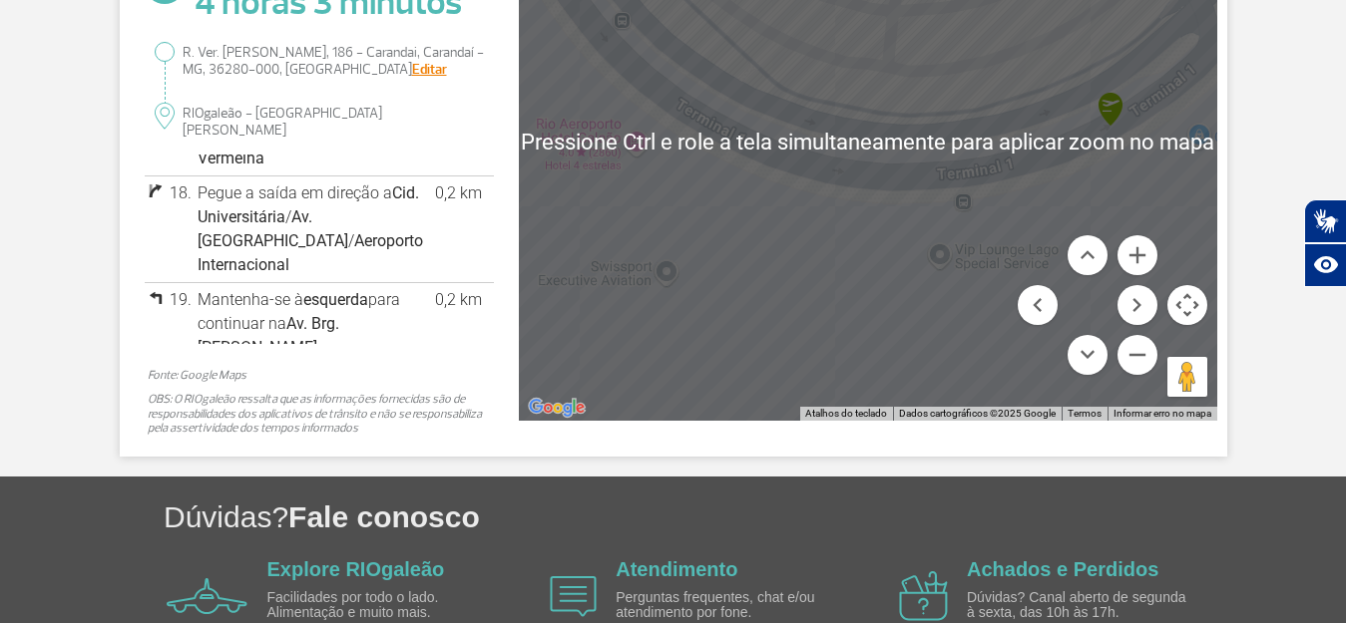
scroll to position [348, 0]
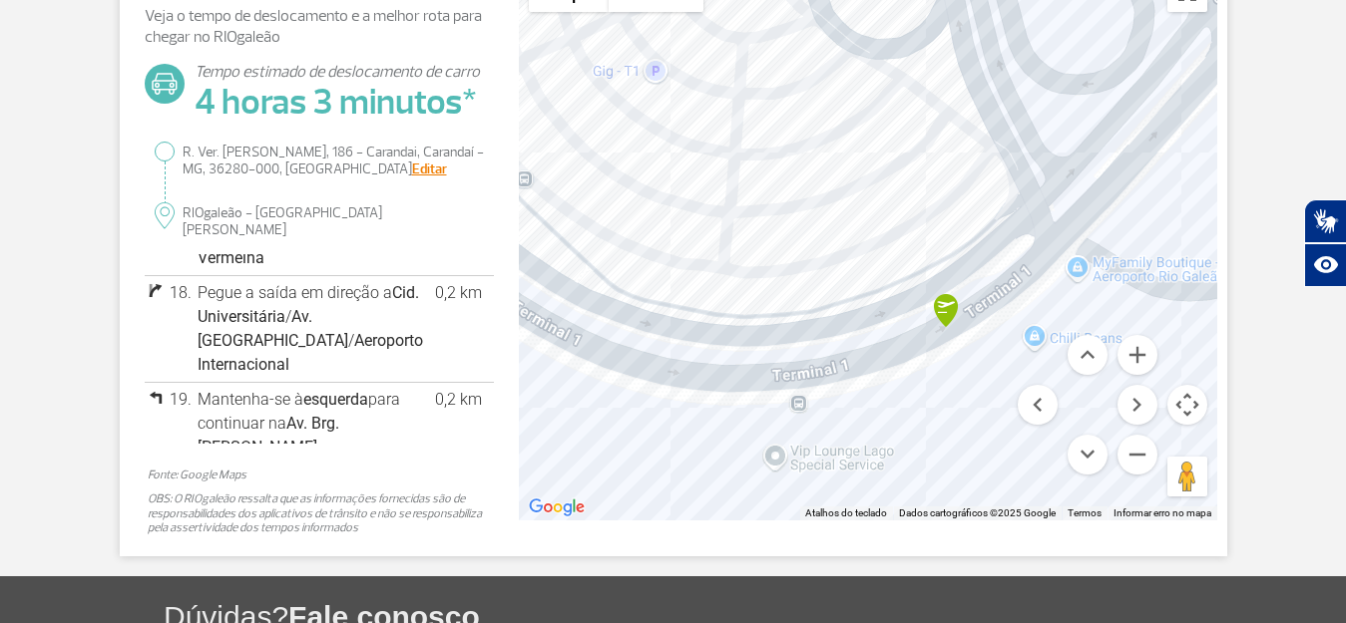
drag, startPoint x: 959, startPoint y: 209, endPoint x: 794, endPoint y: 292, distance: 184.2
click at [794, 292] on div at bounding box center [868, 241] width 698 height 559
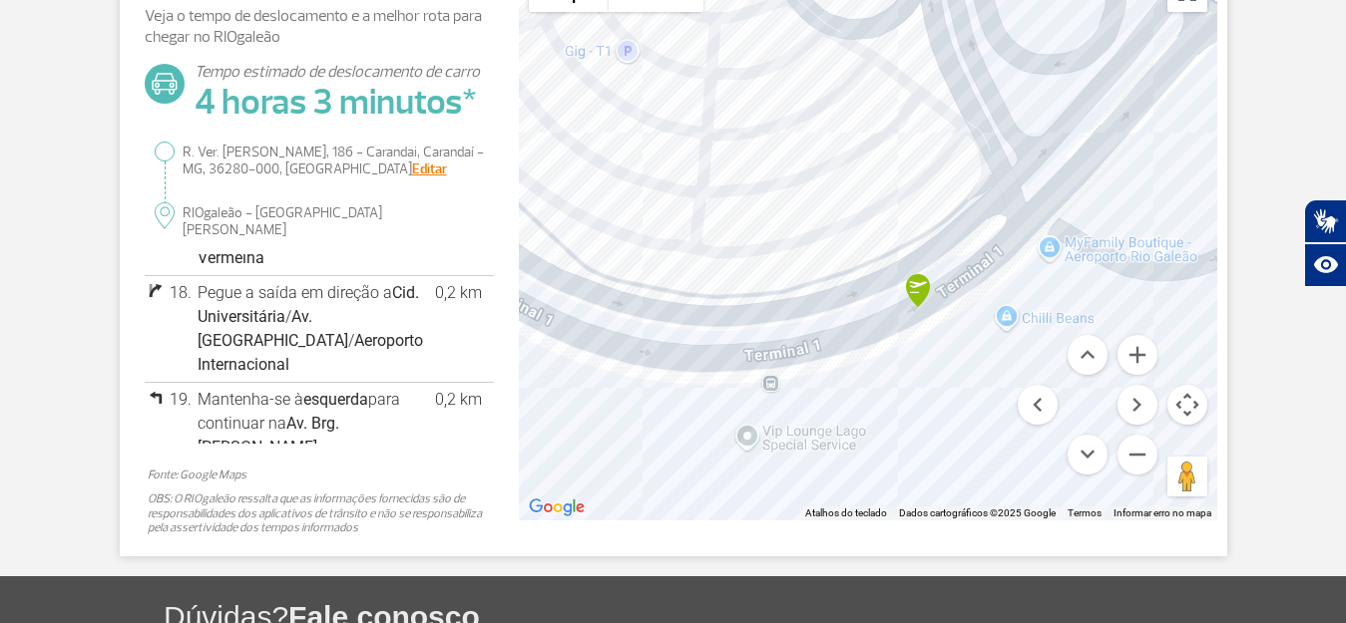
drag, startPoint x: 833, startPoint y: 321, endPoint x: 796, endPoint y: 297, distance: 44.0
click at [796, 297] on div at bounding box center [868, 241] width 698 height 559
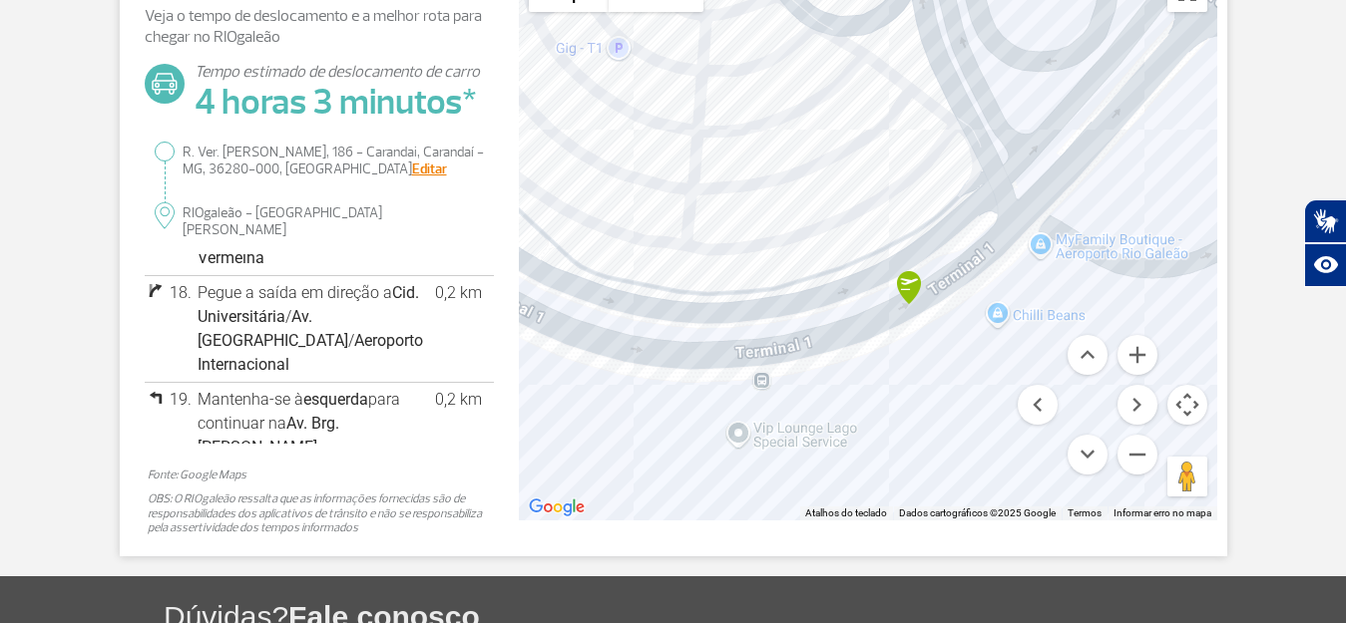
click at [796, 297] on div at bounding box center [868, 241] width 698 height 559
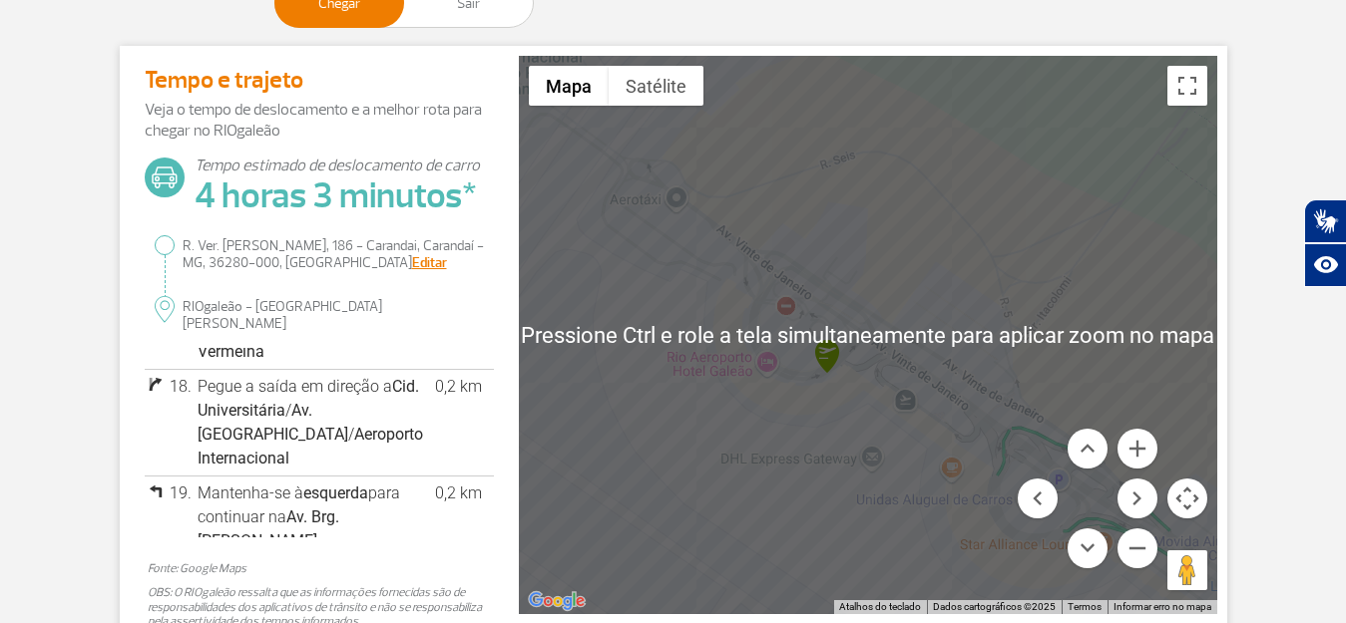
scroll to position [248, 0]
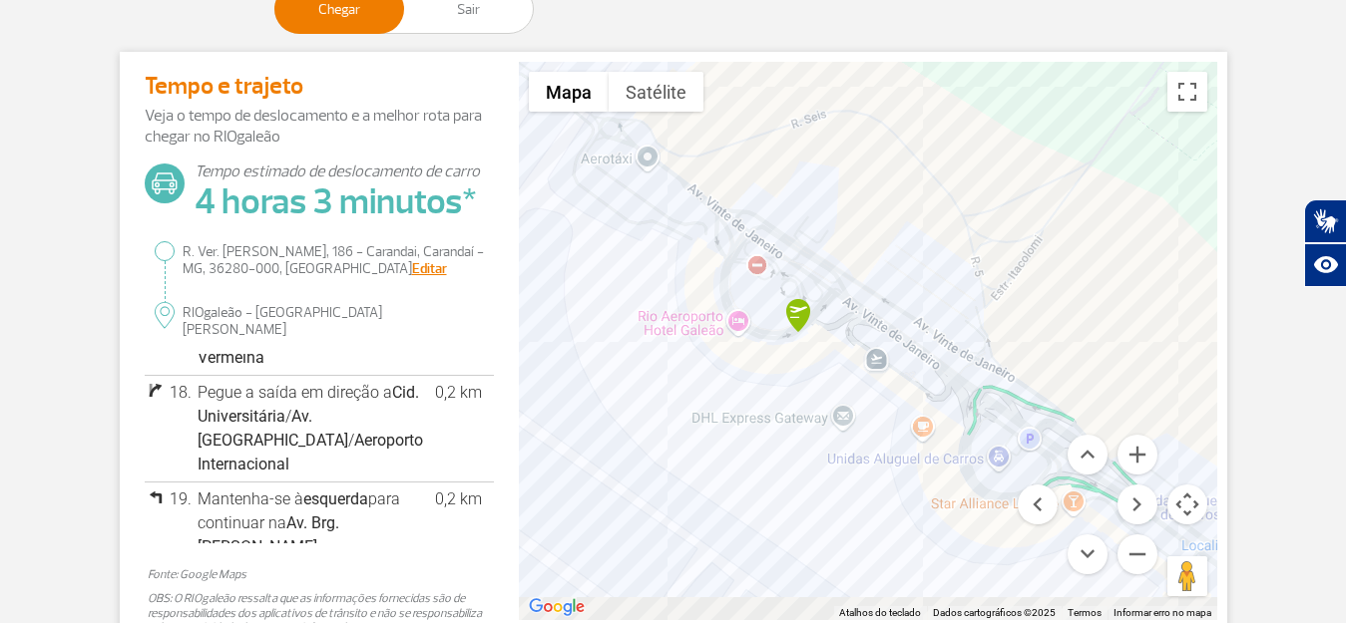
drag, startPoint x: 951, startPoint y: 392, endPoint x: 895, endPoint y: 303, distance: 104.9
click at [895, 303] on div at bounding box center [868, 341] width 698 height 559
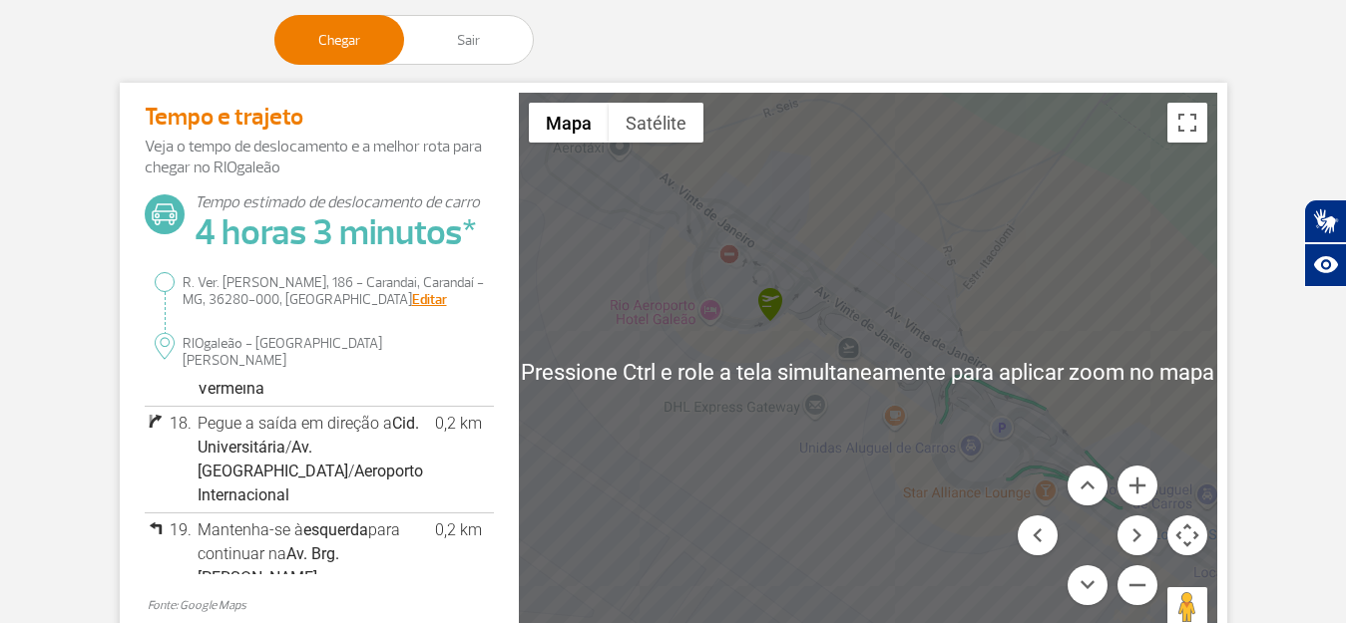
scroll to position [348, 0]
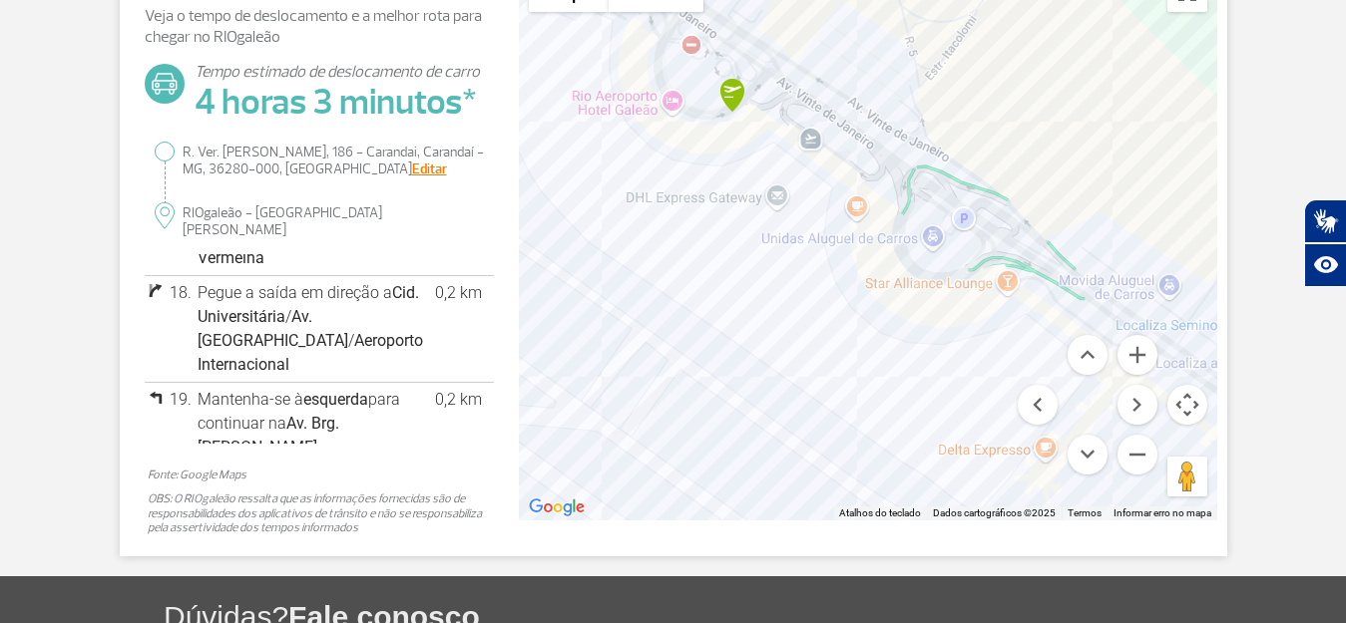
drag, startPoint x: 922, startPoint y: 334, endPoint x: 815, endPoint y: 222, distance: 154.5
click at [815, 222] on div at bounding box center [868, 241] width 698 height 559
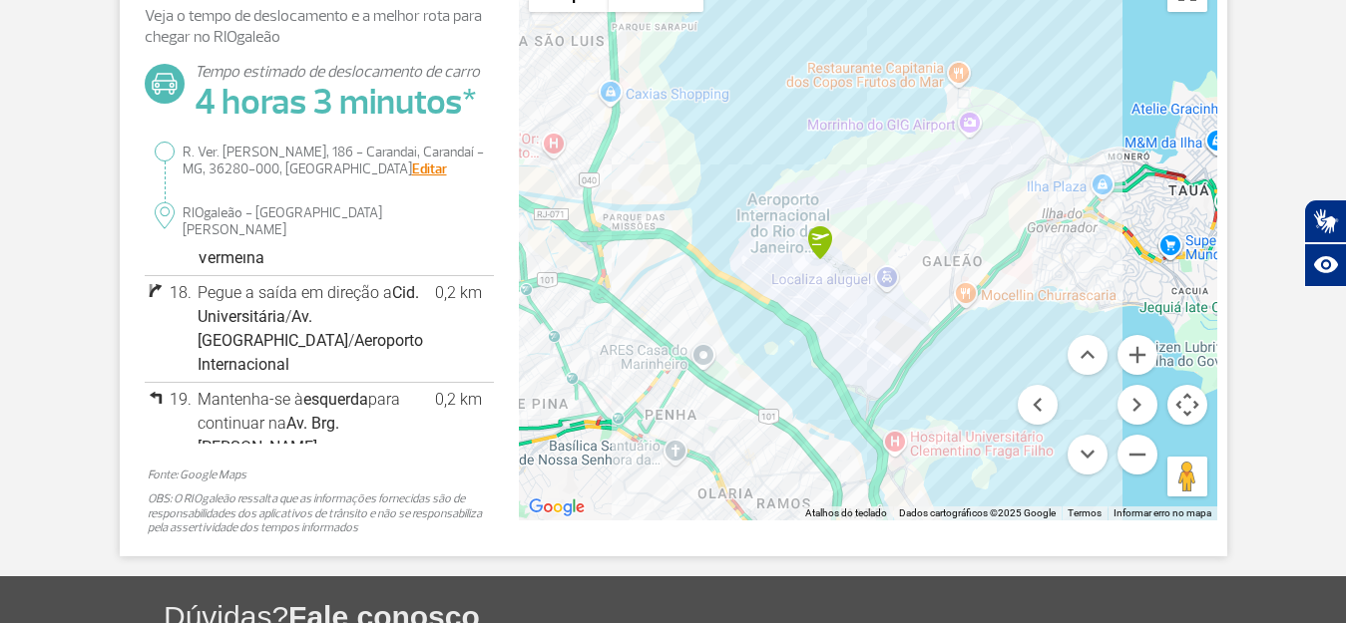
drag, startPoint x: 649, startPoint y: 316, endPoint x: 802, endPoint y: 286, distance: 155.5
click at [802, 286] on div at bounding box center [868, 241] width 698 height 559
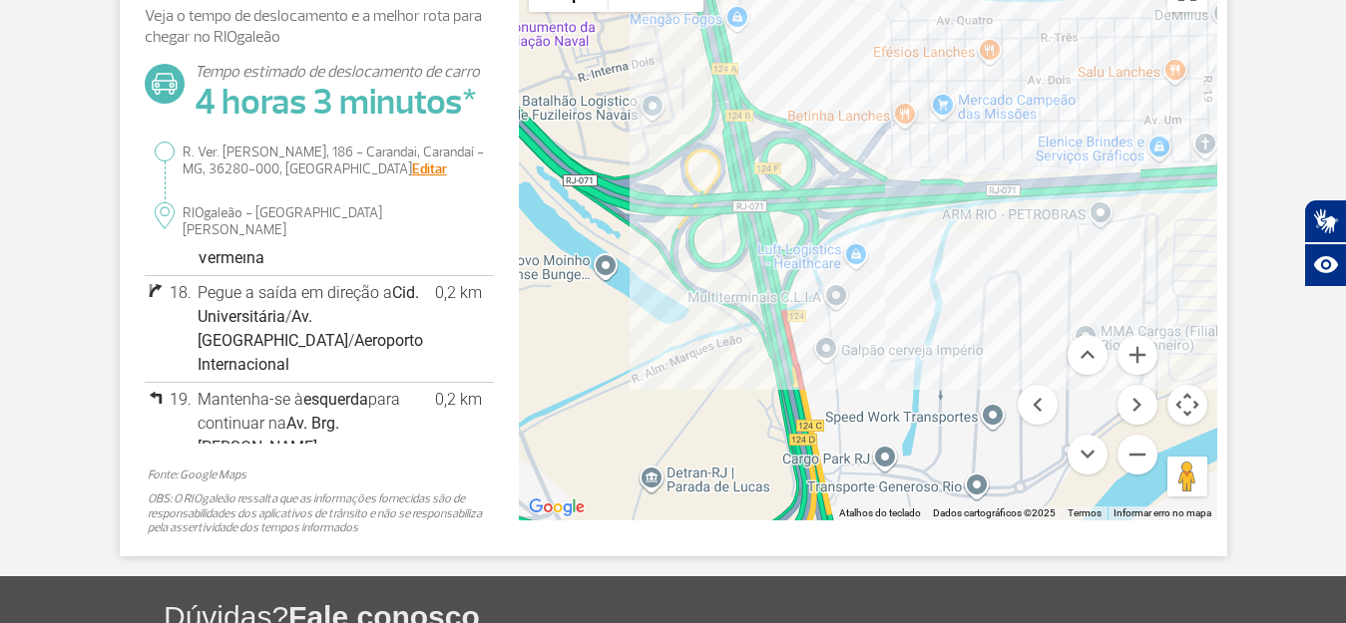
drag, startPoint x: 644, startPoint y: 185, endPoint x: 690, endPoint y: 197, distance: 47.7
click at [690, 197] on div at bounding box center [868, 241] width 698 height 559
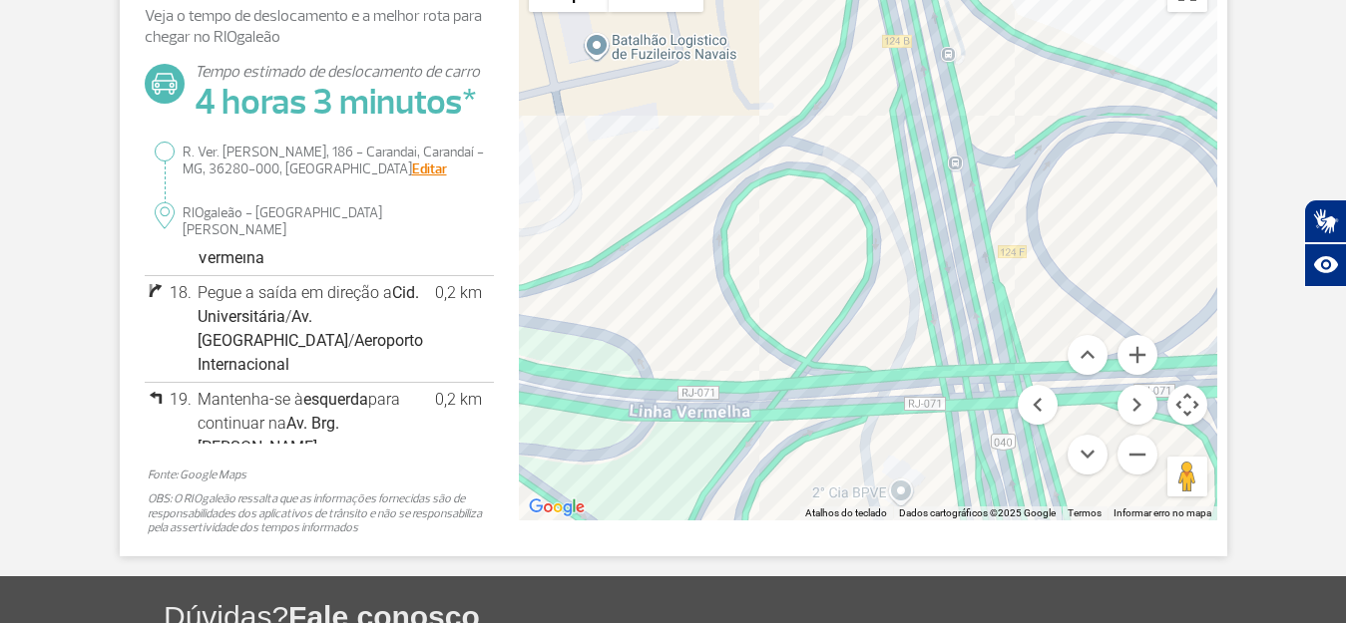
drag, startPoint x: 792, startPoint y: 150, endPoint x: 807, endPoint y: 319, distance: 170.2
click at [806, 334] on div at bounding box center [868, 241] width 698 height 559
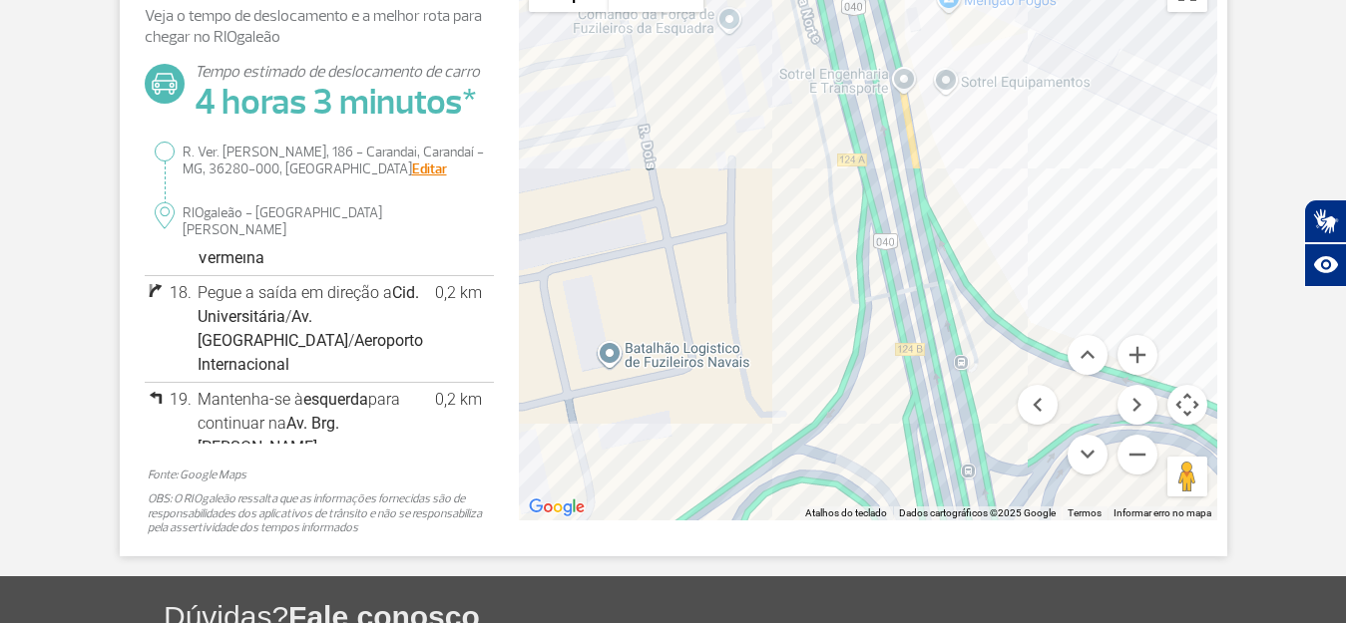
drag, startPoint x: 857, startPoint y: 117, endPoint x: 864, endPoint y: 313, distance: 196.6
click at [864, 313] on div at bounding box center [868, 241] width 698 height 559
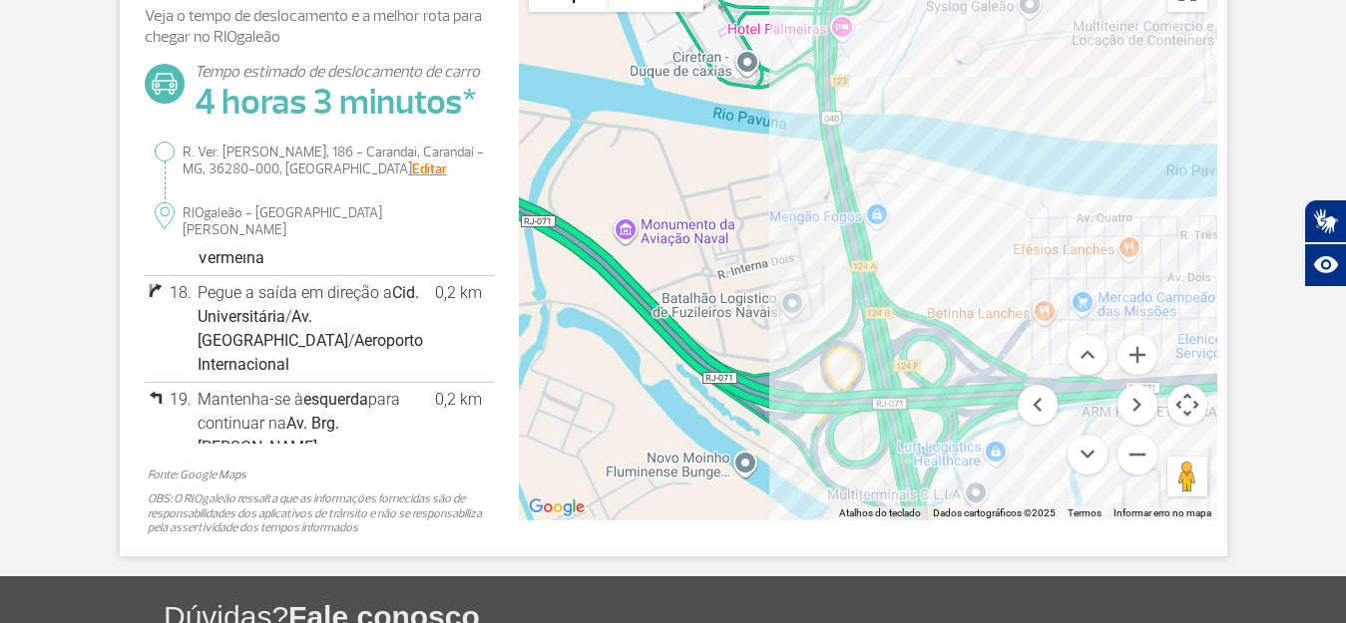
drag, startPoint x: 992, startPoint y: 263, endPoint x: 777, endPoint y: 208, distance: 222.3
click at [812, 214] on div at bounding box center [868, 241] width 698 height 559
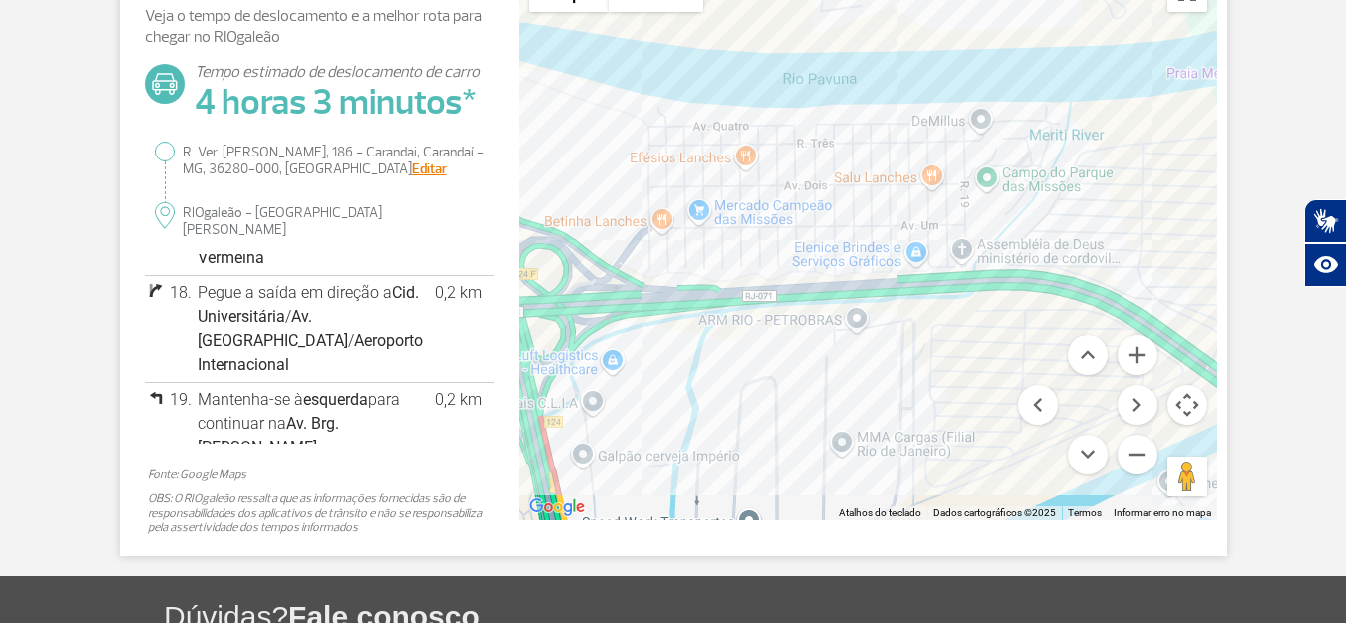
drag, startPoint x: 1025, startPoint y: 296, endPoint x: 904, endPoint y: 245, distance: 131.9
click at [892, 242] on div at bounding box center [868, 241] width 698 height 559
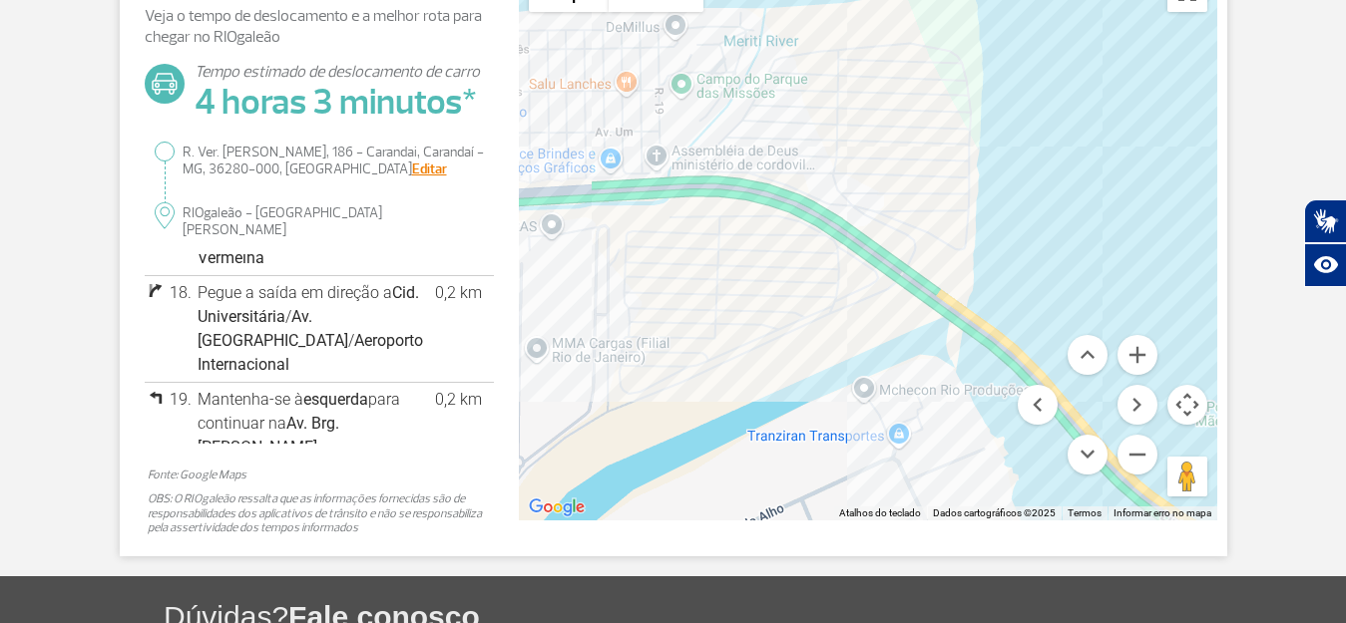
drag, startPoint x: 1027, startPoint y: 275, endPoint x: 905, endPoint y: 200, distance: 143.7
click at [910, 203] on div at bounding box center [868, 241] width 698 height 559
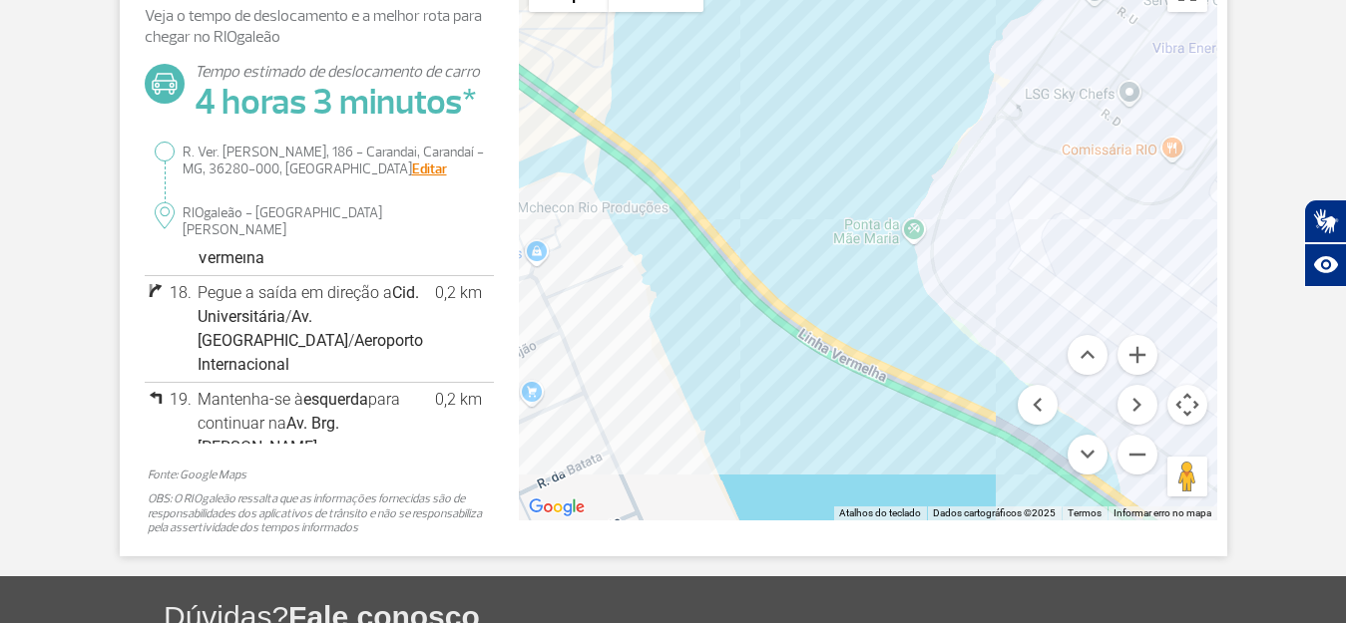
drag, startPoint x: 1020, startPoint y: 210, endPoint x: 852, endPoint y: 172, distance: 173.0
click at [908, 181] on div at bounding box center [868, 241] width 698 height 559
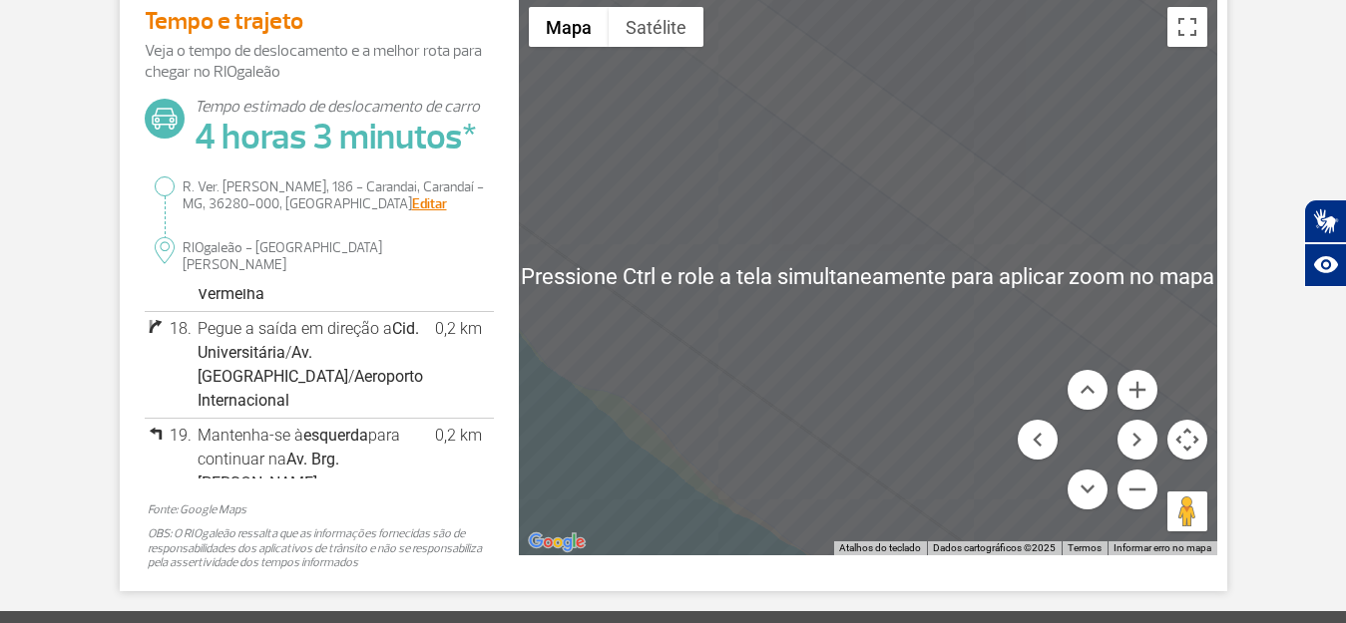
scroll to position [248, 0]
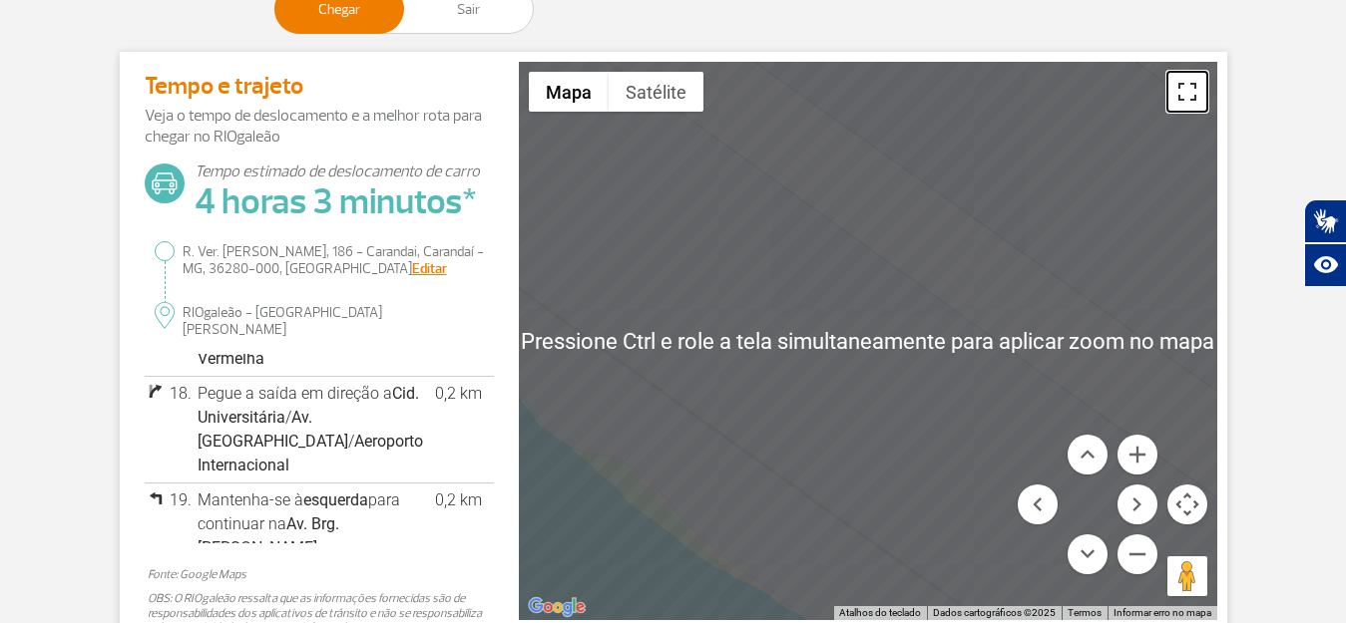
click at [1187, 95] on button "Ativar a visualização em tela cheia" at bounding box center [1187, 92] width 40 height 40
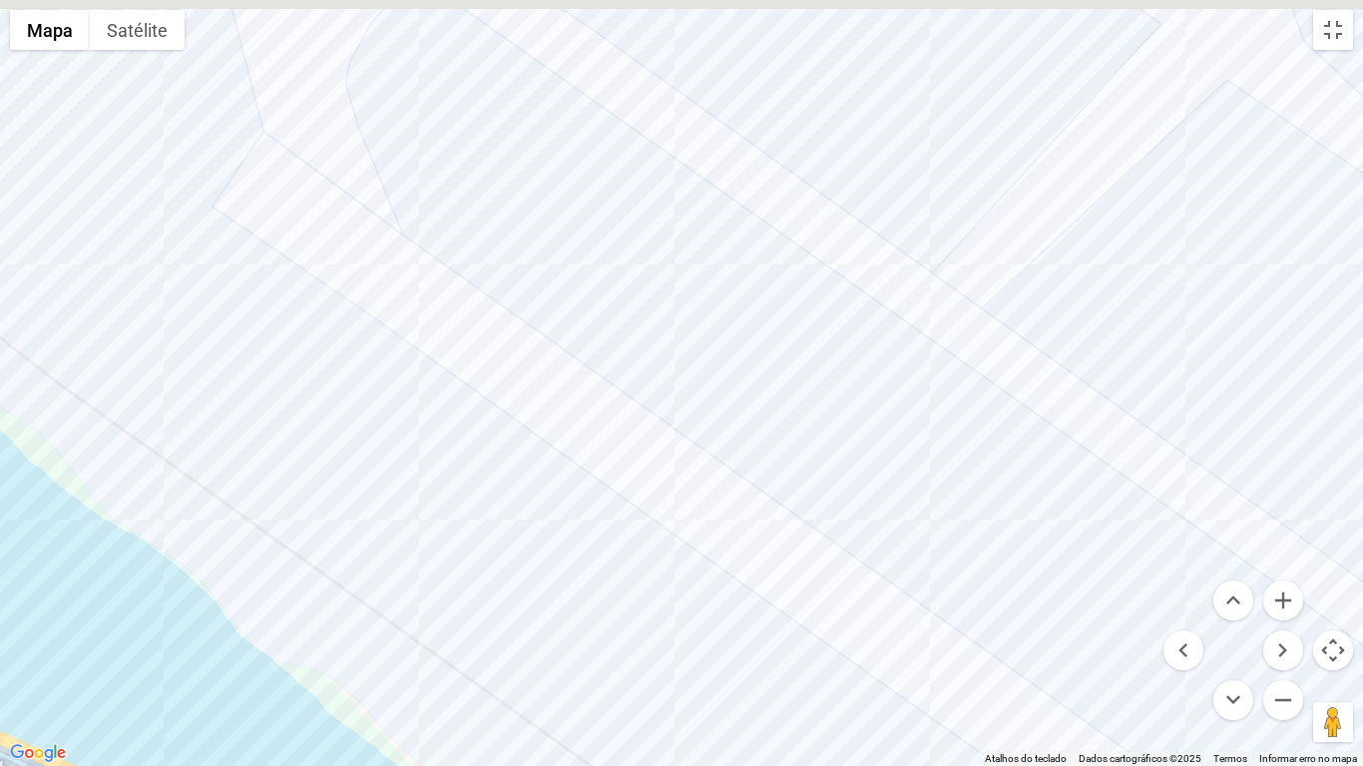
drag, startPoint x: 1008, startPoint y: 411, endPoint x: 886, endPoint y: 583, distance: 210.9
click at [886, 589] on div at bounding box center [681, 383] width 1363 height 766
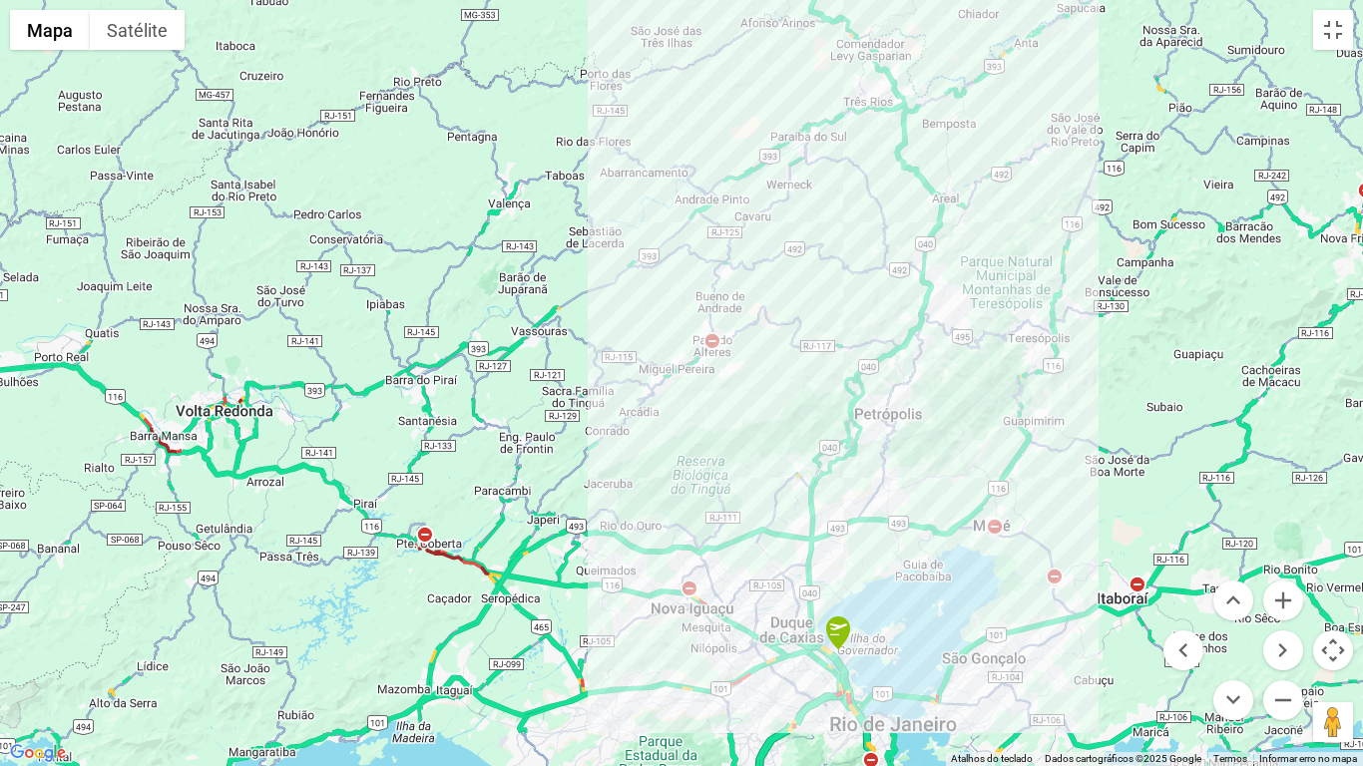
drag, startPoint x: 865, startPoint y: 553, endPoint x: 878, endPoint y: 441, distance: 112.5
click at [878, 445] on div at bounding box center [681, 383] width 1363 height 766
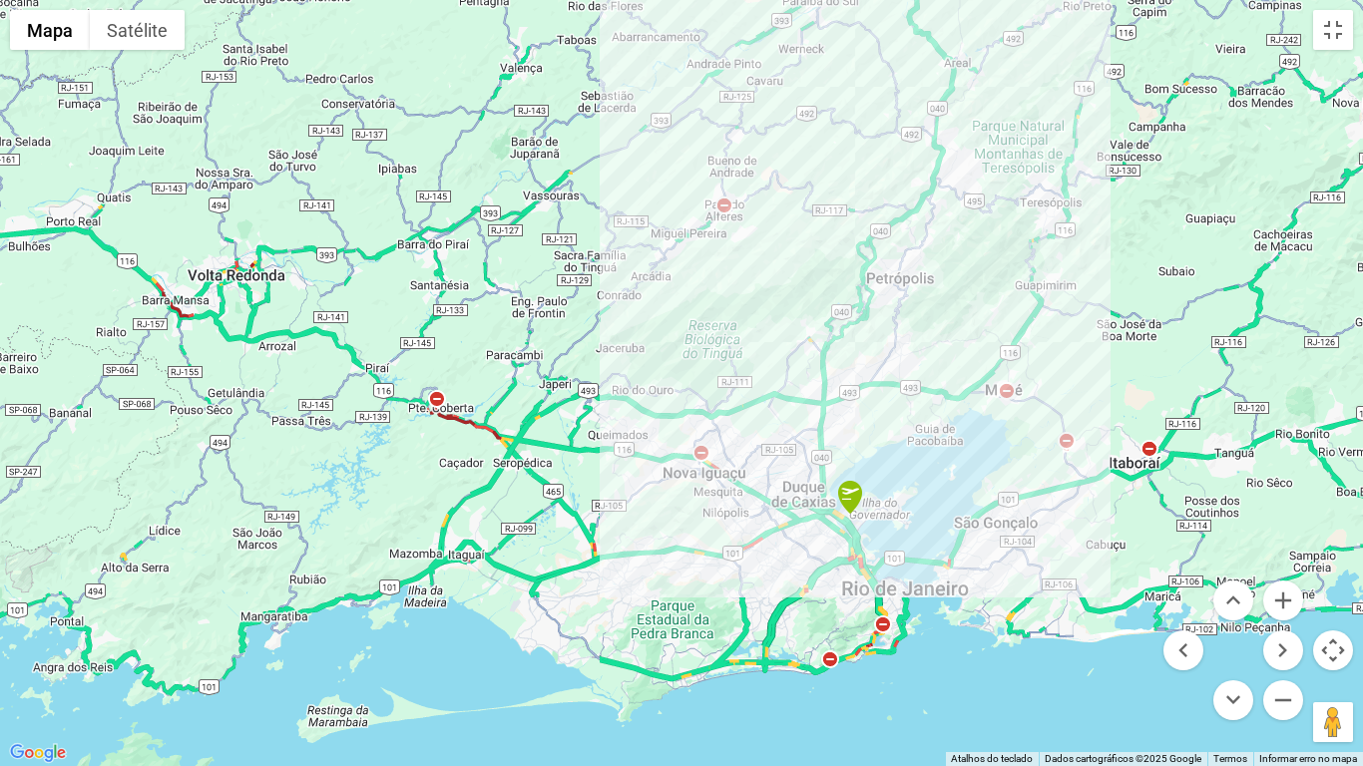
drag, startPoint x: 878, startPoint y: 441, endPoint x: 876, endPoint y: 429, distance: 12.1
click at [876, 429] on div at bounding box center [681, 383] width 1363 height 766
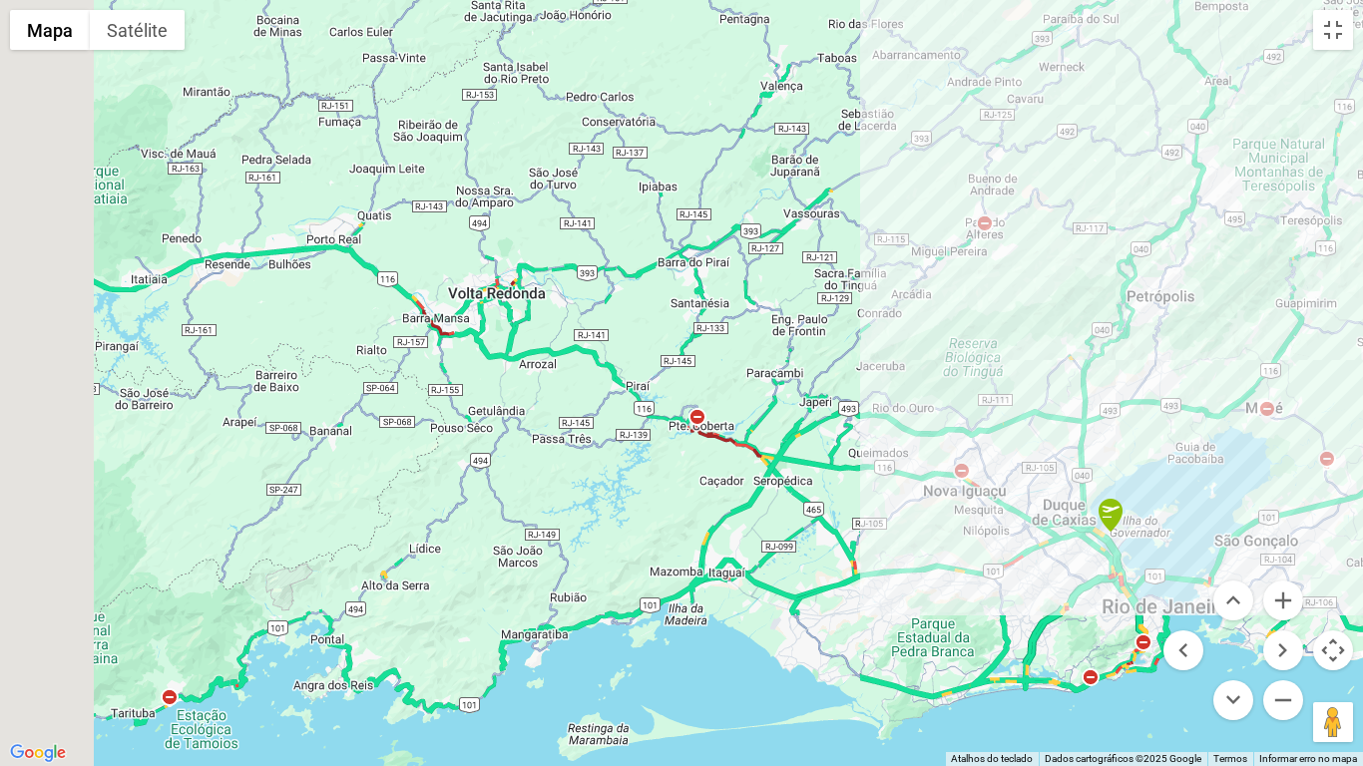
drag, startPoint x: 310, startPoint y: 308, endPoint x: 613, endPoint y: 308, distance: 303.2
click at [578, 325] on div at bounding box center [681, 383] width 1363 height 766
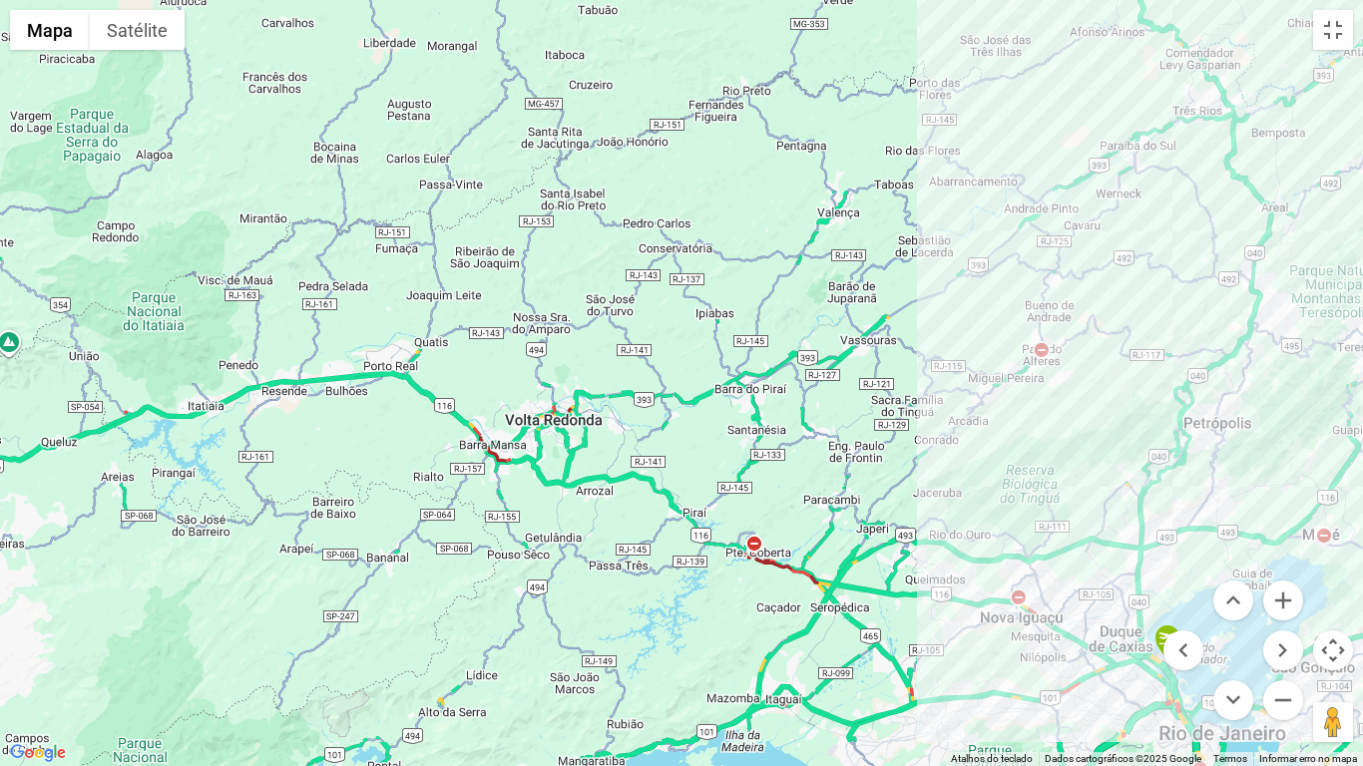
drag, startPoint x: 847, startPoint y: 313, endPoint x: 862, endPoint y: 404, distance: 92.0
click at [862, 404] on div at bounding box center [681, 383] width 1363 height 766
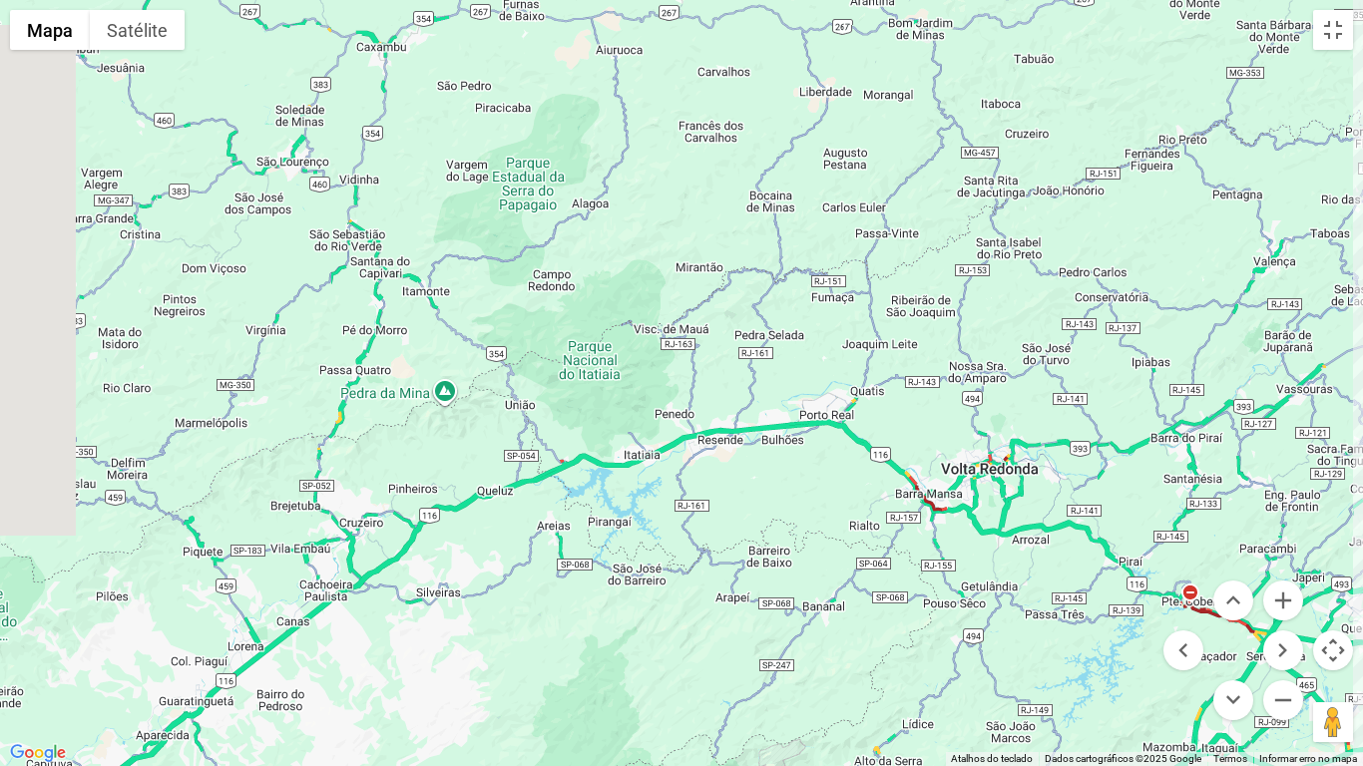
drag, startPoint x: 580, startPoint y: 613, endPoint x: 1057, endPoint y: 448, distance: 505.7
click at [1057, 448] on div at bounding box center [681, 383] width 1363 height 766
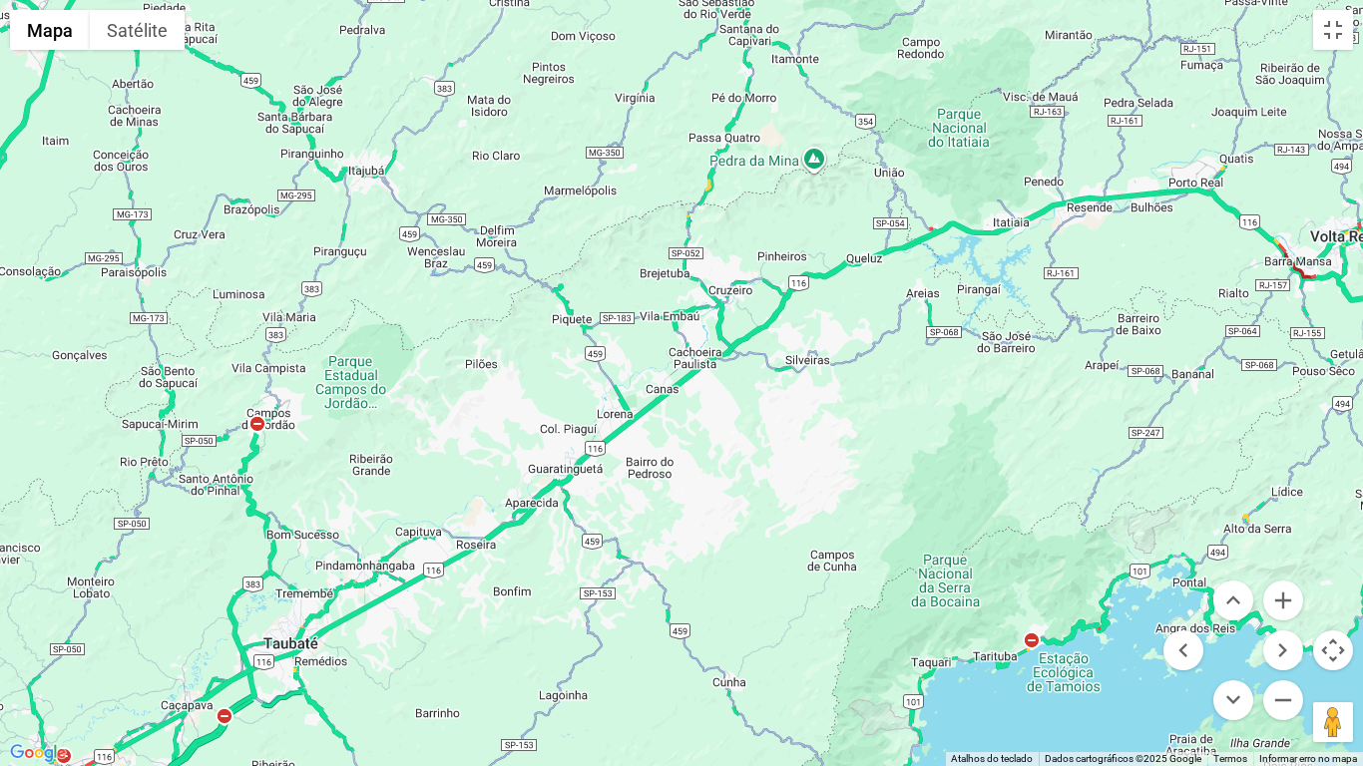
drag, startPoint x: 592, startPoint y: 461, endPoint x: 895, endPoint y: 262, distance: 361.6
click at [895, 262] on div at bounding box center [681, 383] width 1363 height 766
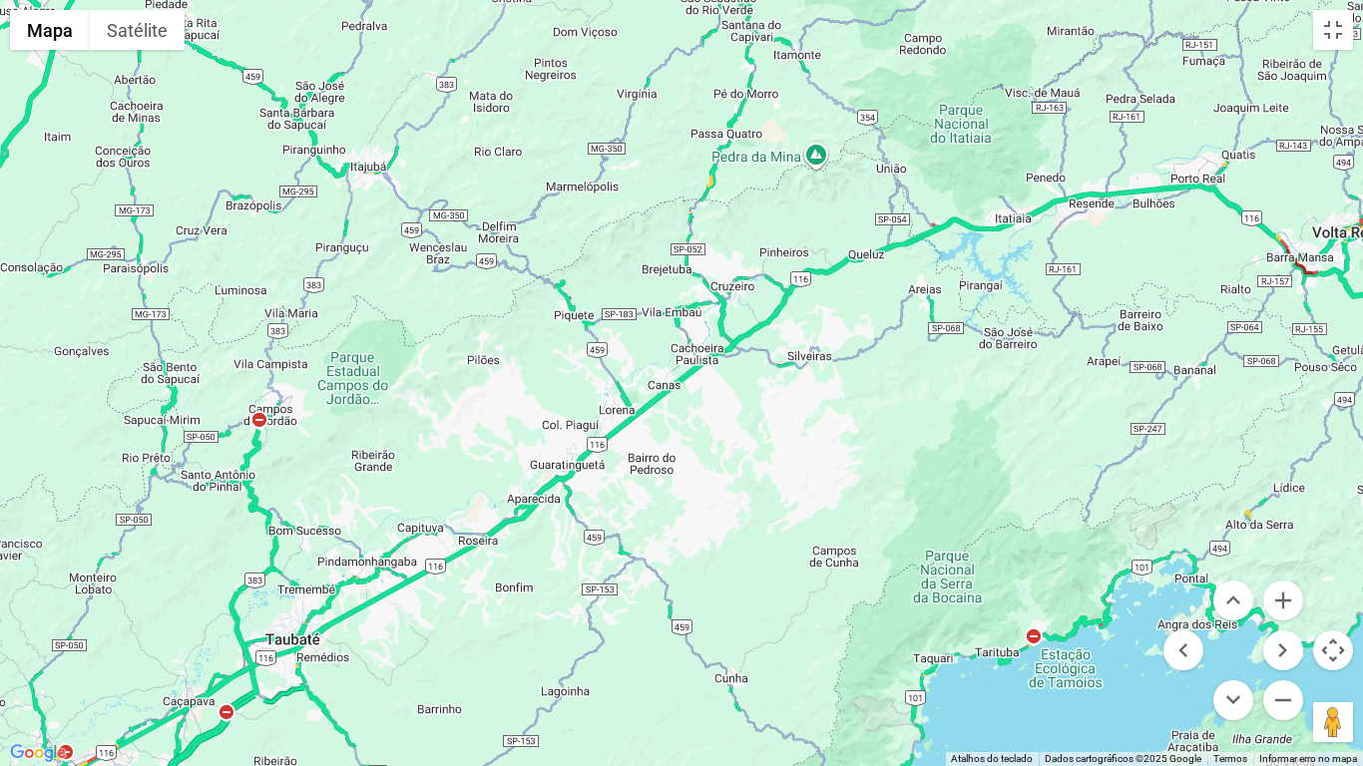
click at [895, 262] on div at bounding box center [681, 383] width 1363 height 766
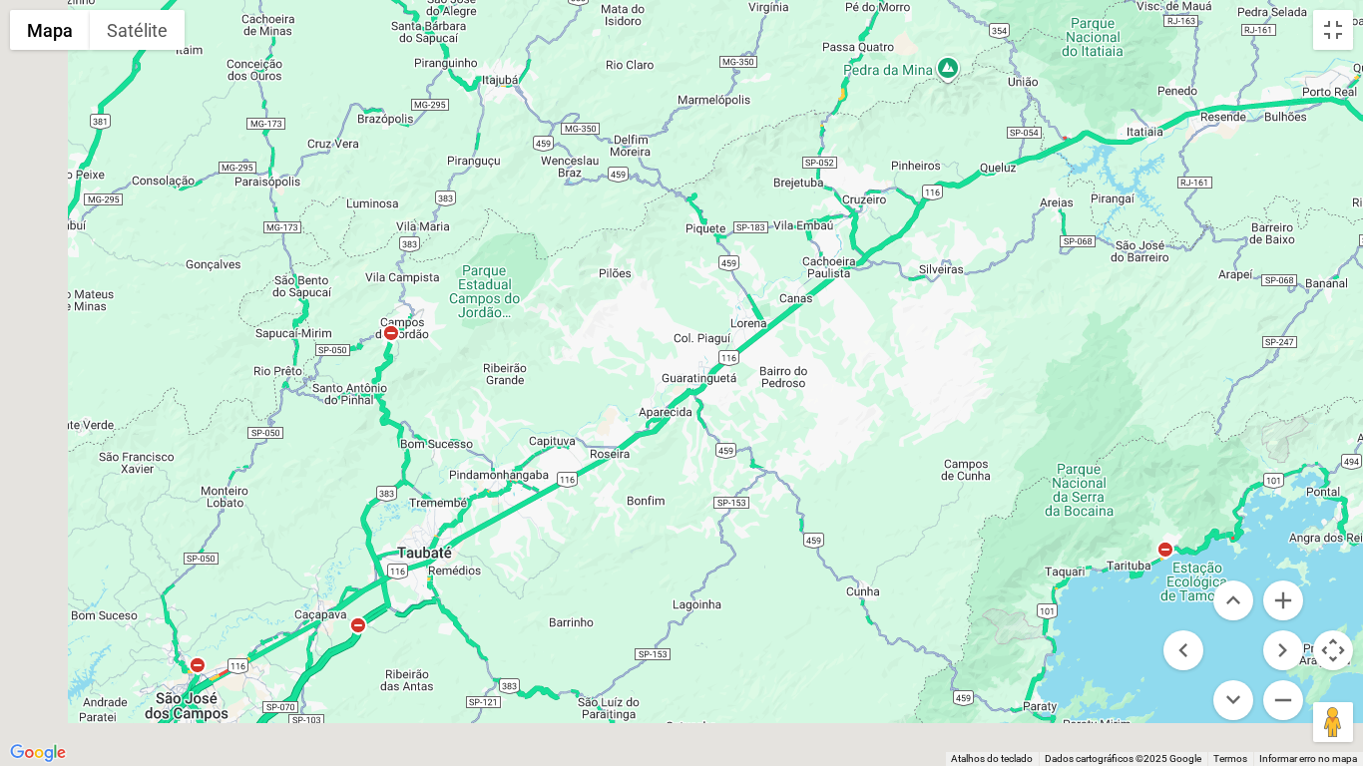
drag, startPoint x: 497, startPoint y: 466, endPoint x: 779, endPoint y: 239, distance: 361.9
click at [777, 240] on div at bounding box center [681, 383] width 1363 height 766
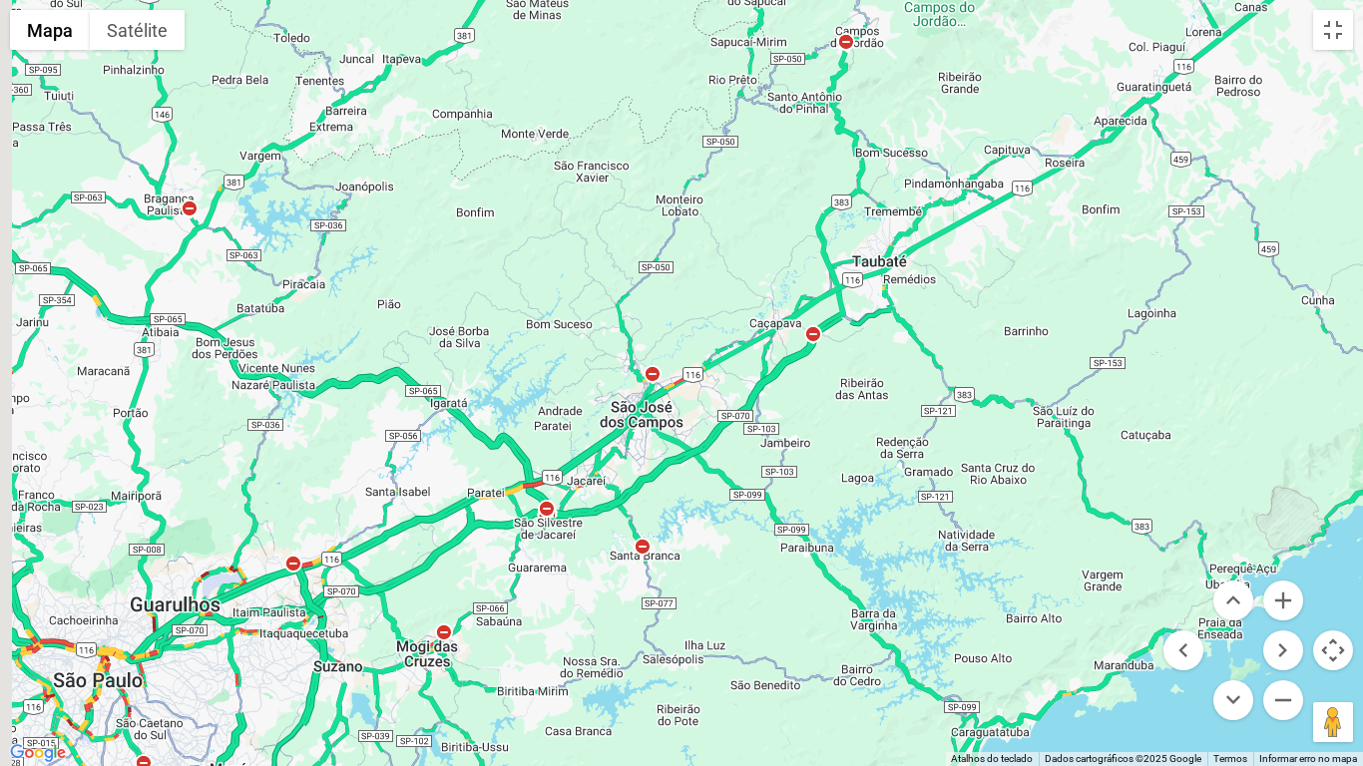
drag, startPoint x: 436, startPoint y: 413, endPoint x: 613, endPoint y: 360, distance: 185.3
click at [612, 360] on div at bounding box center [681, 383] width 1363 height 766
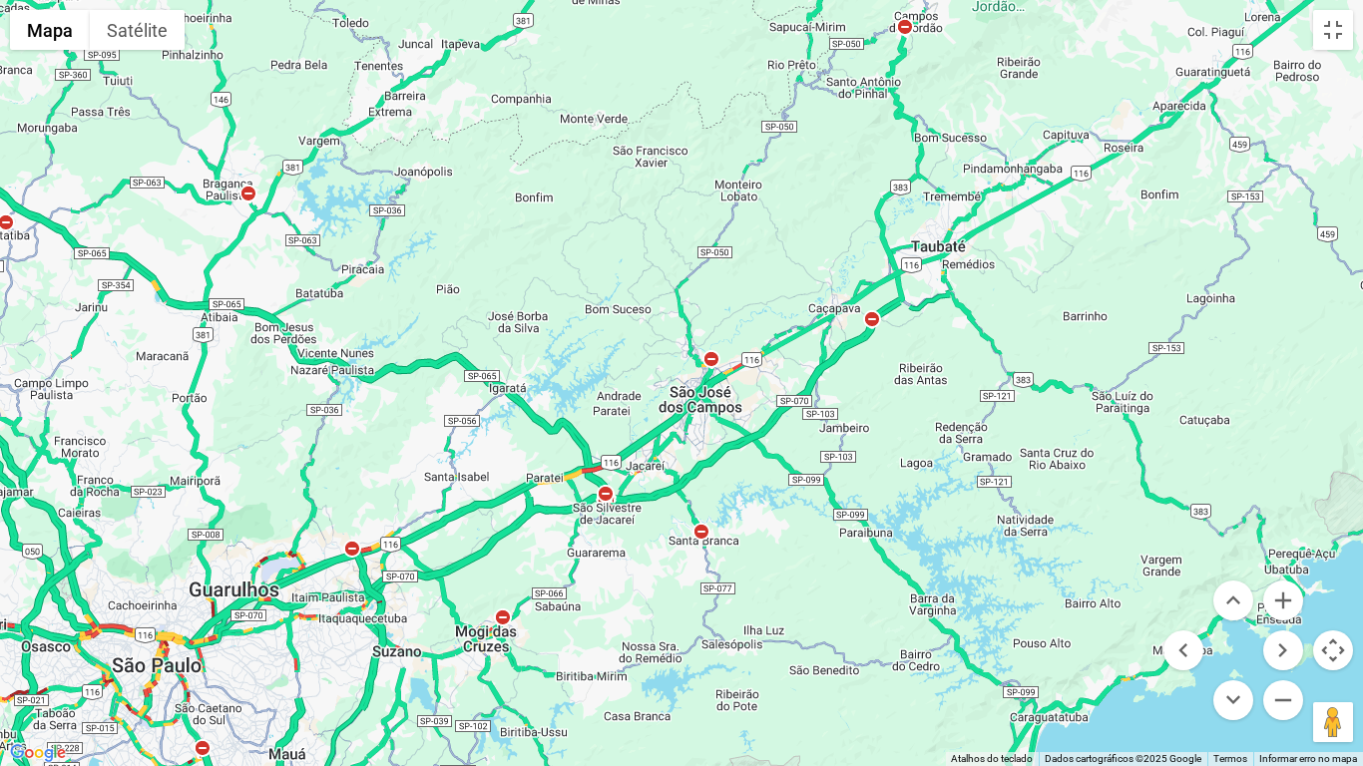
drag, startPoint x: 634, startPoint y: 353, endPoint x: 664, endPoint y: 345, distance: 31.0
click at [664, 345] on div at bounding box center [681, 383] width 1363 height 766
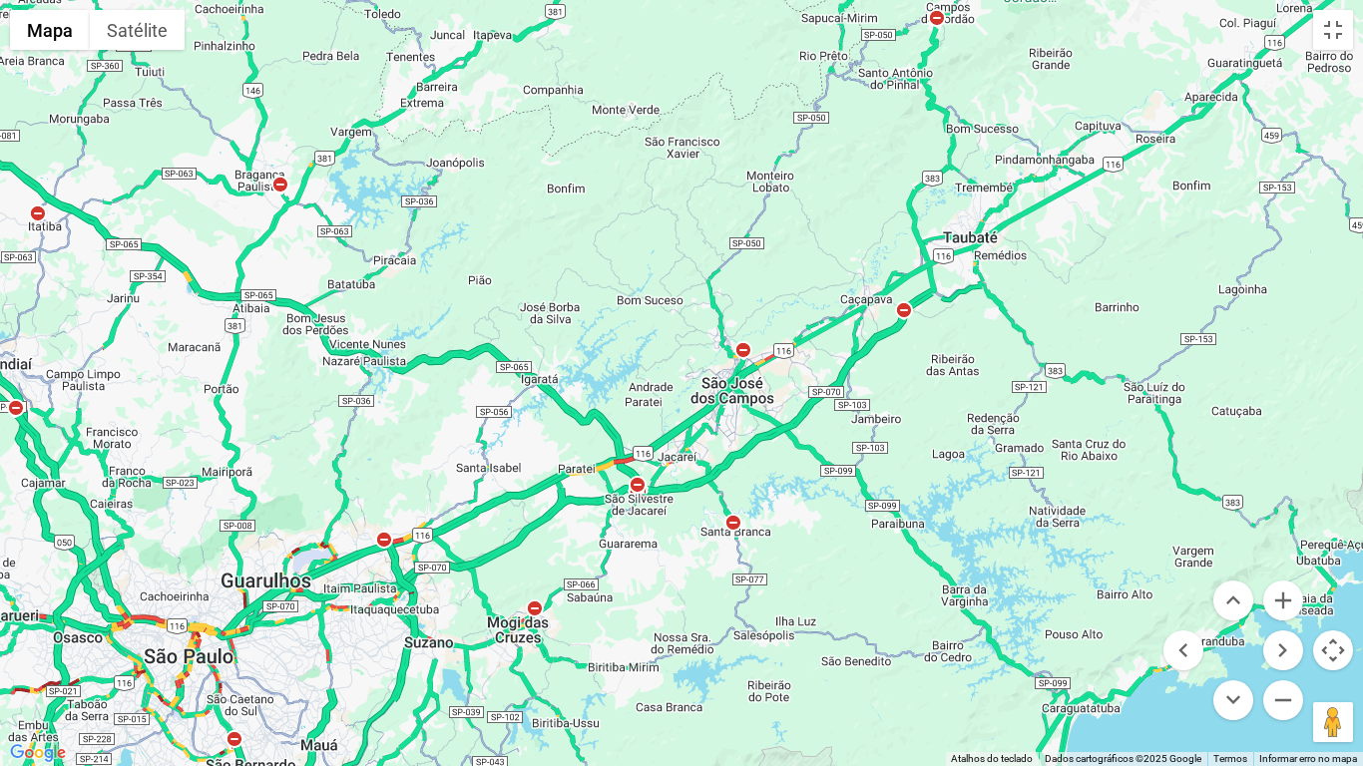
click at [664, 345] on div at bounding box center [681, 383] width 1363 height 766
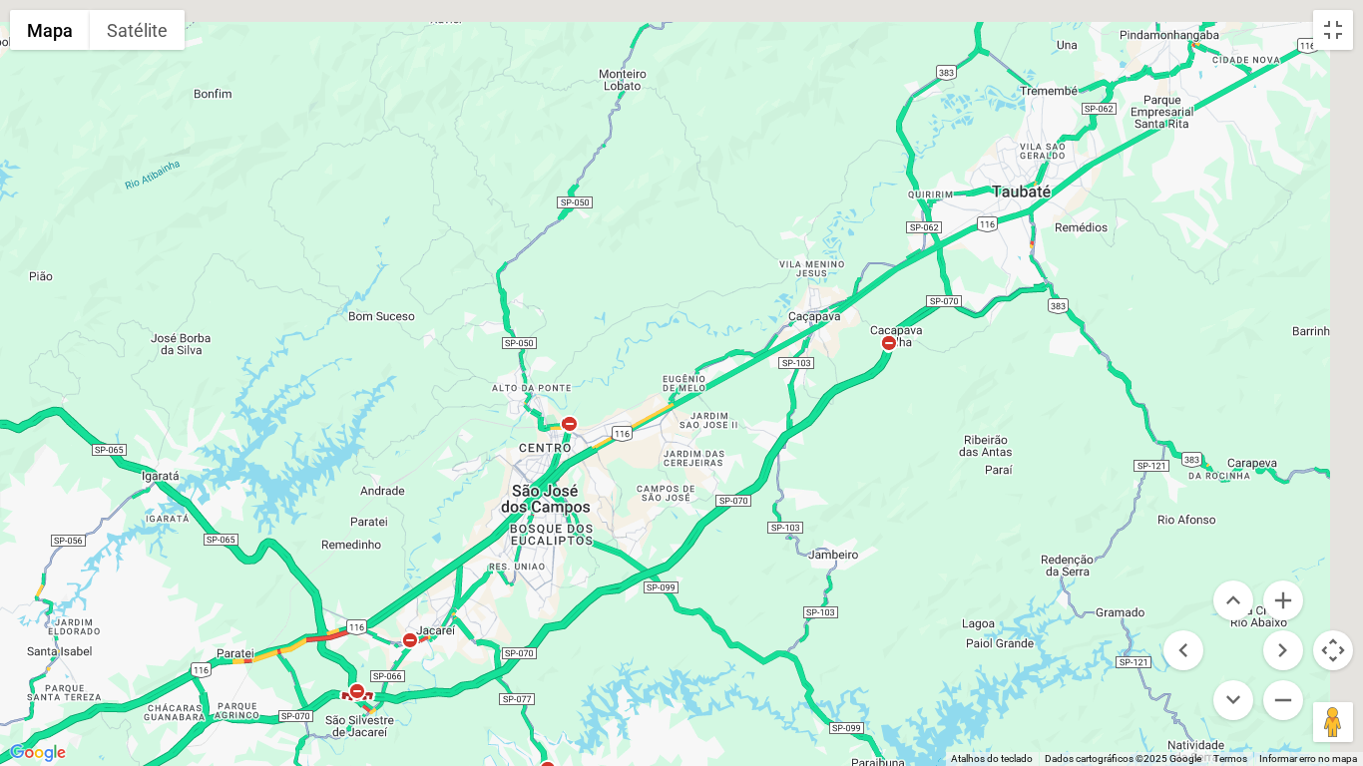
drag, startPoint x: 932, startPoint y: 268, endPoint x: 798, endPoint y: 370, distance: 168.0
click at [798, 370] on div at bounding box center [681, 383] width 1363 height 766
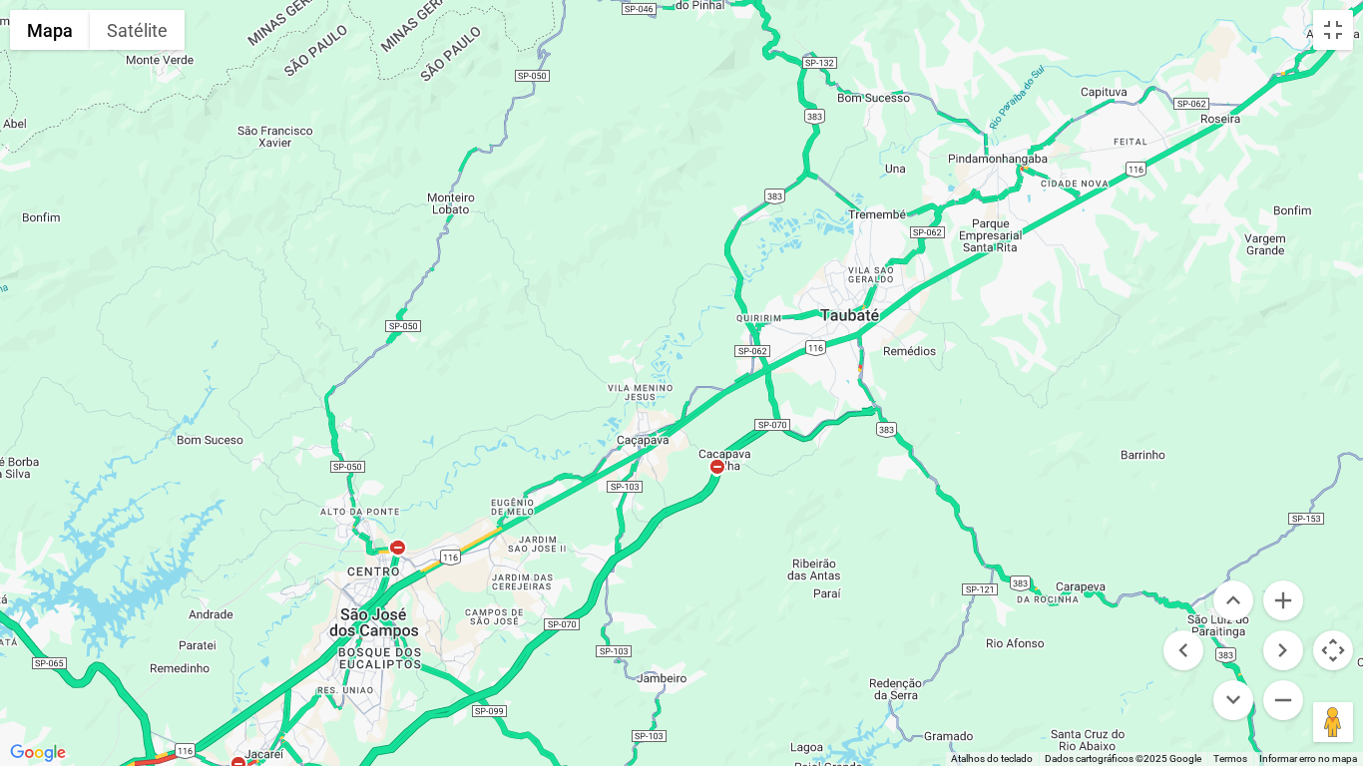
drag, startPoint x: 1024, startPoint y: 164, endPoint x: 860, endPoint y: 282, distance: 202.9
click at [860, 282] on div at bounding box center [681, 383] width 1363 height 766
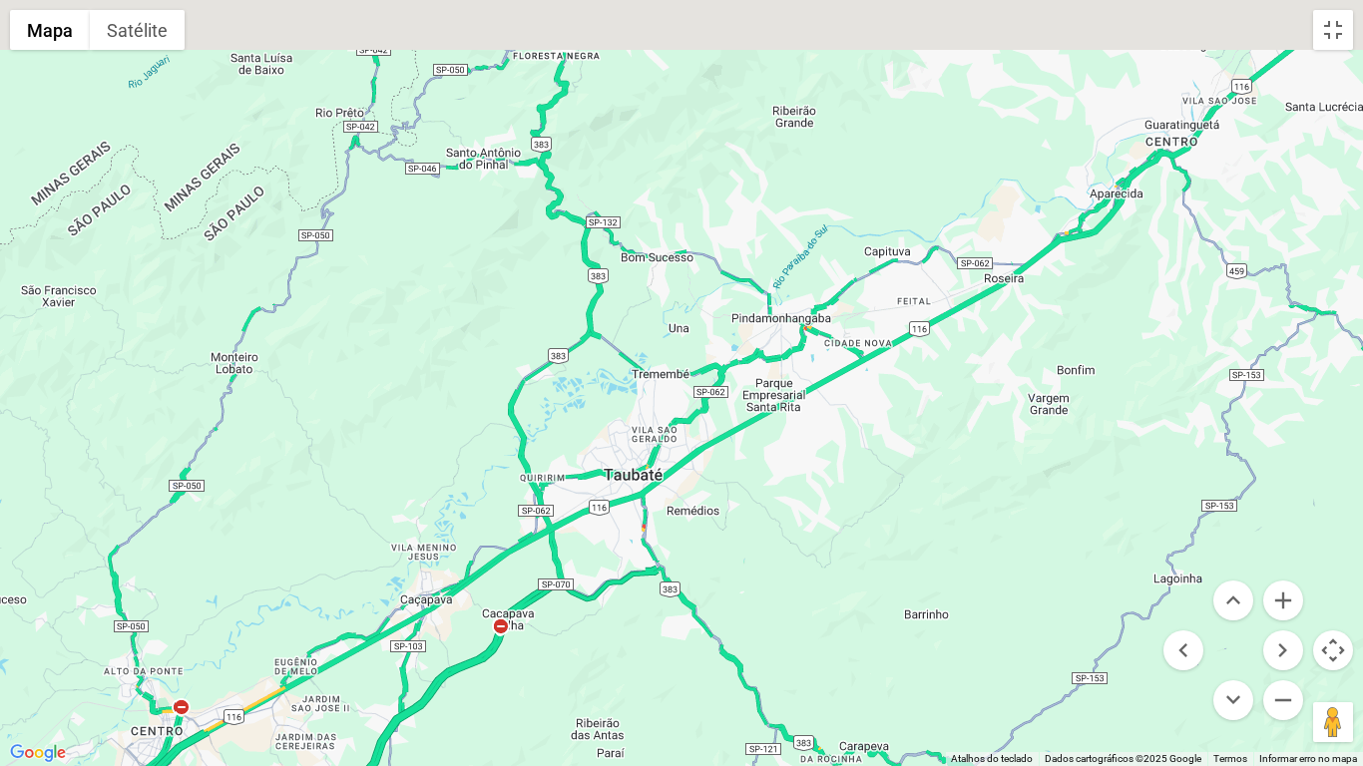
drag, startPoint x: 1001, startPoint y: 188, endPoint x: 794, endPoint y: 337, distance: 255.8
click at [795, 337] on div at bounding box center [681, 383] width 1363 height 766
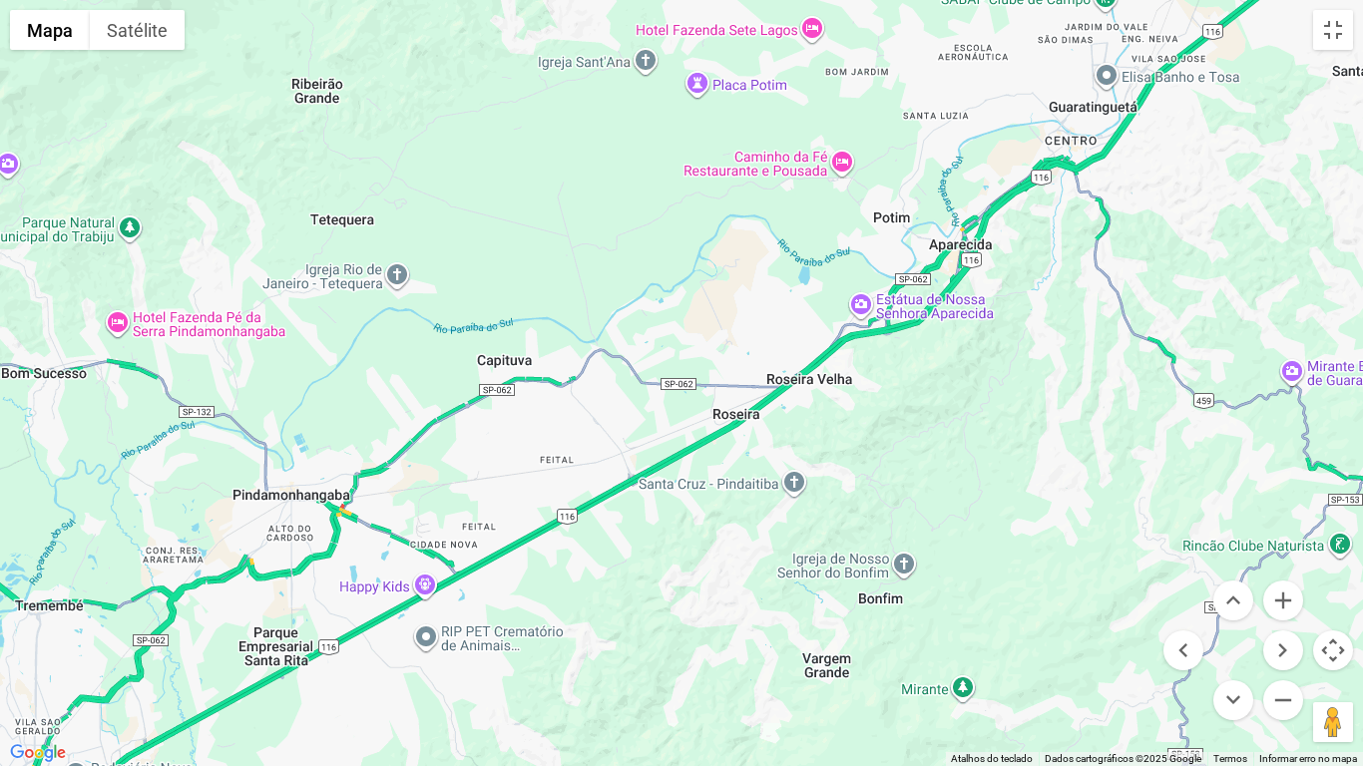
drag, startPoint x: 276, startPoint y: 514, endPoint x: 420, endPoint y: 459, distance: 153.8
click at [420, 459] on div at bounding box center [681, 383] width 1363 height 766
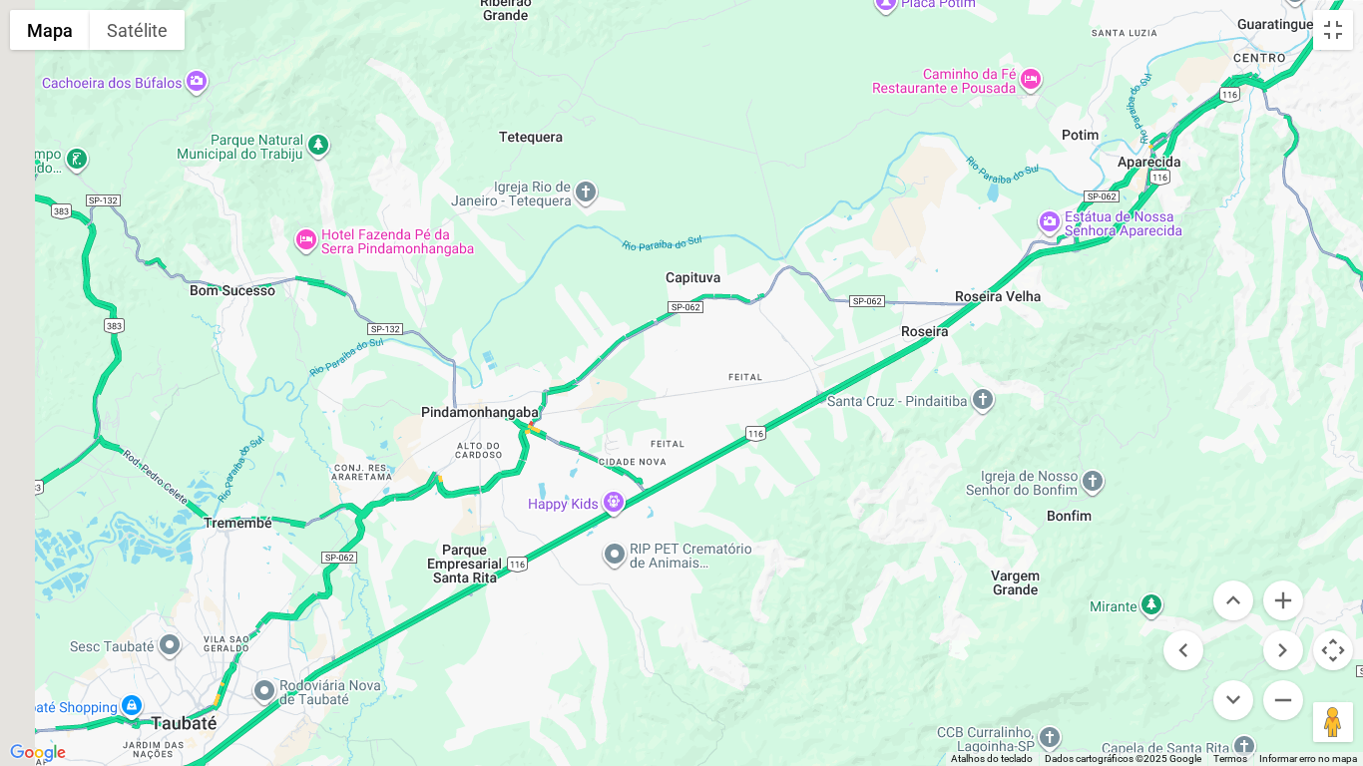
drag, startPoint x: 388, startPoint y: 481, endPoint x: 466, endPoint y: 439, distance: 88.4
click at [466, 439] on div at bounding box center [681, 383] width 1363 height 766
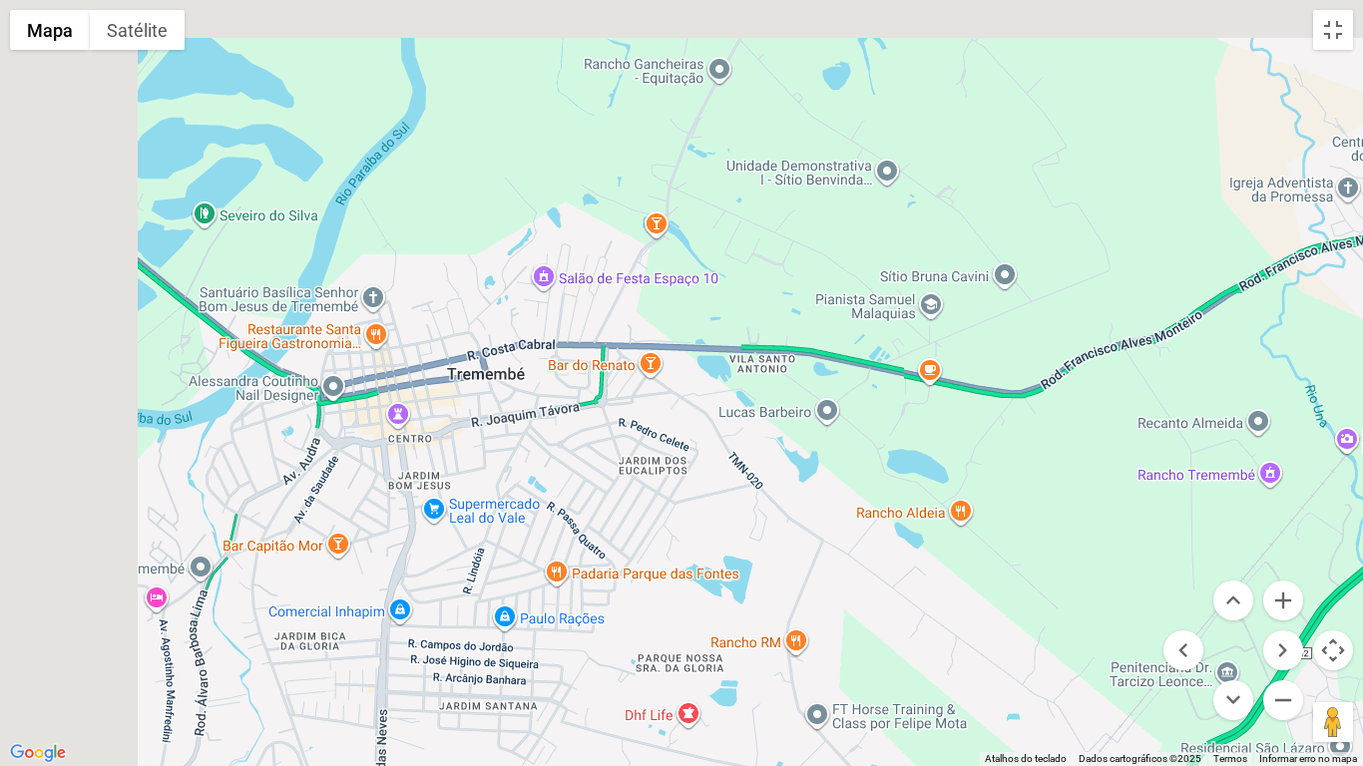
drag, startPoint x: 361, startPoint y: 410, endPoint x: 438, endPoint y: 434, distance: 80.4
click at [438, 434] on div at bounding box center [681, 383] width 1363 height 766
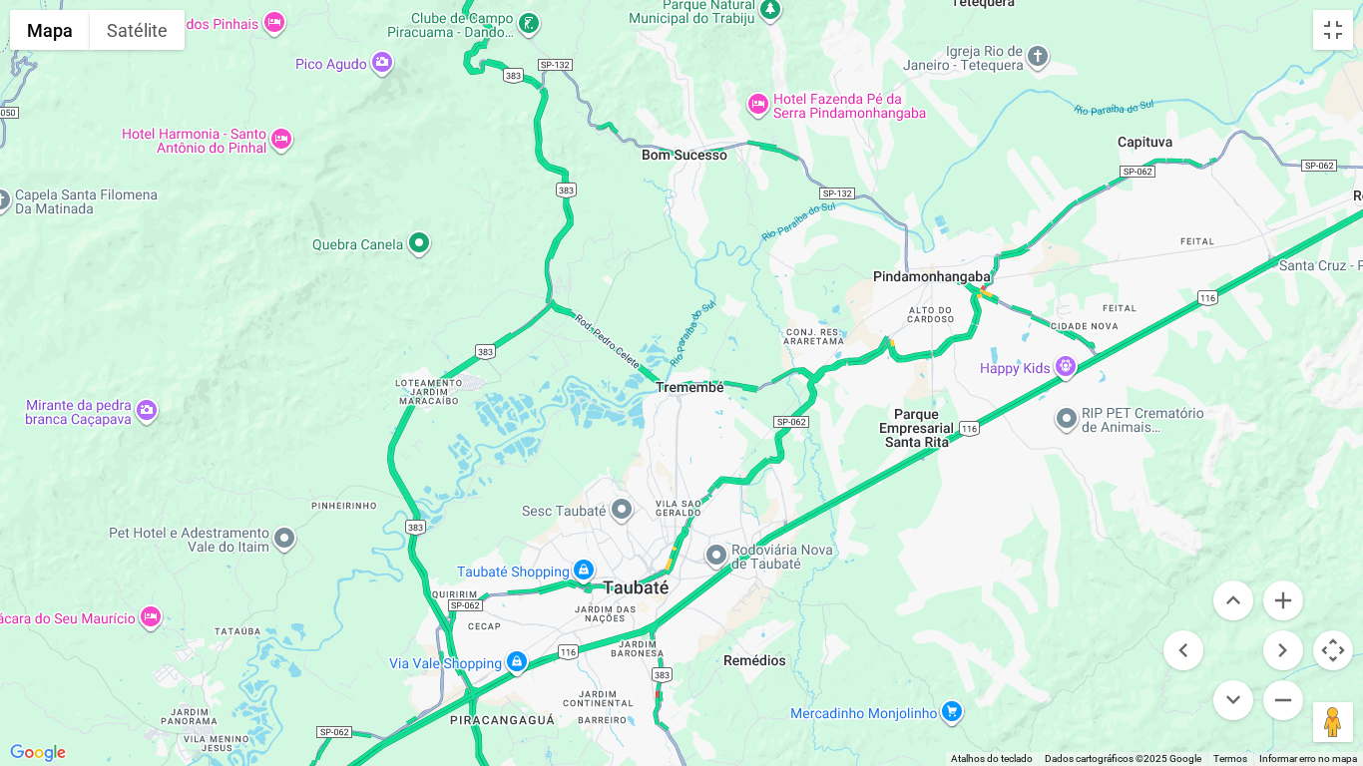
drag, startPoint x: 1120, startPoint y: 299, endPoint x: 852, endPoint y: 356, distance: 274.3
click at [852, 356] on div at bounding box center [681, 383] width 1363 height 766
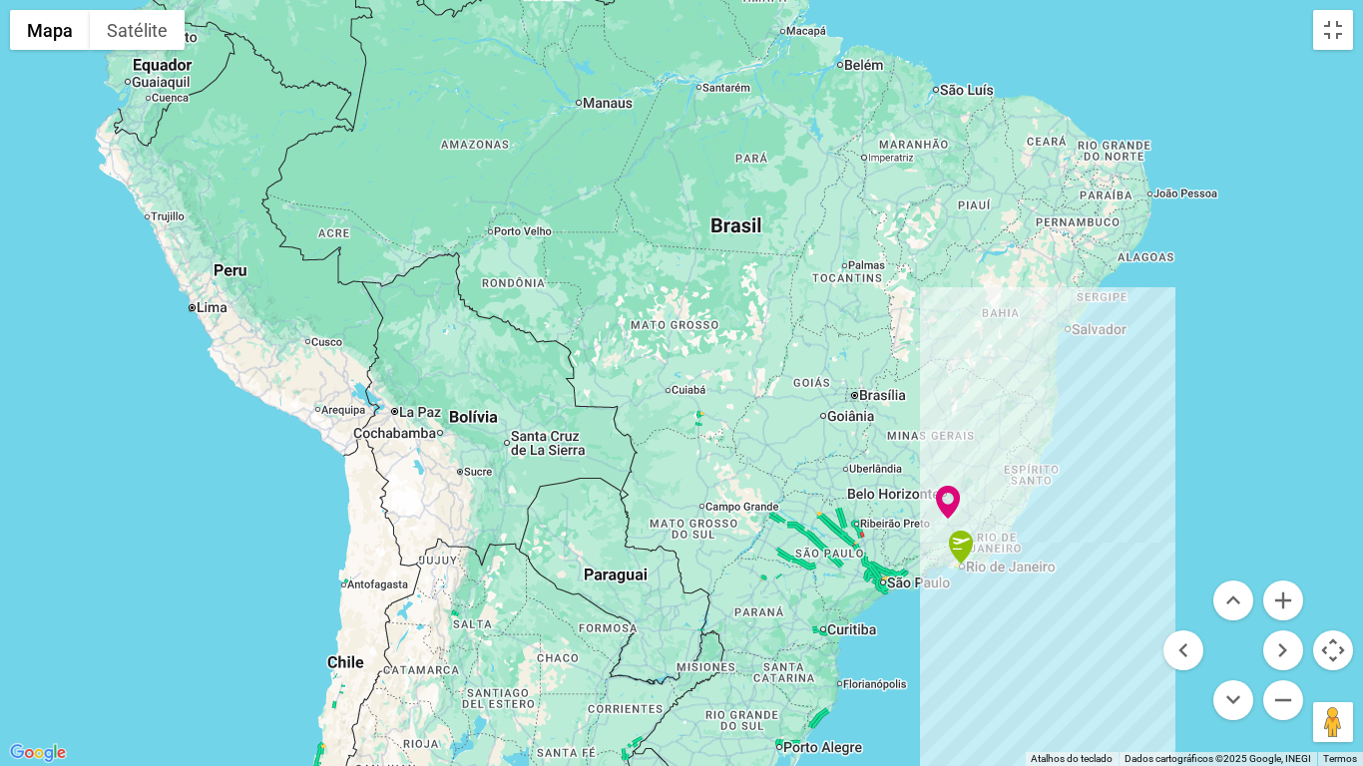
drag, startPoint x: 1223, startPoint y: 299, endPoint x: 1011, endPoint y: 452, distance: 260.8
click at [1011, 452] on div at bounding box center [681, 383] width 1363 height 766
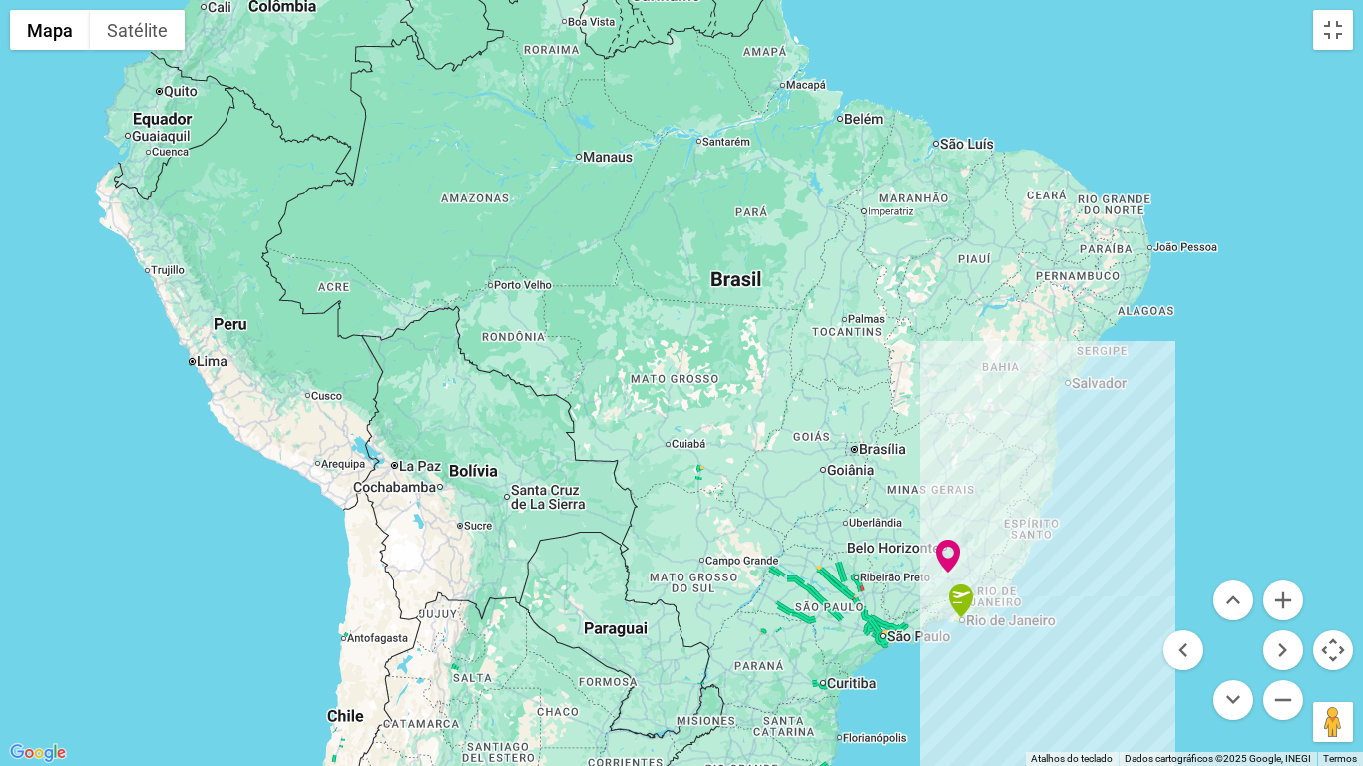
drag, startPoint x: 996, startPoint y: 360, endPoint x: 996, endPoint y: 420, distance: 59.8
click at [996, 420] on div at bounding box center [681, 383] width 1363 height 766
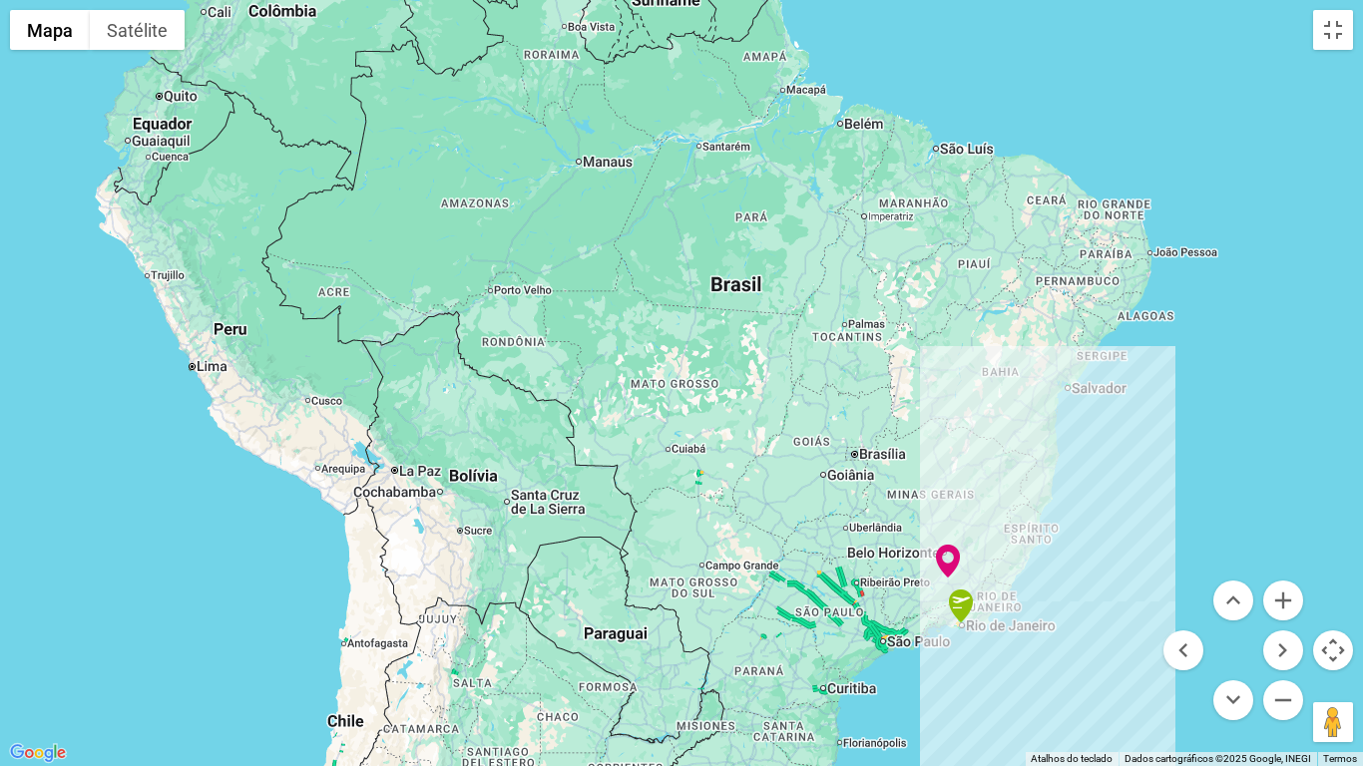
drag, startPoint x: 843, startPoint y: 661, endPoint x: 897, endPoint y: 520, distance: 151.5
click at [897, 520] on div at bounding box center [681, 383] width 1363 height 766
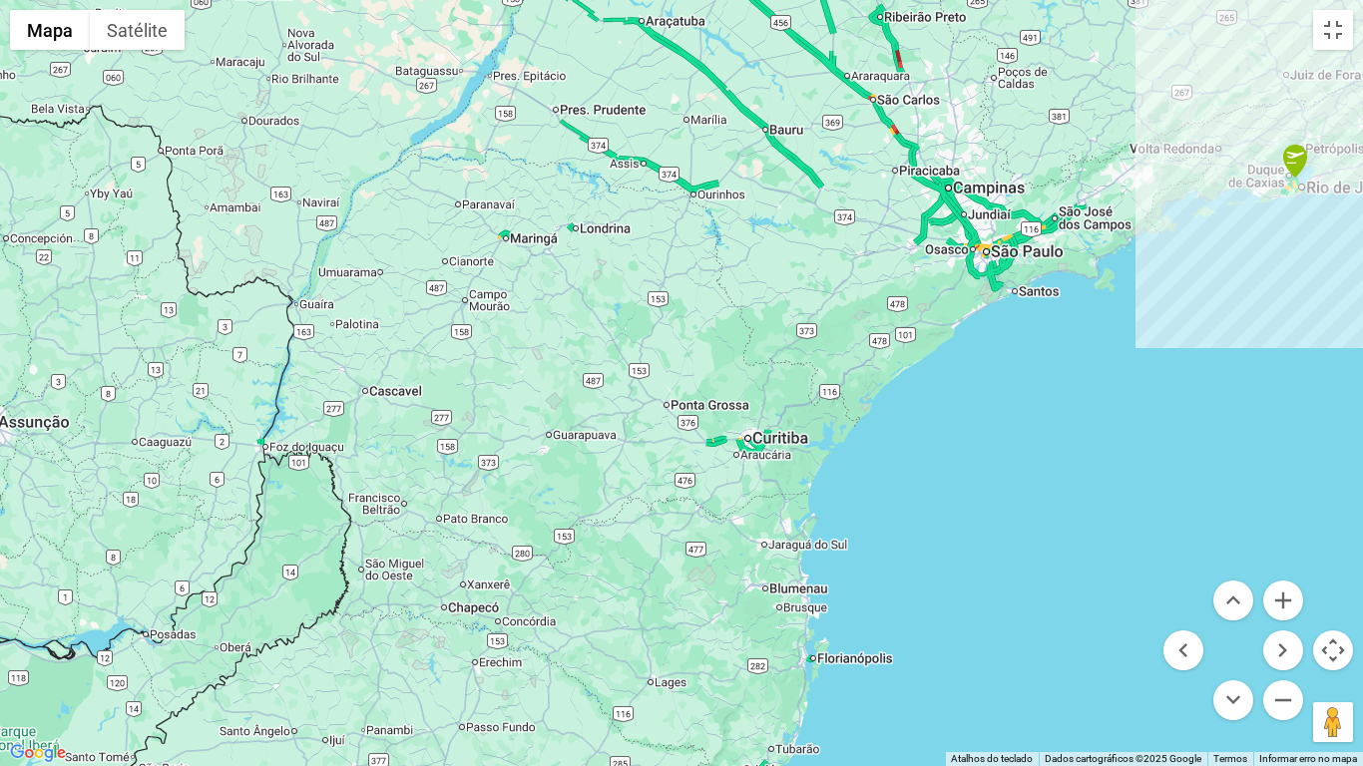
drag, startPoint x: 968, startPoint y: 450, endPoint x: 959, endPoint y: 456, distance: 10.8
click at [959, 456] on div at bounding box center [681, 383] width 1363 height 766
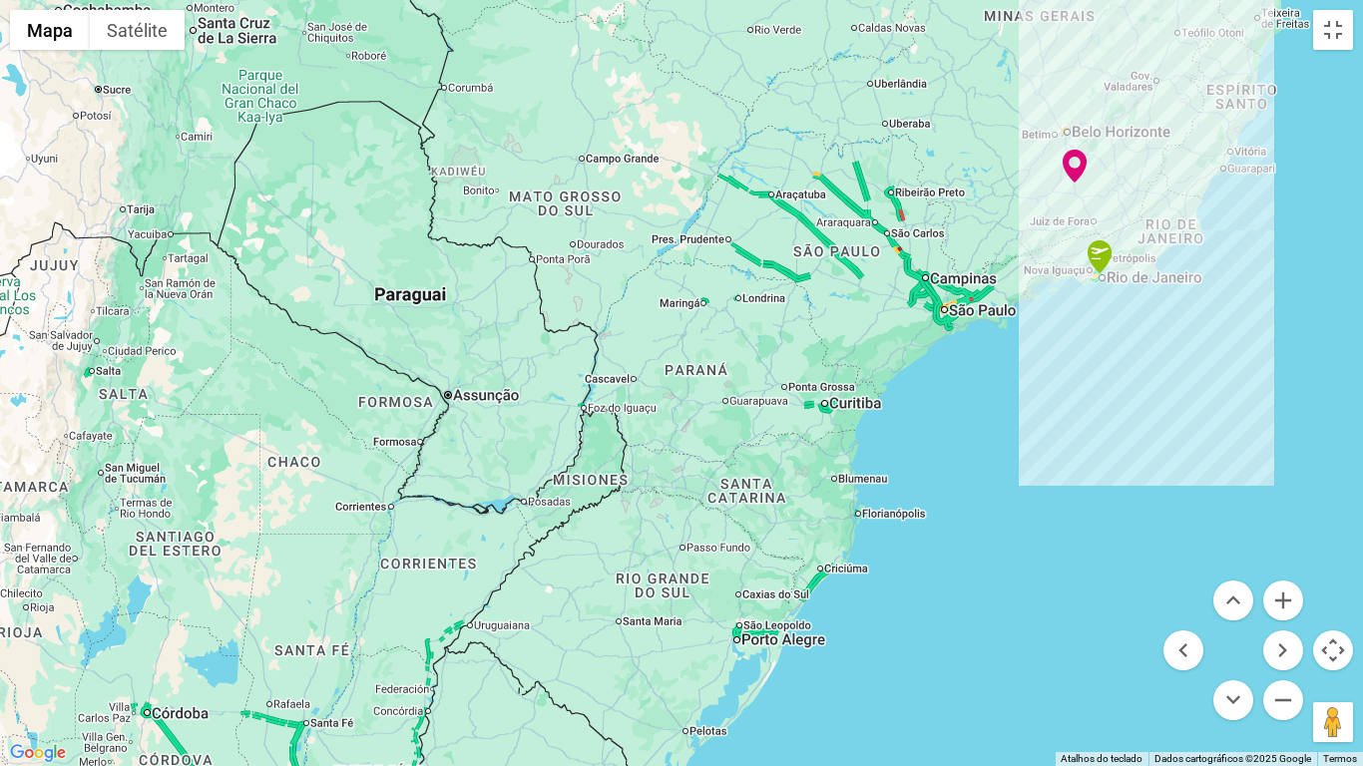
drag, startPoint x: 946, startPoint y: 194, endPoint x: 832, endPoint y: 554, distance: 377.6
click at [832, 554] on div at bounding box center [681, 383] width 1363 height 766
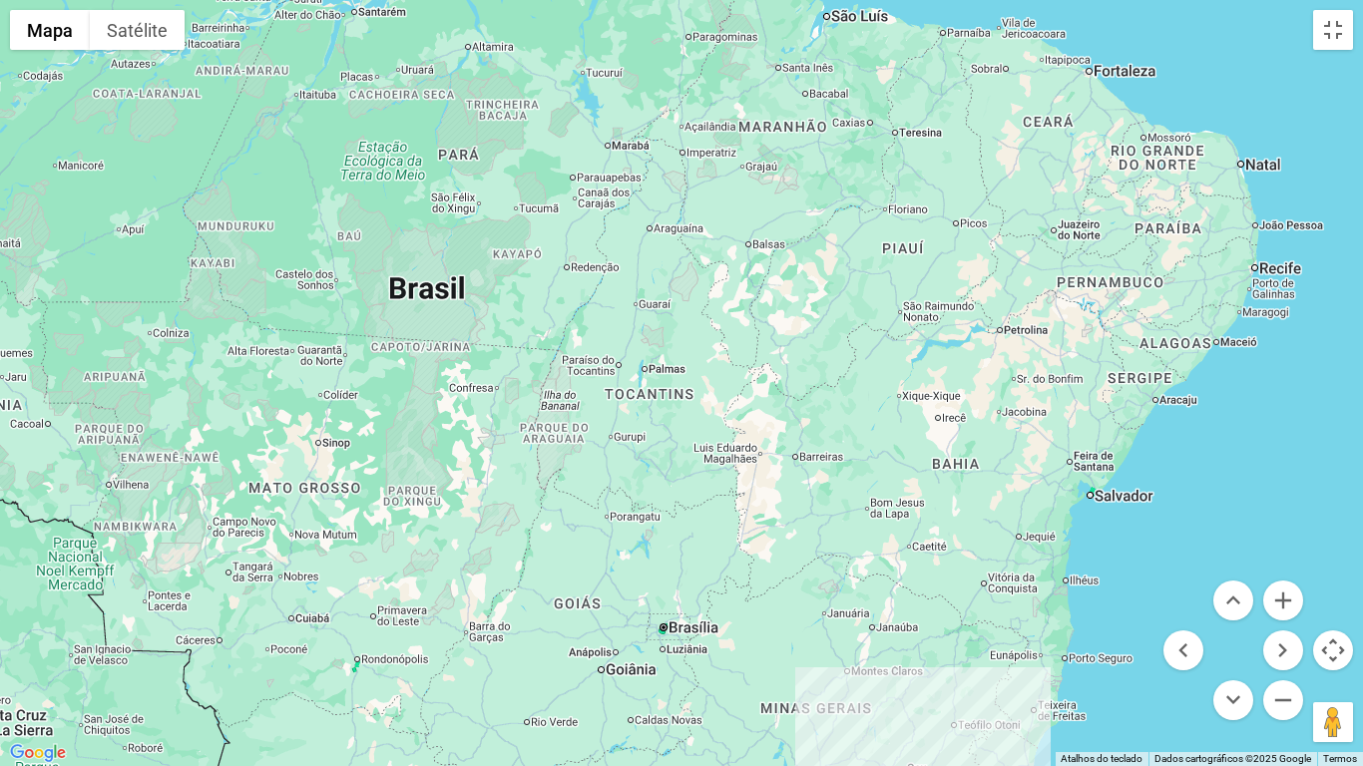
drag, startPoint x: 897, startPoint y: 240, endPoint x: 937, endPoint y: 250, distance: 41.1
click at [882, 320] on div at bounding box center [681, 383] width 1363 height 766
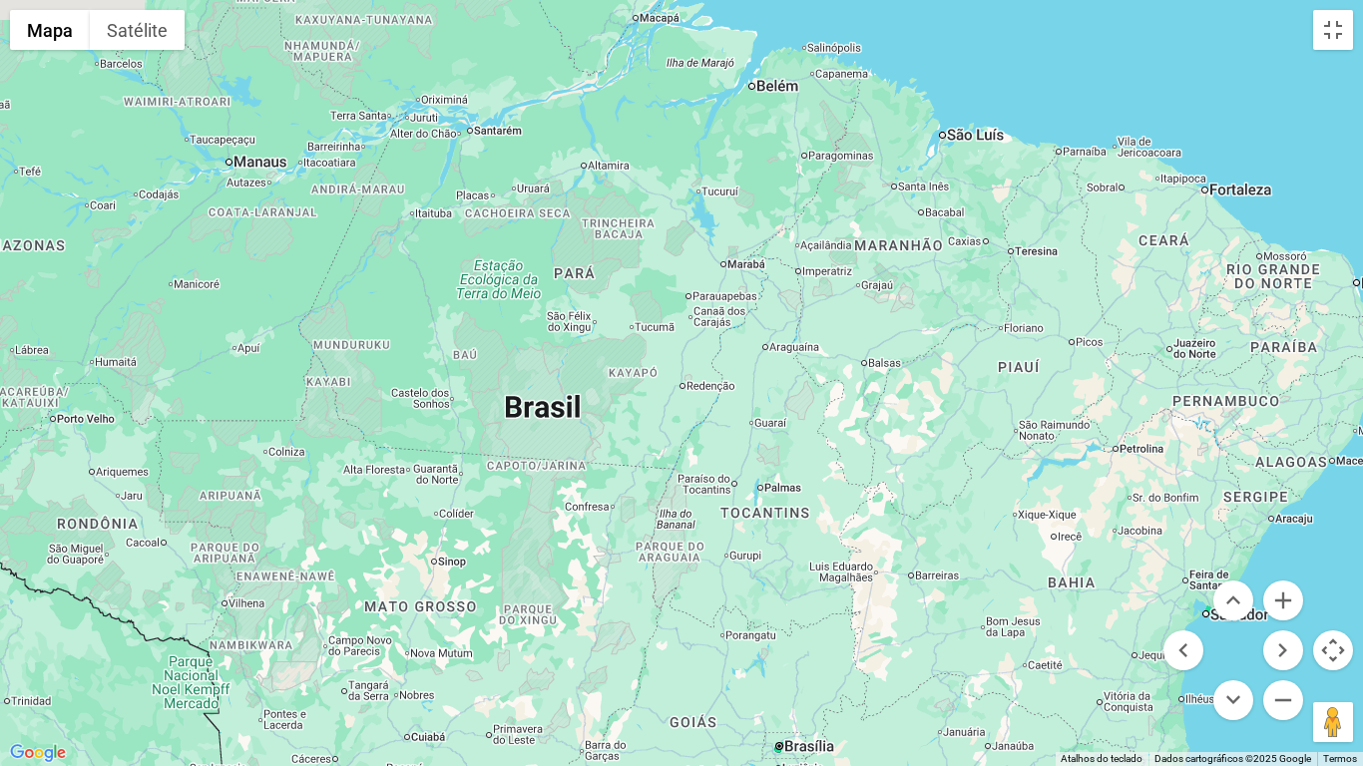
drag, startPoint x: 911, startPoint y: 329, endPoint x: 1024, endPoint y: 413, distance: 141.2
click at [1024, 413] on div at bounding box center [681, 383] width 1363 height 766
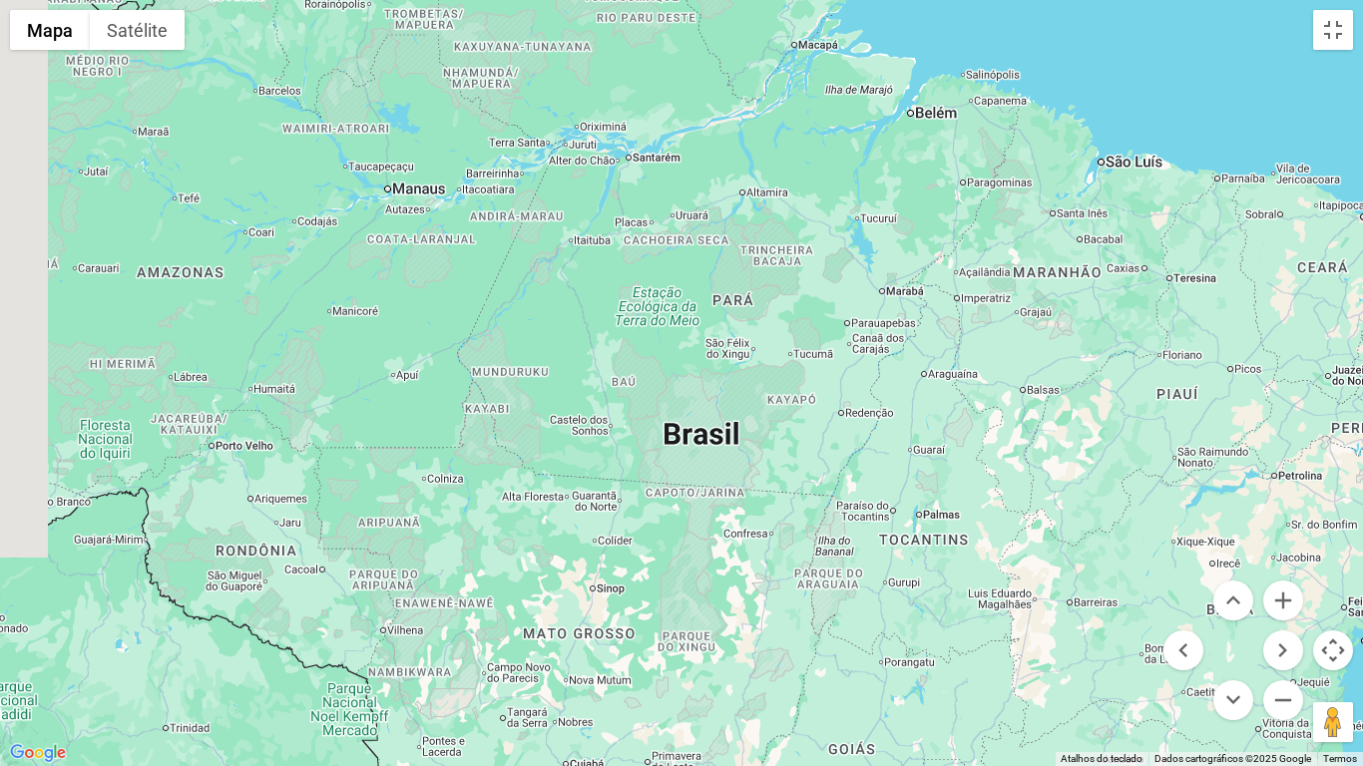
drag, startPoint x: 621, startPoint y: 356, endPoint x: 799, endPoint y: 388, distance: 180.4
click at [789, 386] on div at bounding box center [681, 383] width 1363 height 766
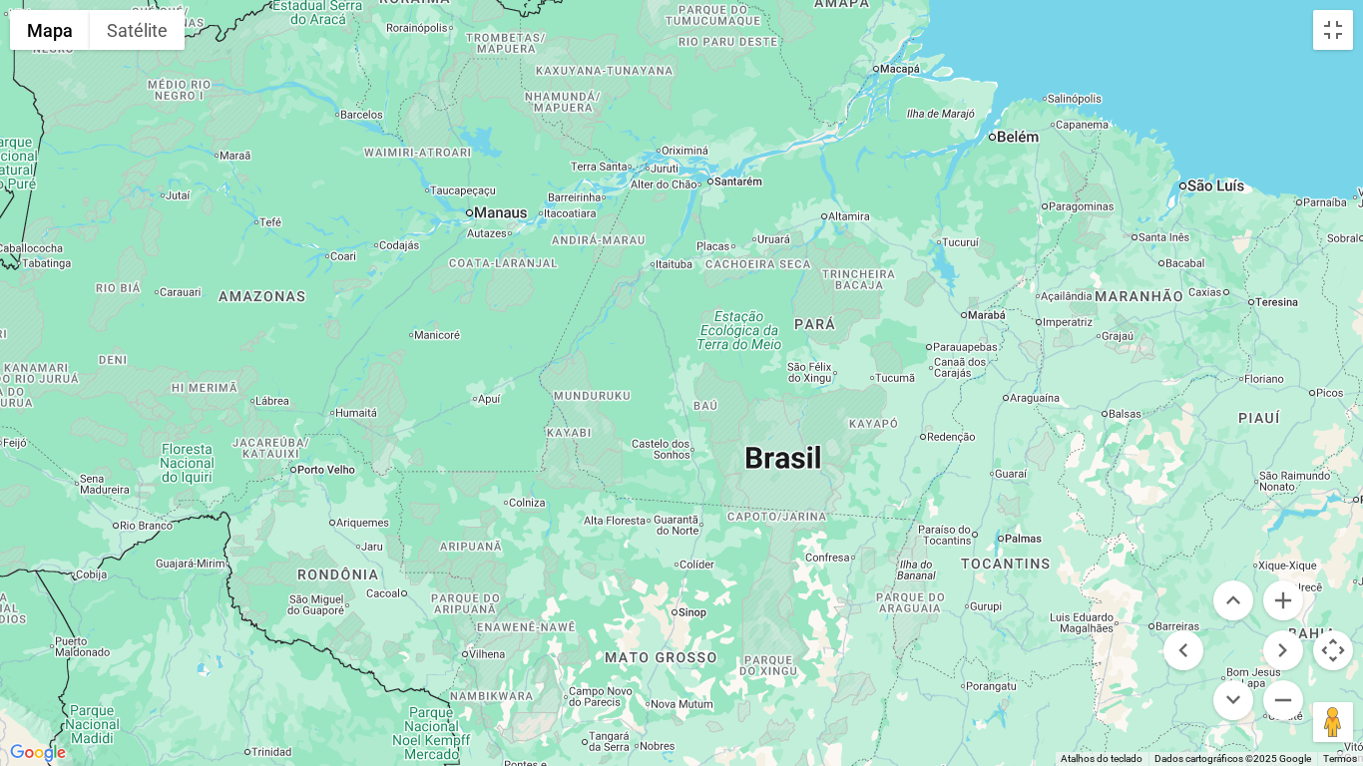
click at [824, 398] on div at bounding box center [681, 383] width 1363 height 766
click at [827, 398] on div at bounding box center [681, 383] width 1363 height 766
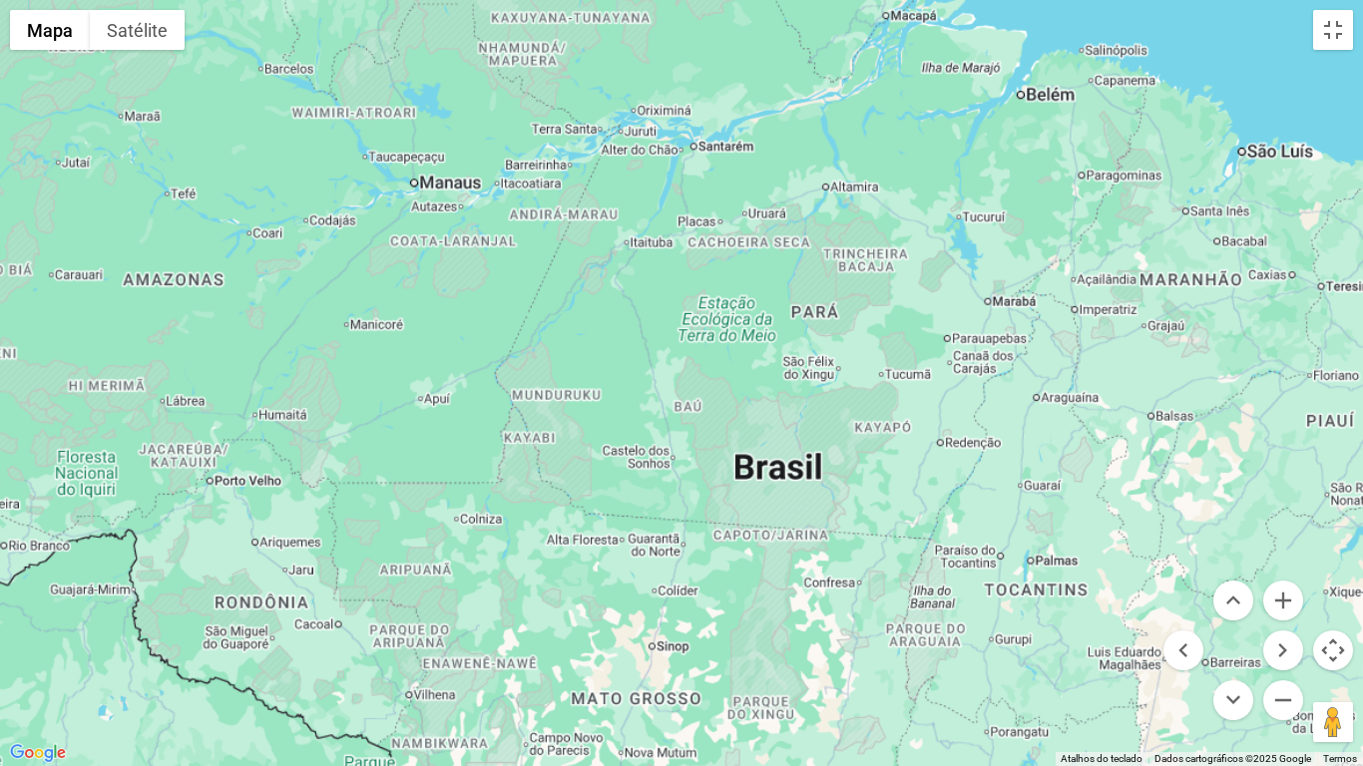
click at [827, 398] on div at bounding box center [681, 383] width 1363 height 766
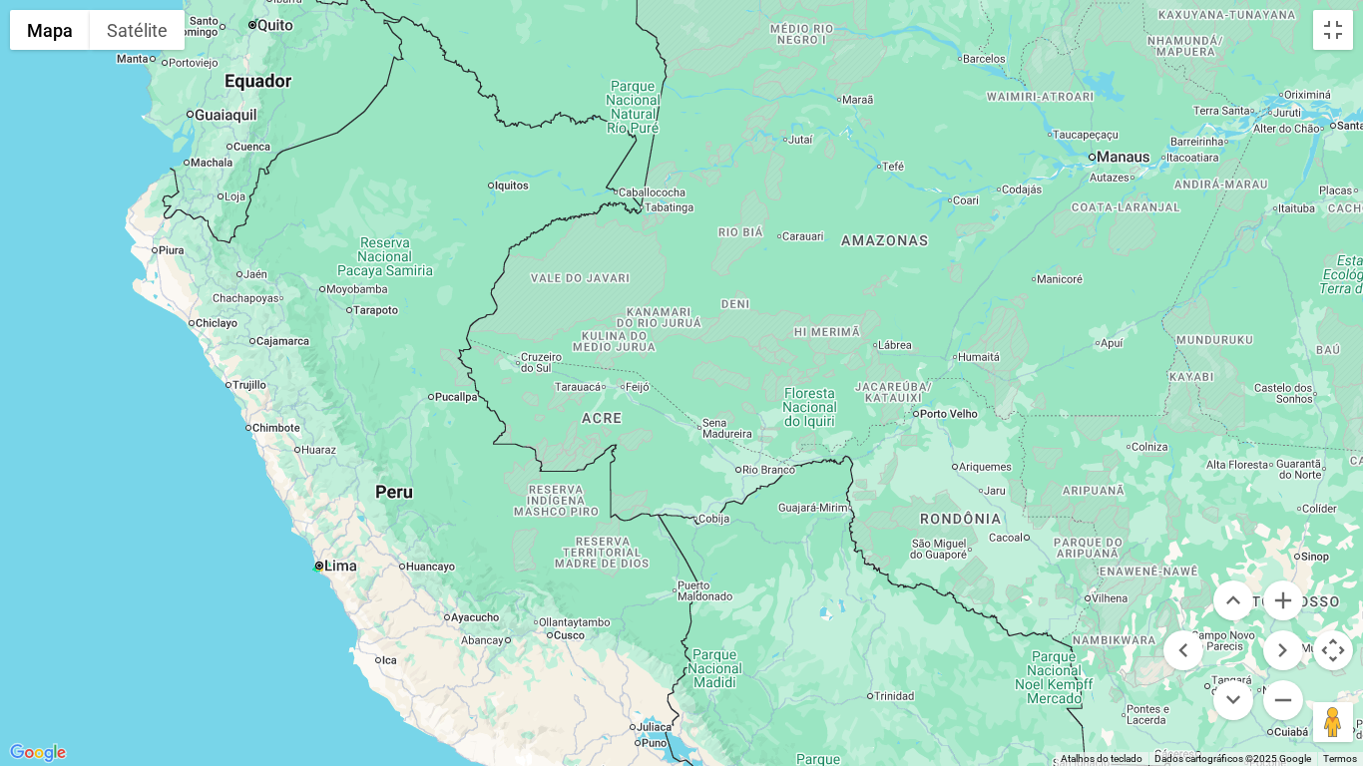
drag, startPoint x: 188, startPoint y: 371, endPoint x: 815, endPoint y: 314, distance: 630.0
click at [815, 314] on div at bounding box center [681, 383] width 1363 height 766
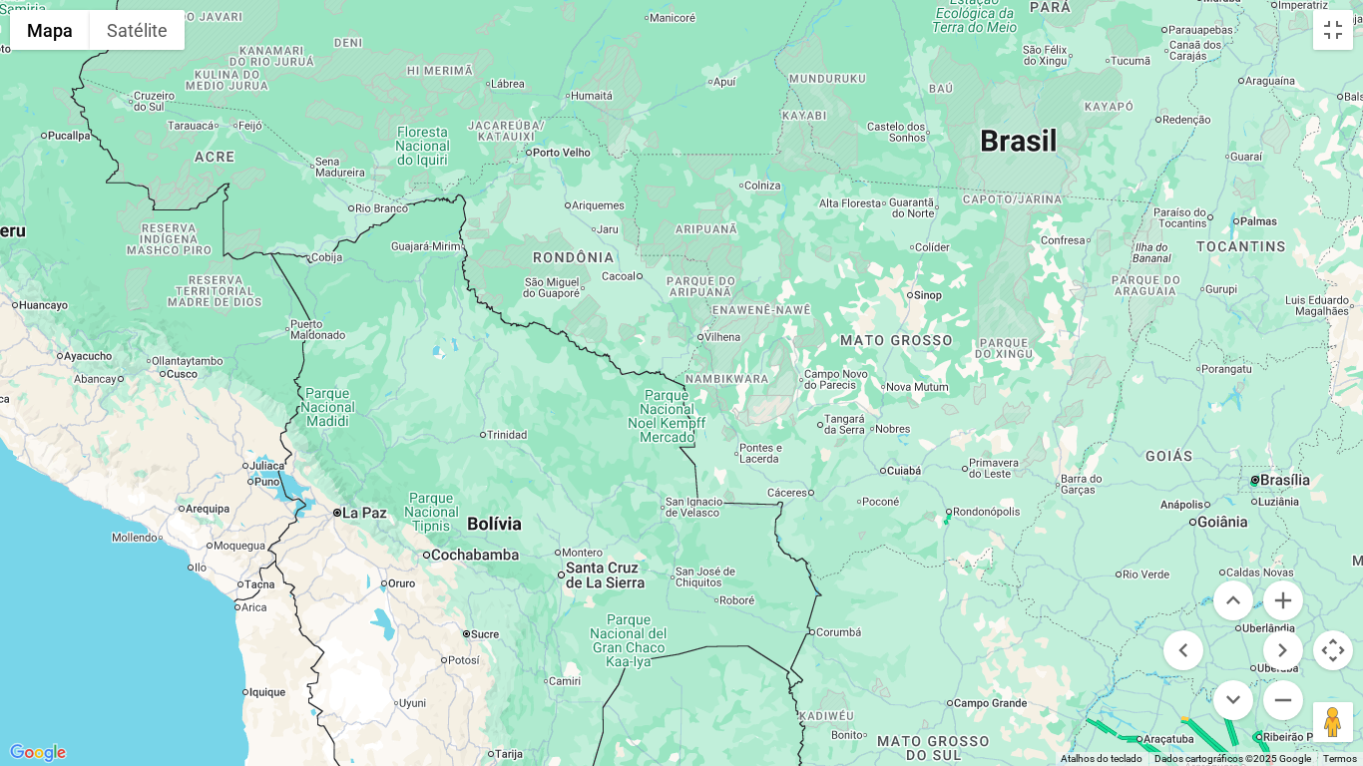
drag, startPoint x: 1121, startPoint y: 335, endPoint x: 861, endPoint y: 257, distance: 271.7
click at [861, 257] on div at bounding box center [681, 383] width 1363 height 766
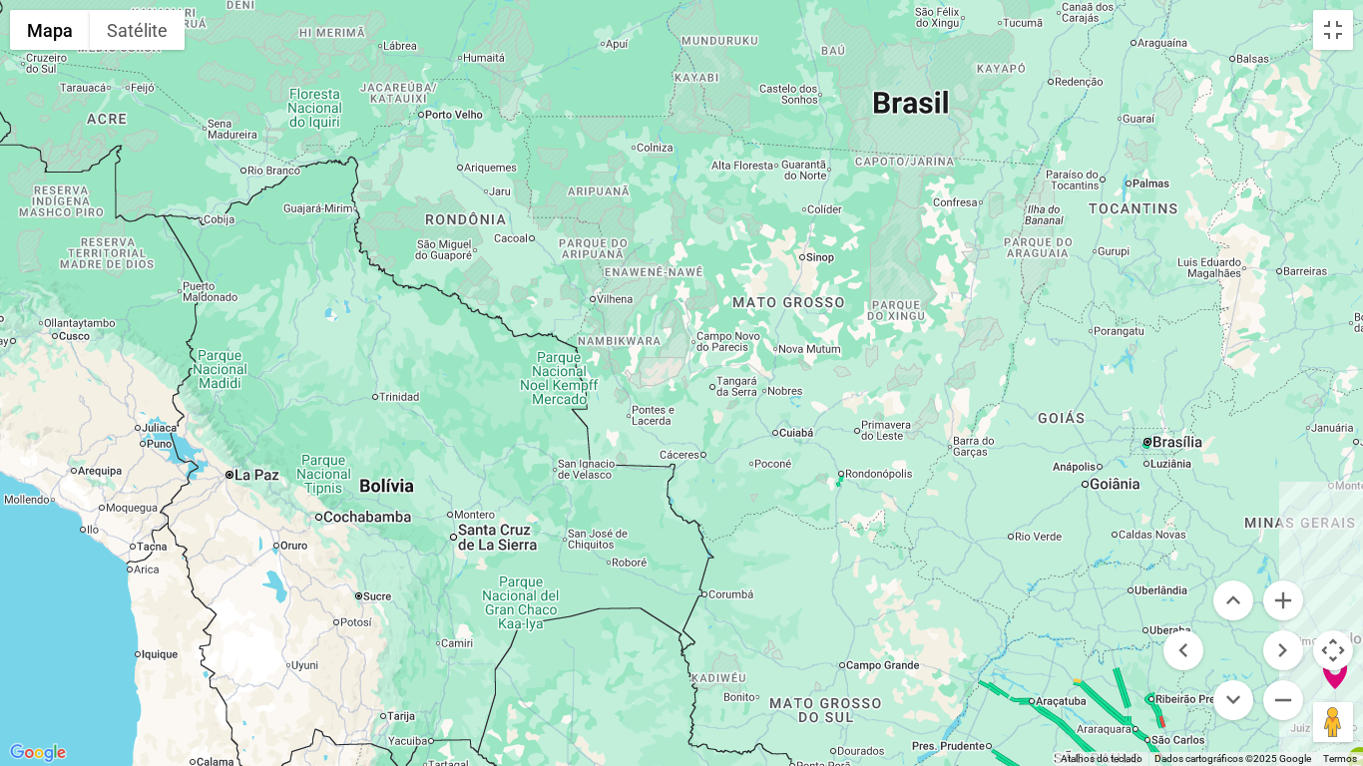
drag, startPoint x: 971, startPoint y: 426, endPoint x: 851, endPoint y: 377, distance: 129.3
click at [863, 387] on div at bounding box center [681, 383] width 1363 height 766
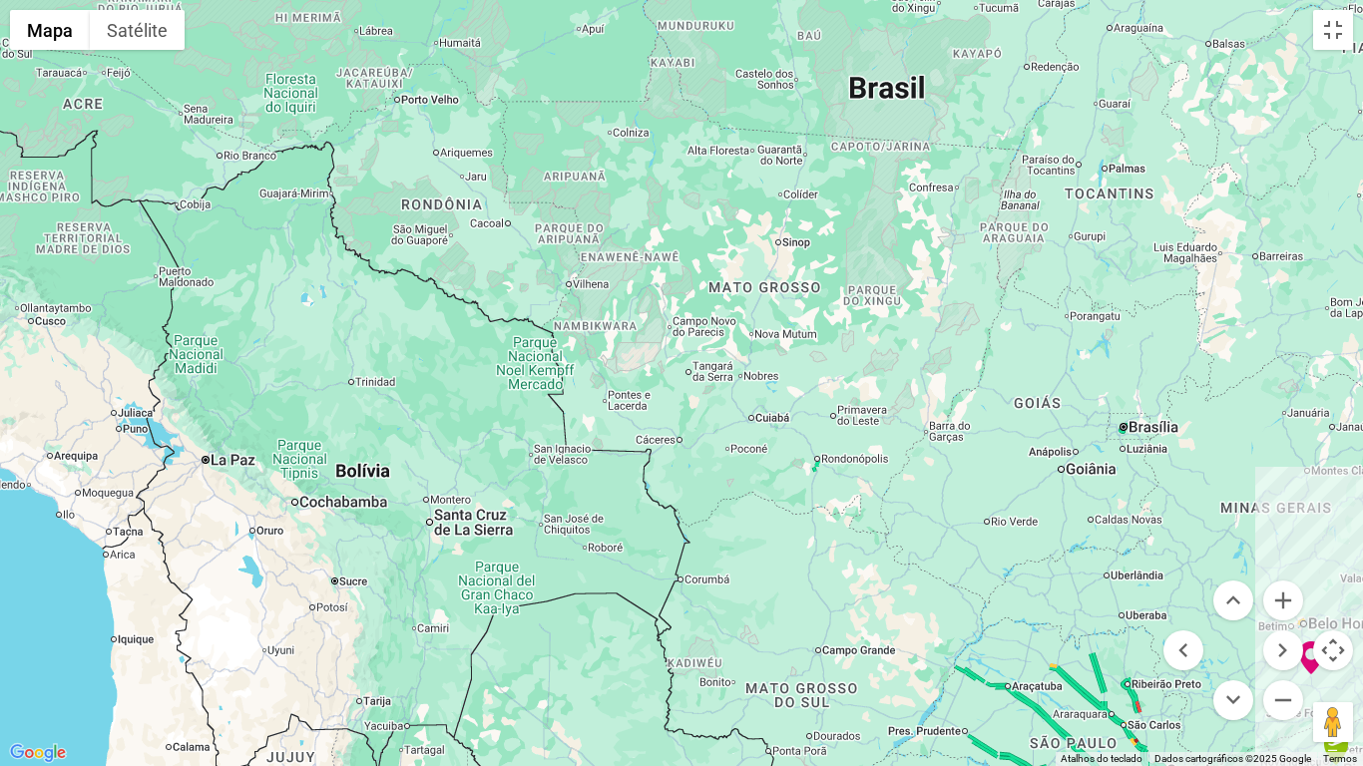
drag, startPoint x: 851, startPoint y: 377, endPoint x: 823, endPoint y: 362, distance: 31.7
click at [823, 362] on div at bounding box center [681, 383] width 1363 height 766
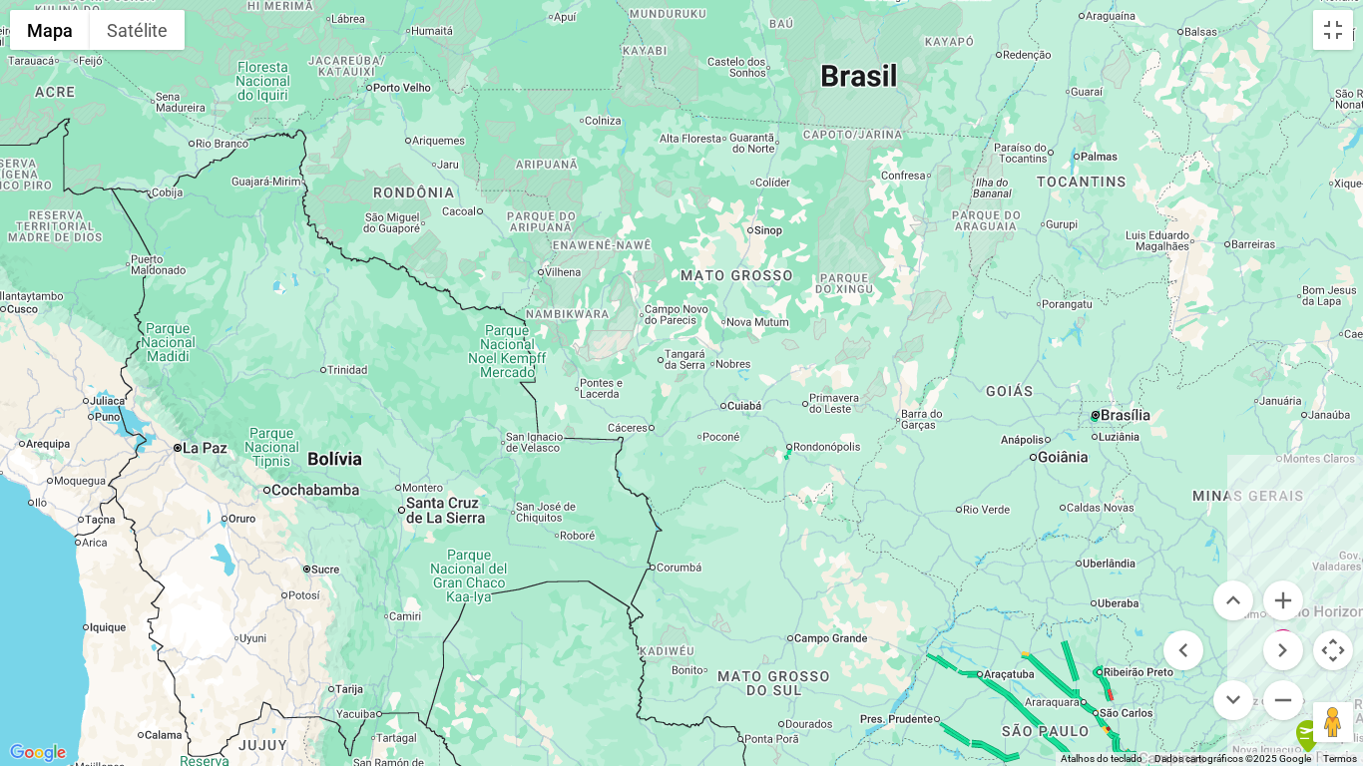
click at [813, 359] on div at bounding box center [681, 383] width 1363 height 766
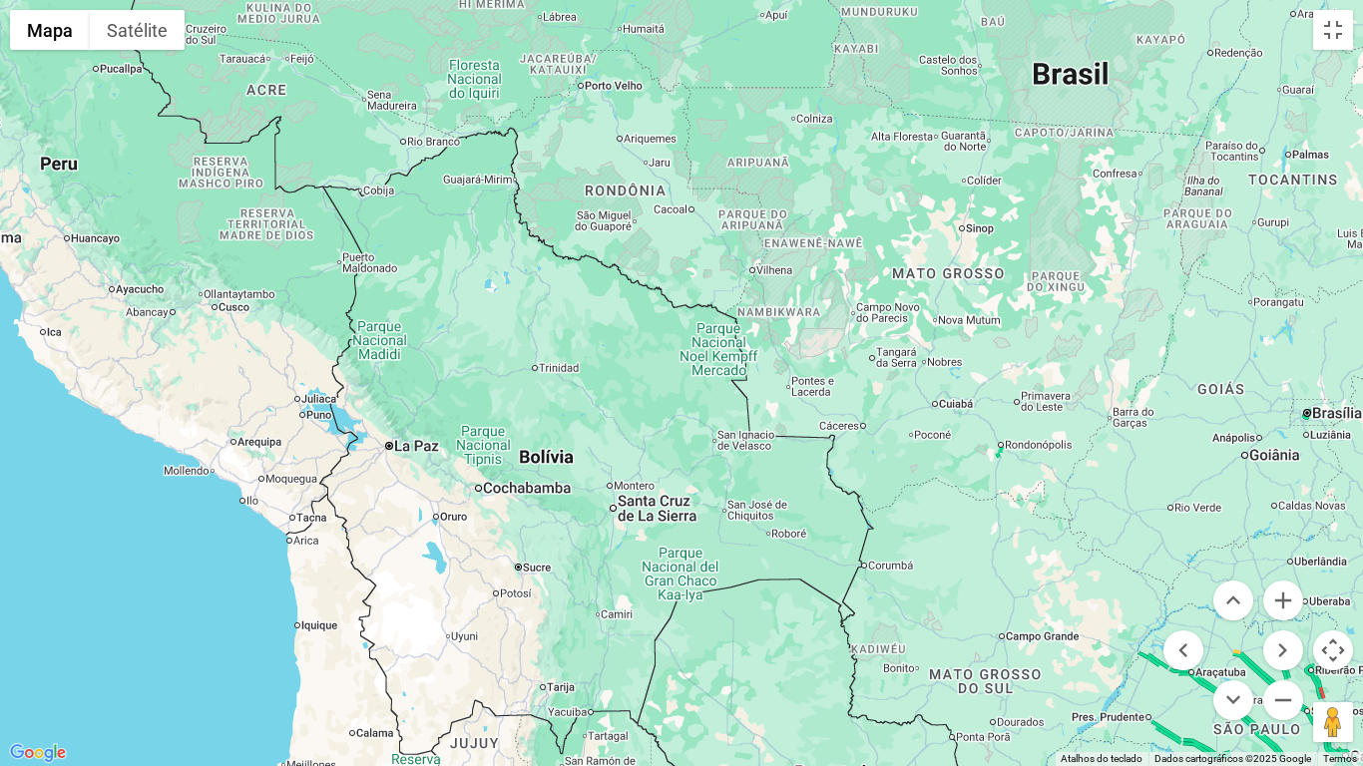
drag, startPoint x: 869, startPoint y: 344, endPoint x: 1033, endPoint y: 353, distance: 164.8
click at [1033, 353] on div at bounding box center [681, 383] width 1363 height 766
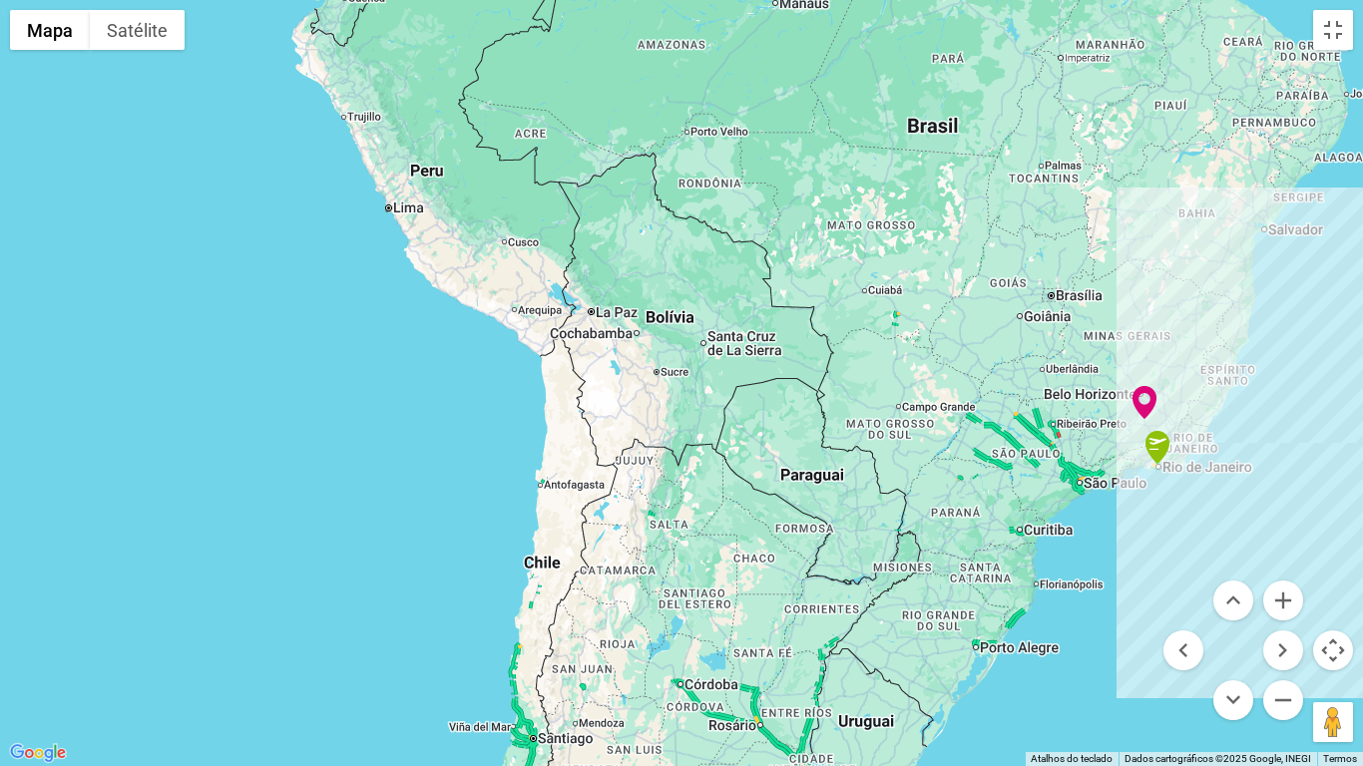
drag, startPoint x: 1174, startPoint y: 538, endPoint x: 1106, endPoint y: 386, distance: 166.1
click at [1106, 386] on div at bounding box center [681, 383] width 1363 height 766
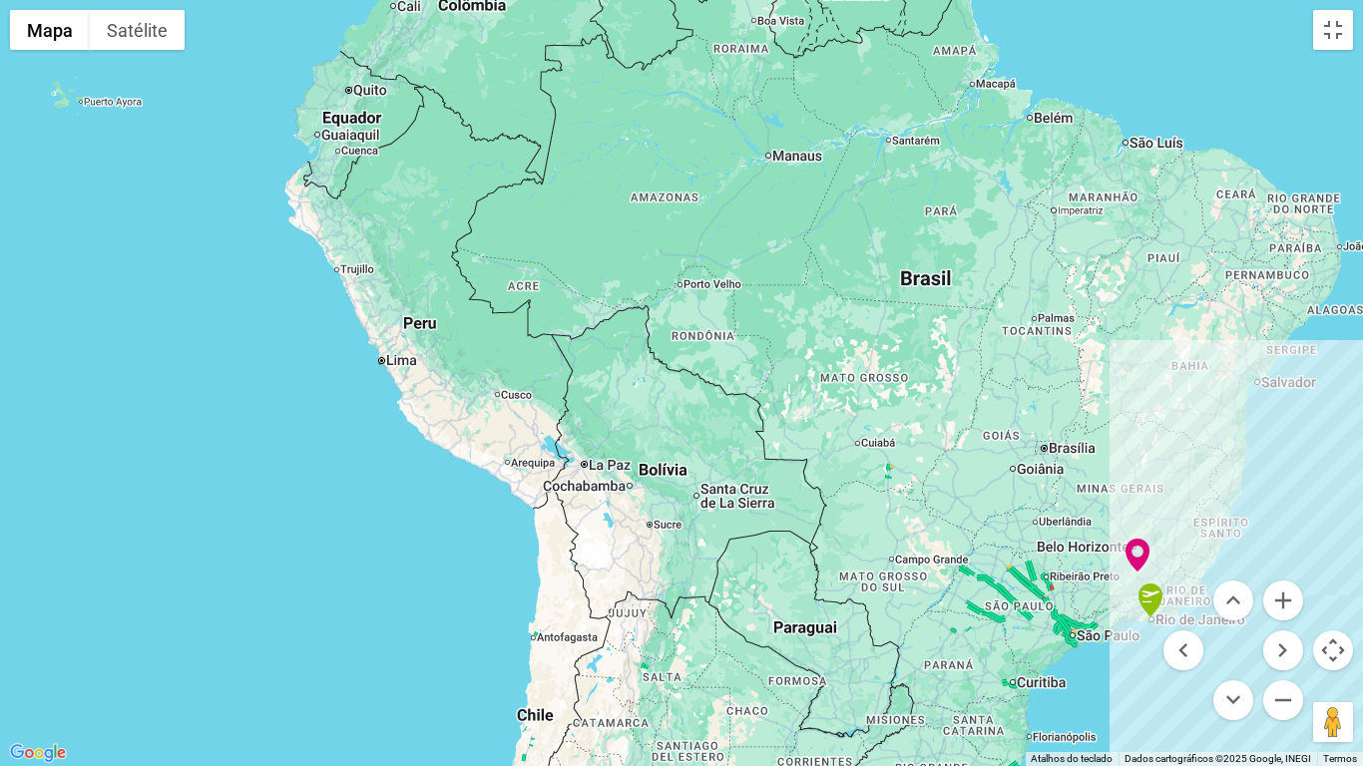
drag, startPoint x: 1209, startPoint y: 274, endPoint x: 1204, endPoint y: 444, distance: 169.6
click at [1204, 446] on div at bounding box center [681, 383] width 1363 height 766
click at [1204, 445] on div at bounding box center [681, 383] width 1363 height 766
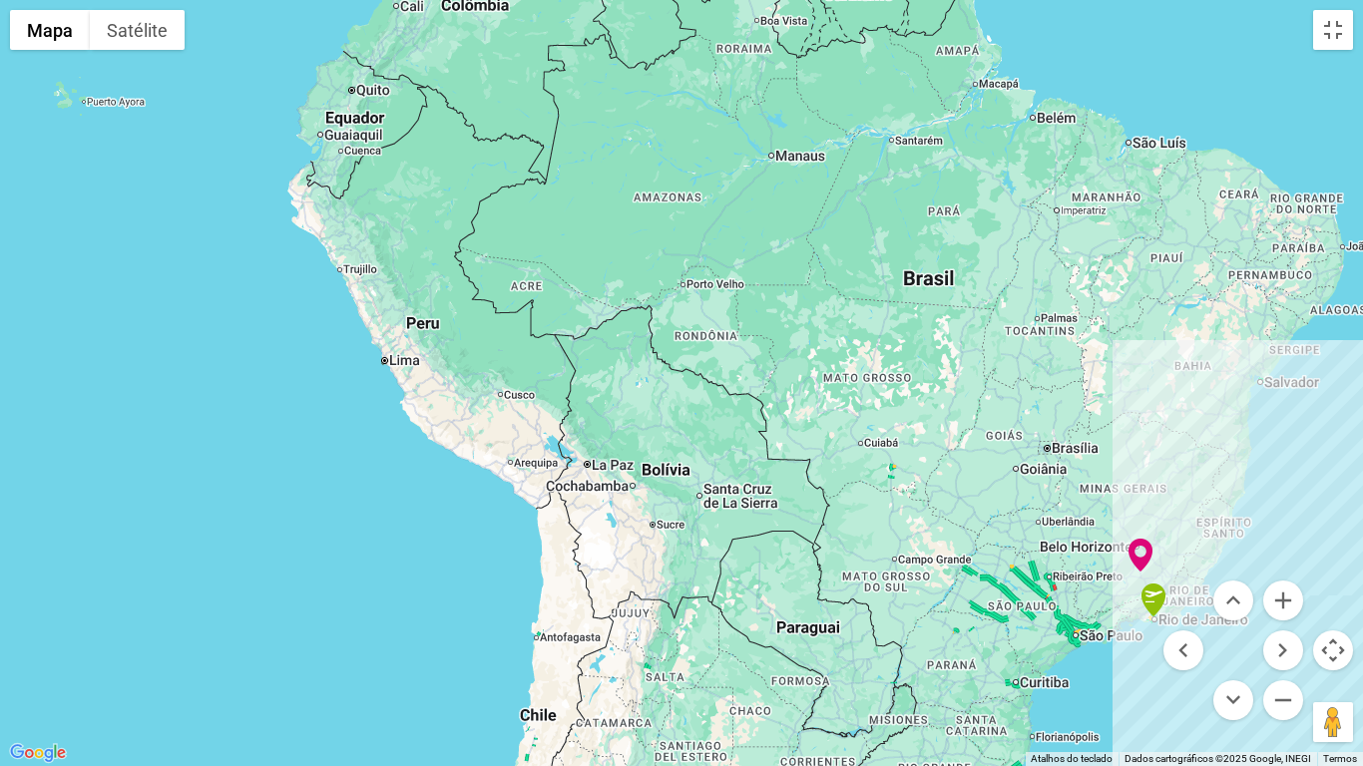
drag, startPoint x: 948, startPoint y: 602, endPoint x: 1051, endPoint y: 474, distance: 165.3
click at [1051, 475] on div at bounding box center [681, 383] width 1363 height 766
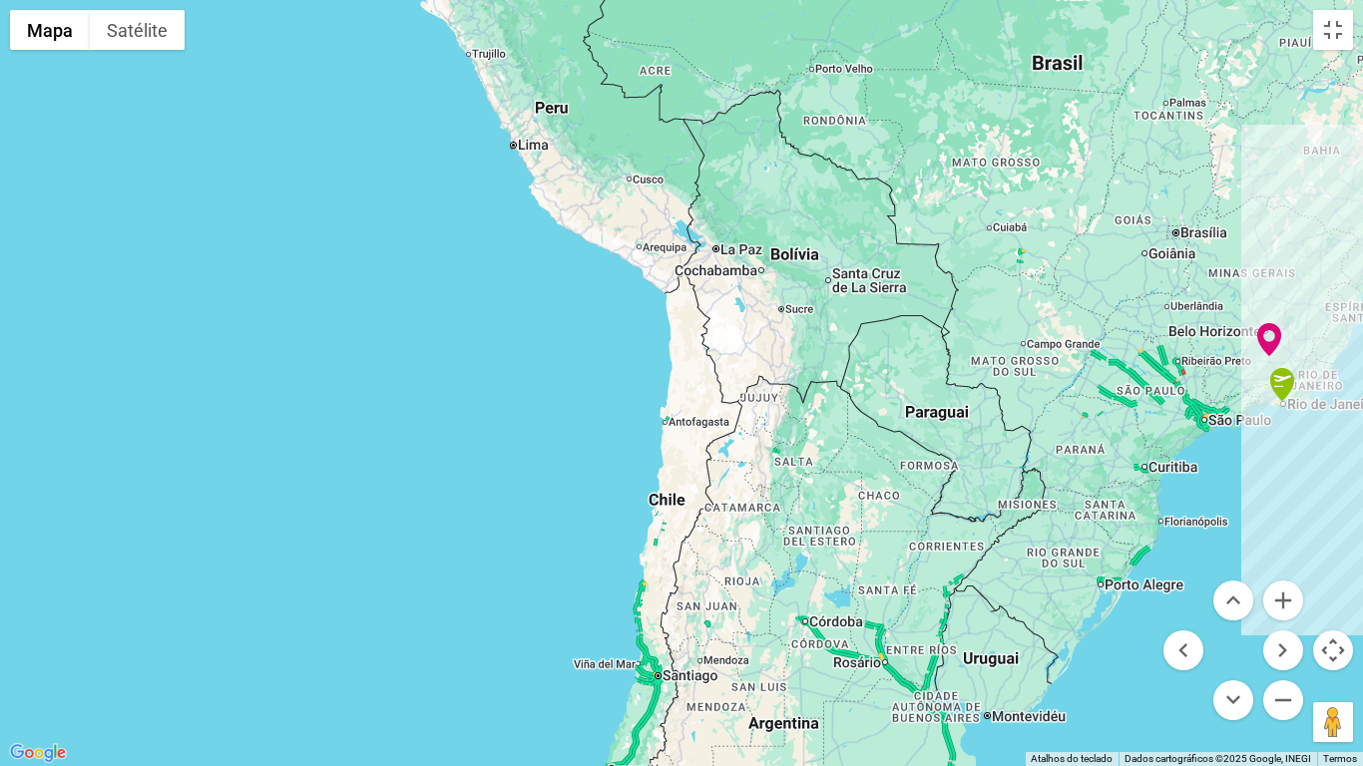
drag, startPoint x: 1172, startPoint y: 440, endPoint x: 1162, endPoint y: 354, distance: 86.4
click at [1164, 356] on div at bounding box center [681, 383] width 1363 height 766
click at [1160, 348] on div at bounding box center [681, 383] width 1363 height 766
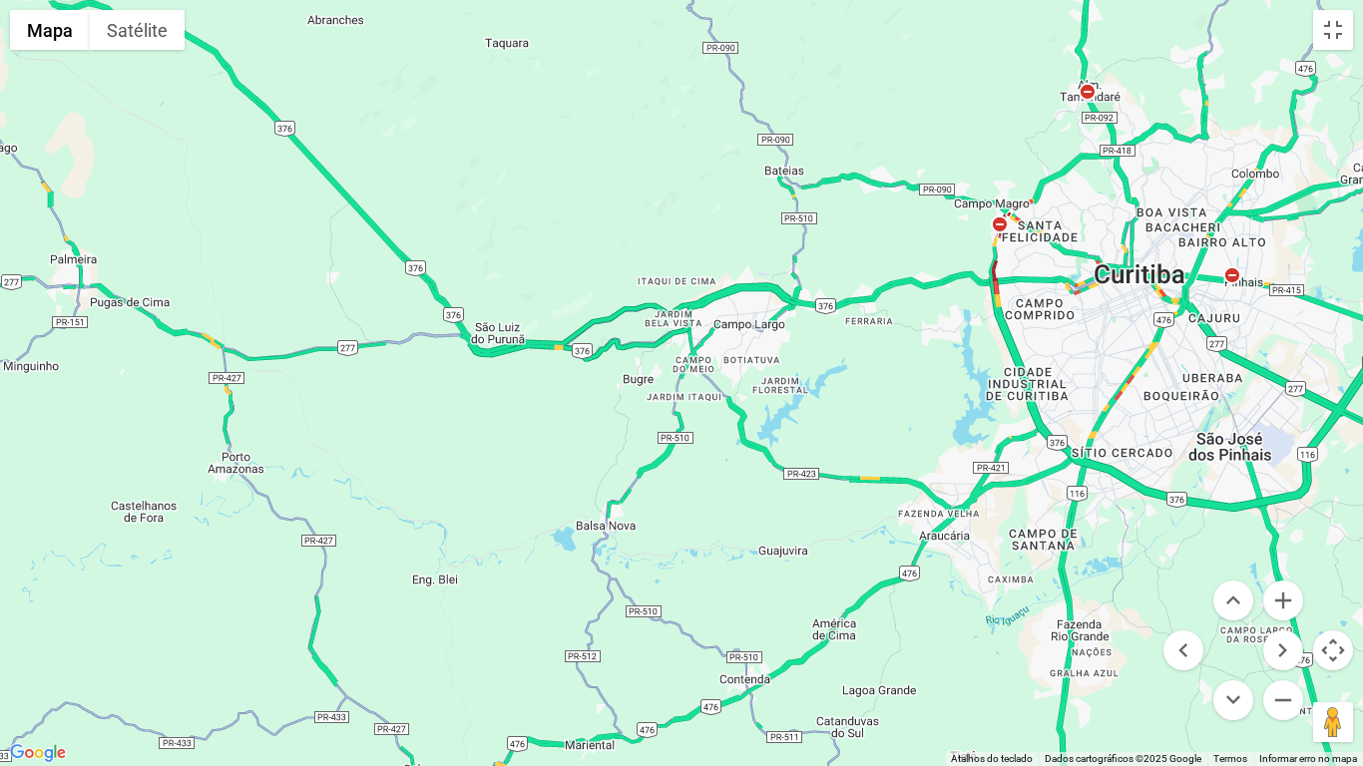
drag, startPoint x: 1212, startPoint y: 308, endPoint x: 1105, endPoint y: 337, distance: 110.6
click at [1105, 337] on div at bounding box center [681, 383] width 1363 height 766
click at [1094, 340] on div at bounding box center [681, 383] width 1363 height 766
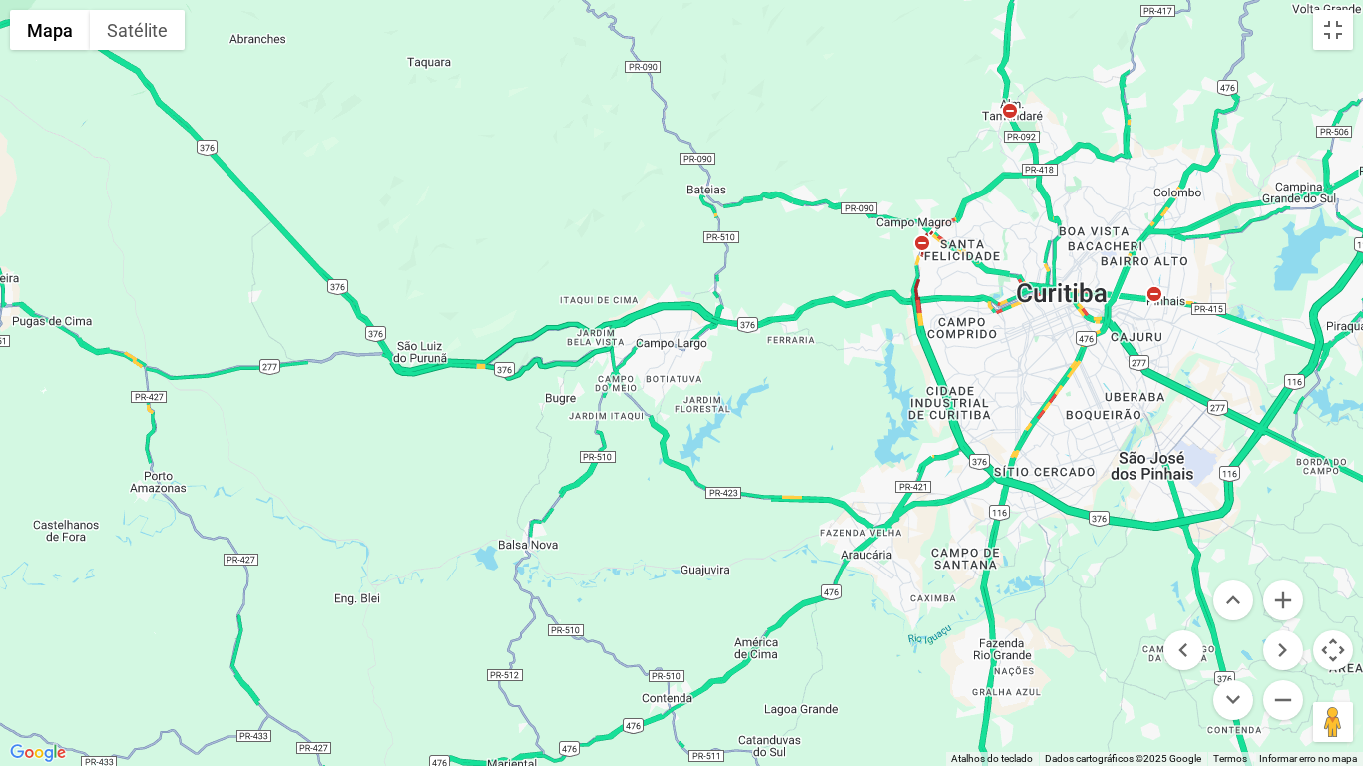
drag, startPoint x: 1058, startPoint y: 349, endPoint x: 994, endPoint y: 361, distance: 64.9
click at [998, 361] on div at bounding box center [681, 383] width 1363 height 766
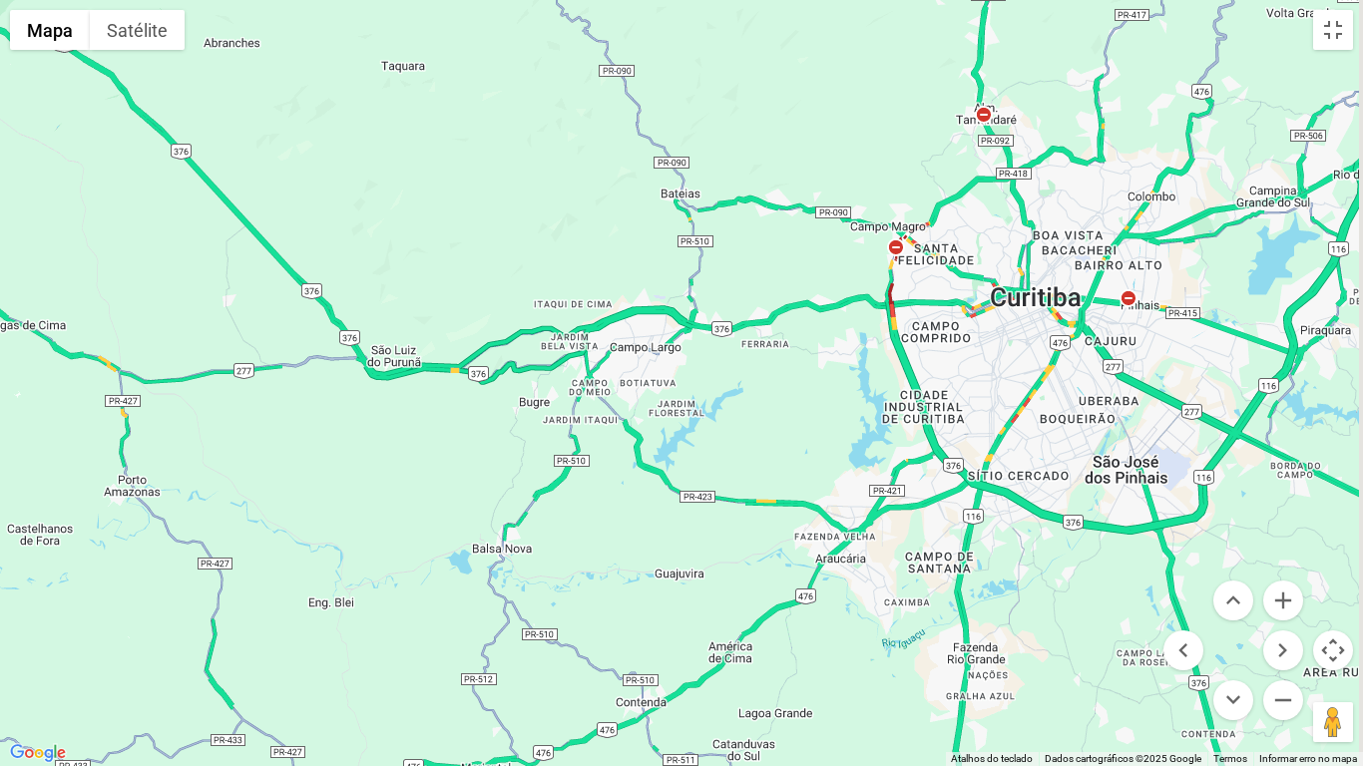
drag, startPoint x: 993, startPoint y: 361, endPoint x: 935, endPoint y: 385, distance: 63.5
click at [992, 362] on div at bounding box center [681, 383] width 1363 height 766
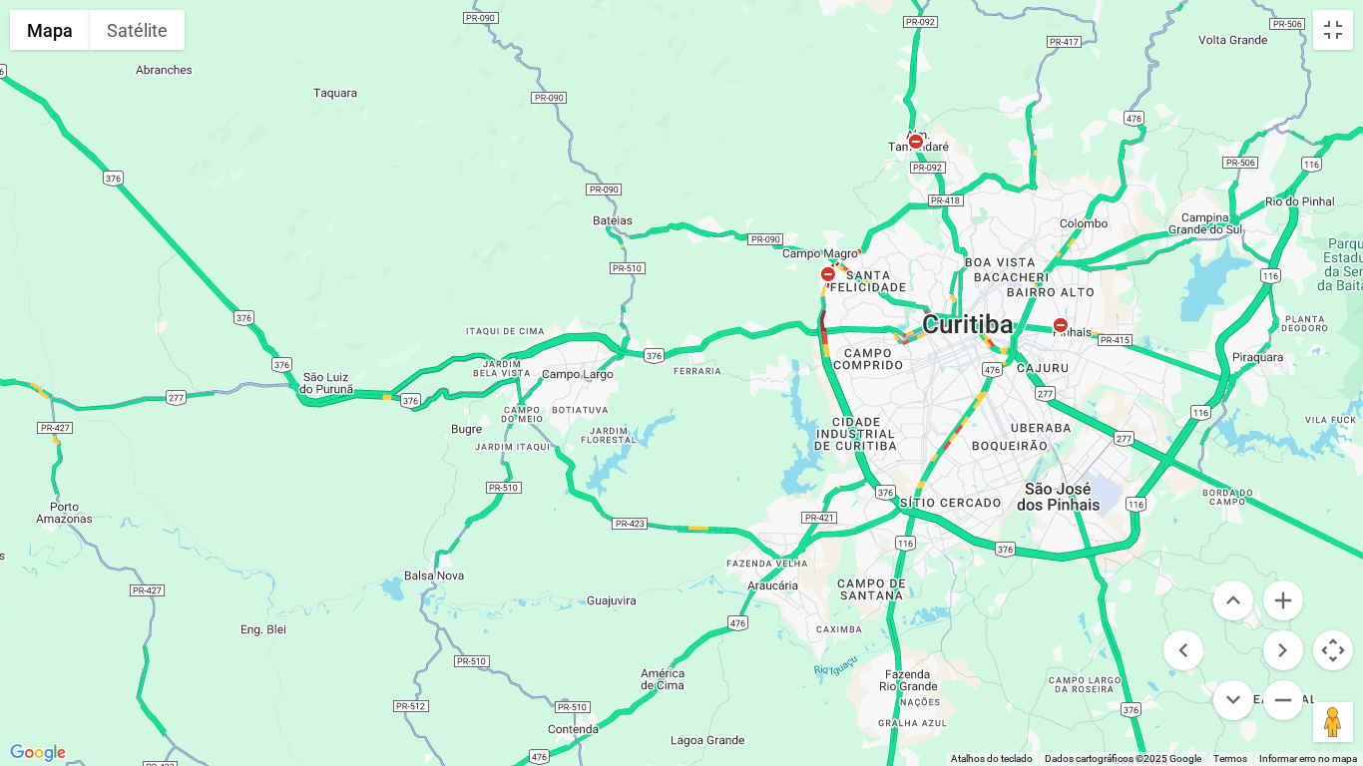
drag, startPoint x: 935, startPoint y: 385, endPoint x: 921, endPoint y: 390, distance: 14.8
click at [921, 390] on div at bounding box center [681, 383] width 1363 height 766
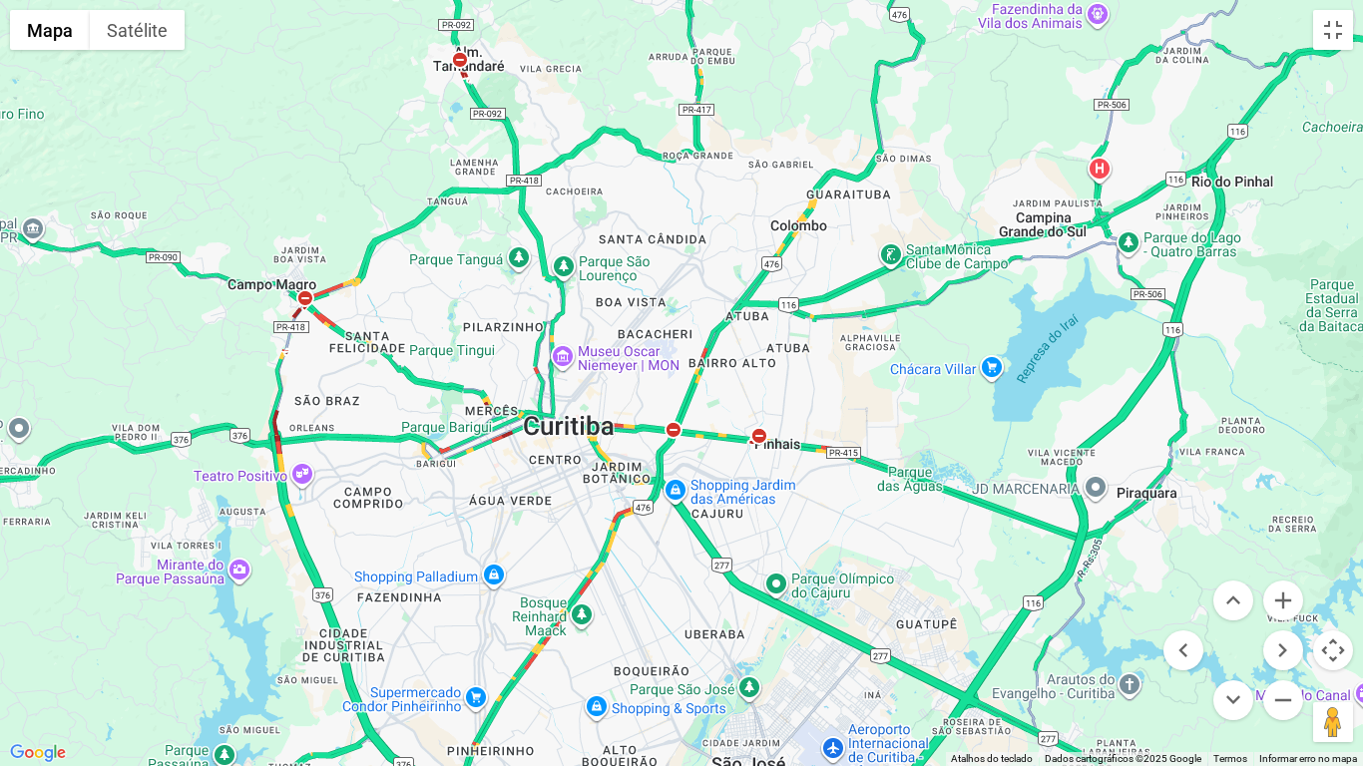
drag, startPoint x: 1149, startPoint y: 259, endPoint x: 1008, endPoint y: 307, distance: 148.6
click at [1008, 307] on div at bounding box center [681, 383] width 1363 height 766
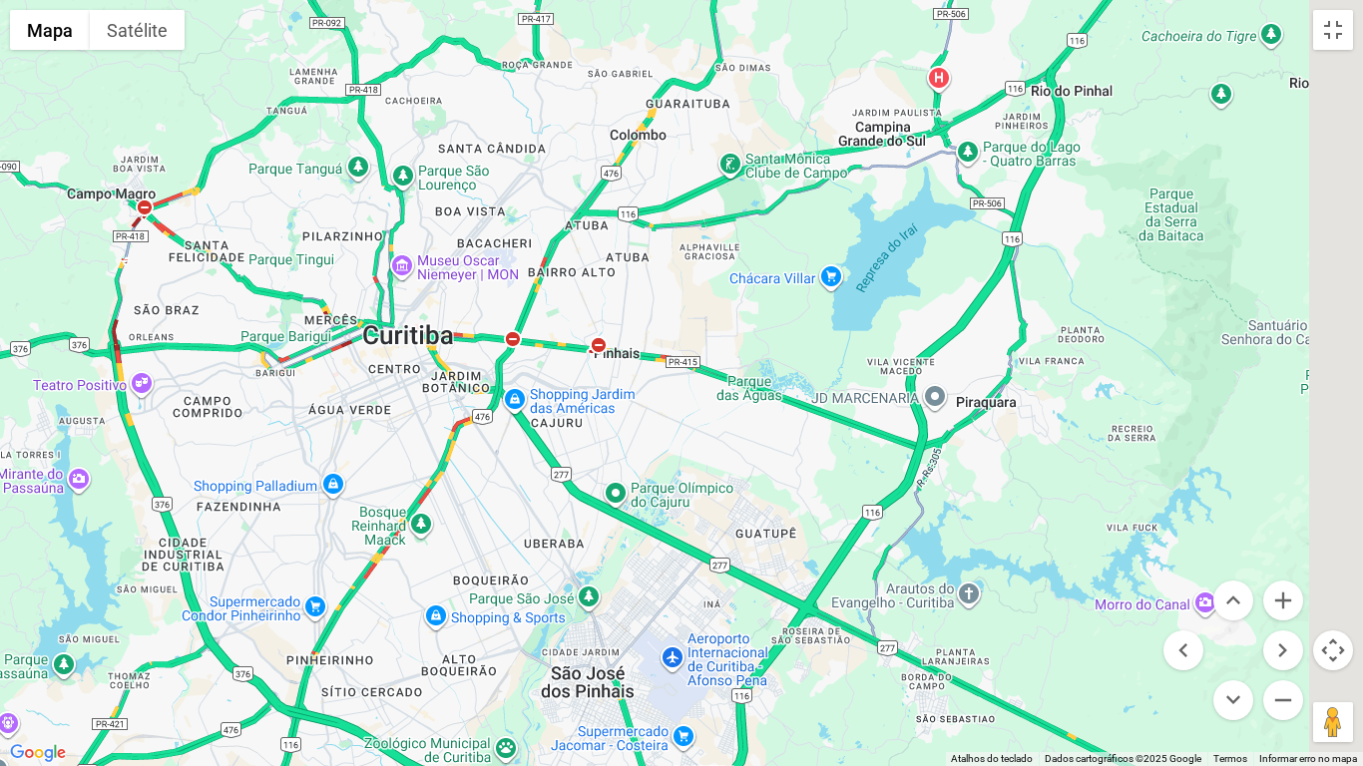
drag, startPoint x: 1165, startPoint y: 546, endPoint x: 1000, endPoint y: 459, distance: 186.1
click at [1005, 462] on div at bounding box center [681, 383] width 1363 height 766
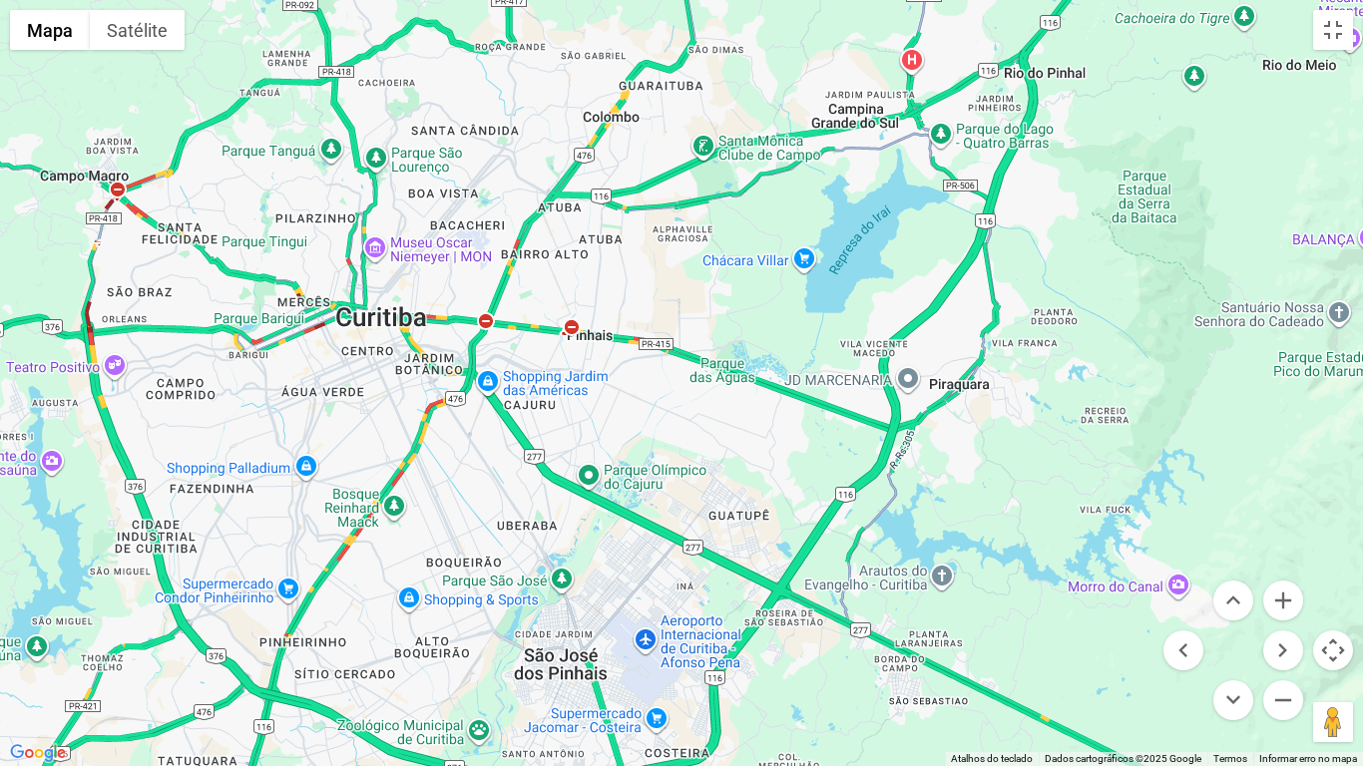
click at [996, 456] on div at bounding box center [681, 383] width 1363 height 766
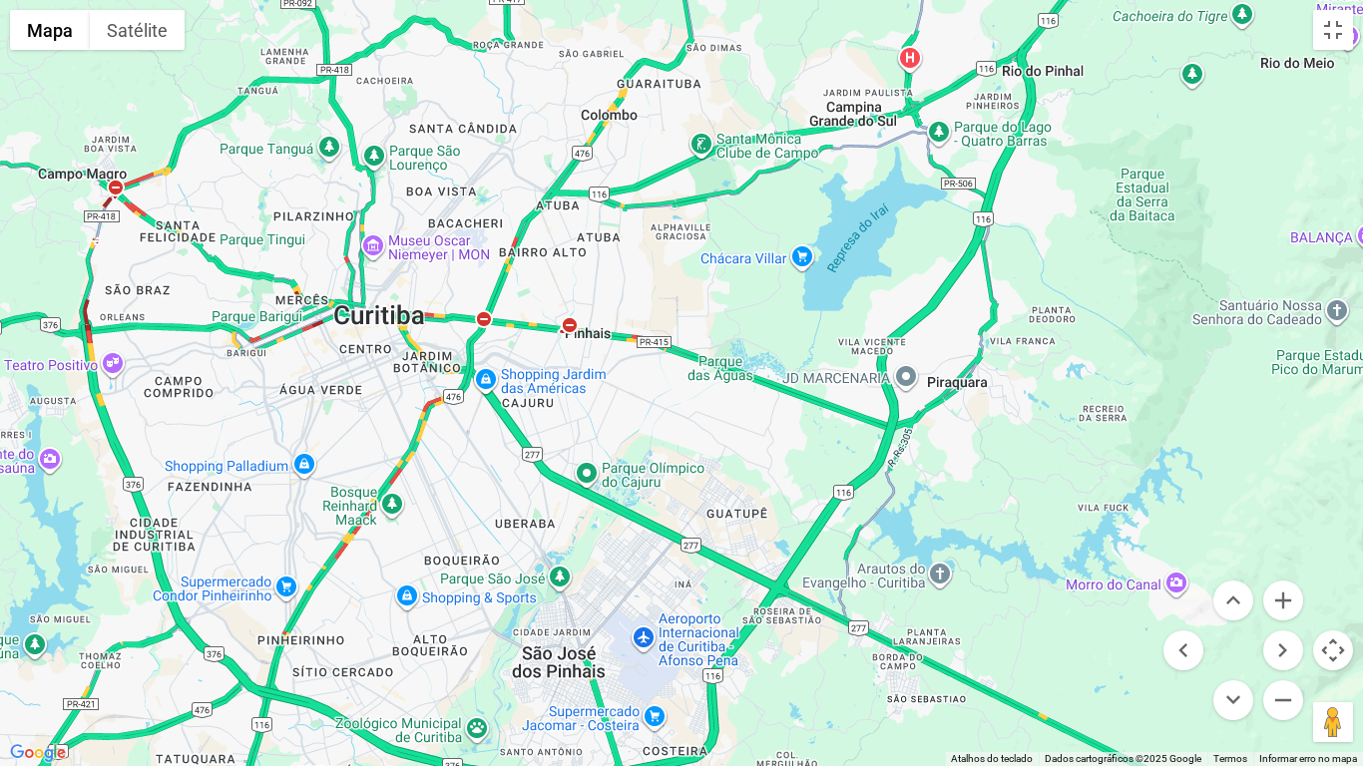
click at [990, 453] on div at bounding box center [681, 383] width 1363 height 766
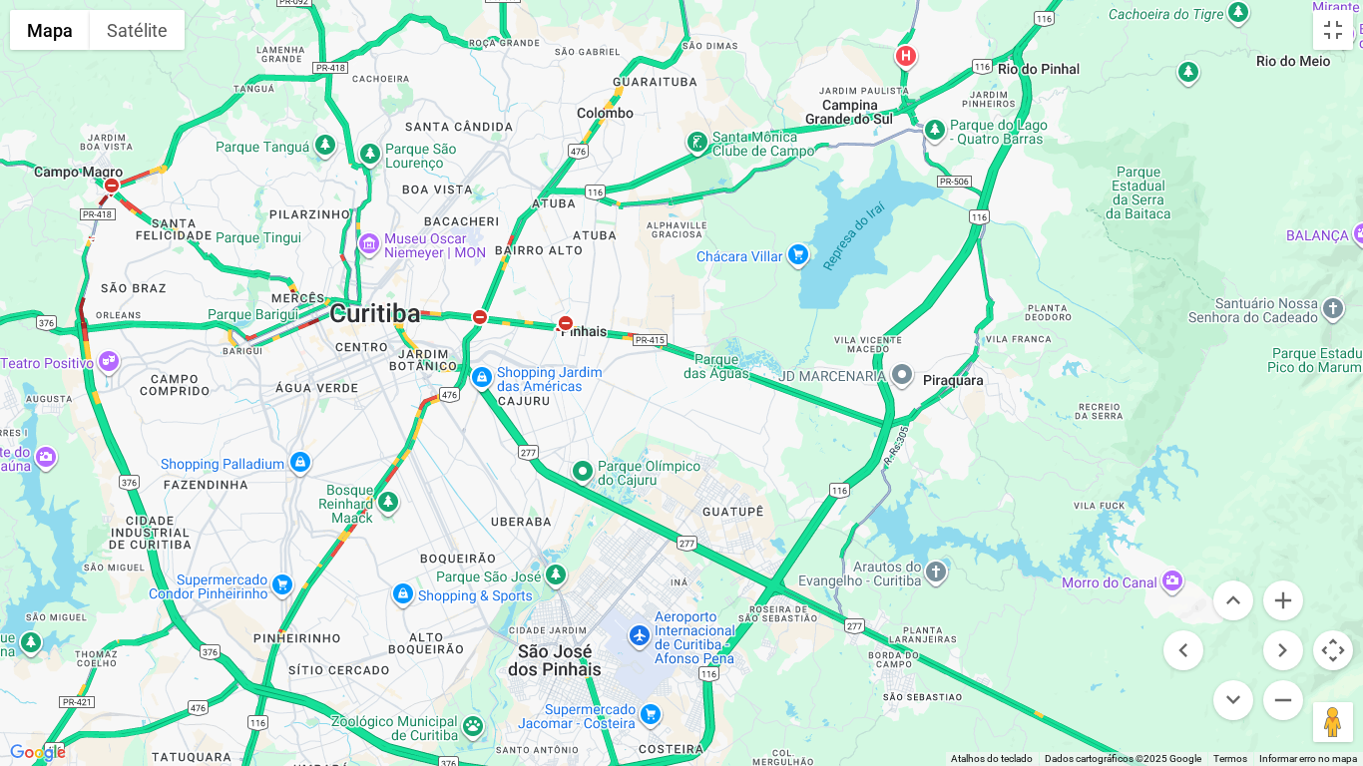
click at [985, 451] on div at bounding box center [681, 383] width 1363 height 766
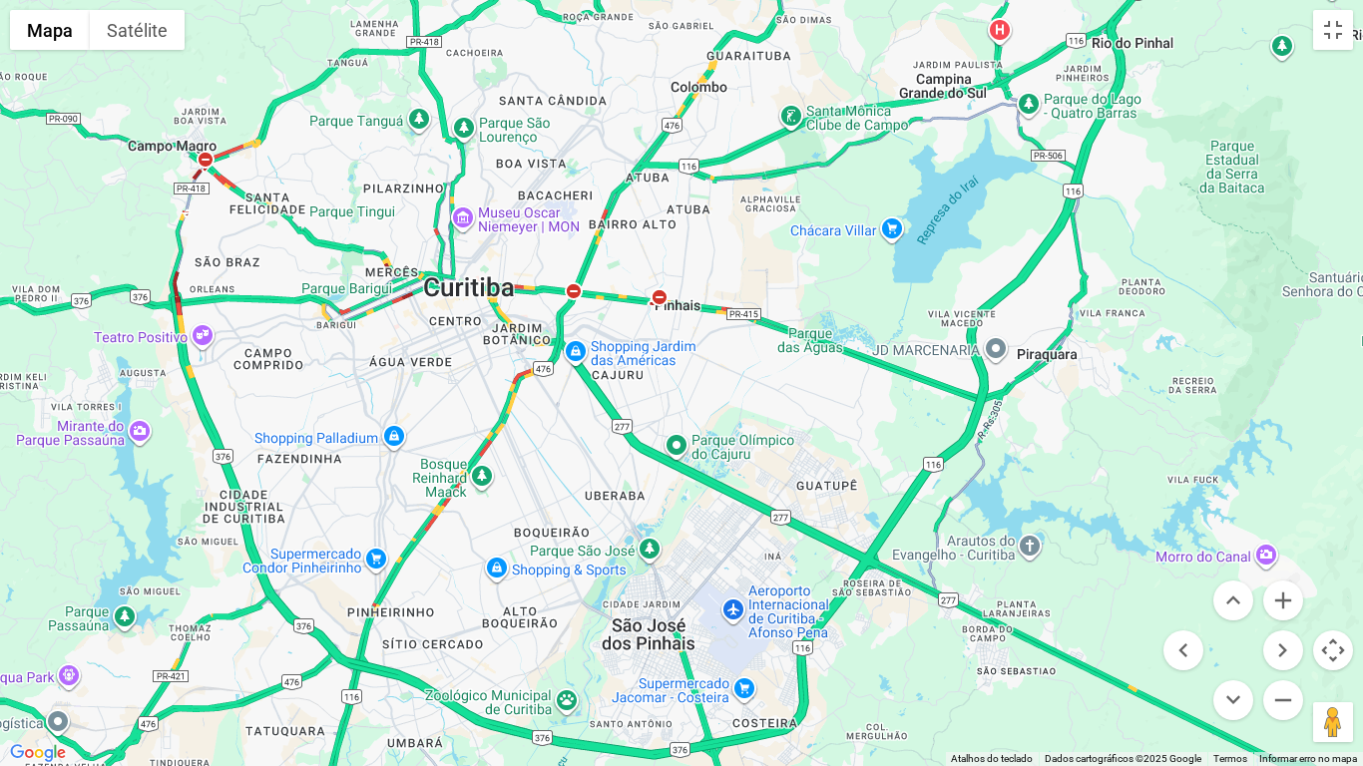
drag, startPoint x: 933, startPoint y: 433, endPoint x: 1077, endPoint y: 415, distance: 145.7
click at [1077, 415] on div at bounding box center [681, 383] width 1363 height 766
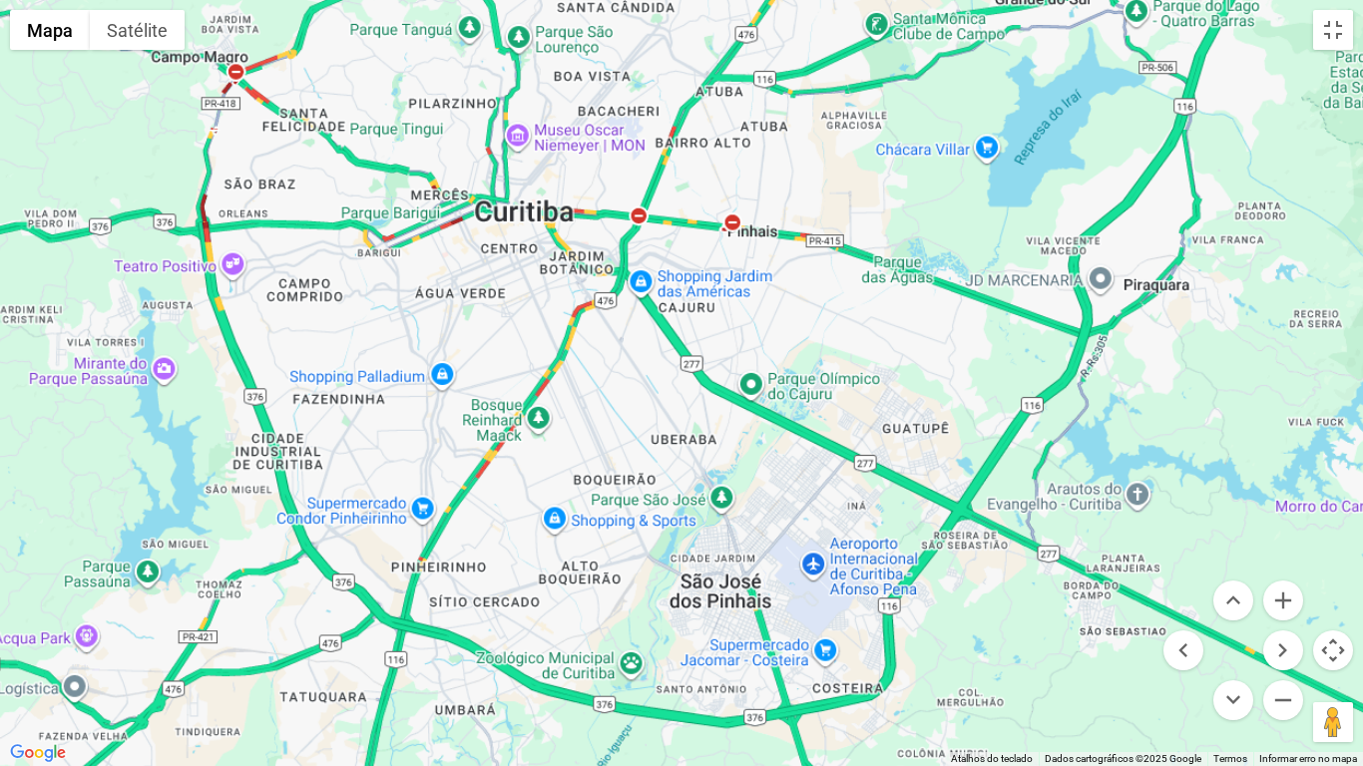
click at [1159, 331] on div at bounding box center [681, 383] width 1363 height 766
